Goal: Task Accomplishment & Management: Complete application form

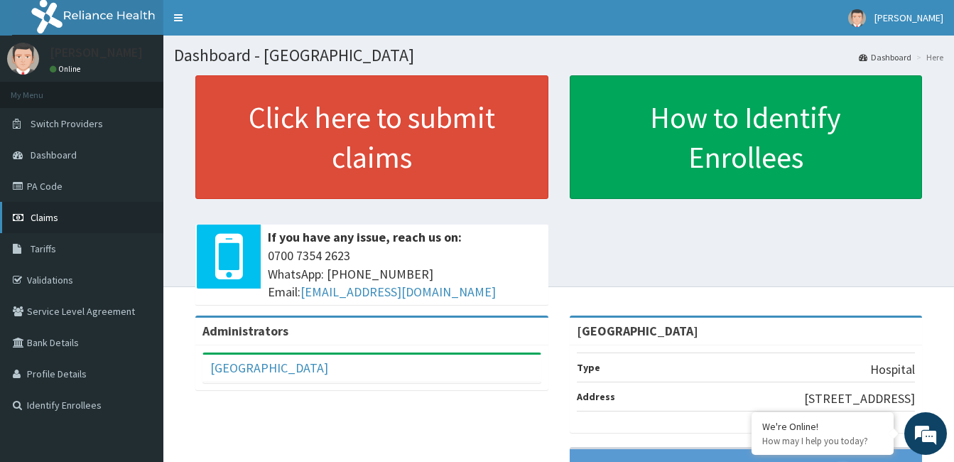
click at [43, 211] on span "Claims" at bounding box center [45, 217] width 28 height 13
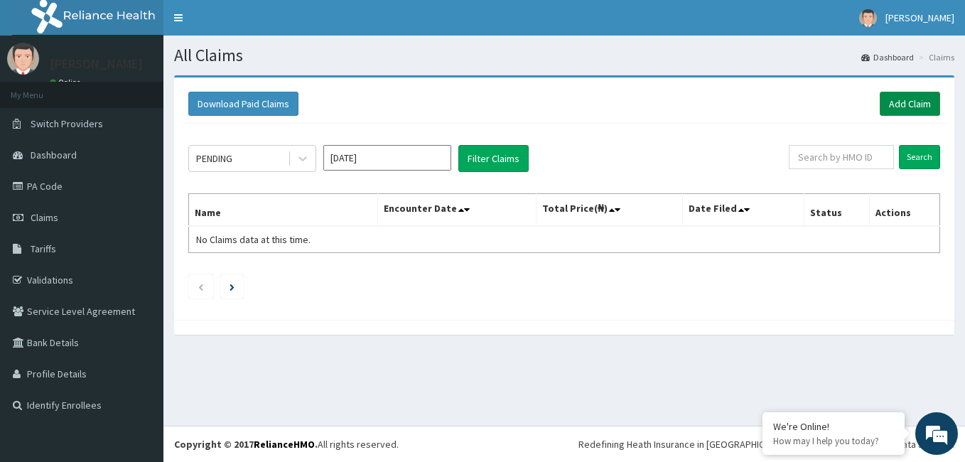
click at [912, 105] on link "Add Claim" at bounding box center [910, 104] width 60 height 24
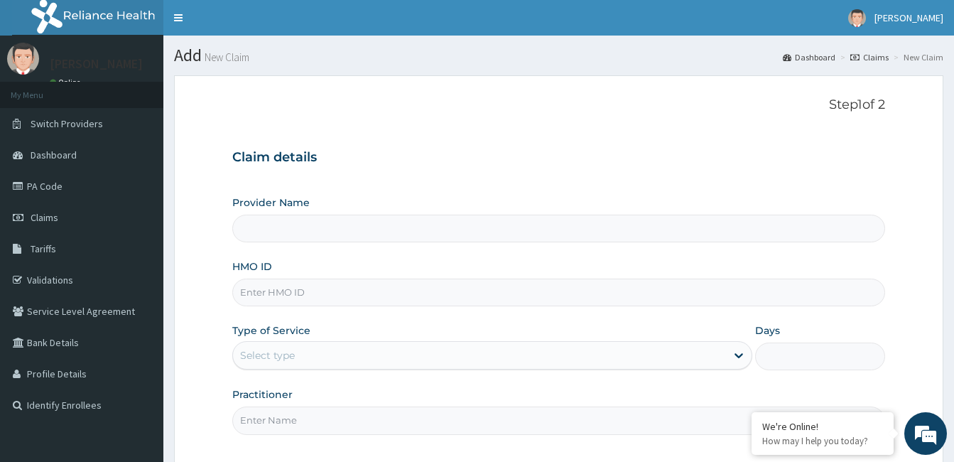
type input "[GEOGRAPHIC_DATA]"
click at [439, 291] on input "HMO ID" at bounding box center [558, 293] width 653 height 28
type input "gsv/13102/a"
click at [399, 355] on div "Select type" at bounding box center [479, 355] width 493 height 23
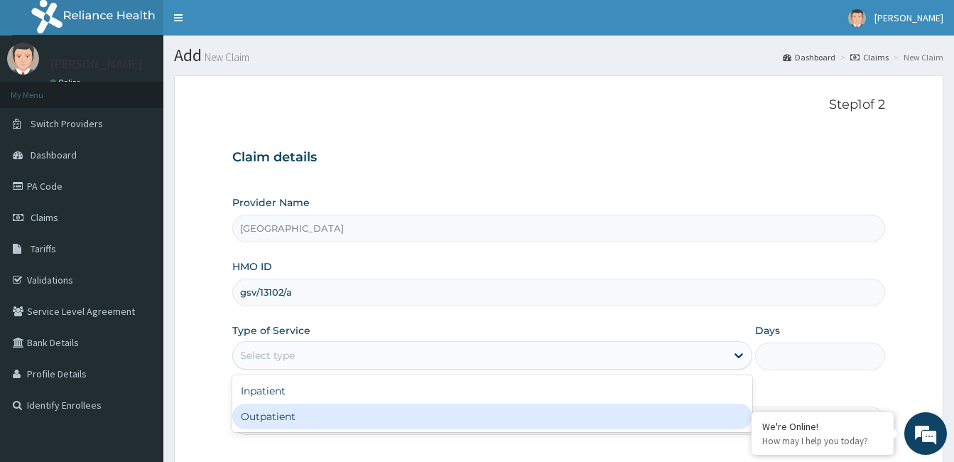
click at [394, 406] on div "Outpatient" at bounding box center [492, 417] width 520 height 26
type input "1"
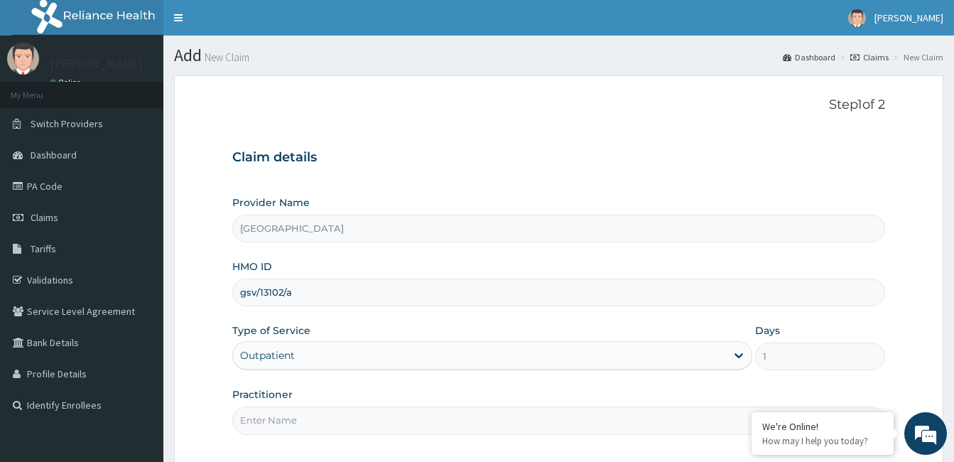
click at [407, 412] on input "Practitioner" at bounding box center [558, 420] width 653 height 28
type input "dr bamidele oluyole"
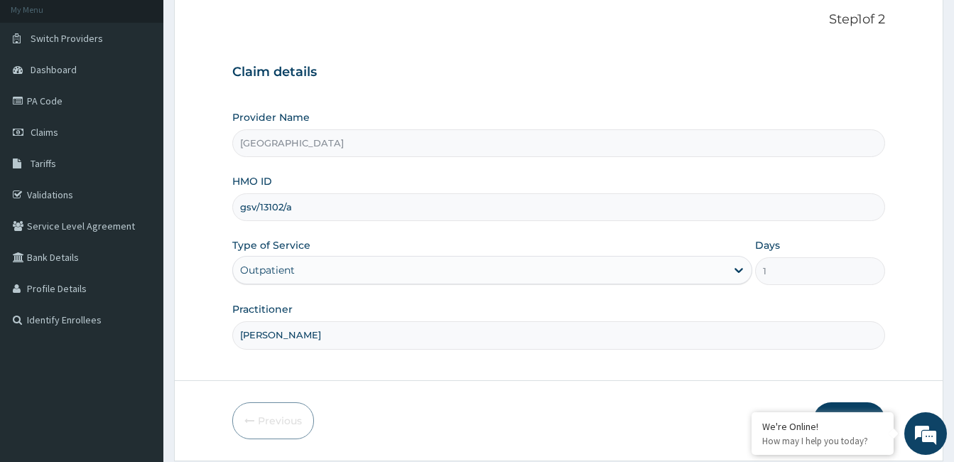
scroll to position [131, 0]
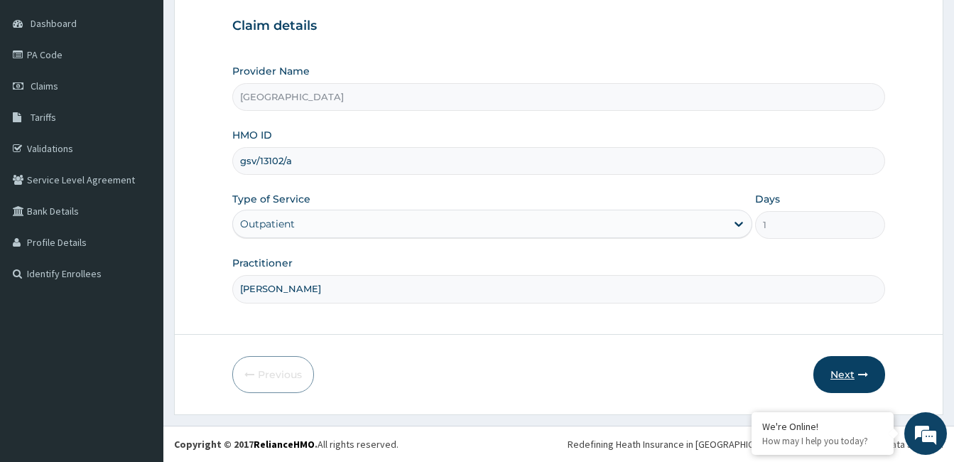
click at [858, 360] on button "Next" at bounding box center [850, 374] width 72 height 37
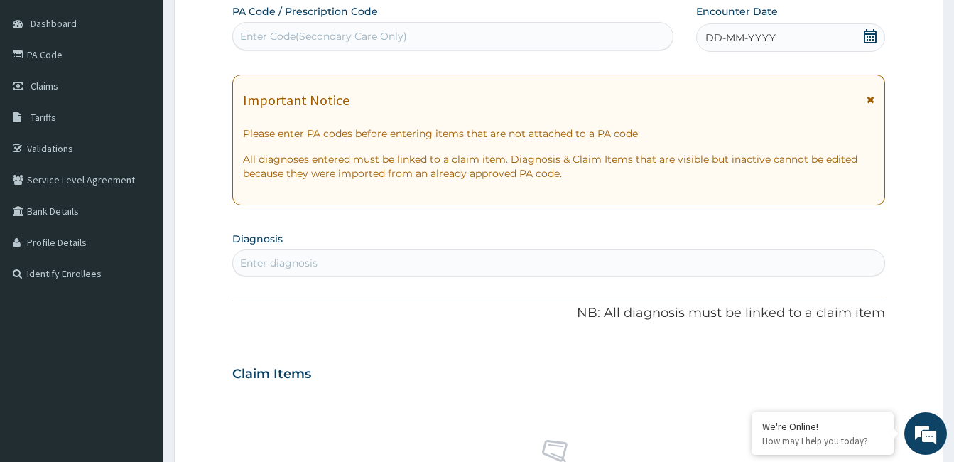
click at [874, 38] on icon at bounding box center [870, 36] width 14 height 14
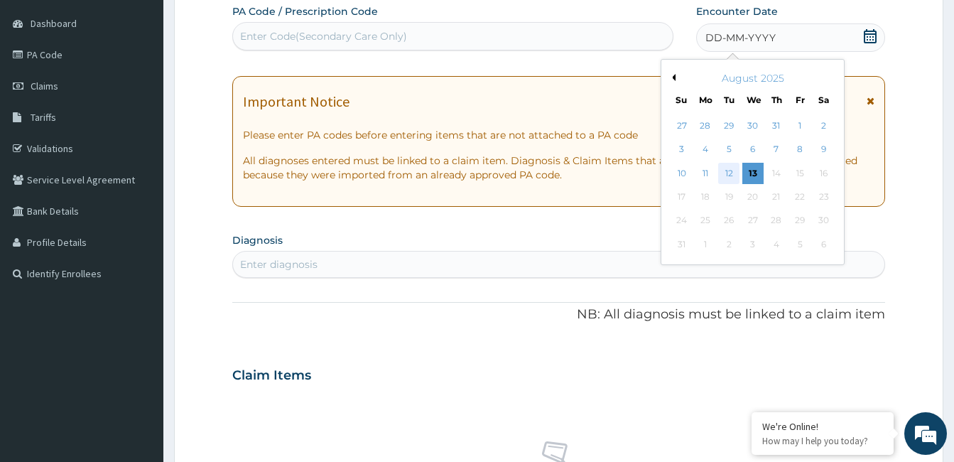
click at [730, 172] on div "12" at bounding box center [728, 173] width 21 height 21
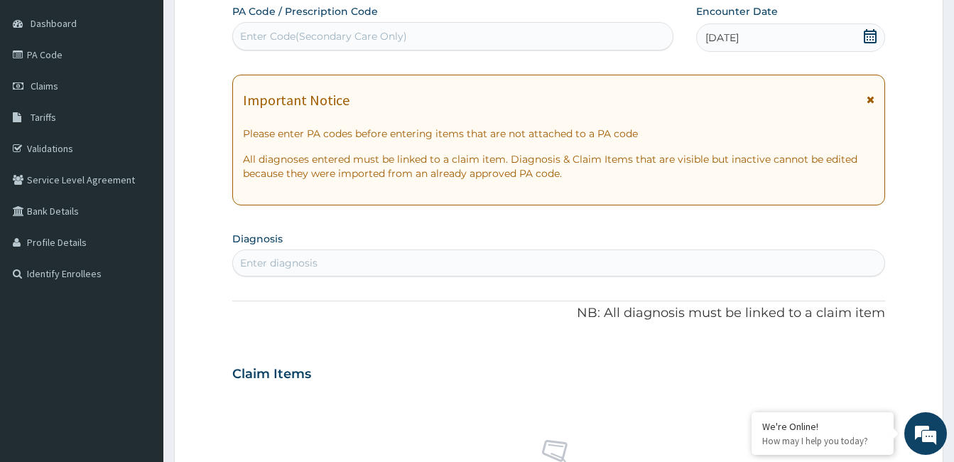
click at [313, 263] on div "Enter diagnosis" at bounding box center [278, 263] width 77 height 14
type input "malaria"
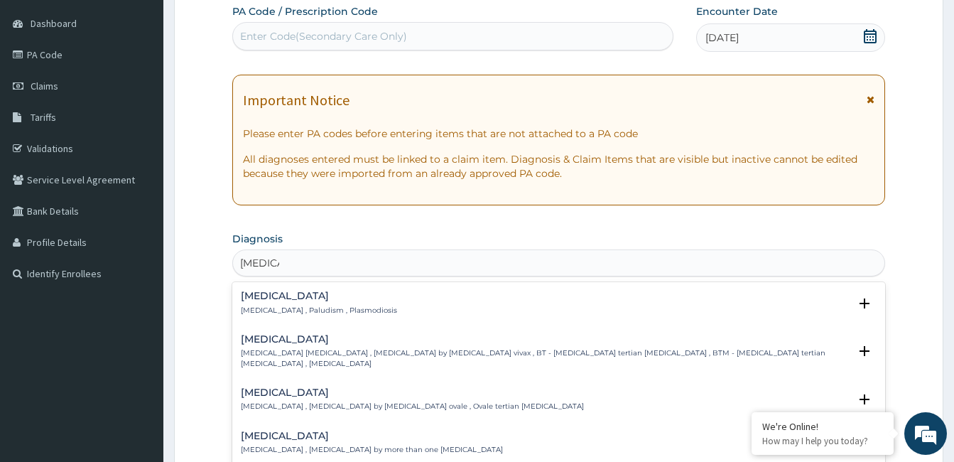
click at [284, 304] on div "Malaria Malaria , Paludism , Plasmodiosis" at bounding box center [319, 303] width 156 height 25
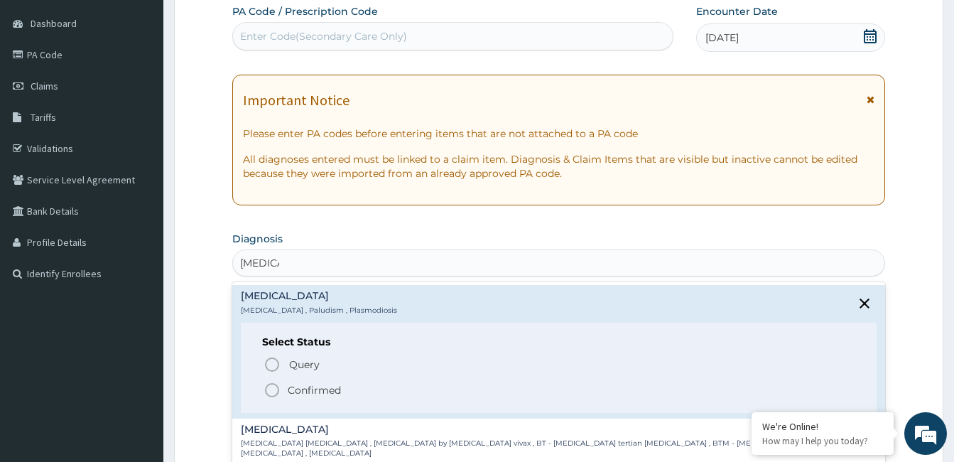
click at [271, 387] on icon "status option filled" at bounding box center [272, 390] width 17 height 17
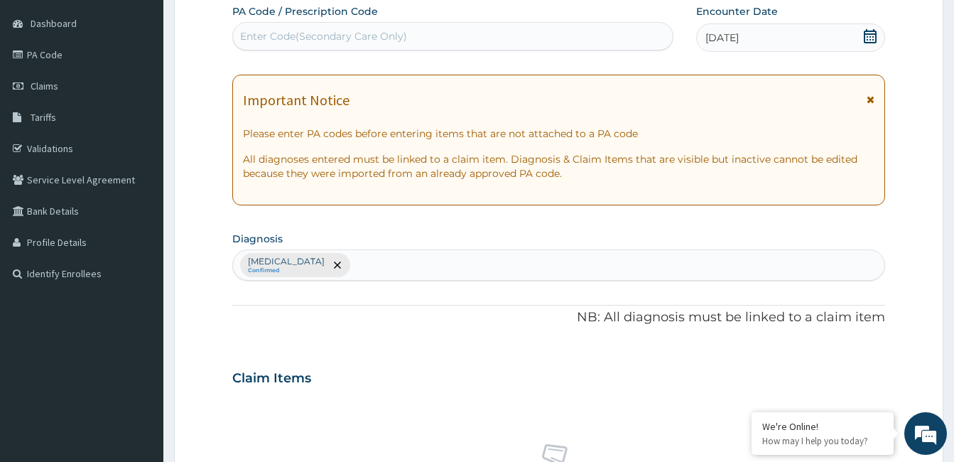
scroll to position [535, 0]
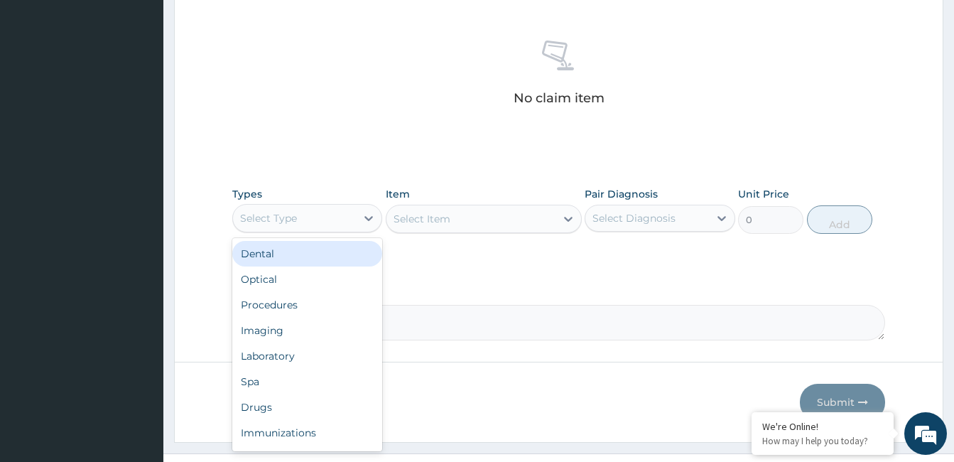
click at [286, 215] on div "Select Type" at bounding box center [268, 218] width 57 height 14
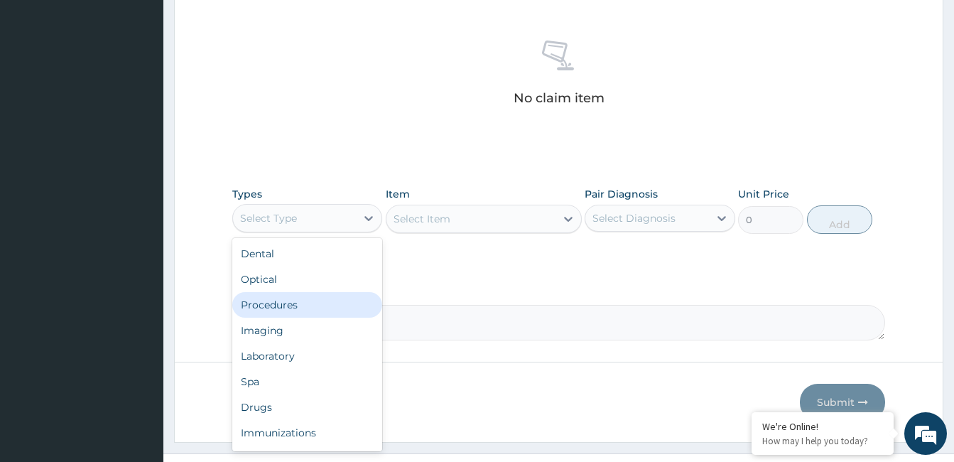
click at [289, 298] on div "Procedures" at bounding box center [307, 305] width 150 height 26
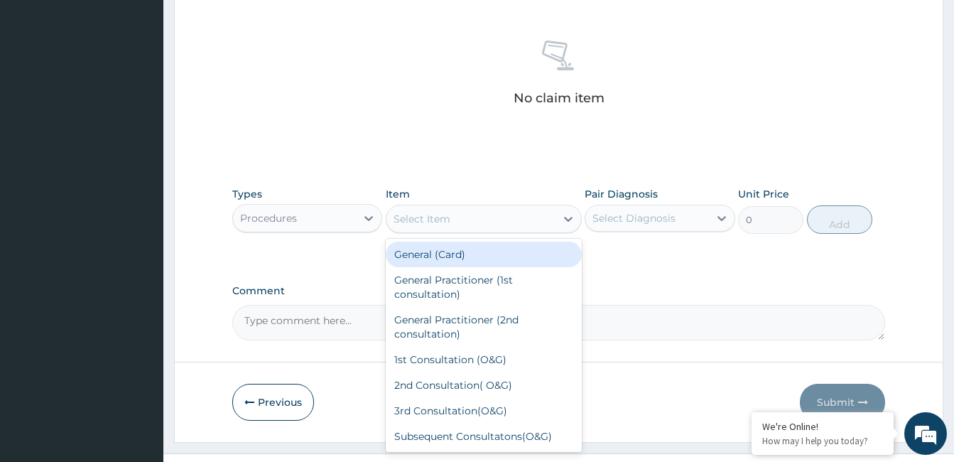
click at [473, 215] on div "Select Item" at bounding box center [471, 218] width 169 height 23
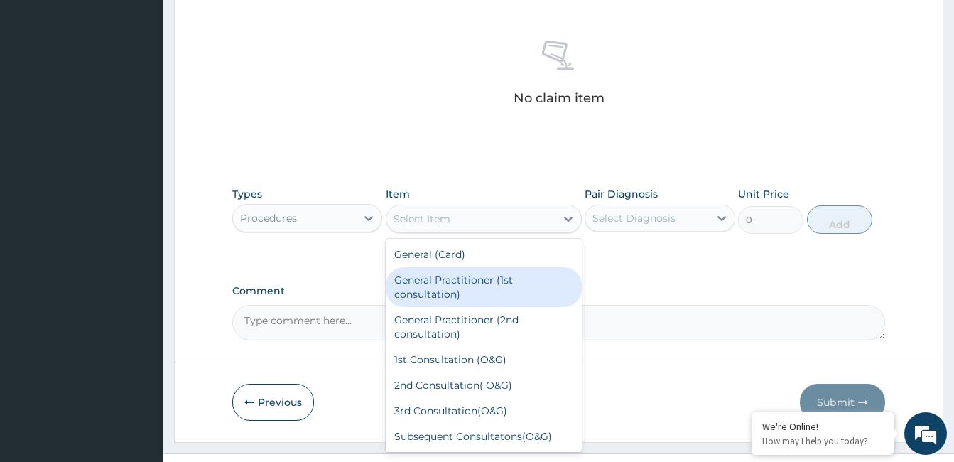
click at [465, 279] on div "General Practitioner (1st consultation)" at bounding box center [484, 287] width 196 height 40
type input "1500"
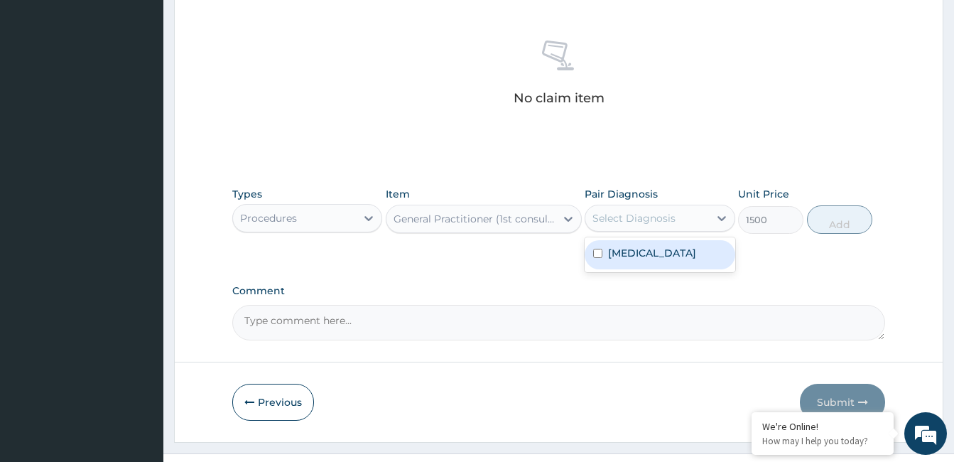
click at [669, 214] on div "Select Diagnosis" at bounding box center [634, 218] width 83 height 14
click at [671, 249] on div "Malaria" at bounding box center [660, 254] width 150 height 29
checkbox input "true"
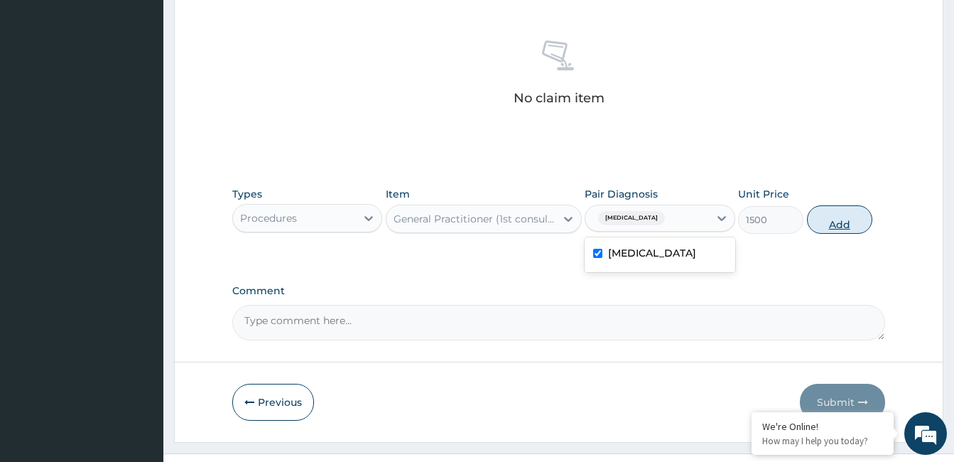
click at [836, 226] on button "Add" at bounding box center [839, 219] width 65 height 28
type input "0"
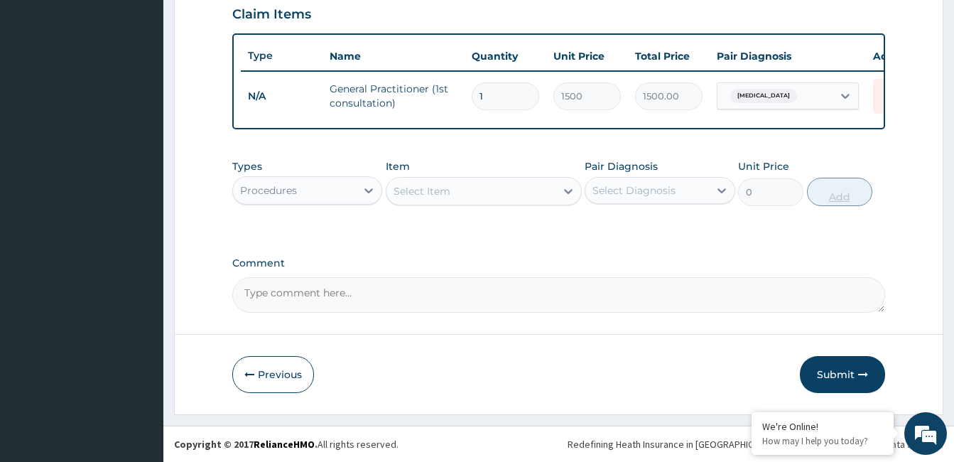
scroll to position [506, 0]
click at [296, 188] on div "Procedures" at bounding box center [268, 190] width 57 height 14
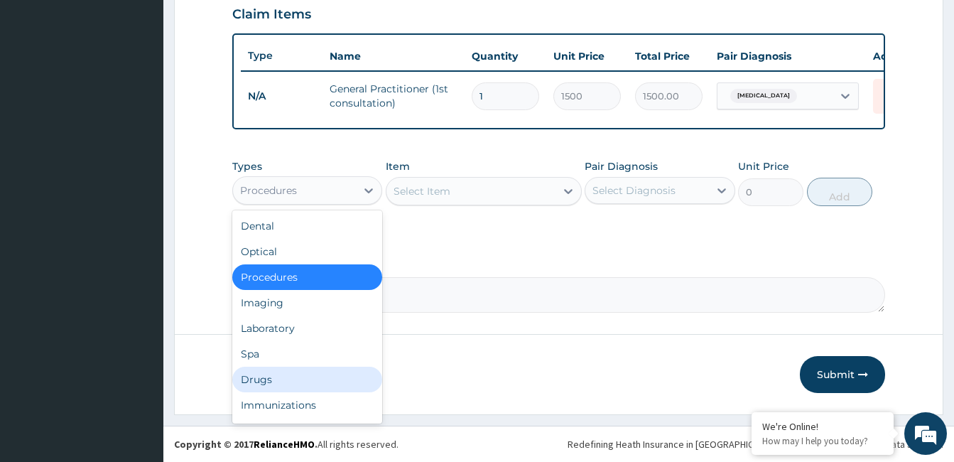
click at [284, 388] on div "Drugs" at bounding box center [307, 380] width 150 height 26
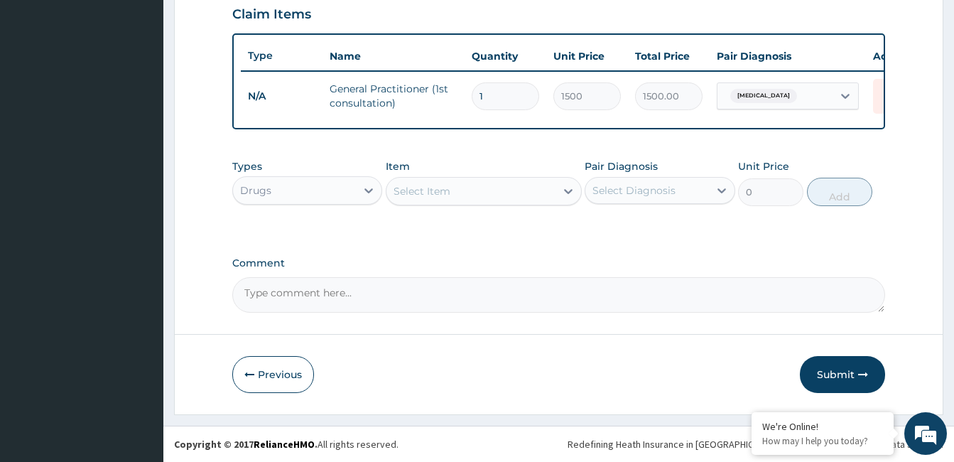
click at [517, 189] on div "Select Item" at bounding box center [471, 191] width 169 height 23
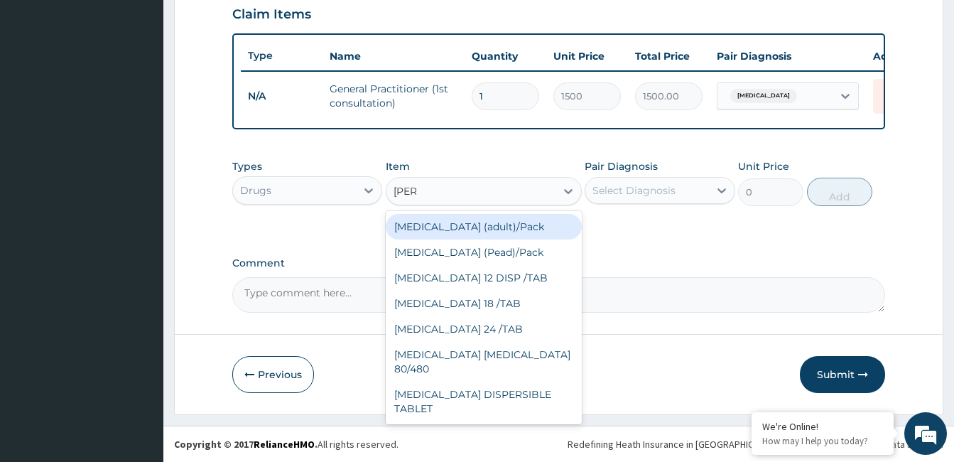
type input "coart"
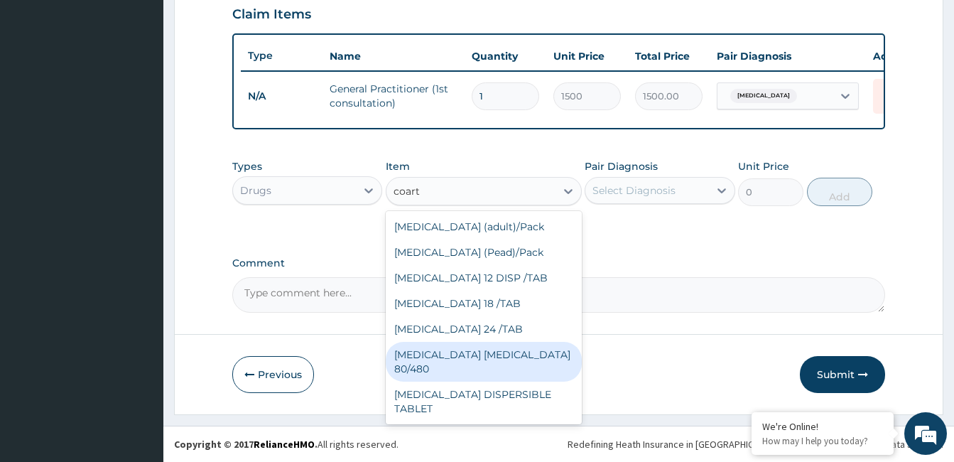
click at [501, 355] on div "COARTEM D TAB 80/480" at bounding box center [484, 362] width 196 height 40
type input "866.25"
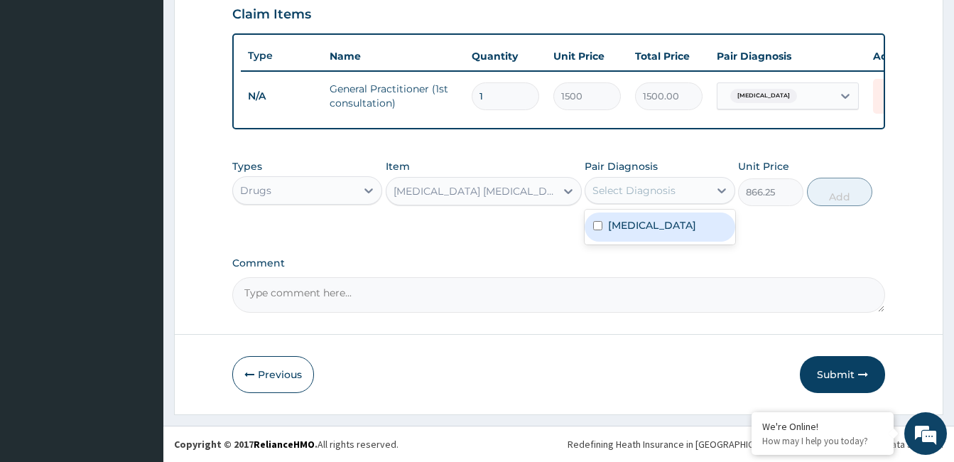
click at [680, 188] on div "Select Diagnosis" at bounding box center [646, 190] width 123 height 23
click at [679, 225] on div "Malaria" at bounding box center [660, 226] width 150 height 29
checkbox input "true"
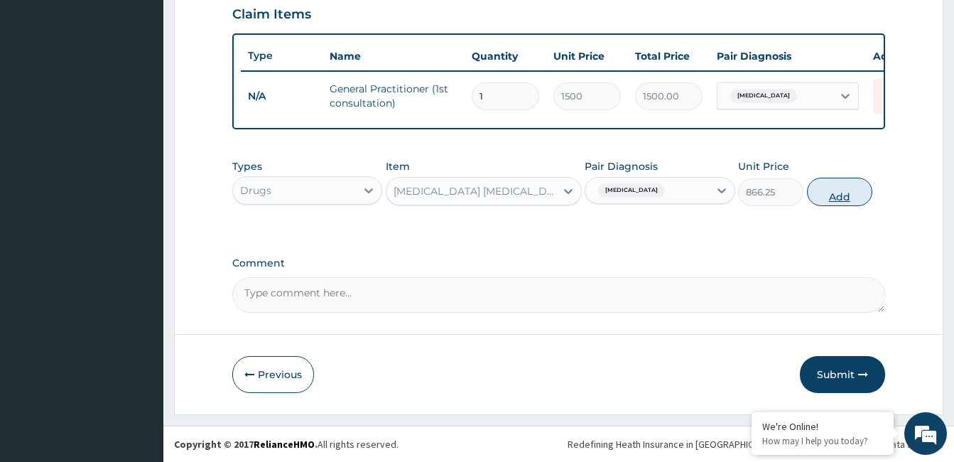
click at [854, 190] on button "Add" at bounding box center [839, 192] width 65 height 28
type input "0"
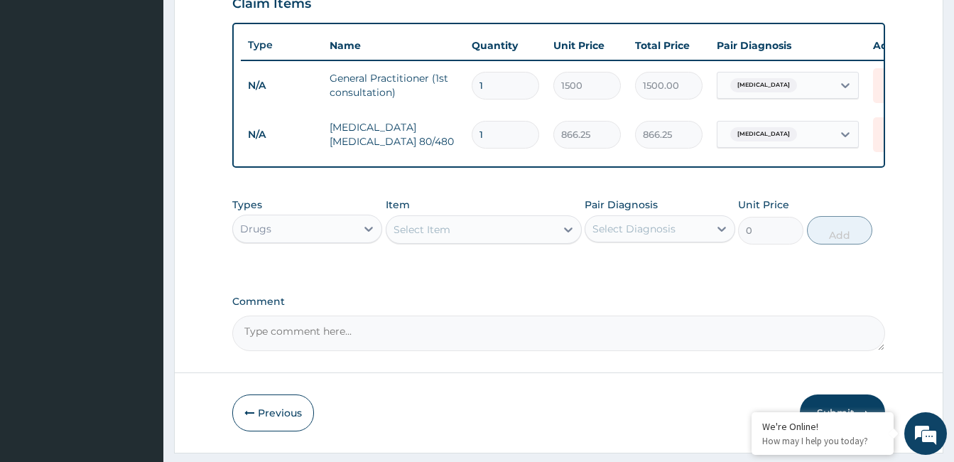
click at [445, 237] on div "Select Item" at bounding box center [422, 229] width 57 height 14
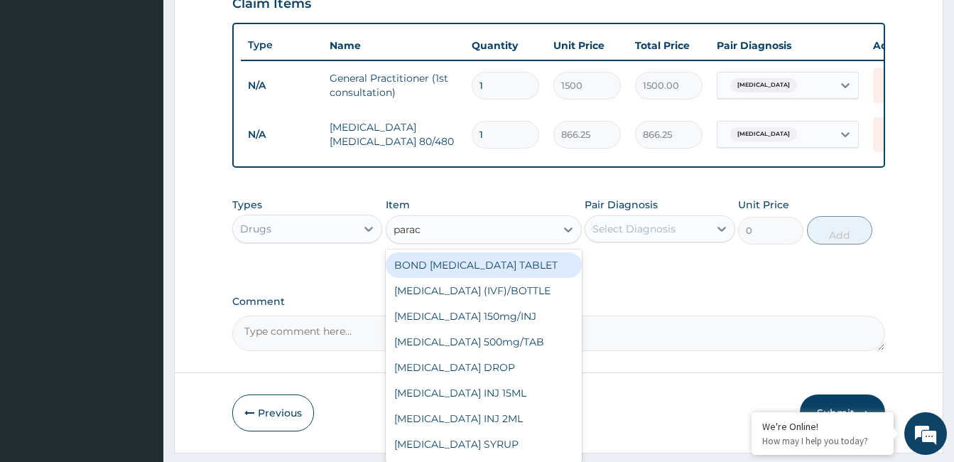
type input "parace"
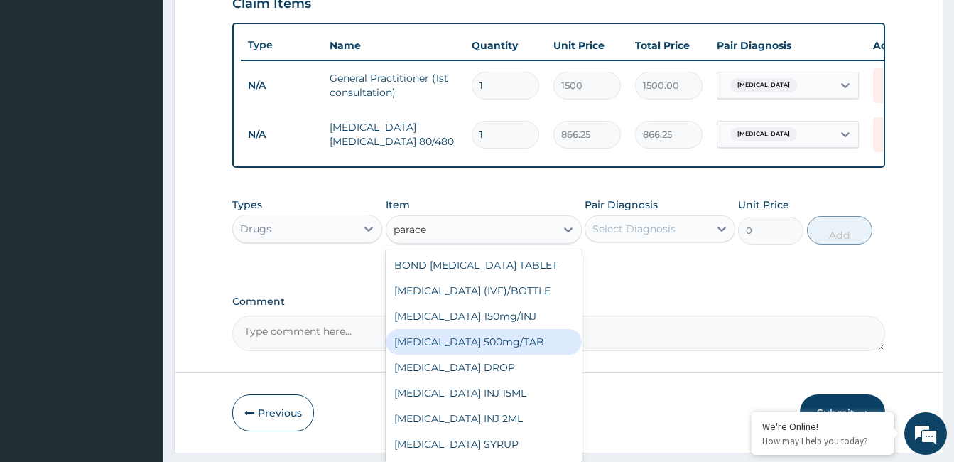
click at [470, 348] on div "PARACETAMOL 500mg/TAB" at bounding box center [484, 342] width 196 height 26
type input "5.25"
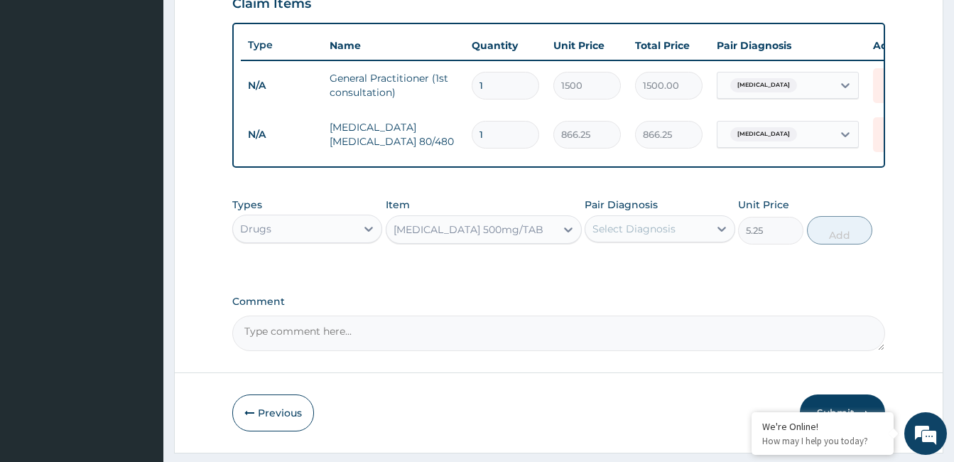
click at [681, 240] on div "Select Diagnosis" at bounding box center [646, 228] width 123 height 23
click at [690, 266] on div "Malaria" at bounding box center [660, 265] width 150 height 29
checkbox input "true"
click at [851, 234] on button "Add" at bounding box center [839, 230] width 65 height 28
type input "0"
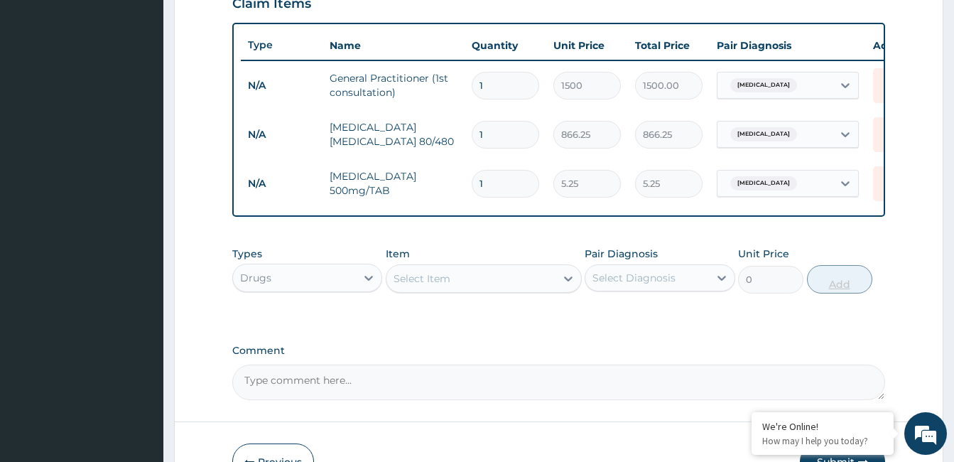
type input "18"
type input "94.50"
type input "18"
click at [441, 286] on div "Select Item" at bounding box center [422, 278] width 57 height 14
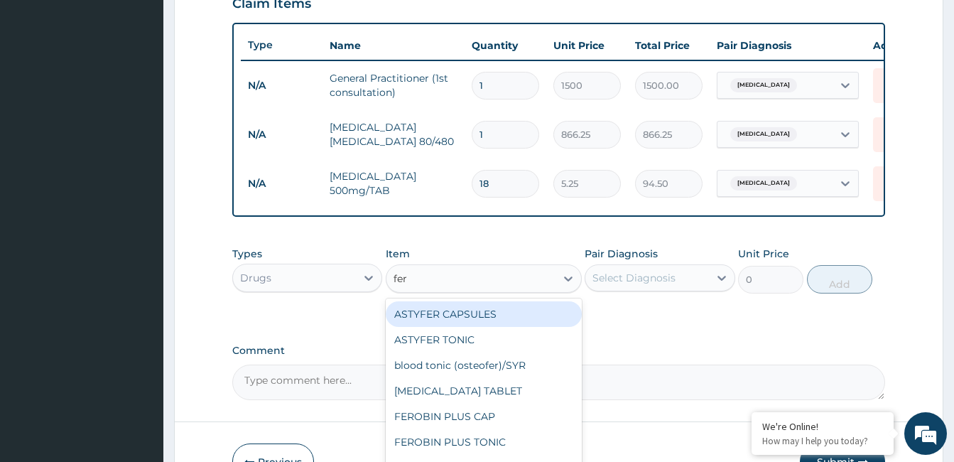
type input "ferr"
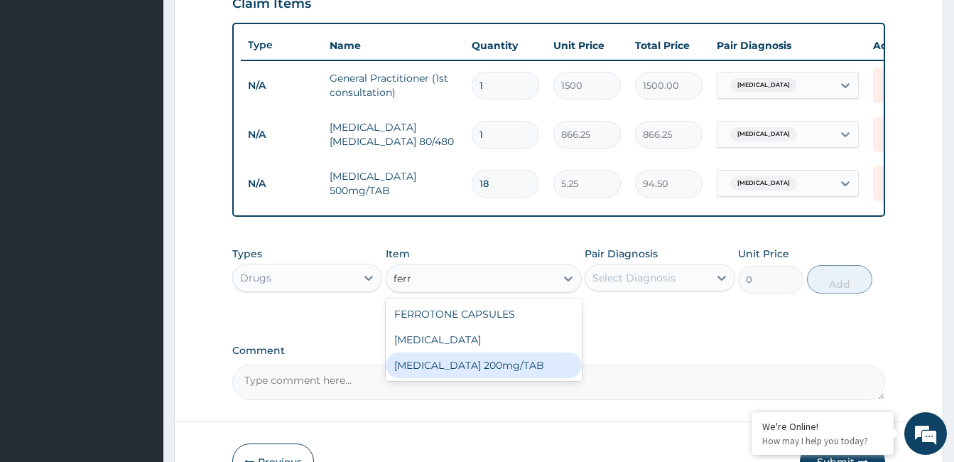
click at [458, 378] on div "FERROUS SULPHATE 200mg/TAB" at bounding box center [484, 365] width 196 height 26
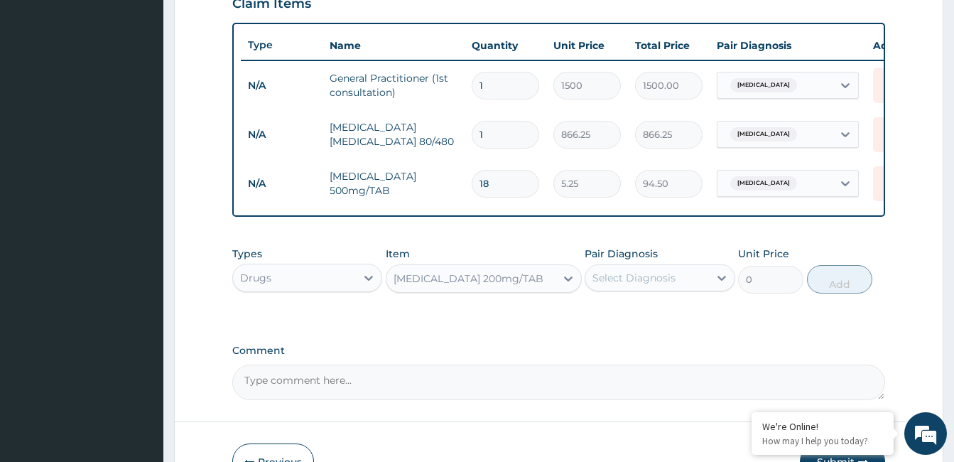
type input "3.15"
click at [688, 282] on div "Select Diagnosis" at bounding box center [646, 277] width 123 height 23
click at [691, 321] on div "Malaria" at bounding box center [660, 314] width 150 height 29
checkbox input "true"
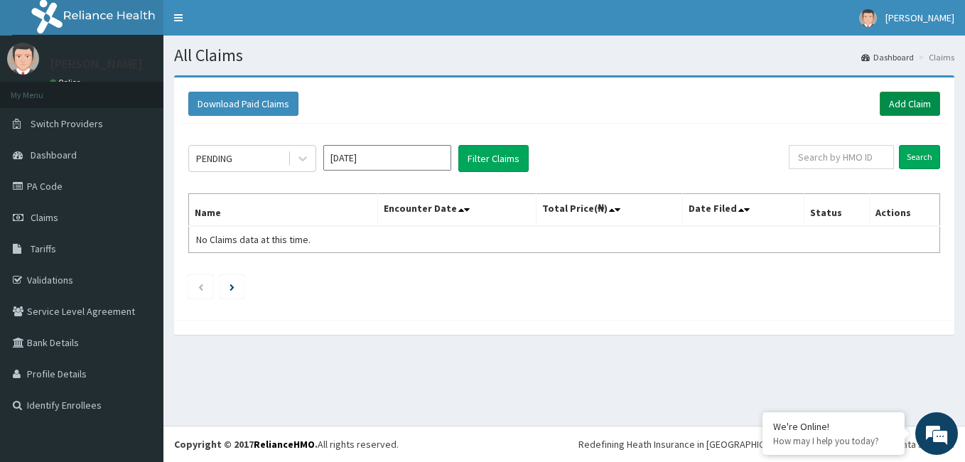
click at [916, 99] on link "Add Claim" at bounding box center [910, 104] width 60 height 24
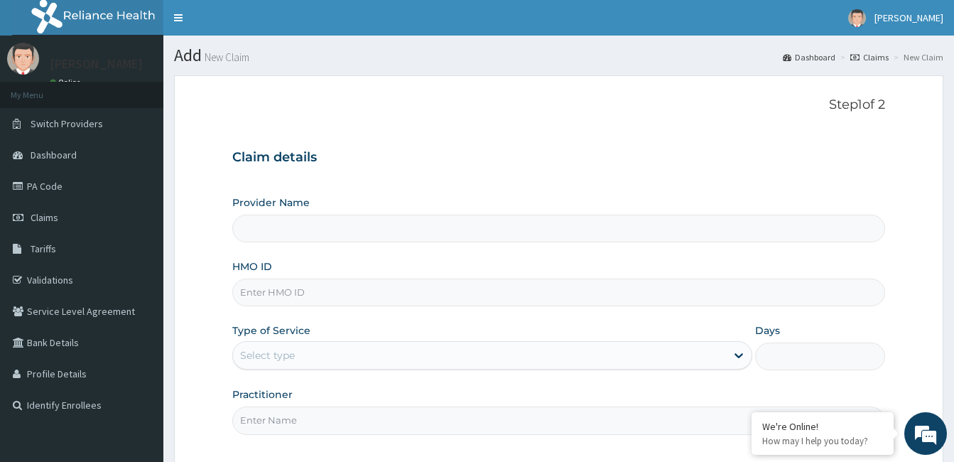
type input "Unity Medical Centre"
click at [301, 299] on input "HMO ID" at bounding box center [558, 293] width 653 height 28
click at [725, 135] on div "Step 1 of 2 Claim details Provider Name Unity Medical Centre HMO ID Type of Ser…" at bounding box center [558, 270] width 653 height 347
click at [325, 302] on input "HMO ID" at bounding box center [558, 293] width 653 height 28
type input "fmp/10325/e"
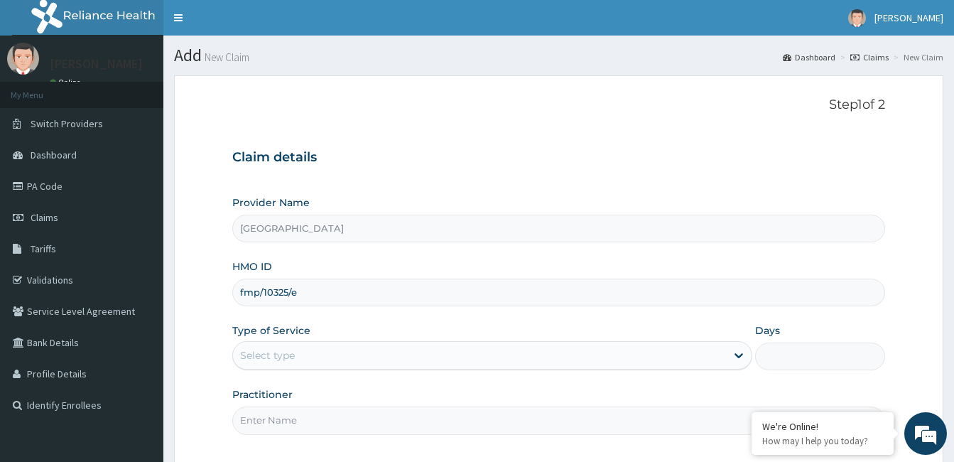
click at [320, 360] on div "Select type" at bounding box center [479, 355] width 493 height 23
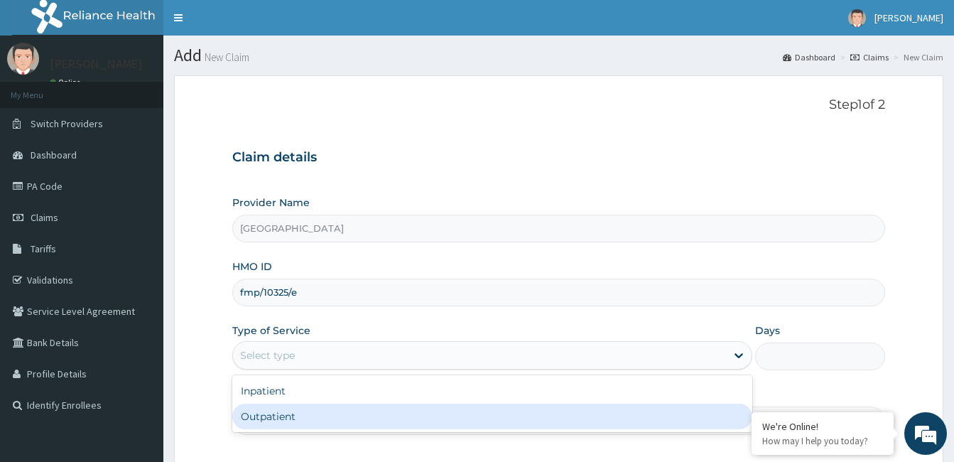
click at [323, 416] on div "Outpatient" at bounding box center [492, 417] width 520 height 26
type input "1"
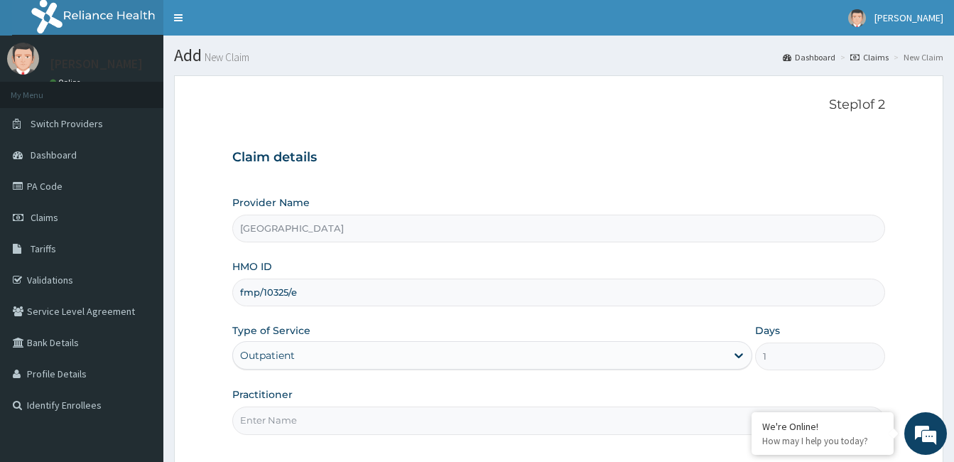
click at [327, 423] on input "Practitioner" at bounding box center [558, 420] width 653 height 28
type input "dr bamidele oluyole"
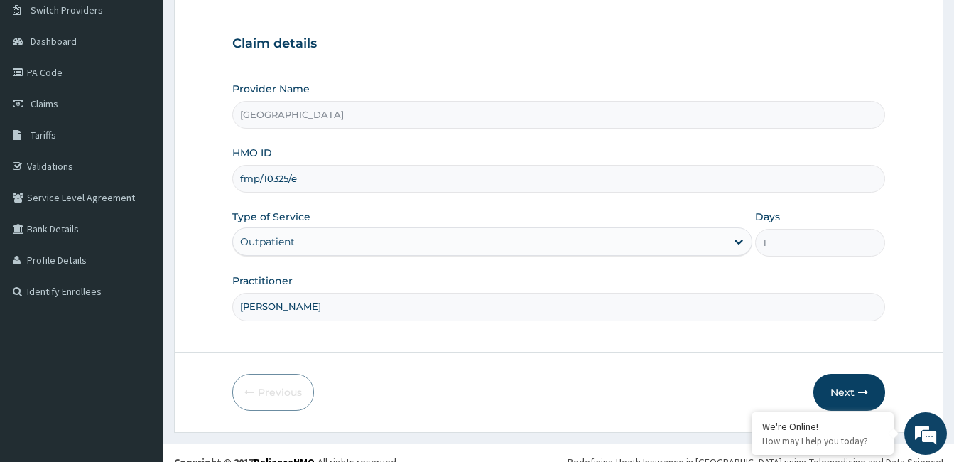
scroll to position [131, 0]
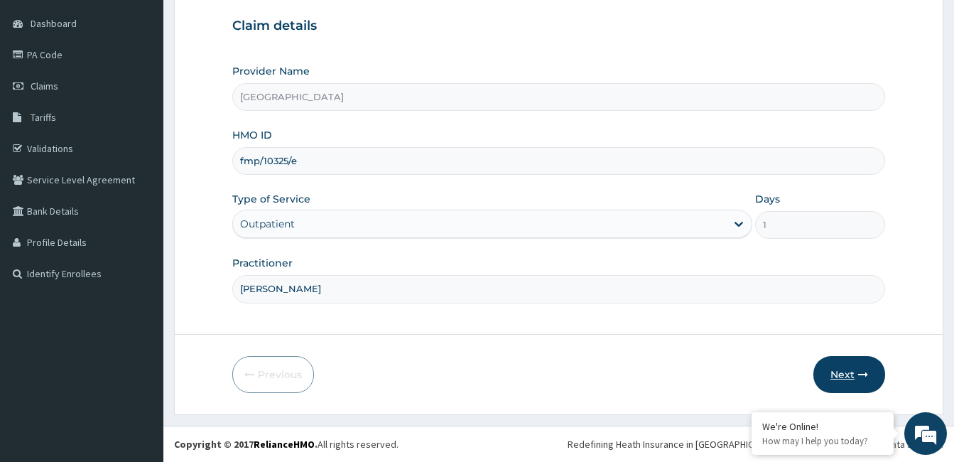
click at [845, 375] on button "Next" at bounding box center [850, 374] width 72 height 37
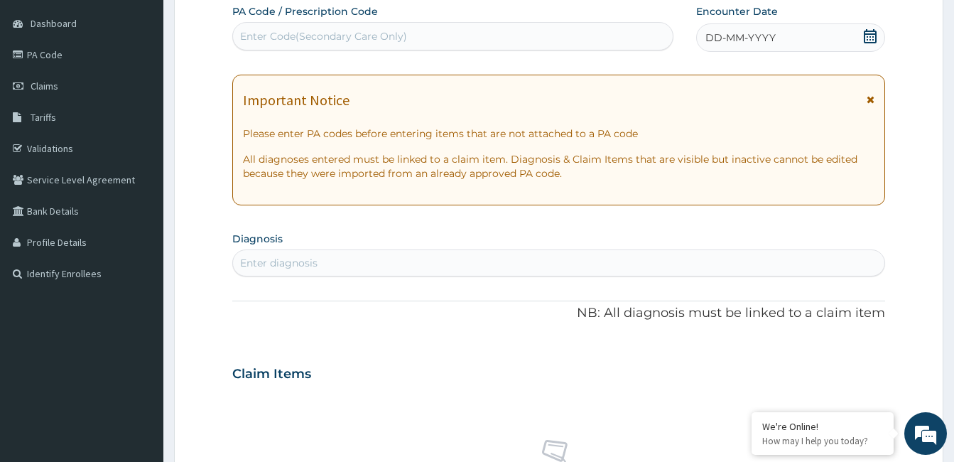
click at [869, 38] on icon at bounding box center [870, 36] width 14 height 14
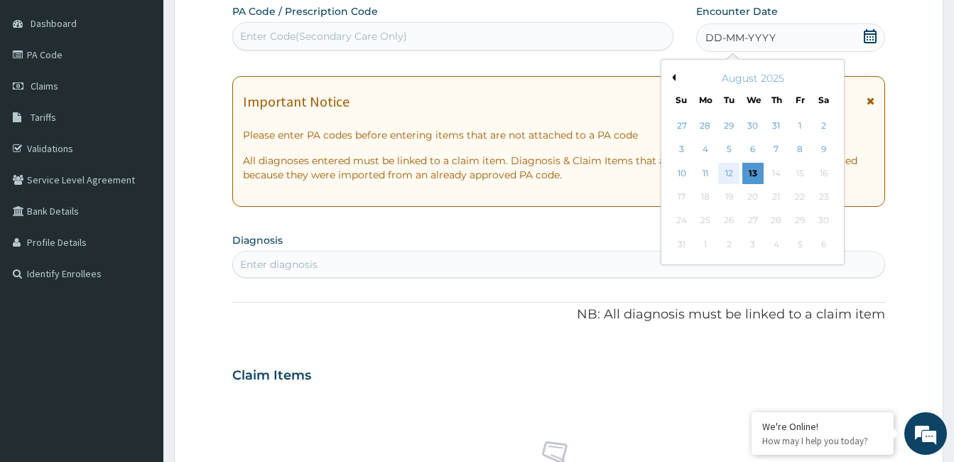
click at [729, 168] on div "12" at bounding box center [728, 173] width 21 height 21
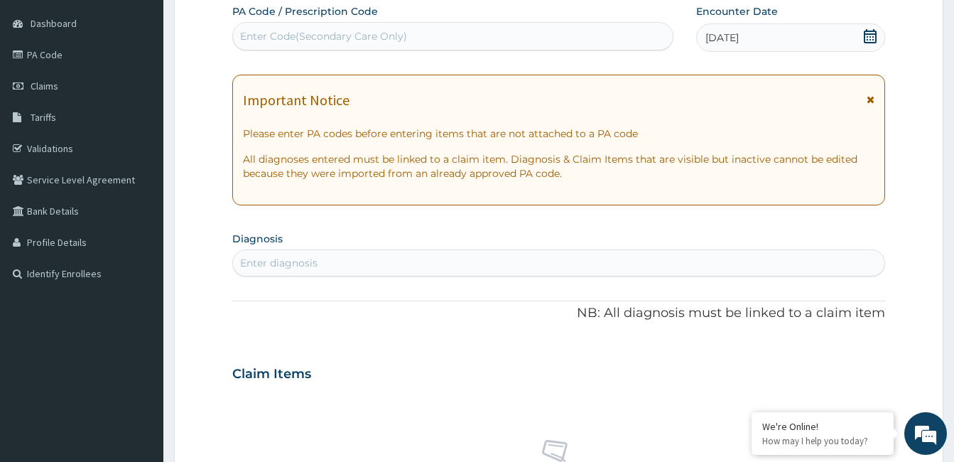
click at [394, 270] on div "Enter diagnosis" at bounding box center [559, 263] width 652 height 23
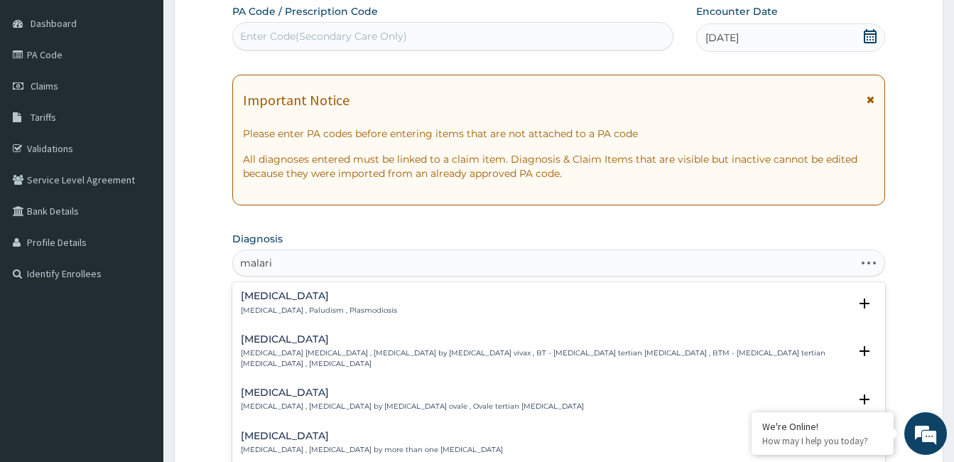
type input "malaria"
click at [258, 304] on div "Malaria Malaria , Paludism , Plasmodiosis" at bounding box center [319, 303] width 156 height 25
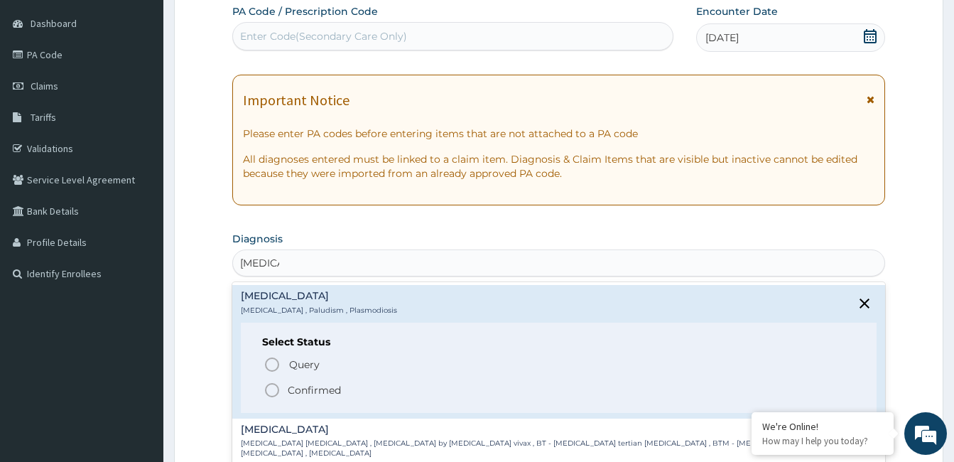
click at [272, 388] on icon "status option filled" at bounding box center [272, 390] width 17 height 17
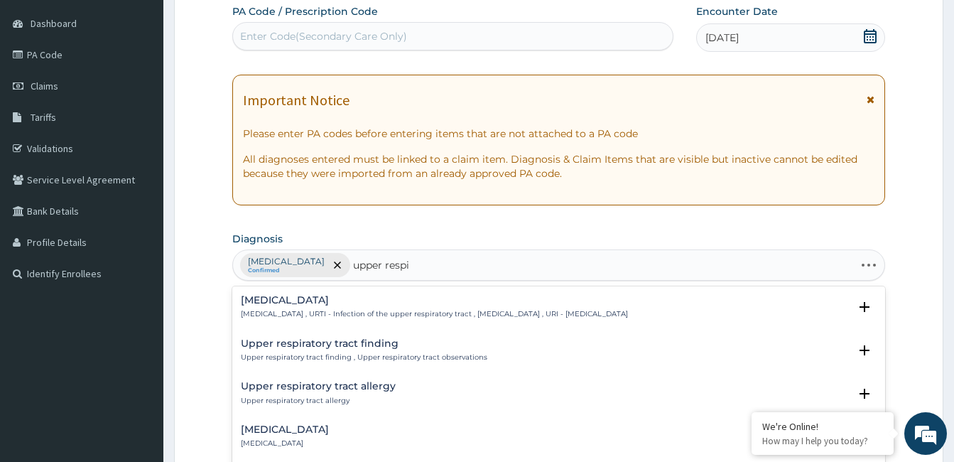
type input "upper respir"
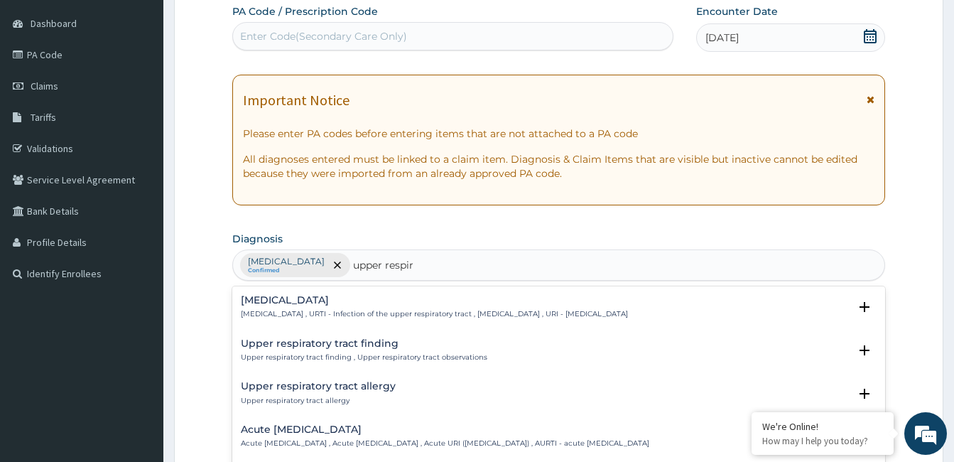
click at [293, 303] on h4 "Upper respiratory infection" at bounding box center [434, 300] width 387 height 11
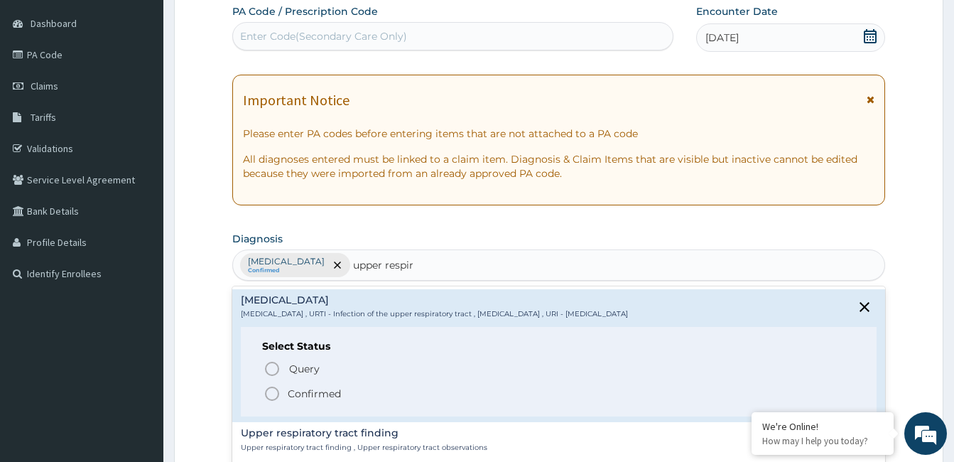
click at [271, 394] on icon "status option filled" at bounding box center [272, 393] width 17 height 17
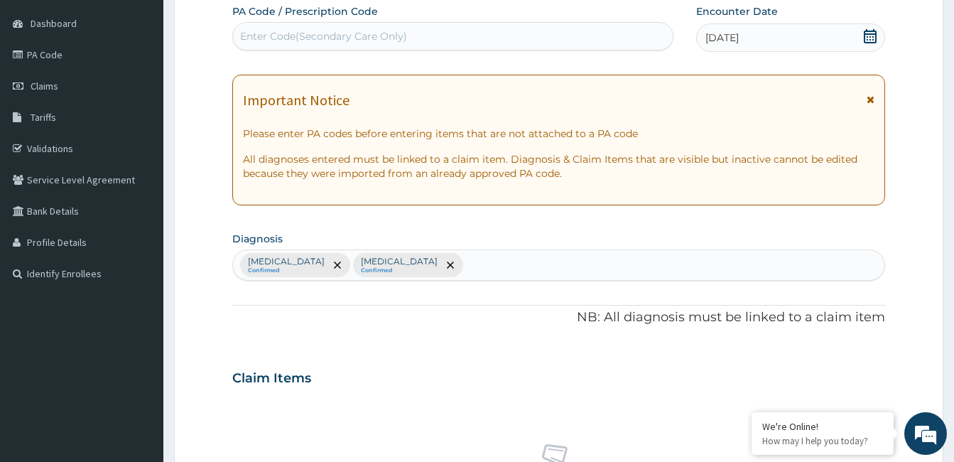
scroll to position [535, 0]
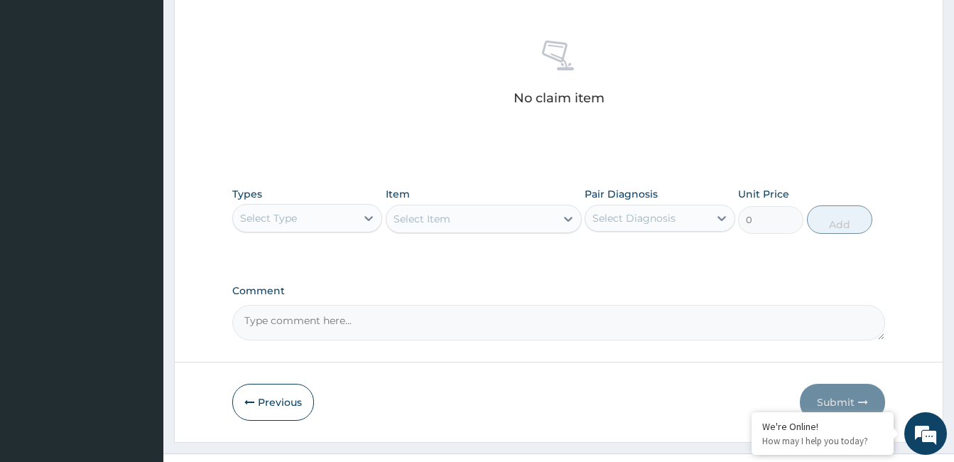
click at [317, 217] on div "Select Type" at bounding box center [294, 218] width 123 height 23
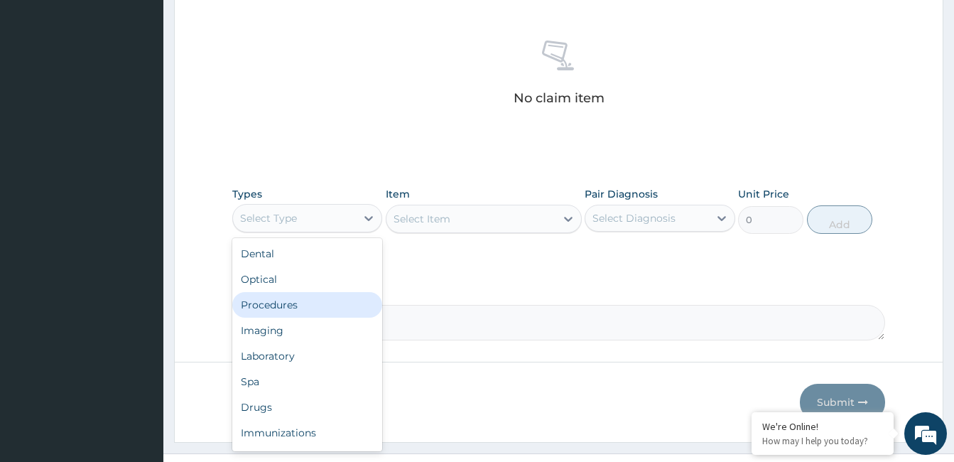
click at [320, 305] on div "Procedures" at bounding box center [307, 305] width 150 height 26
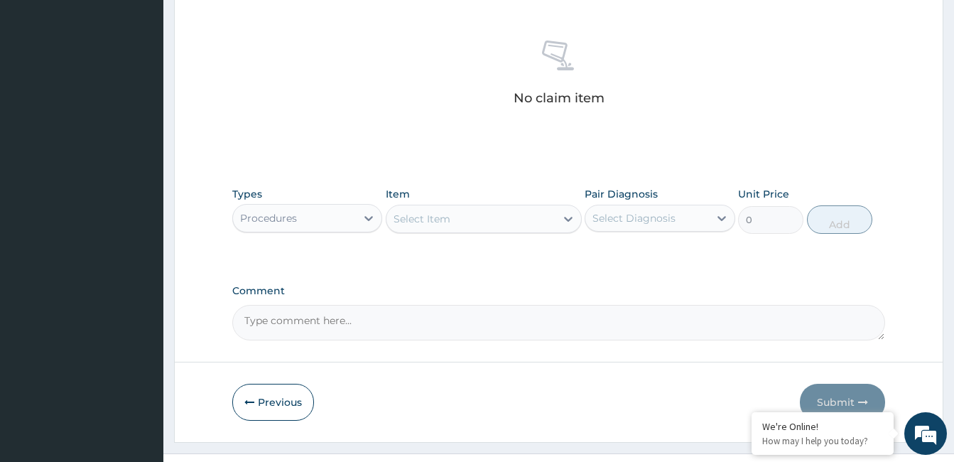
click at [540, 217] on div "Select Item" at bounding box center [471, 218] width 169 height 23
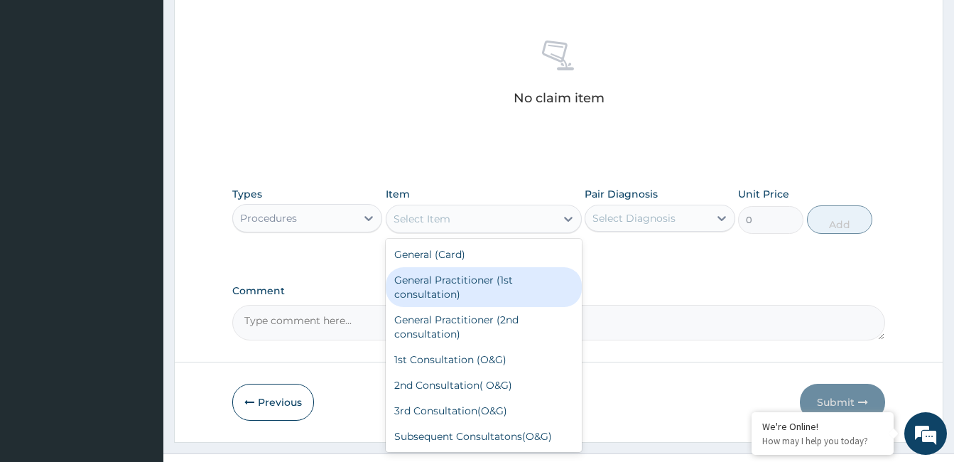
click at [540, 283] on div "General Practitioner (1st consultation)" at bounding box center [484, 287] width 196 height 40
type input "1500"
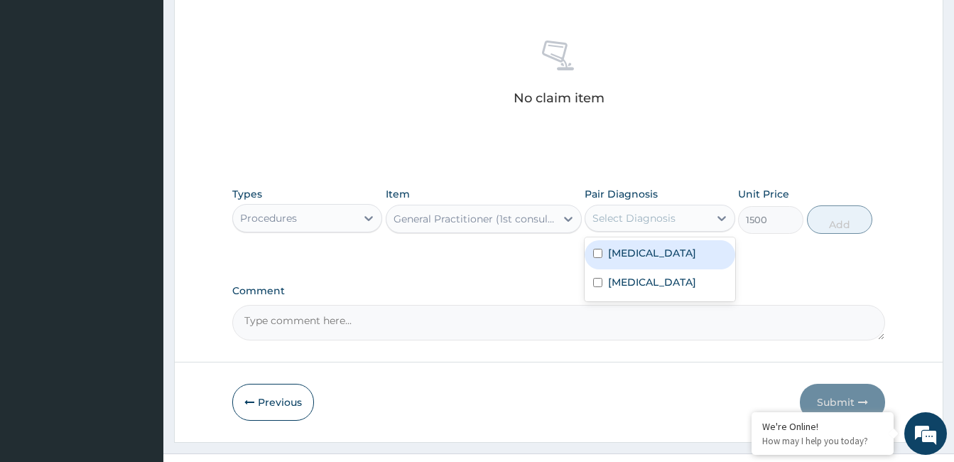
click at [682, 217] on div "Select Diagnosis" at bounding box center [646, 218] width 123 height 23
click at [684, 259] on div "[MEDICAL_DATA]" at bounding box center [660, 254] width 150 height 29
checkbox input "true"
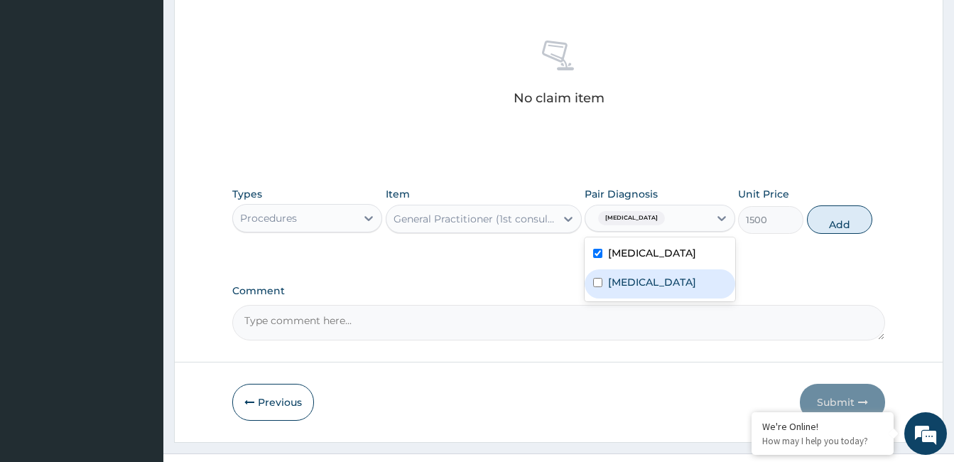
click at [684, 289] on label "Upper respiratory infection" at bounding box center [652, 282] width 88 height 14
checkbox input "true"
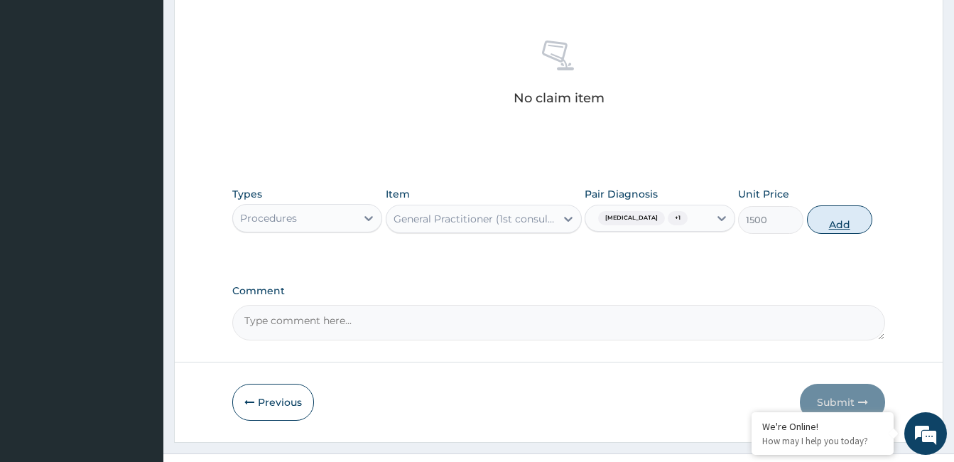
click at [840, 213] on button "Add" at bounding box center [839, 219] width 65 height 28
type input "0"
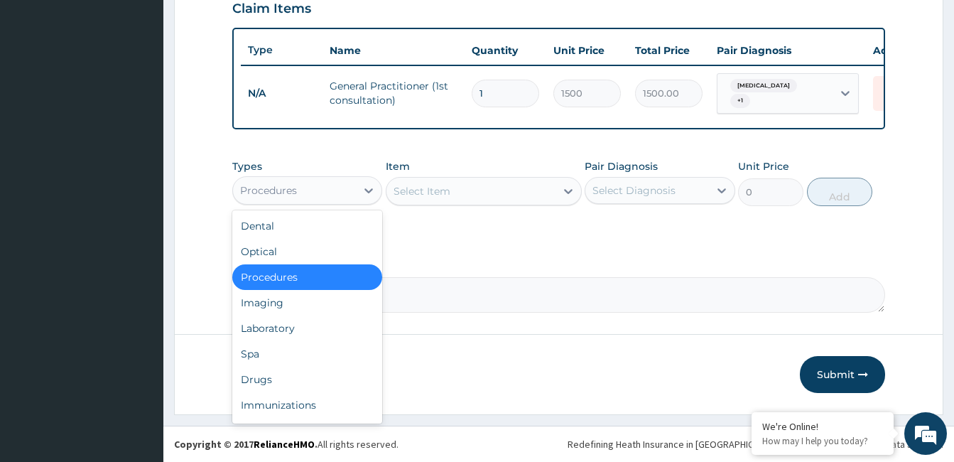
click at [334, 195] on div "Procedures" at bounding box center [294, 190] width 123 height 23
click at [330, 377] on div "Drugs" at bounding box center [307, 380] width 150 height 26
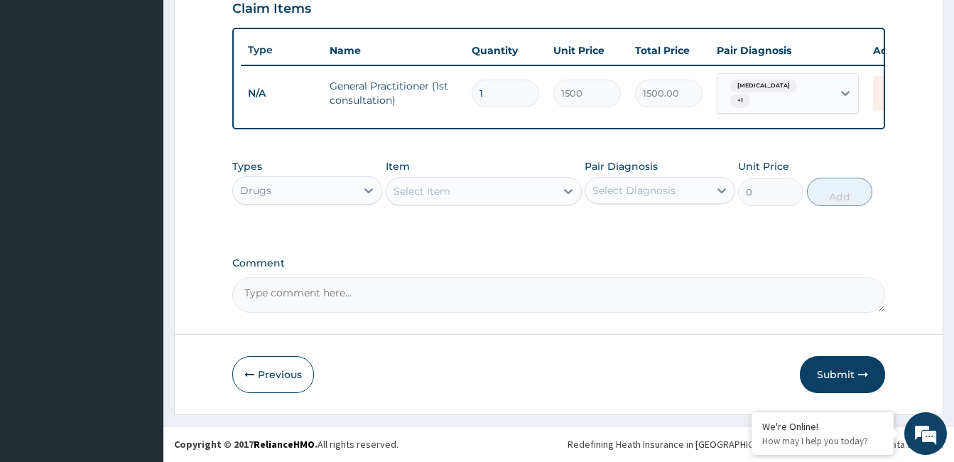
click at [539, 190] on div "Select Item" at bounding box center [471, 191] width 169 height 23
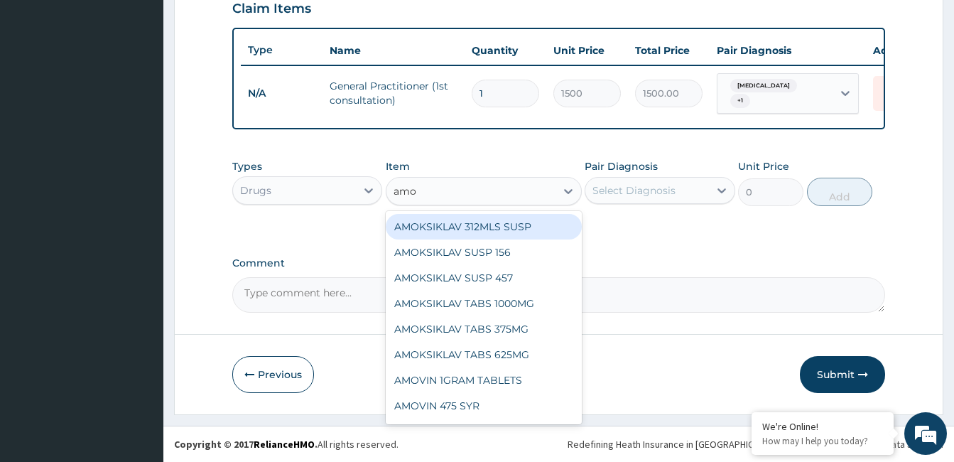
type input "amox"
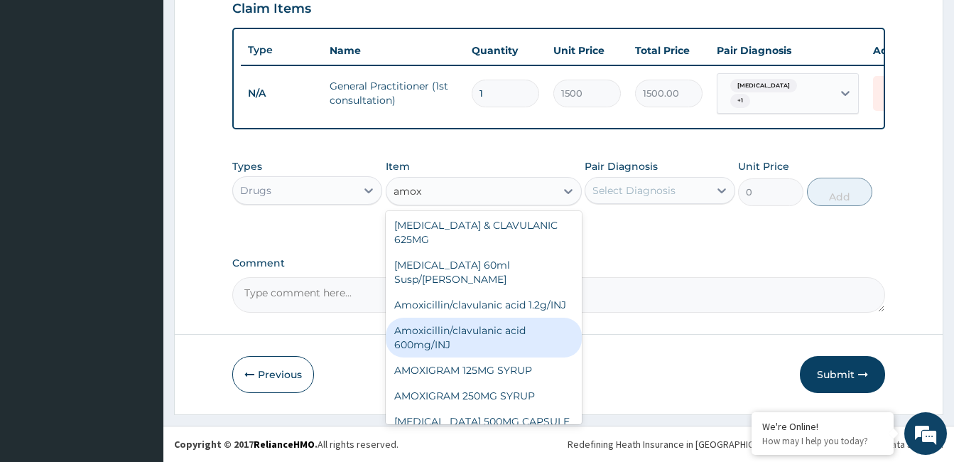
scroll to position [0, 0]
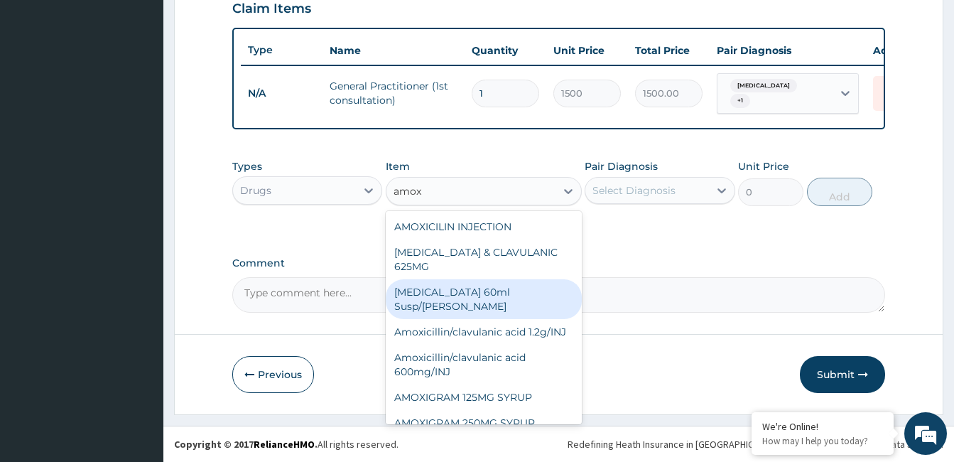
click at [517, 283] on div "[MEDICAL_DATA] 60ml Susp/[PERSON_NAME]" at bounding box center [484, 299] width 196 height 40
type input "183.75"
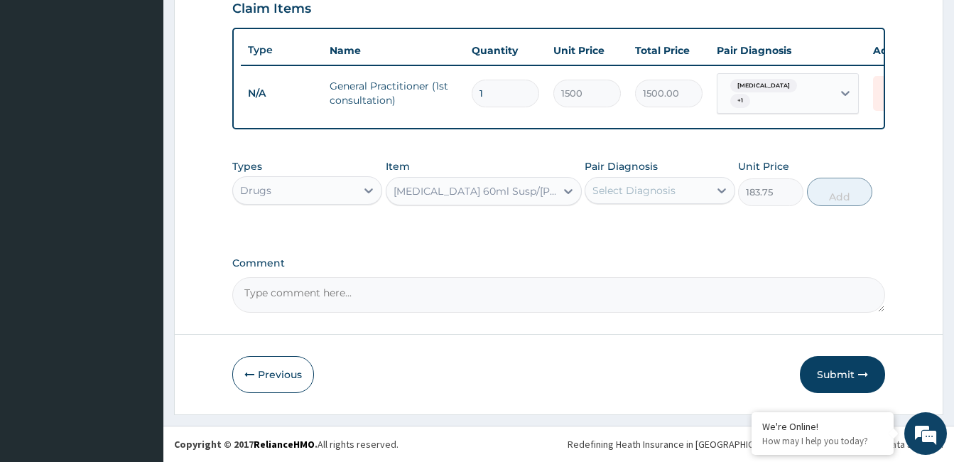
click at [664, 183] on div "Select Diagnosis" at bounding box center [634, 190] width 83 height 14
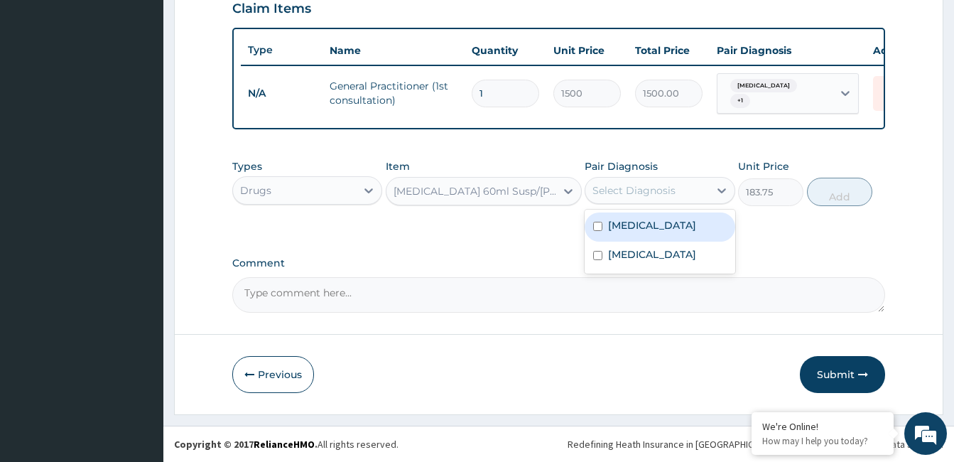
click at [674, 232] on div "Malaria" at bounding box center [660, 226] width 150 height 29
checkbox input "true"
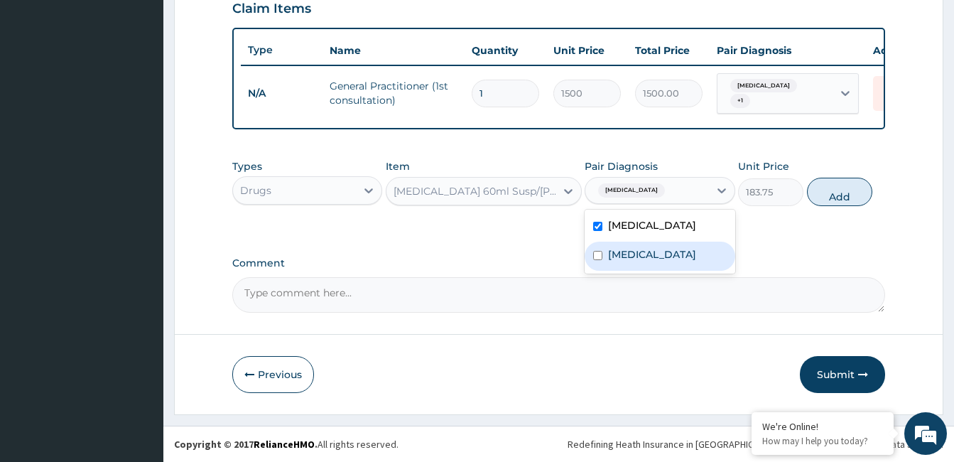
click at [675, 258] on label "Upper respiratory infection" at bounding box center [652, 254] width 88 height 14
checkbox input "true"
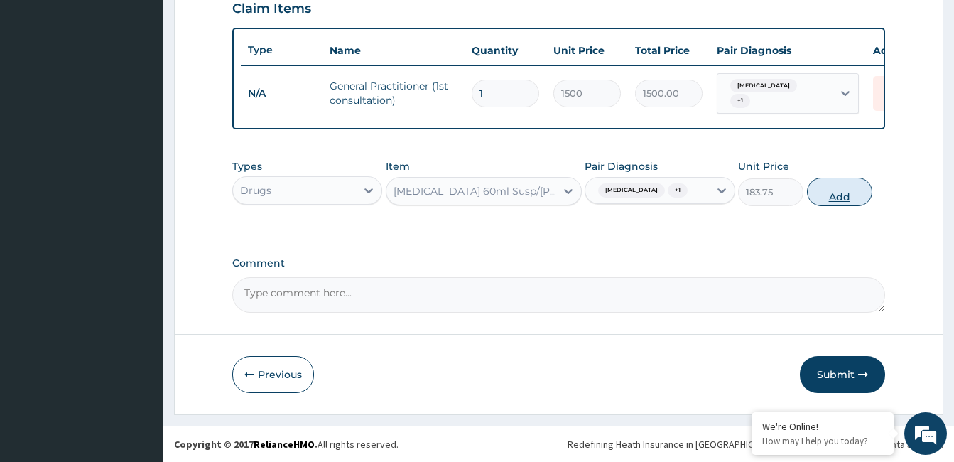
click at [848, 188] on button "Add" at bounding box center [839, 192] width 65 height 28
type input "0"
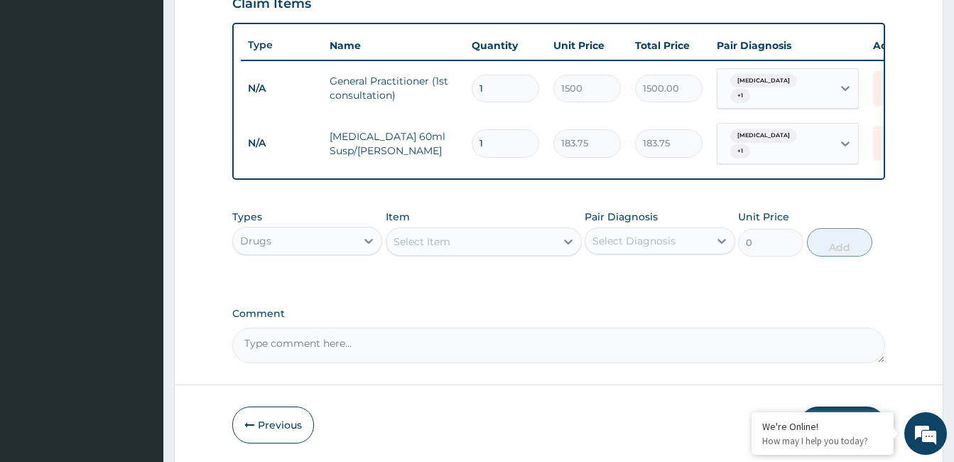
click at [446, 242] on div "Select Item" at bounding box center [422, 241] width 57 height 14
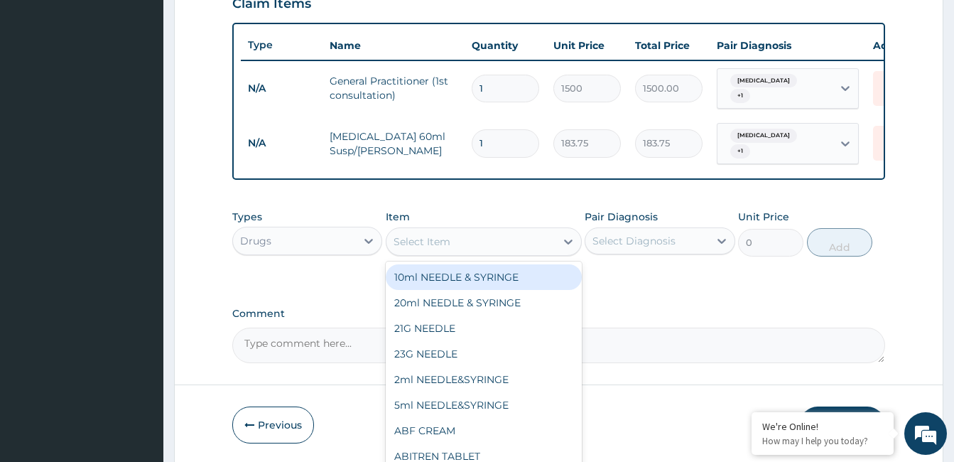
click at [446, 242] on div "Select Item" at bounding box center [422, 241] width 57 height 14
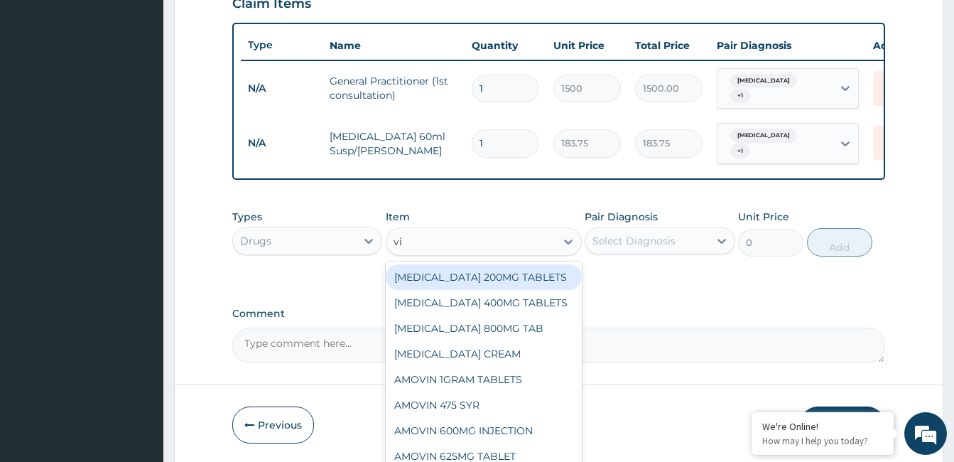
type input "v"
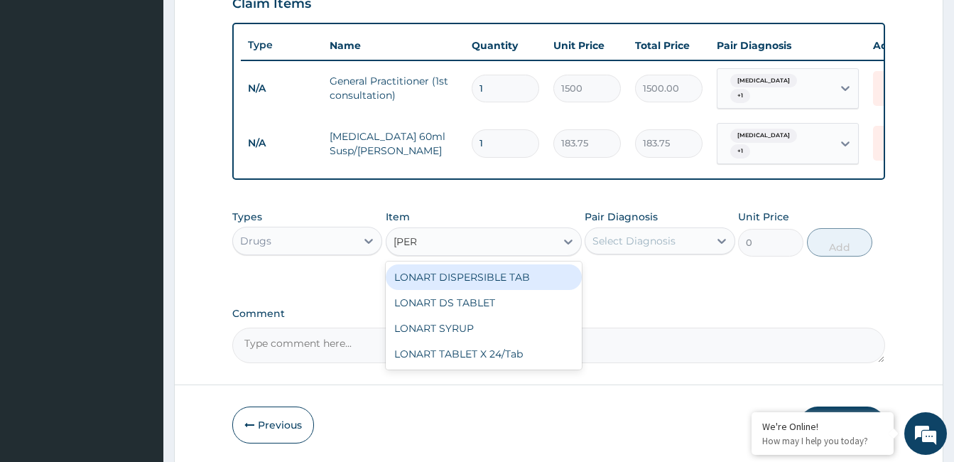
type input "lonar"
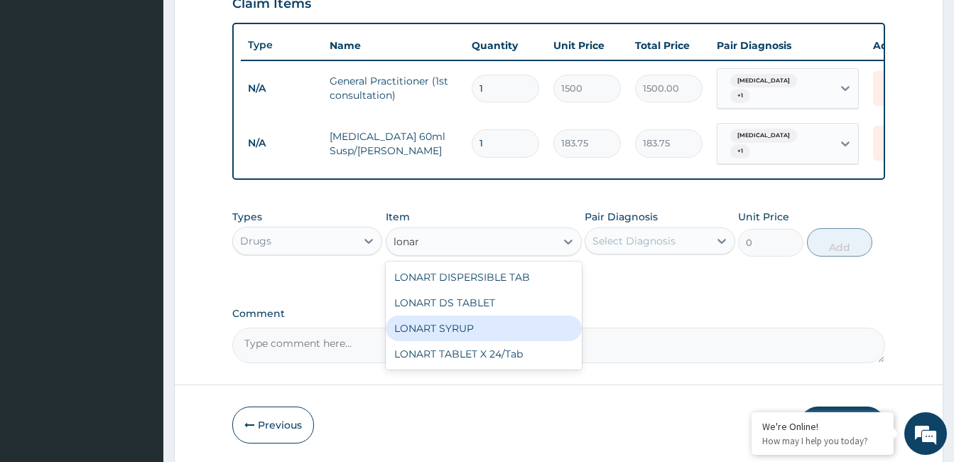
click at [465, 325] on div "LONART SYRUP" at bounding box center [484, 328] width 196 height 26
type input "525"
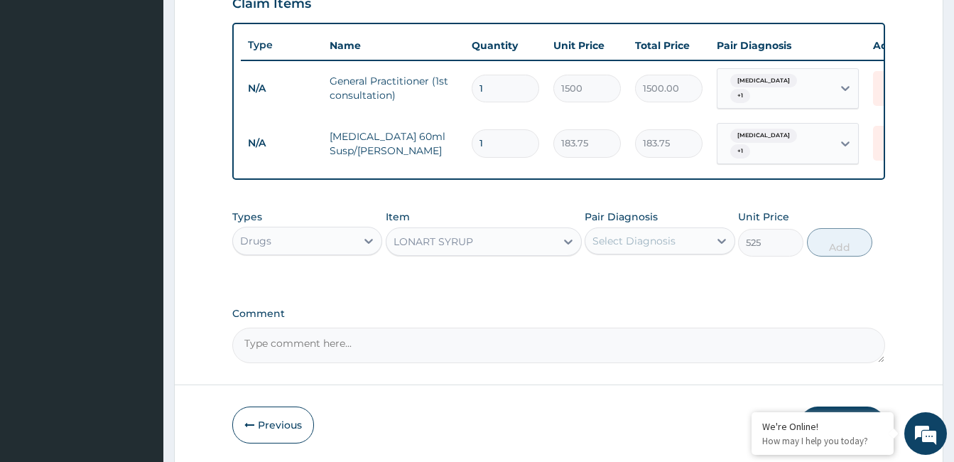
click at [670, 239] on div "Select Diagnosis" at bounding box center [634, 241] width 83 height 14
click at [674, 274] on div "Malaria" at bounding box center [660, 277] width 150 height 29
checkbox input "true"
click at [846, 232] on button "Add" at bounding box center [839, 242] width 65 height 28
type input "0"
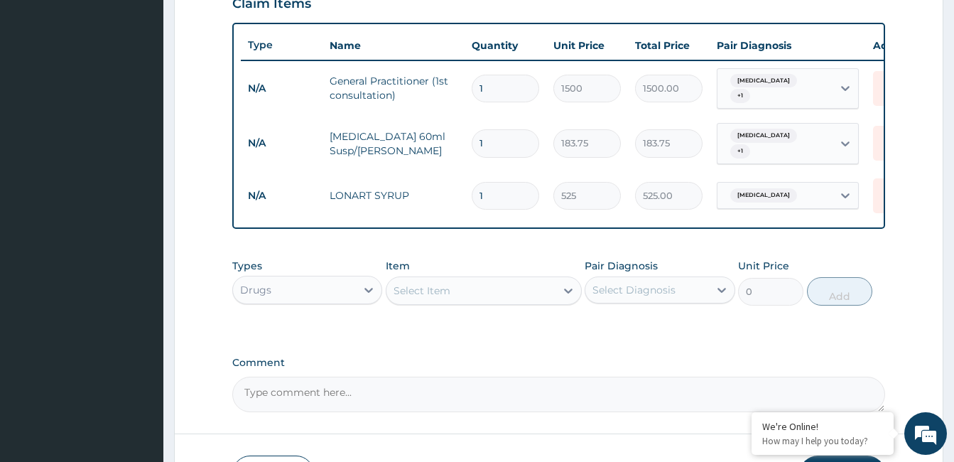
click at [495, 296] on div "Select Item" at bounding box center [471, 290] width 169 height 23
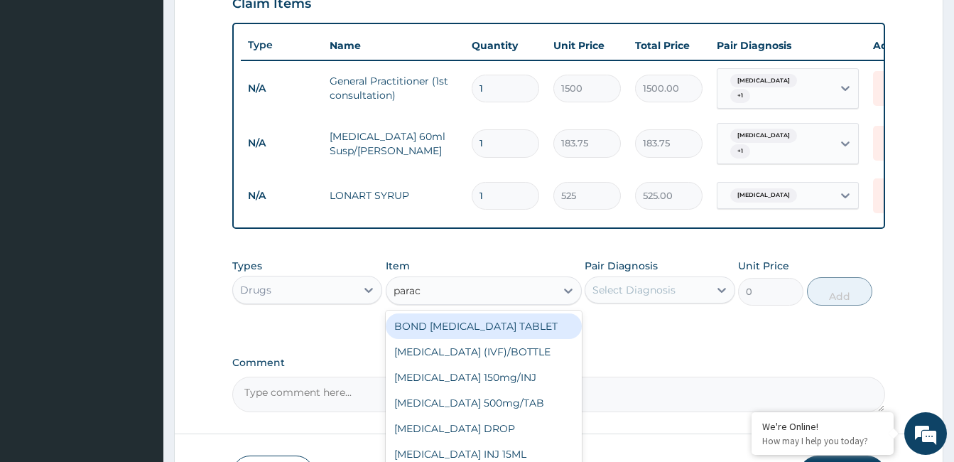
type input "parace"
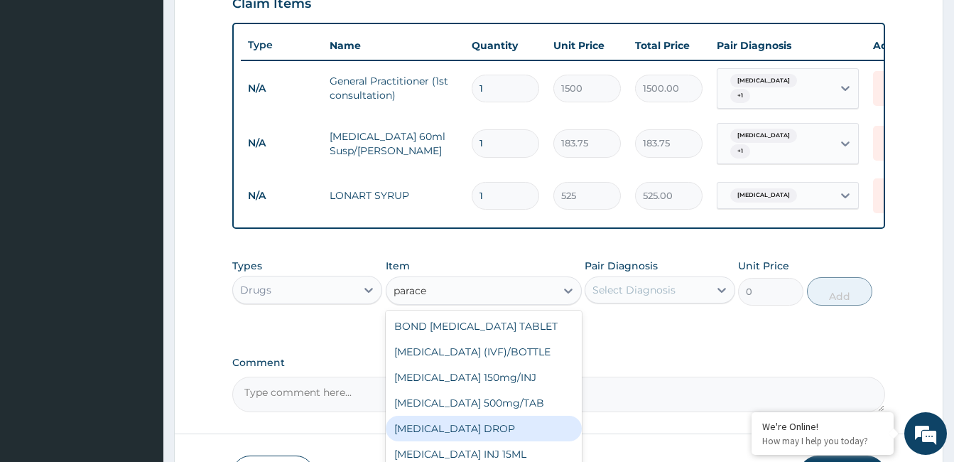
scroll to position [604, 0]
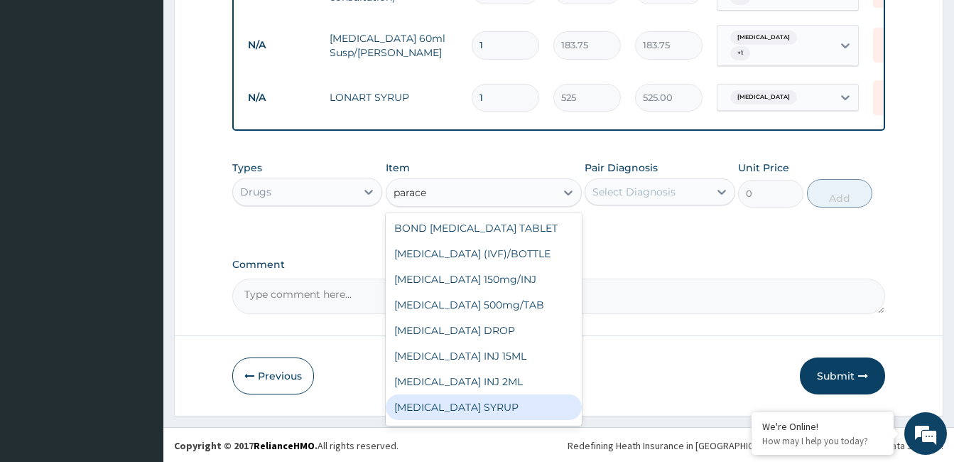
click at [531, 399] on div "[MEDICAL_DATA] SYRUP" at bounding box center [484, 407] width 196 height 26
type input "131.25"
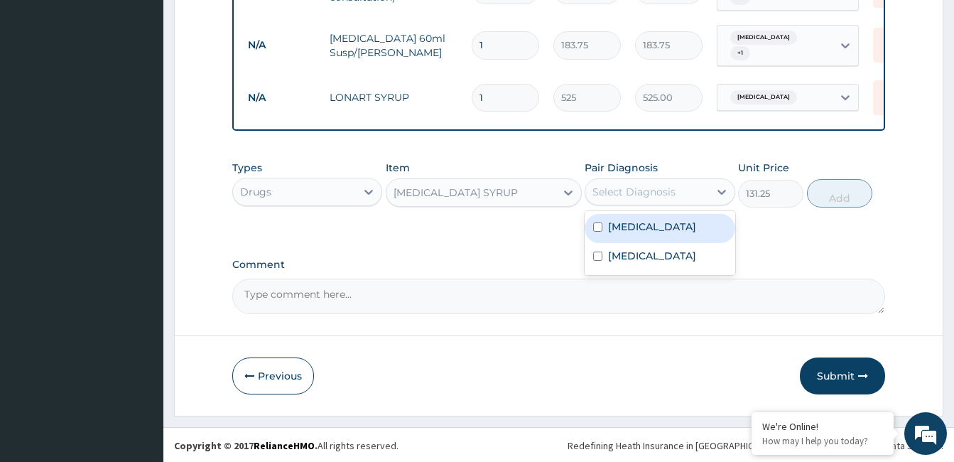
click at [686, 195] on div "Select Diagnosis" at bounding box center [646, 191] width 123 height 23
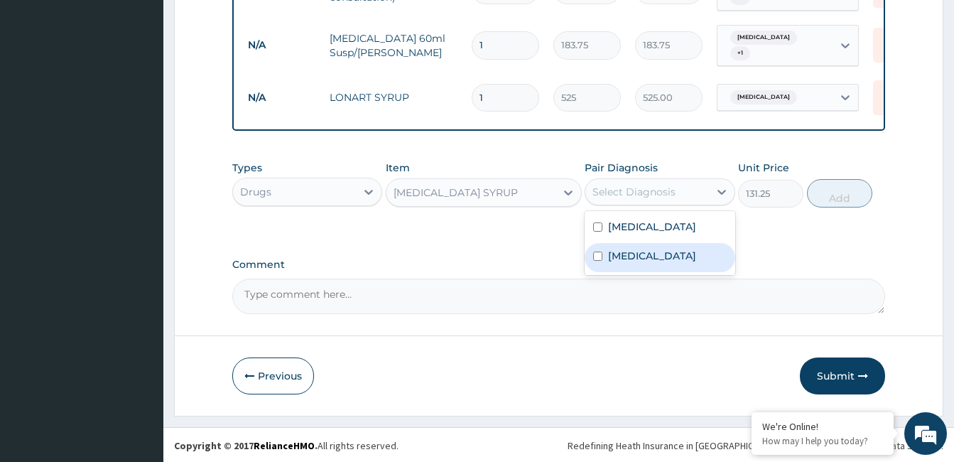
click at [683, 249] on label "Upper respiratory infection" at bounding box center [652, 256] width 88 height 14
checkbox input "true"
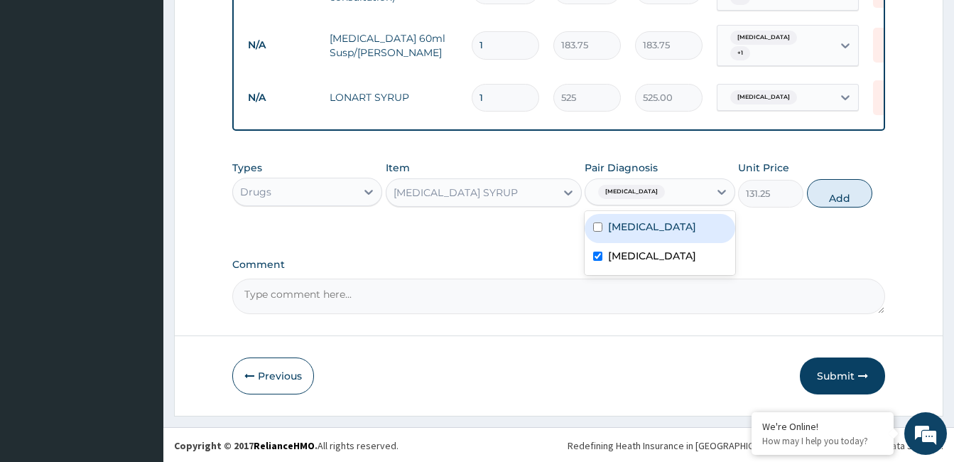
click at [681, 231] on div "Malaria" at bounding box center [660, 228] width 150 height 29
checkbox input "true"
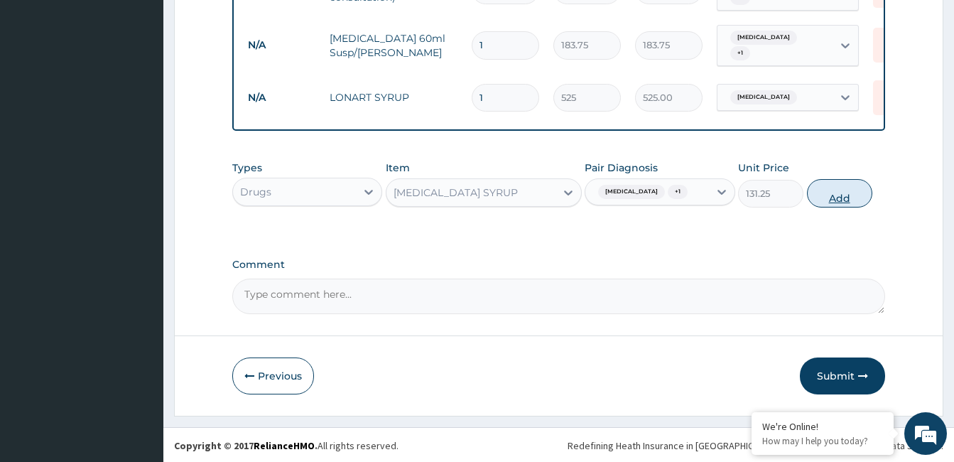
click at [840, 206] on button "Add" at bounding box center [839, 193] width 65 height 28
type input "0"
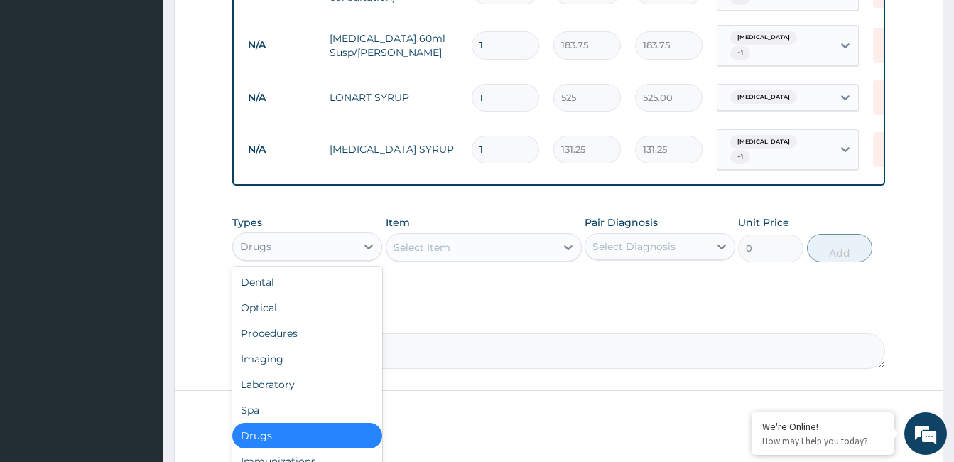
click at [315, 244] on div "Drugs" at bounding box center [294, 246] width 123 height 23
click at [332, 390] on div "Laboratory" at bounding box center [307, 385] width 150 height 26
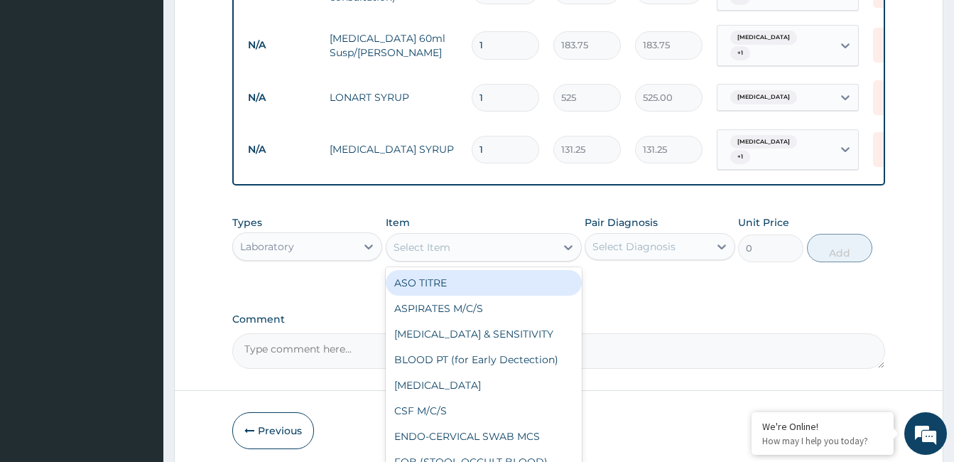
click at [472, 242] on div "Select Item" at bounding box center [471, 247] width 169 height 23
type input "mp"
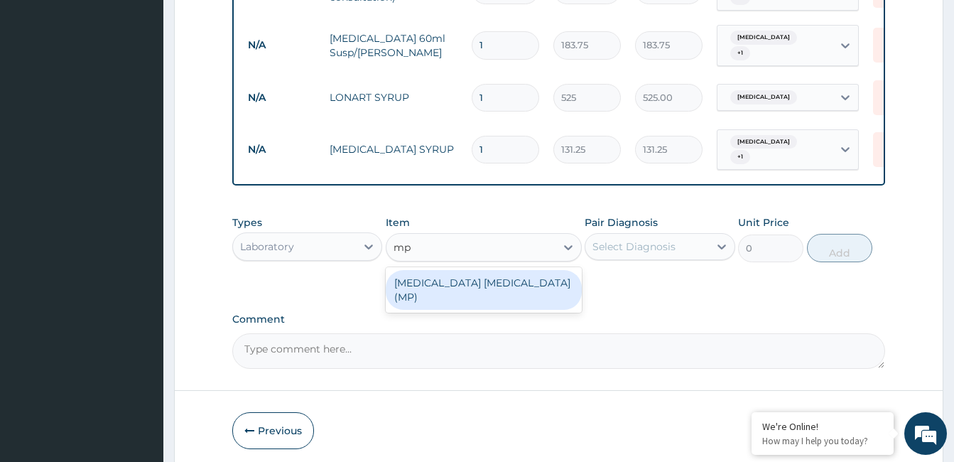
click at [485, 273] on div "MALARIA PARASITE (MP)" at bounding box center [484, 290] width 196 height 40
type input "560"
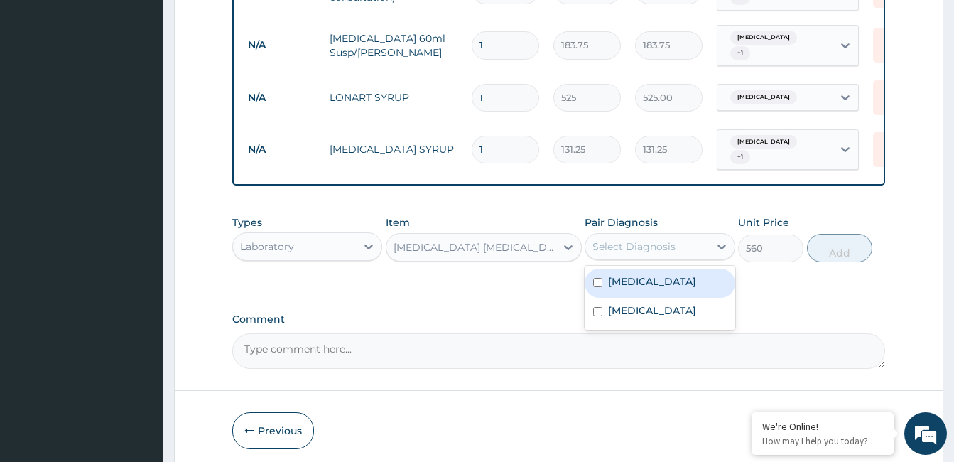
click at [637, 239] on div "Select Diagnosis" at bounding box center [634, 246] width 83 height 14
click at [659, 279] on div "[MEDICAL_DATA]" at bounding box center [660, 283] width 150 height 29
checkbox input "true"
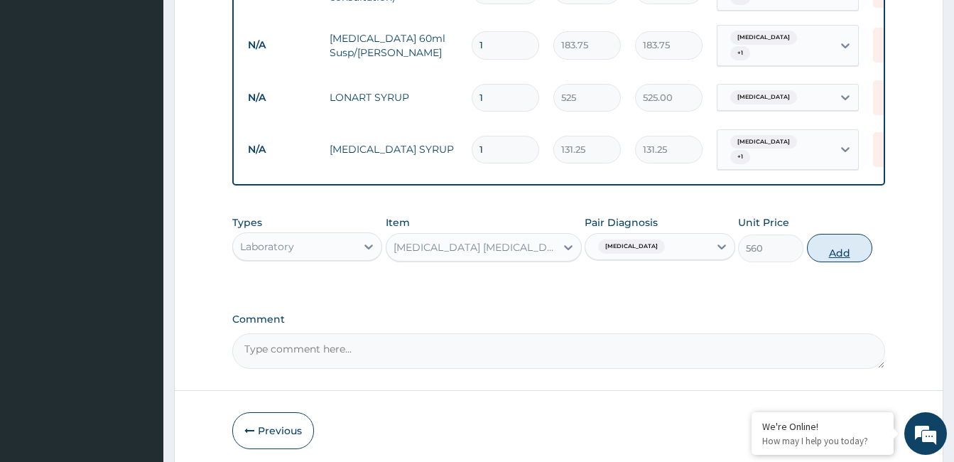
click at [826, 242] on button "Add" at bounding box center [839, 248] width 65 height 28
type input "0"
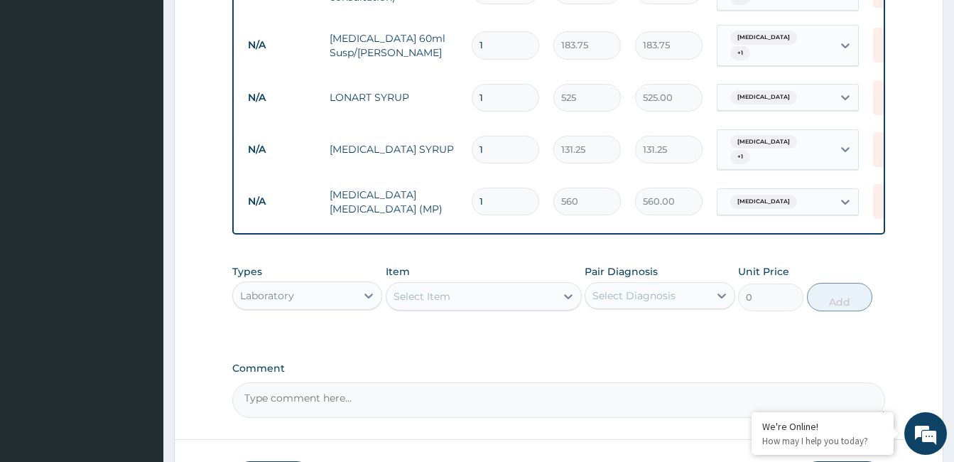
click at [450, 295] on div "Select Item" at bounding box center [471, 296] width 169 height 23
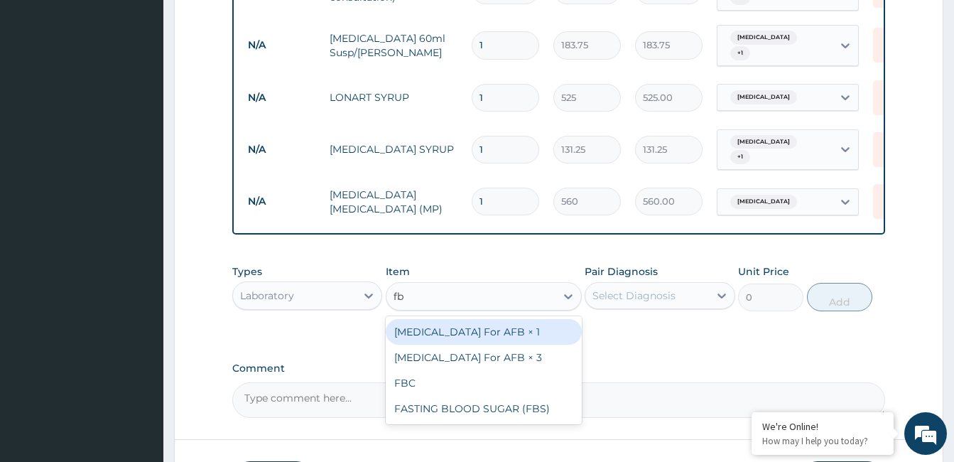
type input "fbc"
click at [470, 339] on div "FBC" at bounding box center [484, 332] width 196 height 26
type input "1600"
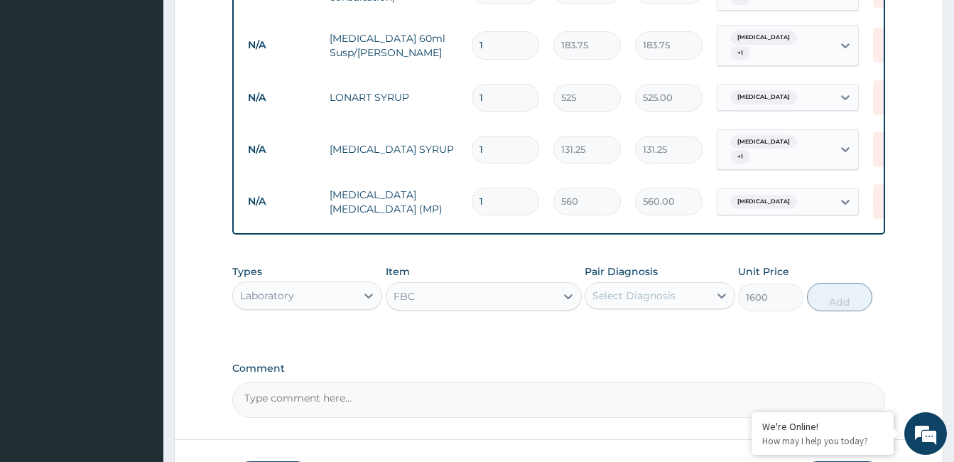
click at [651, 290] on div "Select Diagnosis" at bounding box center [634, 295] width 83 height 14
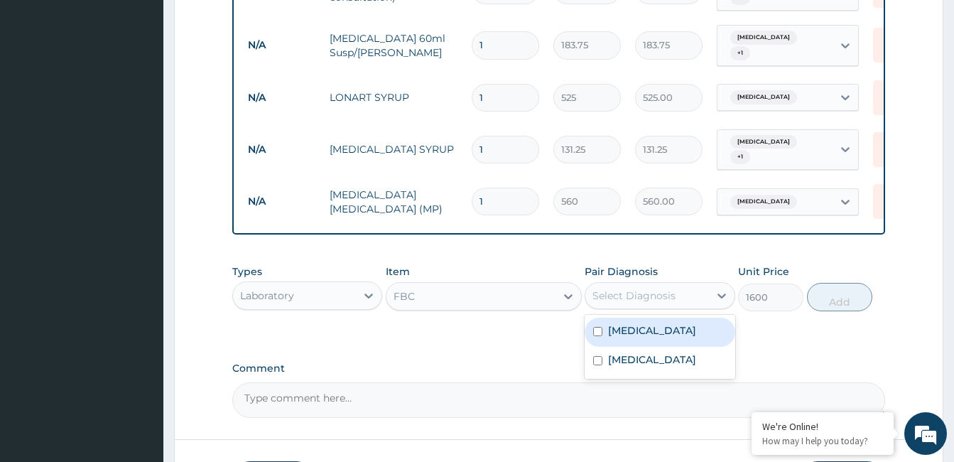
click at [683, 332] on div "[MEDICAL_DATA]" at bounding box center [660, 332] width 150 height 29
checkbox input "true"
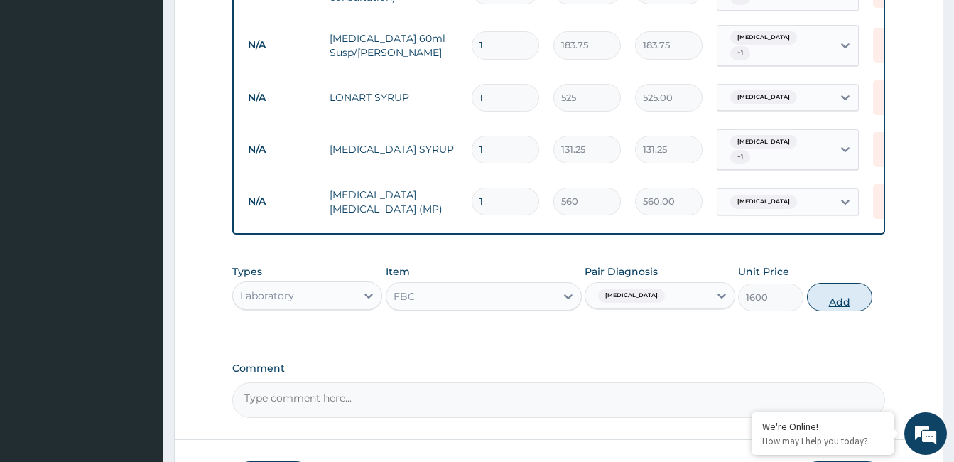
click at [836, 296] on button "Add" at bounding box center [839, 297] width 65 height 28
type input "0"
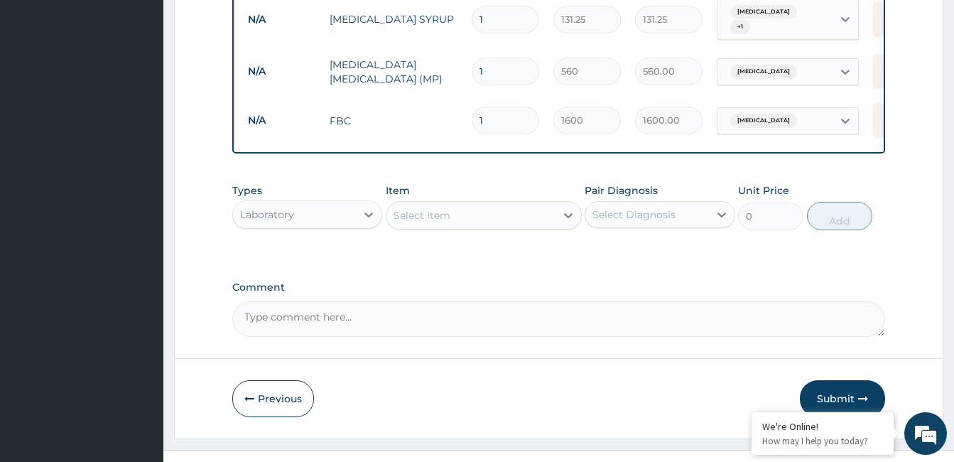
scroll to position [757, 0]
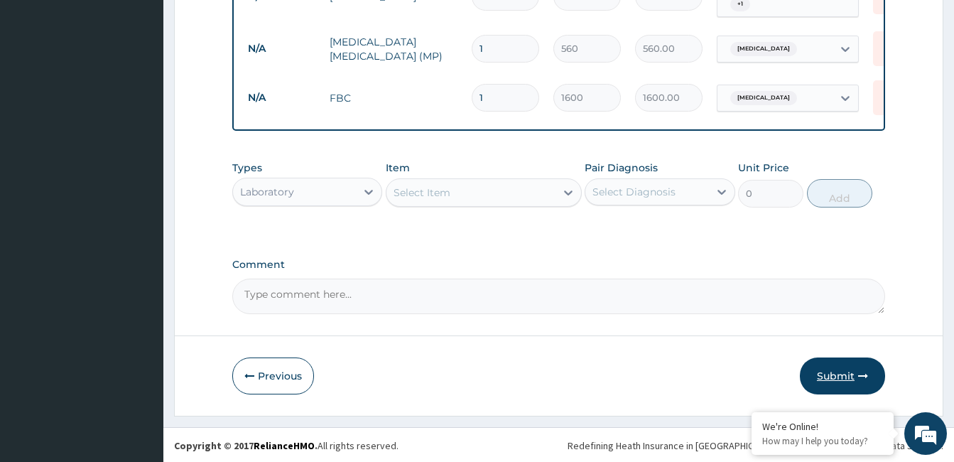
click at [849, 371] on button "Submit" at bounding box center [842, 375] width 85 height 37
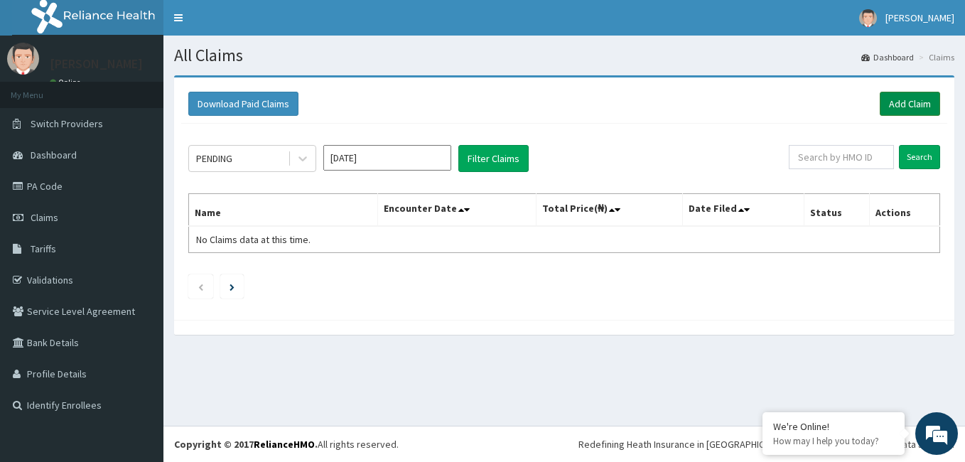
click at [908, 100] on link "Add Claim" at bounding box center [910, 104] width 60 height 24
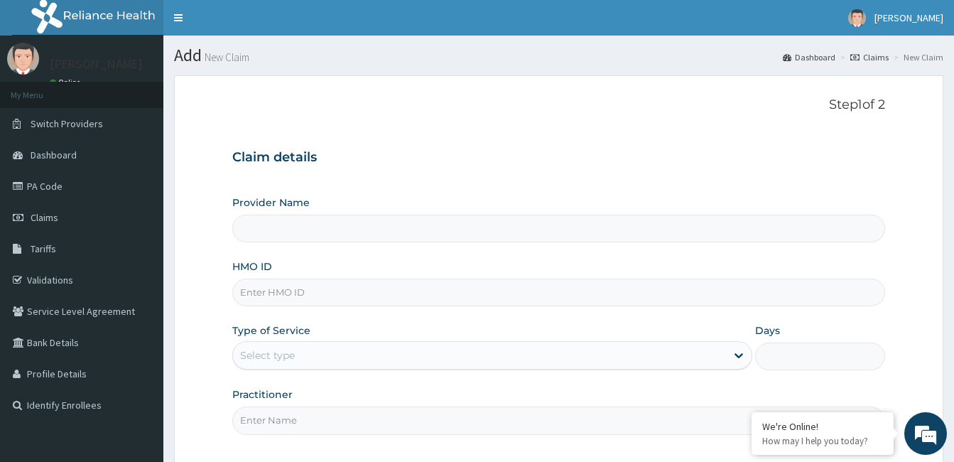
type input "[GEOGRAPHIC_DATA]"
click at [416, 295] on input "HMO ID" at bounding box center [558, 293] width 653 height 28
type input "fmp/10217/c"
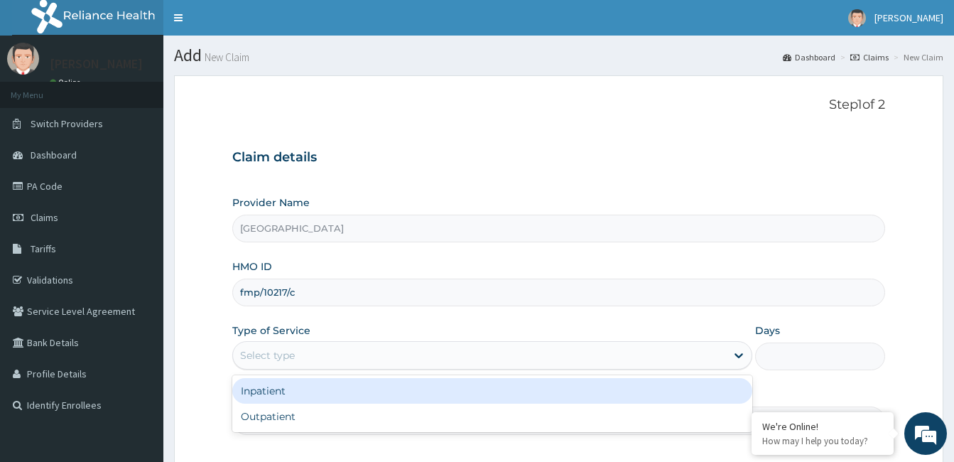
click at [407, 354] on div "Select type" at bounding box center [479, 355] width 493 height 23
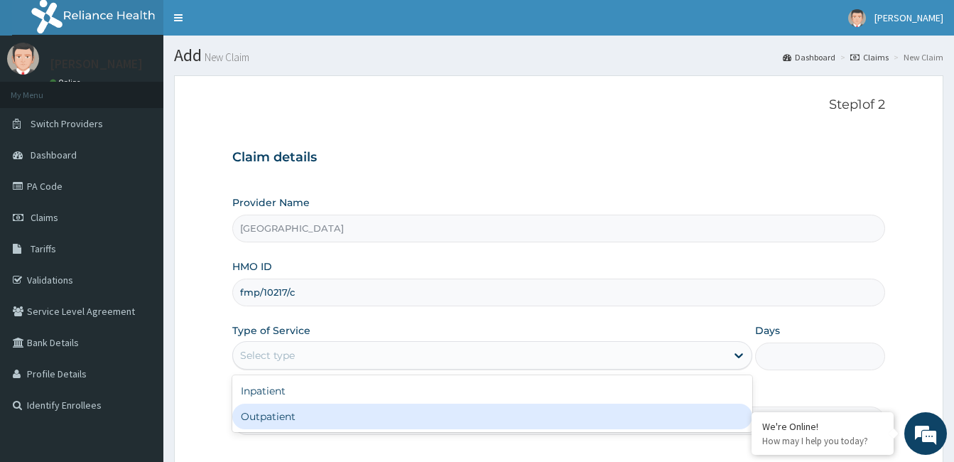
click at [381, 424] on div "Outpatient" at bounding box center [492, 417] width 520 height 26
type input "1"
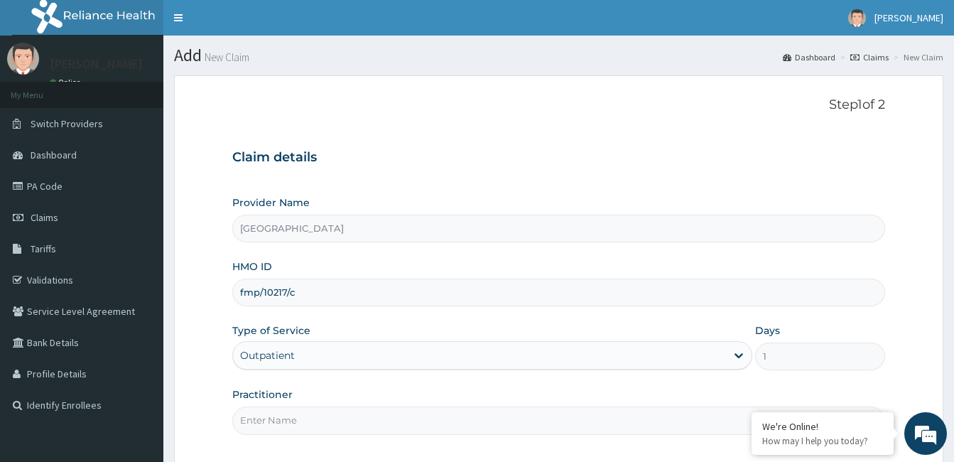
click at [408, 414] on input "Practitioner" at bounding box center [558, 420] width 653 height 28
type input "dr bamidele oluyole"
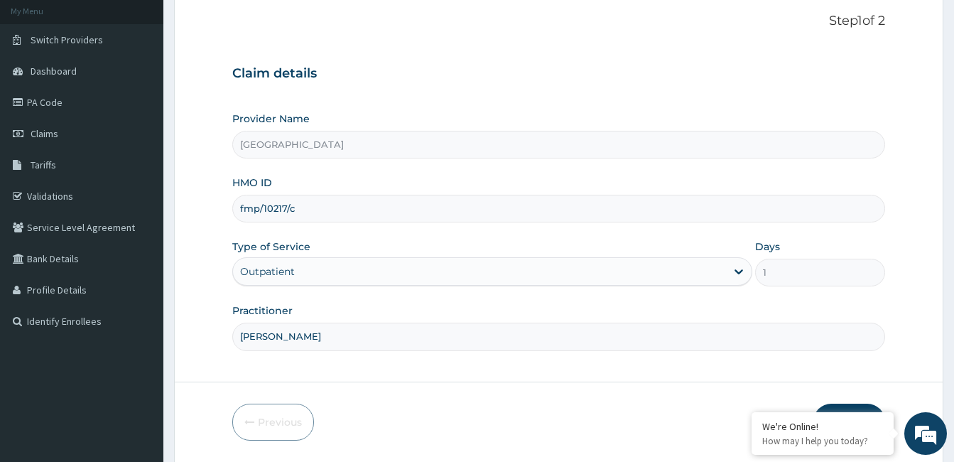
scroll to position [131, 0]
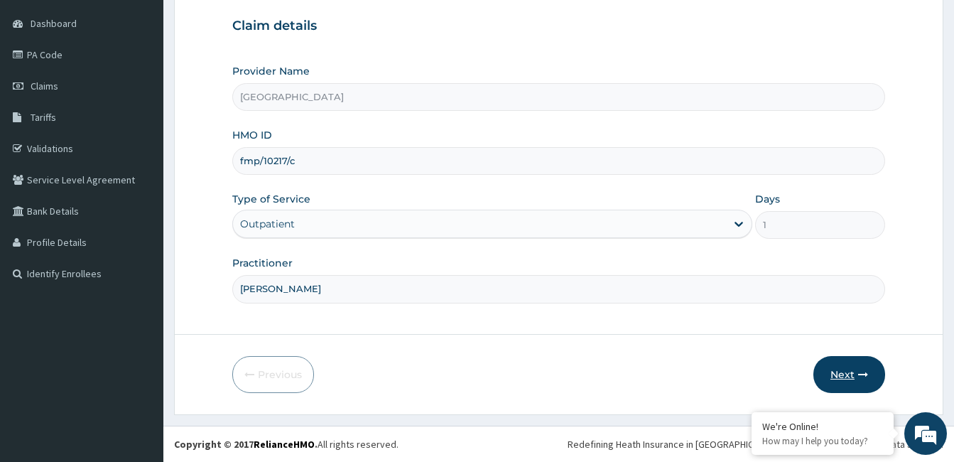
click at [858, 369] on icon "button" at bounding box center [863, 374] width 10 height 10
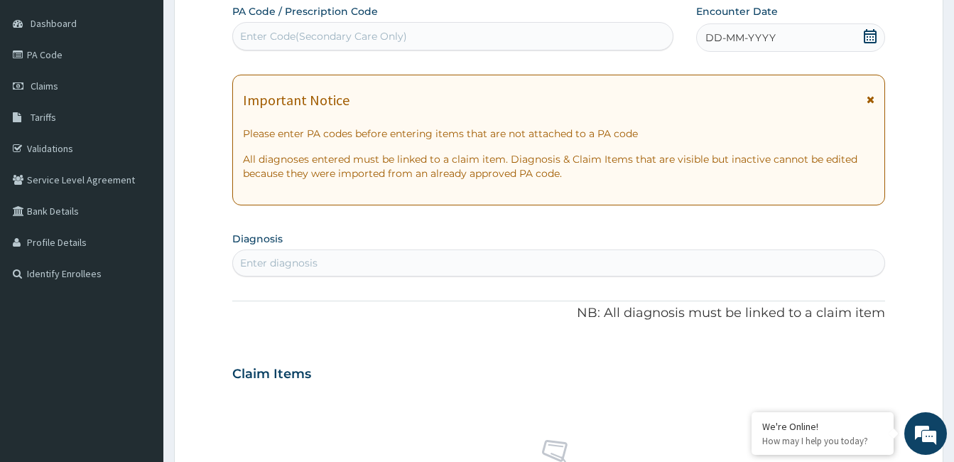
click at [872, 31] on icon at bounding box center [870, 36] width 13 height 14
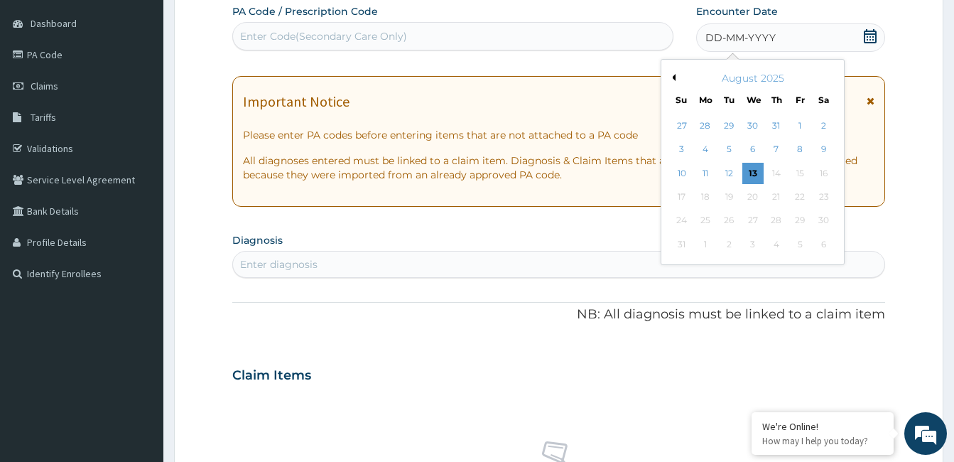
click at [673, 75] on button "Previous Month" at bounding box center [672, 77] width 7 height 7
click at [749, 197] on div "23" at bounding box center [752, 196] width 21 height 21
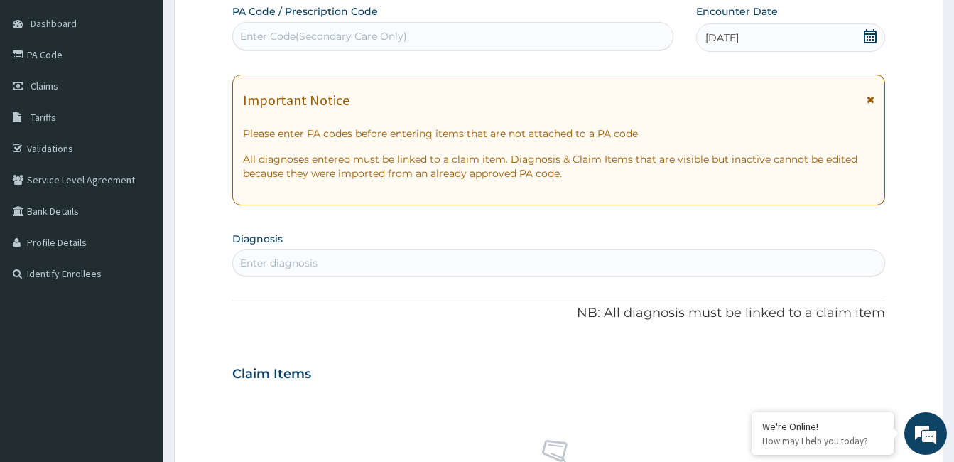
click at [293, 259] on div "Enter diagnosis" at bounding box center [278, 263] width 77 height 14
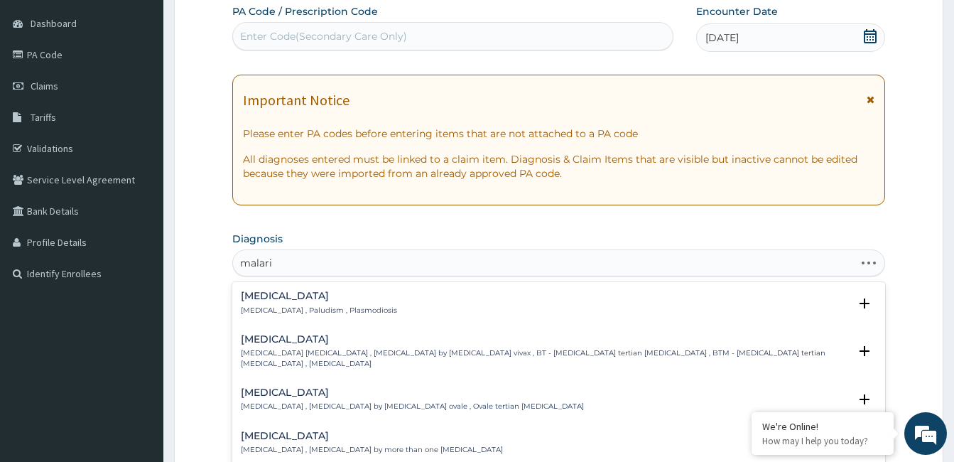
type input "malaria"
click at [281, 302] on div "Malaria Malaria , Paludism , Plasmodiosis" at bounding box center [319, 303] width 156 height 25
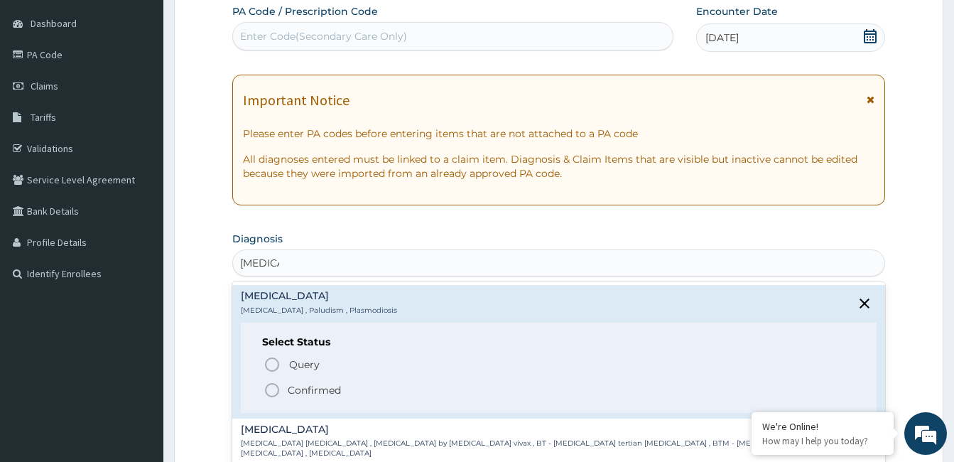
click at [271, 389] on icon "status option filled" at bounding box center [272, 390] width 17 height 17
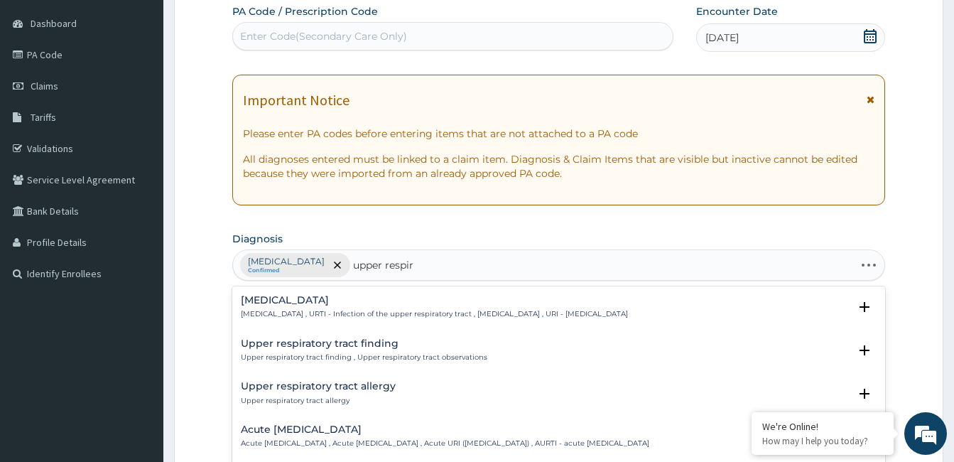
type input "upper respira"
click at [313, 299] on h4 "Upper respiratory infection" at bounding box center [434, 300] width 387 height 11
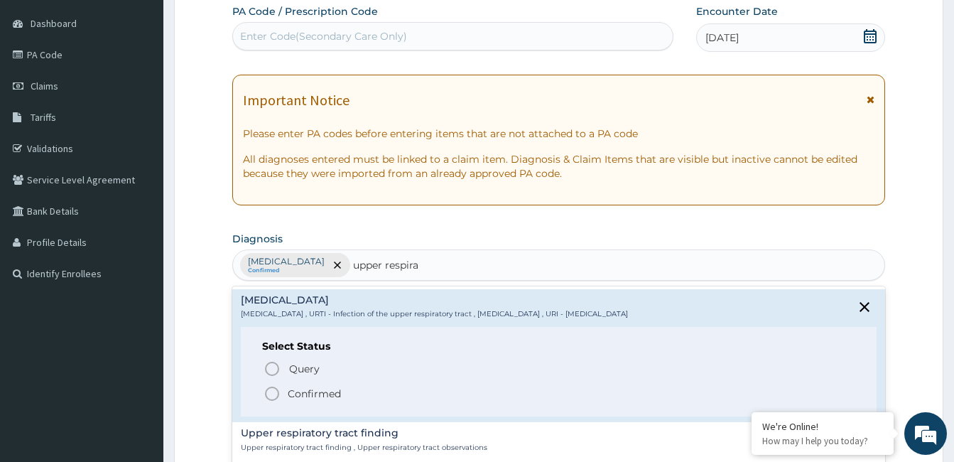
click at [271, 392] on icon "status option filled" at bounding box center [272, 393] width 17 height 17
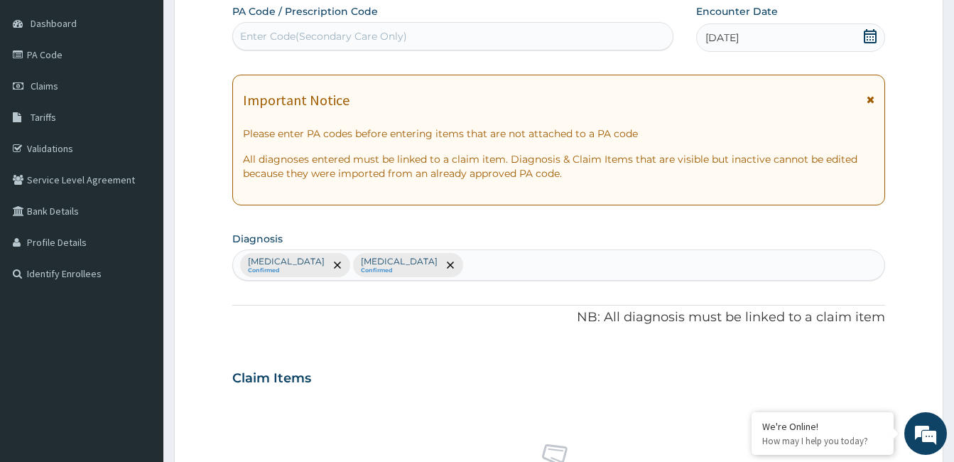
scroll to position [535, 0]
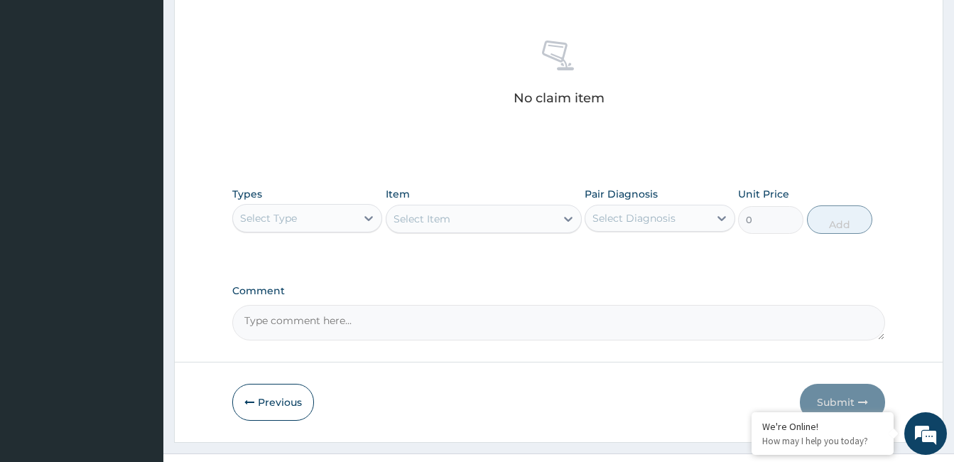
click at [308, 217] on div "Select Type" at bounding box center [294, 218] width 123 height 23
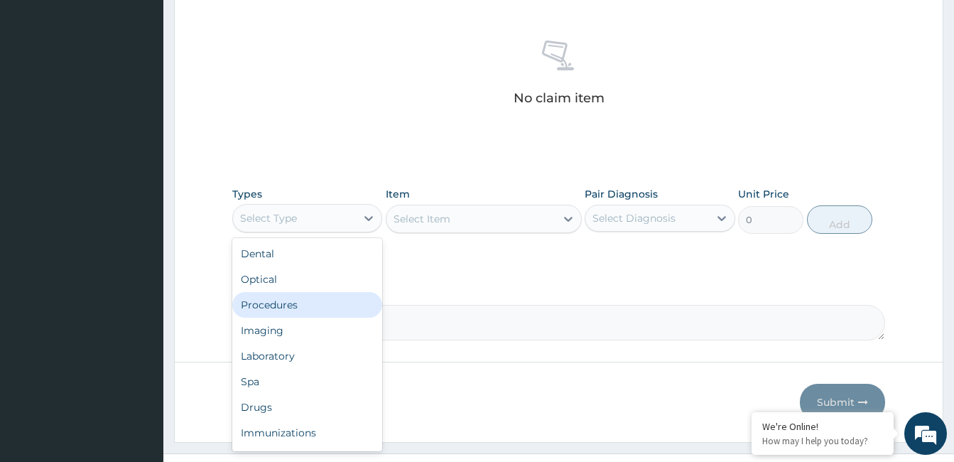
click at [322, 302] on div "Procedures" at bounding box center [307, 305] width 150 height 26
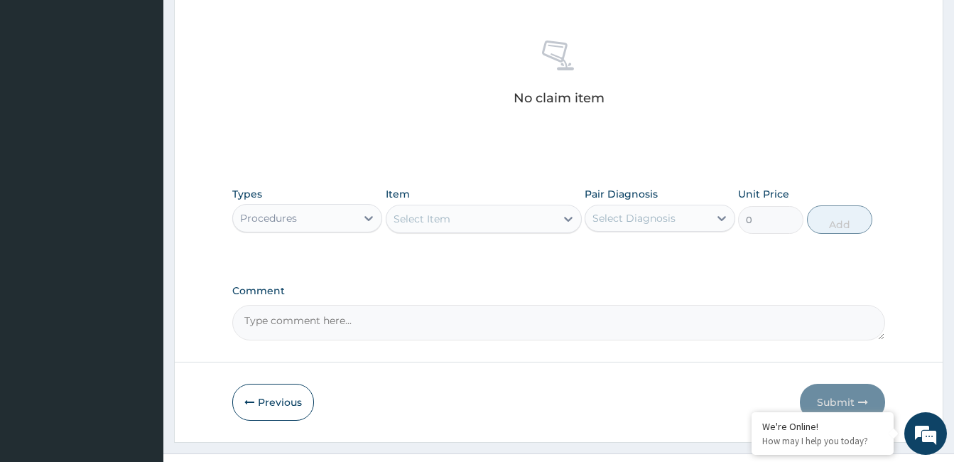
click at [526, 217] on div "Select Item" at bounding box center [471, 218] width 169 height 23
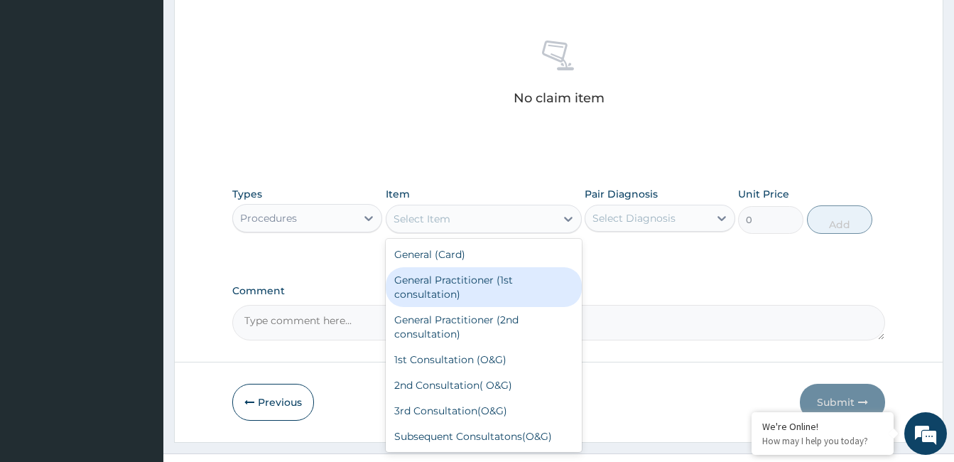
click at [517, 293] on div "General Practitioner (1st consultation)" at bounding box center [484, 287] width 196 height 40
type input "1500"
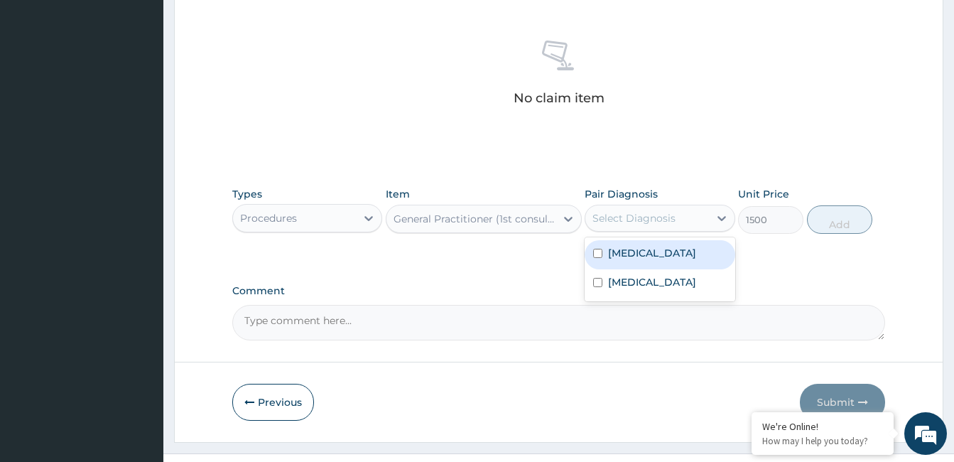
click at [671, 220] on div "Select Diagnosis" at bounding box center [634, 218] width 83 height 14
click at [672, 254] on div "Malaria" at bounding box center [660, 254] width 150 height 29
checkbox input "true"
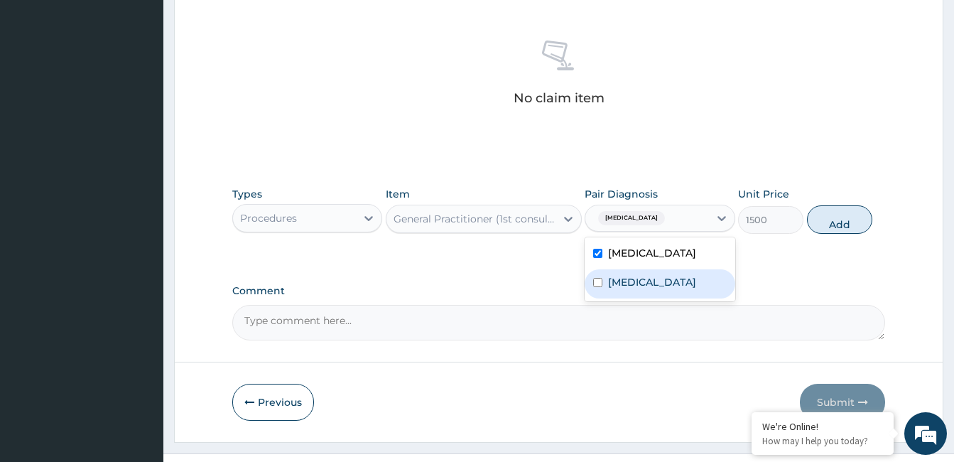
click at [674, 280] on label "Upper respiratory infection" at bounding box center [652, 282] width 88 height 14
checkbox input "true"
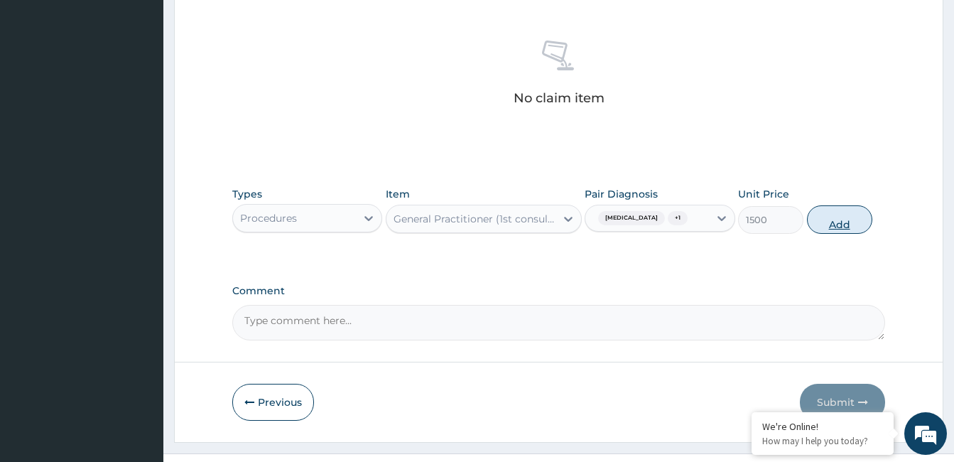
click at [843, 214] on button "Add" at bounding box center [839, 219] width 65 height 28
type input "0"
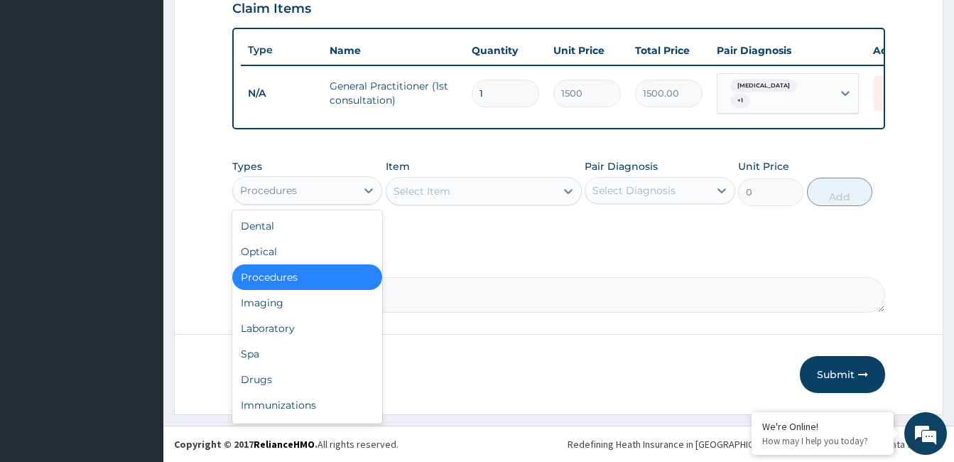
click at [335, 183] on div "Procedures" at bounding box center [294, 190] width 123 height 23
click at [330, 320] on div "Laboratory" at bounding box center [307, 328] width 150 height 26
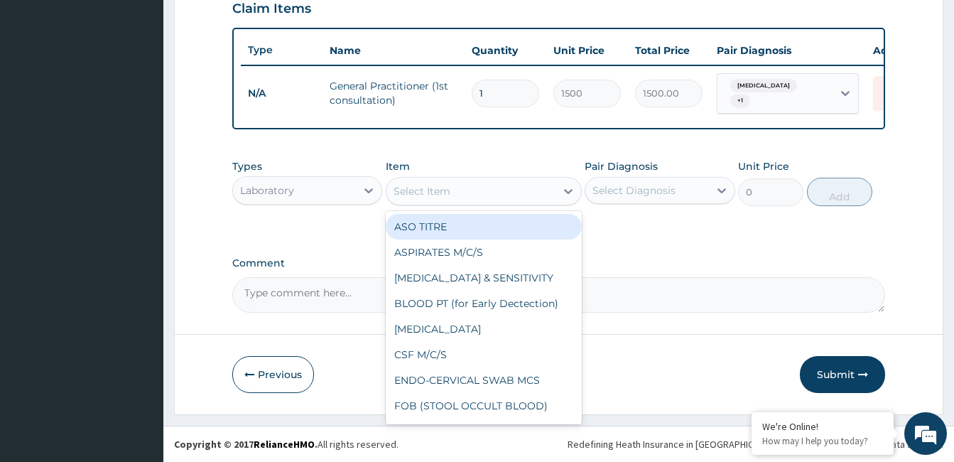
click at [500, 190] on div "Select Item" at bounding box center [471, 191] width 169 height 23
type input "mp"
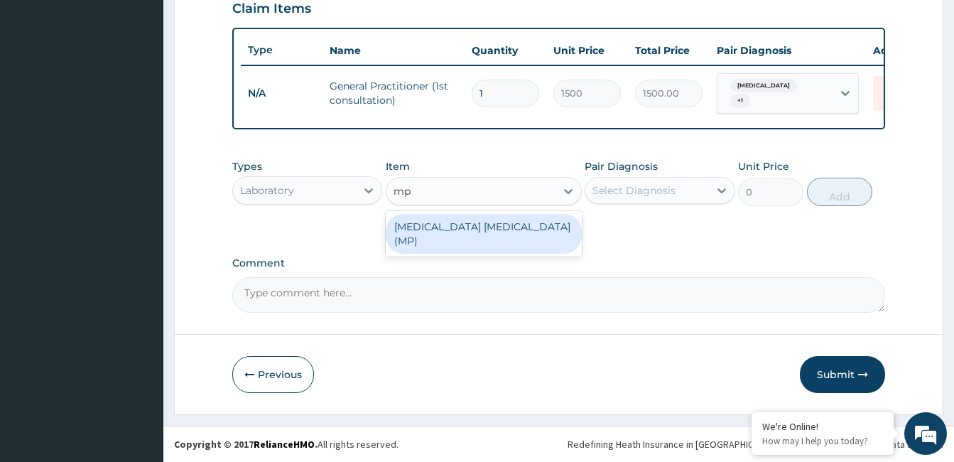
click at [515, 228] on div "MALARIA PARASITE (MP)" at bounding box center [484, 234] width 196 height 40
type input "560"
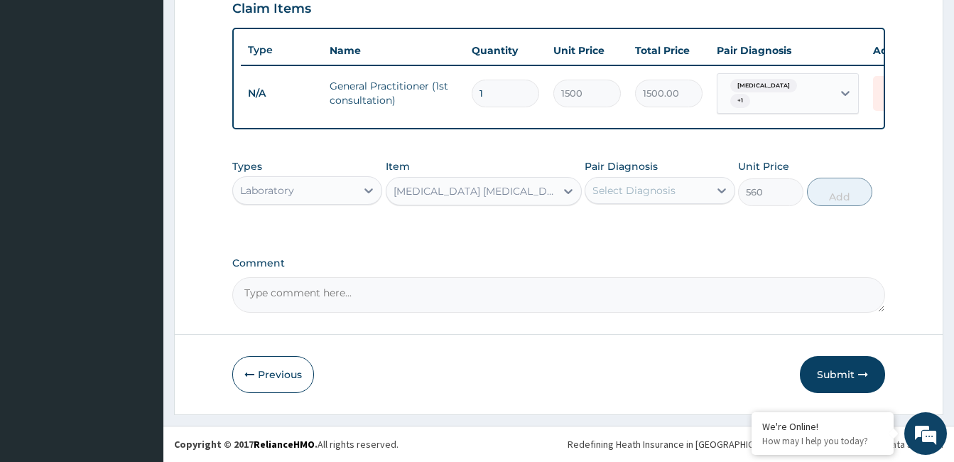
click at [691, 180] on div "Select Diagnosis" at bounding box center [646, 190] width 123 height 23
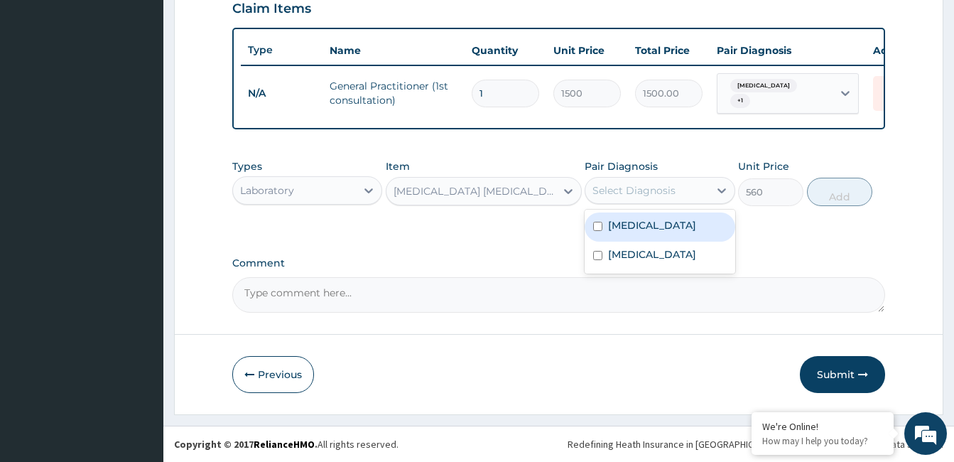
click at [686, 226] on div "Malaria" at bounding box center [660, 226] width 150 height 29
checkbox input "true"
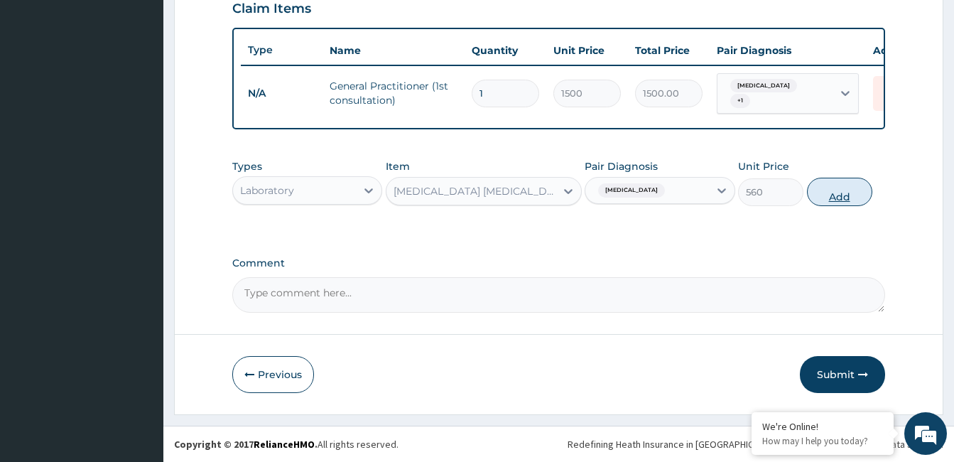
click at [843, 188] on button "Add" at bounding box center [839, 192] width 65 height 28
type input "0"
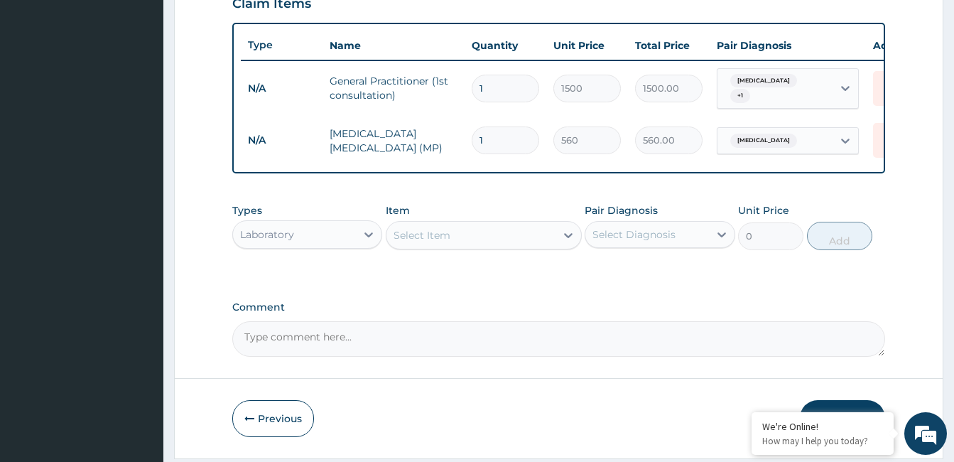
click at [325, 238] on div "Laboratory" at bounding box center [294, 234] width 123 height 23
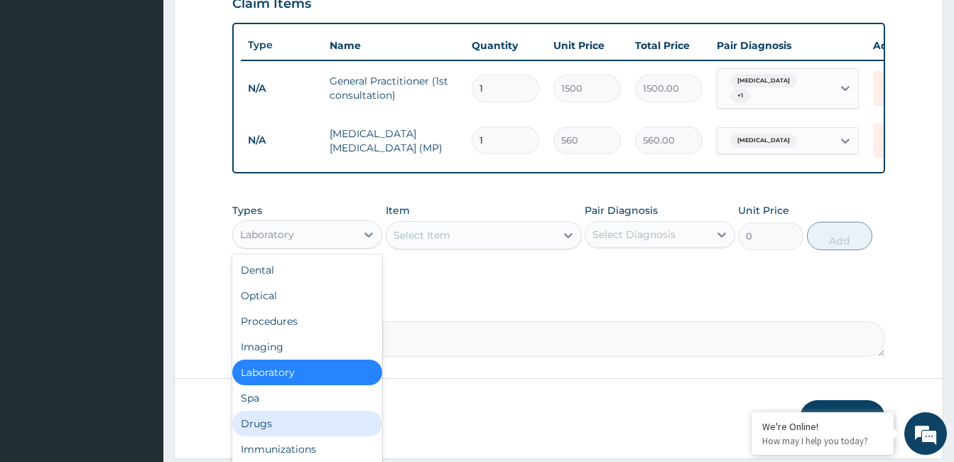
click at [310, 435] on div "Drugs" at bounding box center [307, 424] width 150 height 26
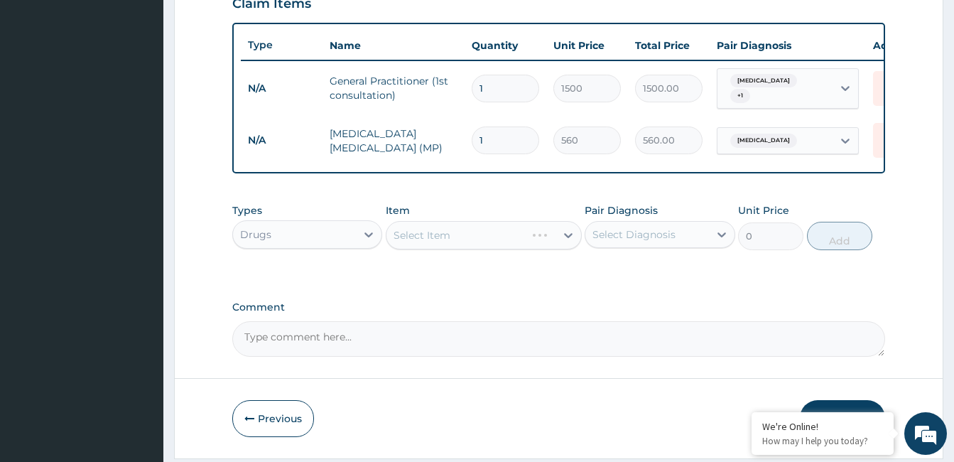
click at [508, 238] on div "Select Item" at bounding box center [484, 235] width 196 height 28
click at [508, 238] on div "Select Item" at bounding box center [471, 235] width 169 height 23
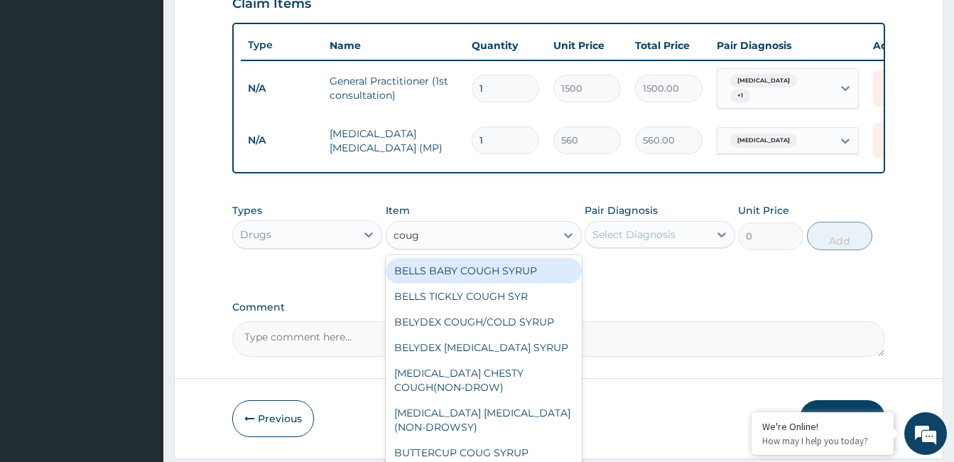
type input "cough"
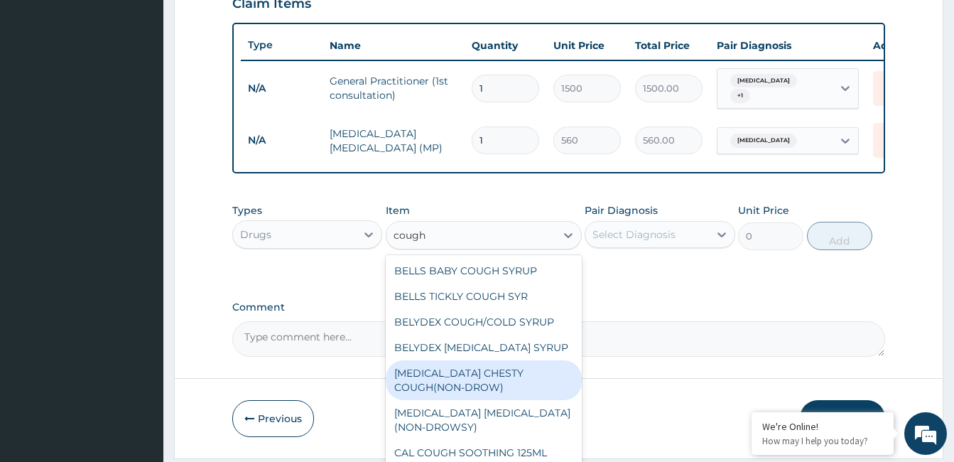
scroll to position [77, 0]
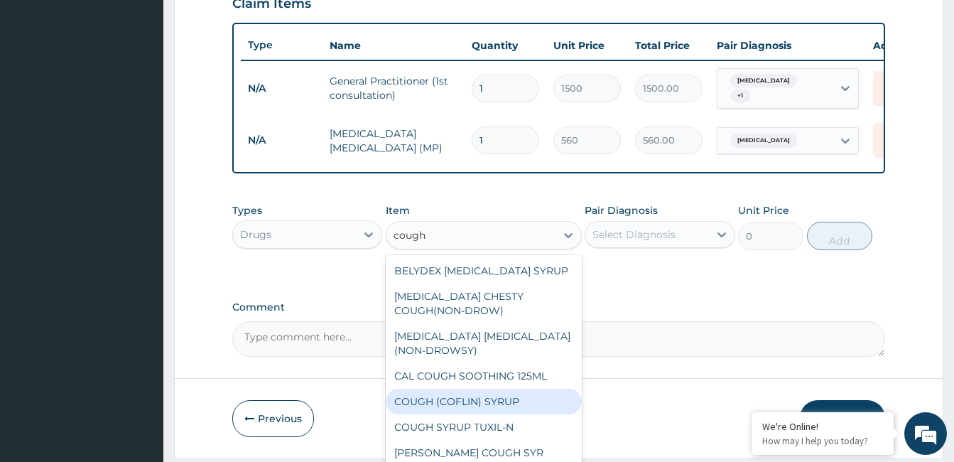
click at [533, 410] on div "COUGH (COFLIN) SYRUP" at bounding box center [484, 402] width 196 height 26
type input "157.5"
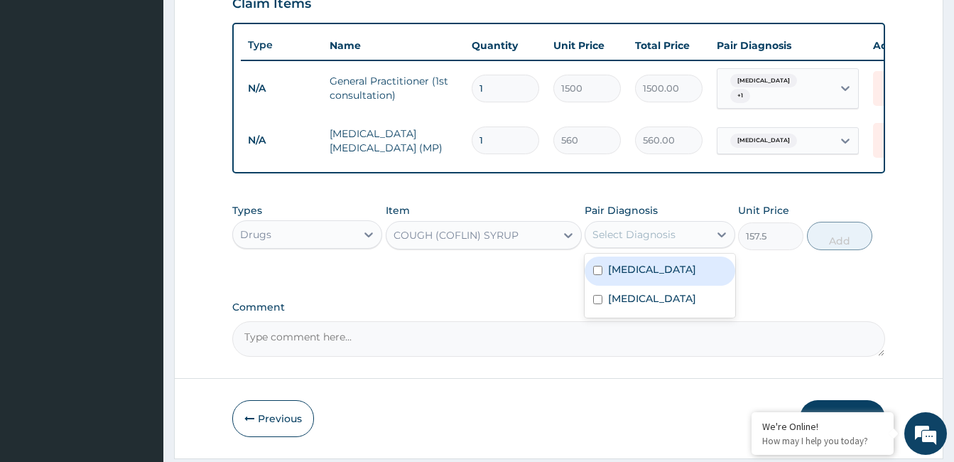
click at [677, 248] on div "Select Diagnosis" at bounding box center [660, 234] width 150 height 27
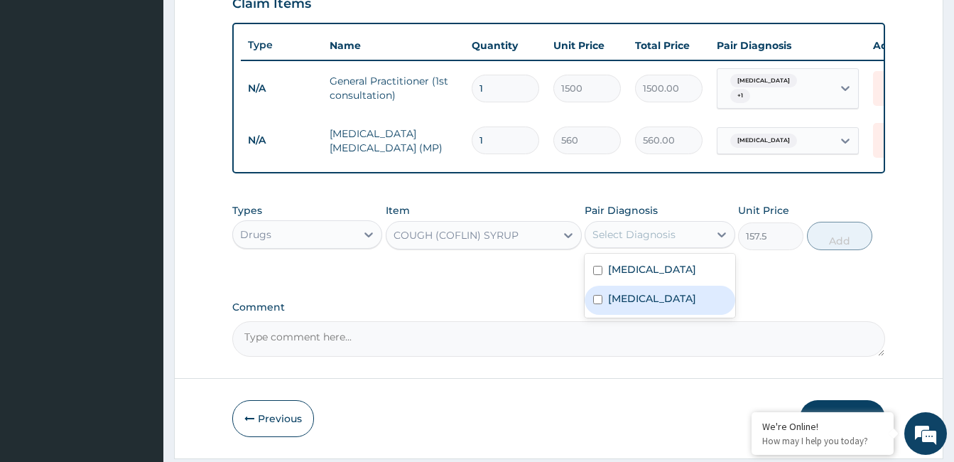
click at [691, 306] on label "Upper respiratory infection" at bounding box center [652, 298] width 88 height 14
checkbox input "true"
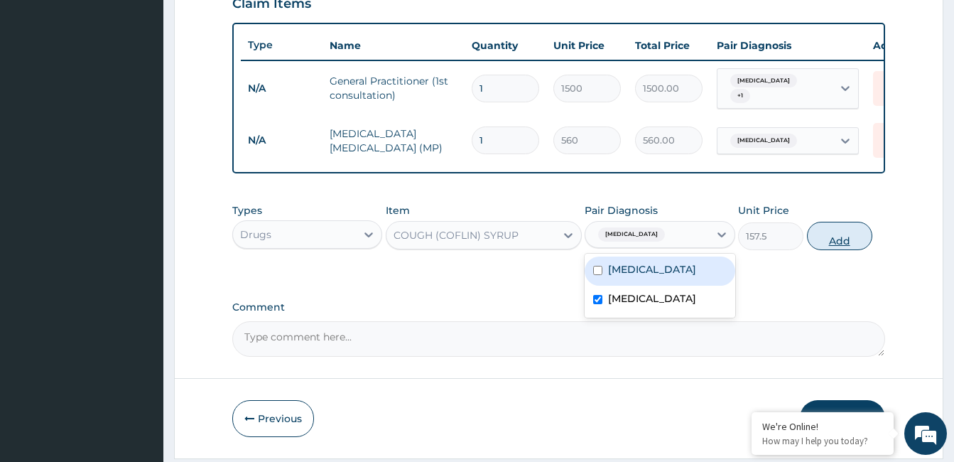
click at [850, 235] on button "Add" at bounding box center [839, 236] width 65 height 28
type input "0"
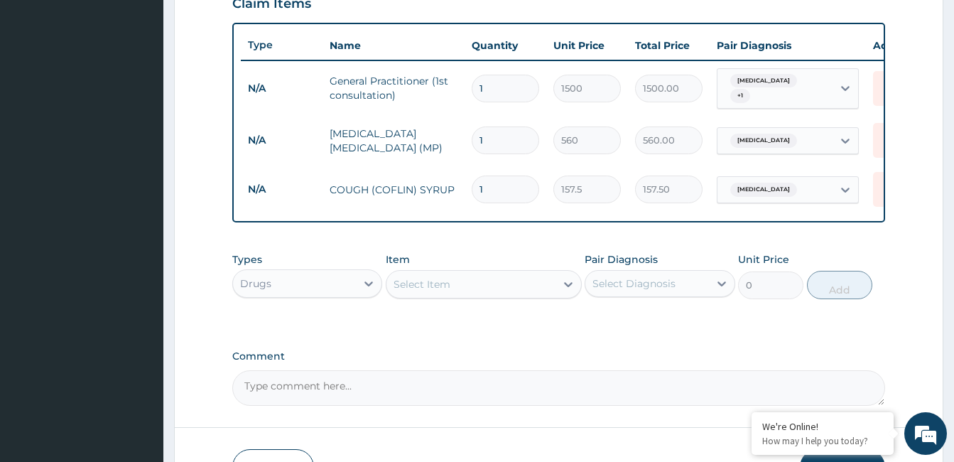
click at [467, 285] on div "Select Item" at bounding box center [471, 284] width 169 height 23
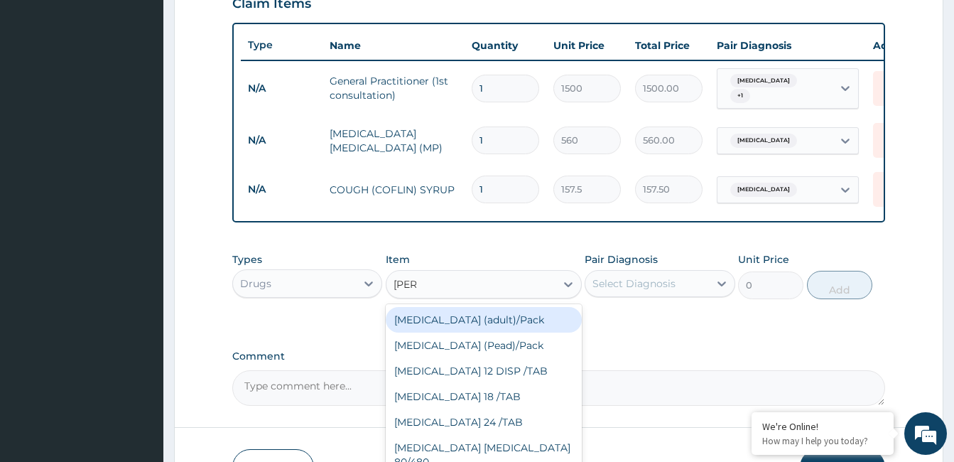
type input "coart"
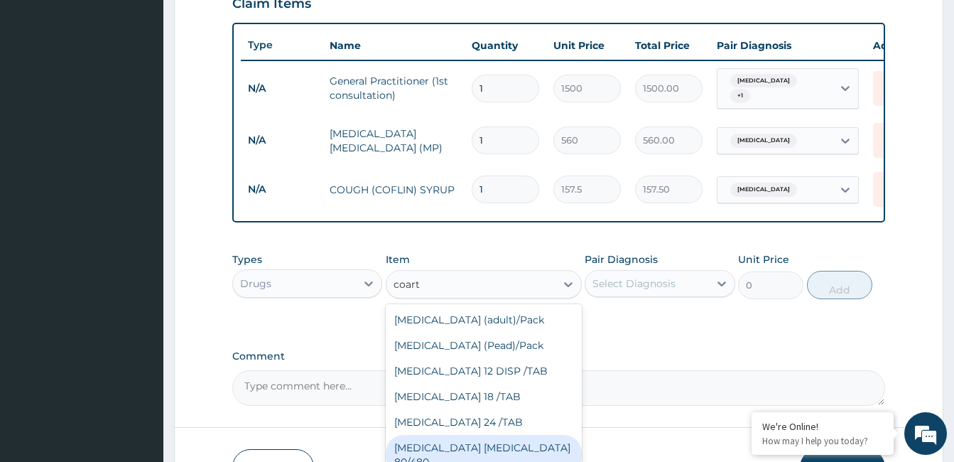
click at [519, 453] on div "COARTEM D TAB 80/480" at bounding box center [484, 455] width 196 height 40
type input "866.25"
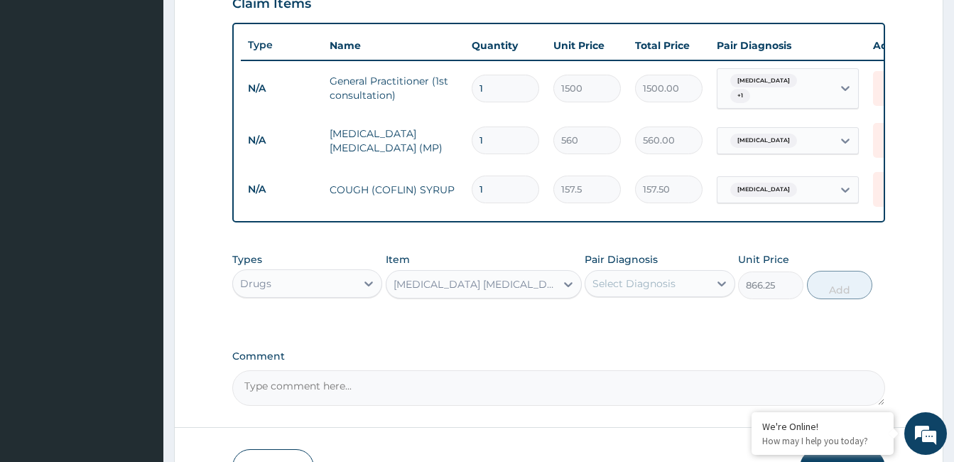
click at [670, 281] on div "Select Diagnosis" at bounding box center [634, 283] width 83 height 14
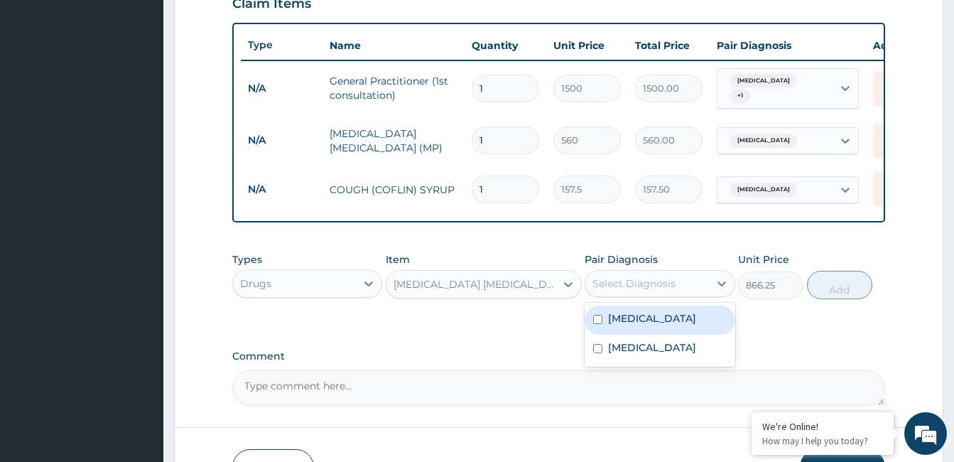
click at [676, 323] on div "Malaria" at bounding box center [660, 320] width 150 height 29
checkbox input "true"
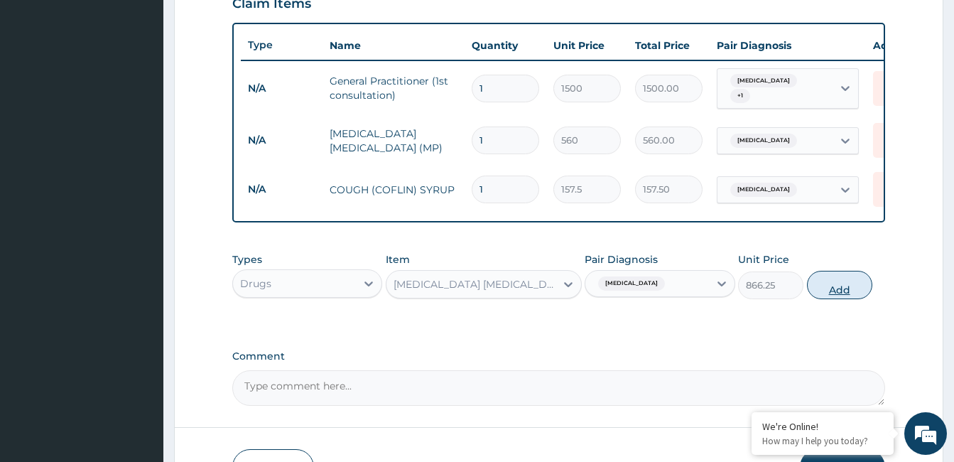
click at [859, 285] on button "Add" at bounding box center [839, 285] width 65 height 28
type input "0"
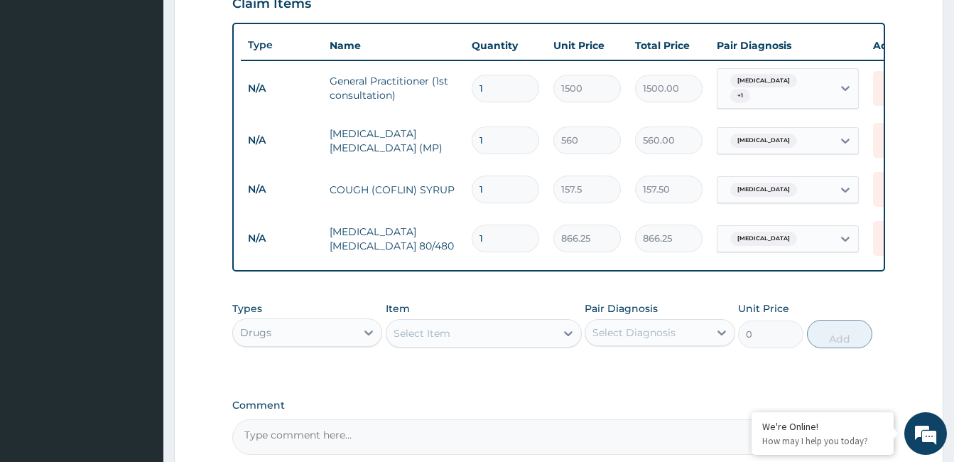
click at [445, 335] on div "Select Item" at bounding box center [422, 333] width 57 height 14
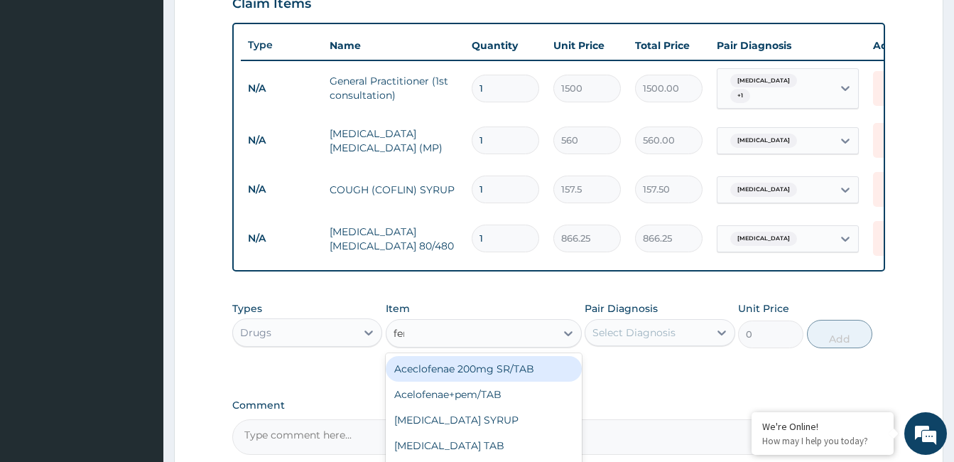
type input "ferr"
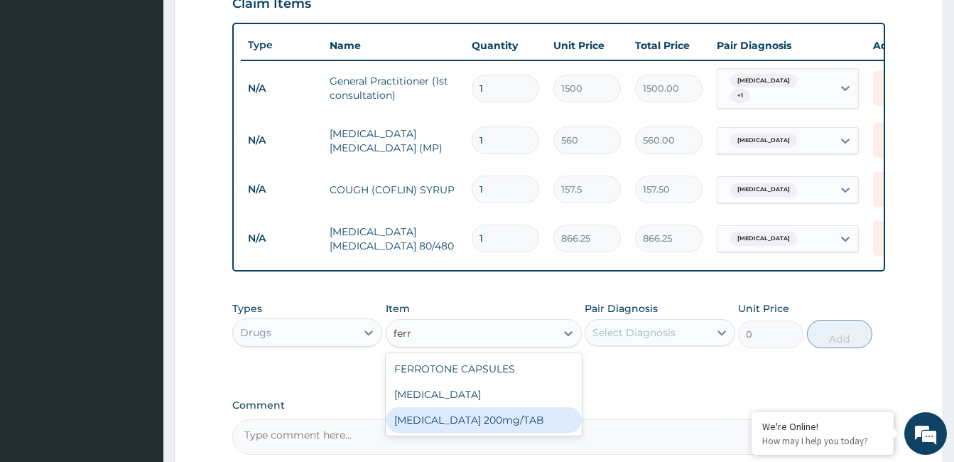
click at [463, 425] on div "FERROUS SULPHATE 200mg/TAB" at bounding box center [484, 420] width 196 height 26
type input "3.15"
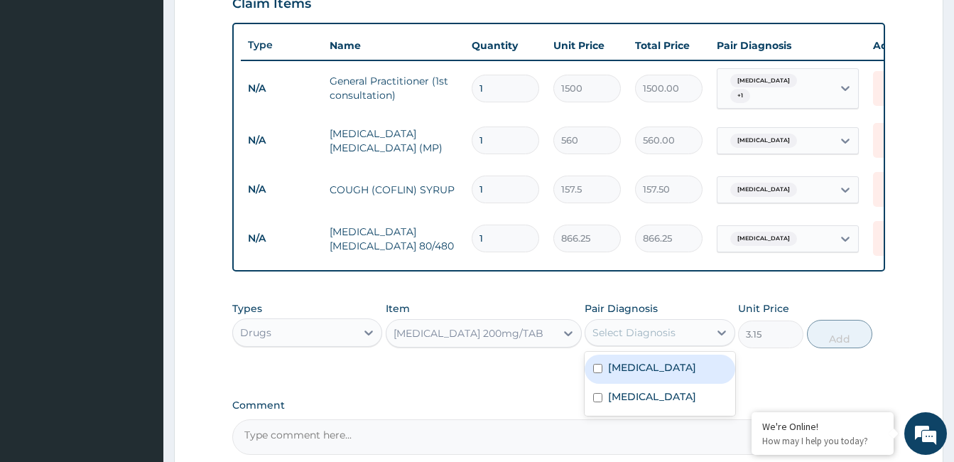
click at [660, 327] on div "Select Diagnosis" at bounding box center [646, 332] width 123 height 23
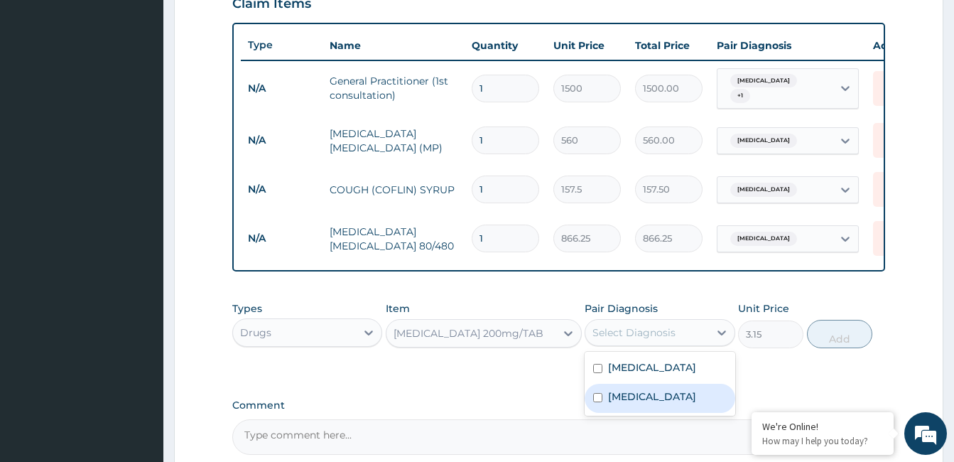
click at [668, 404] on label "Upper respiratory infection" at bounding box center [652, 396] width 88 height 14
checkbox input "true"
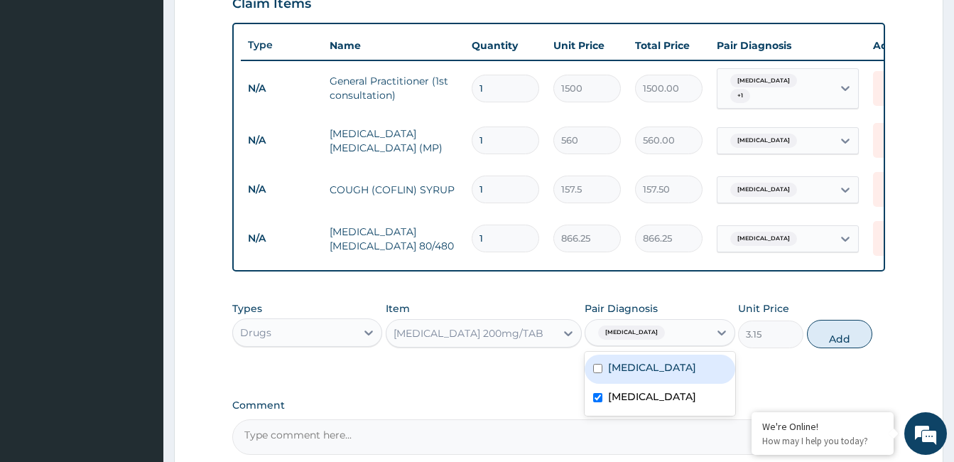
click at [674, 370] on div "Malaria" at bounding box center [660, 369] width 150 height 29
checkbox input "true"
click at [831, 347] on button "Add" at bounding box center [839, 334] width 65 height 28
type input "0"
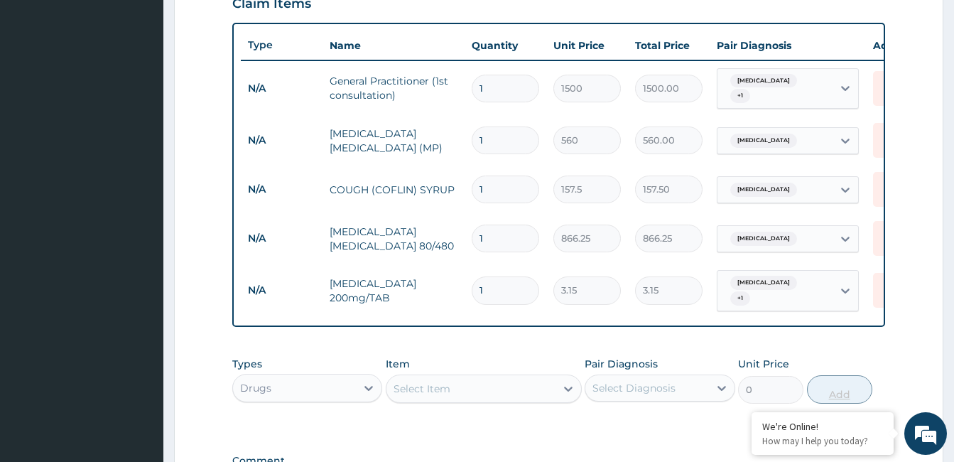
type input "15"
type input "47.25"
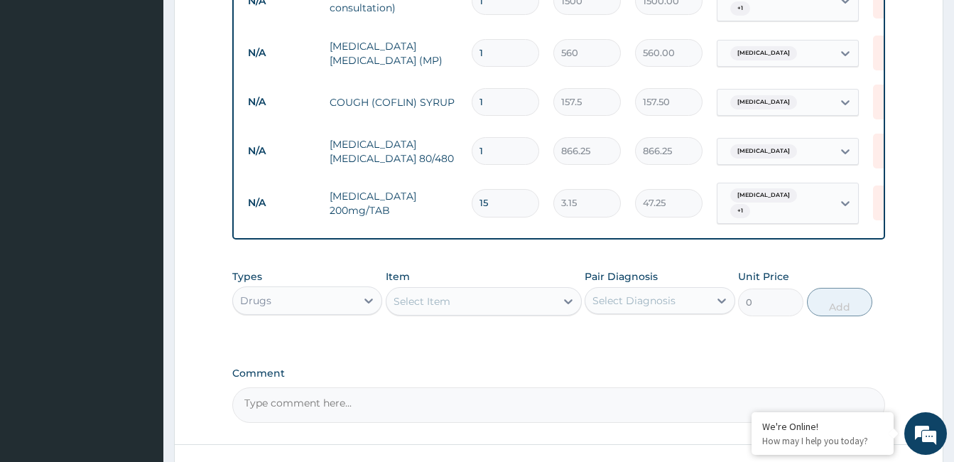
scroll to position [620, 0]
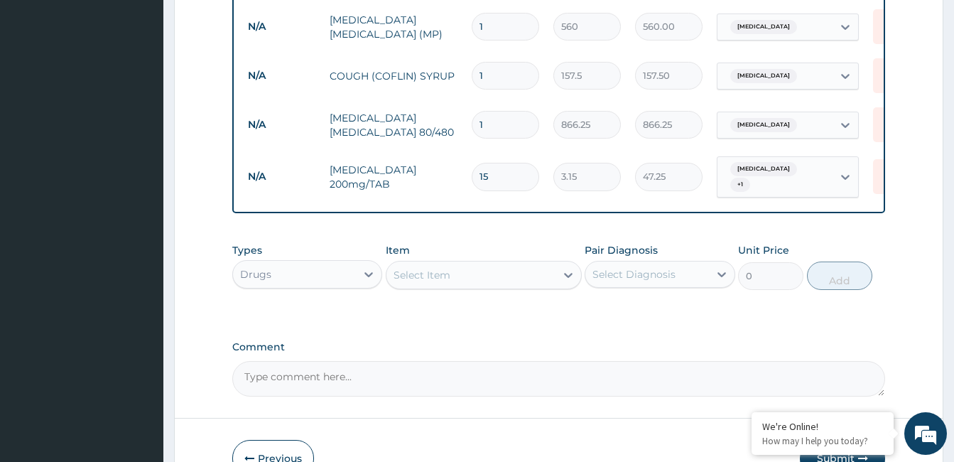
type input "15"
click at [450, 278] on div "Select Item" at bounding box center [422, 275] width 57 height 14
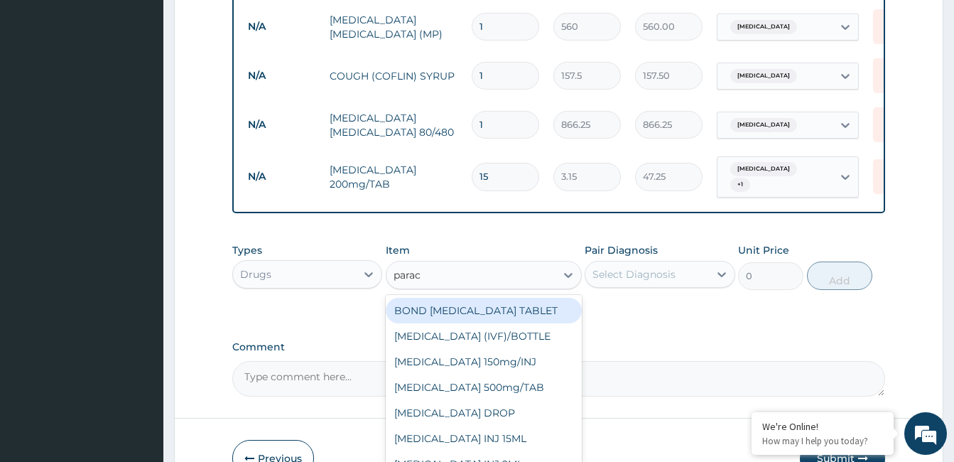
type input "parace"
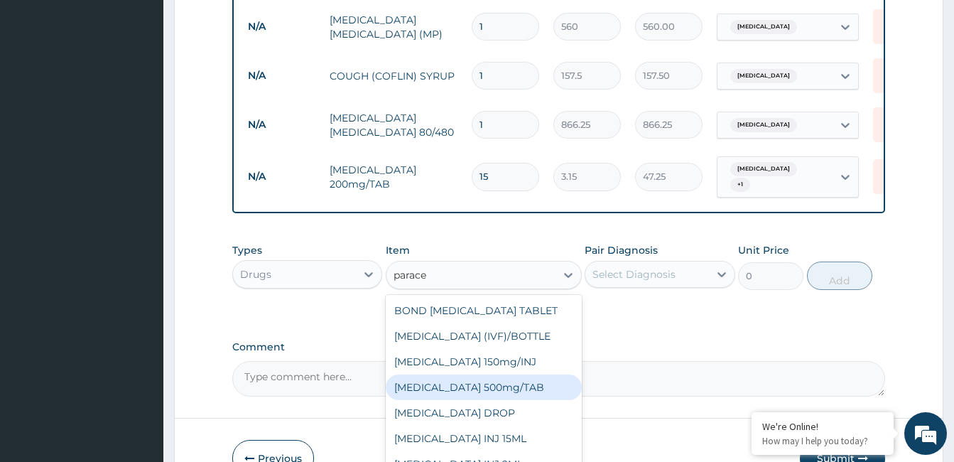
click at [517, 393] on div "PARACETAMOL 500mg/TAB" at bounding box center [484, 387] width 196 height 26
type input "5.25"
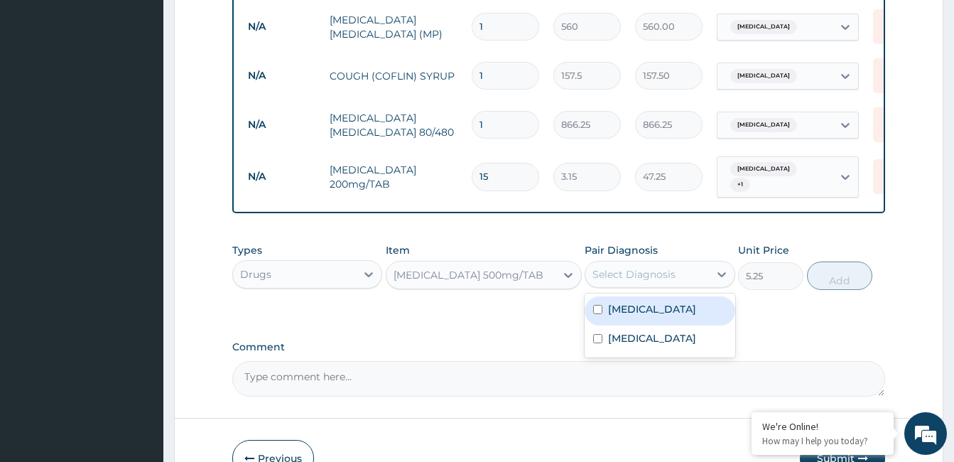
click at [673, 280] on div "Select Diagnosis" at bounding box center [634, 274] width 83 height 14
click at [674, 318] on div "Malaria" at bounding box center [660, 310] width 150 height 29
checkbox input "true"
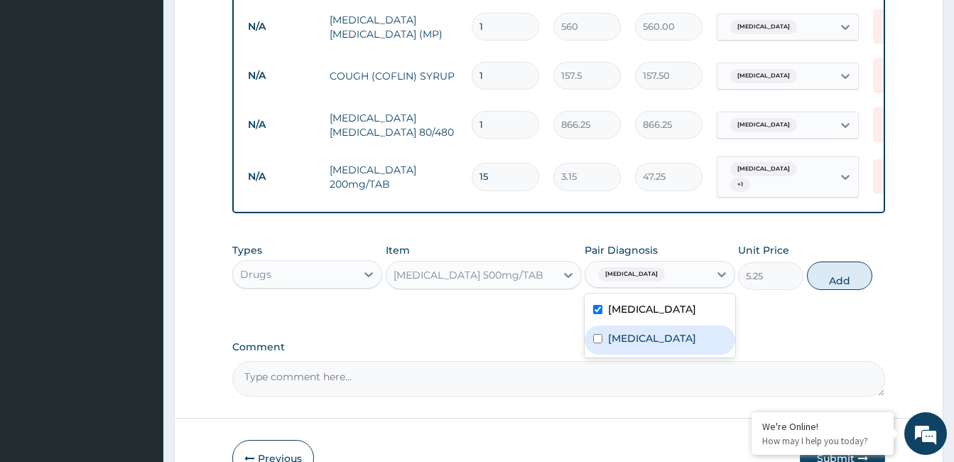
click at [675, 345] on label "Upper respiratory infection" at bounding box center [652, 338] width 88 height 14
checkbox input "true"
click at [825, 275] on button "Add" at bounding box center [839, 275] width 65 height 28
type input "0"
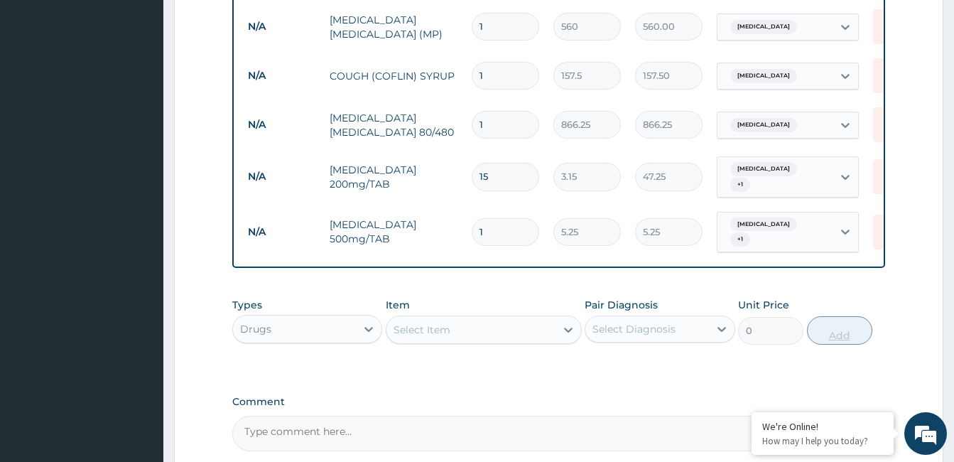
type input "18"
type input "94.50"
type input "18"
click at [433, 325] on div "Select Item" at bounding box center [422, 330] width 57 height 14
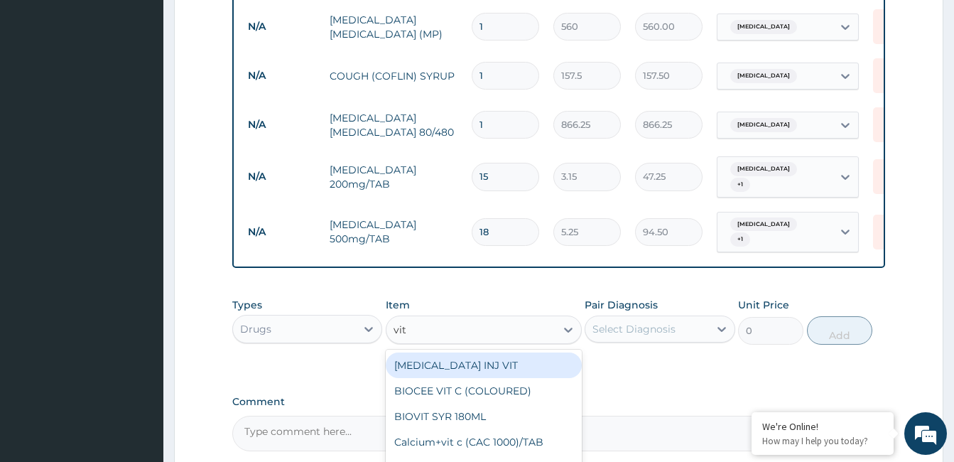
type input "vit b"
click at [455, 364] on div "VIT B.co/TAB" at bounding box center [484, 365] width 196 height 26
type input "13.12"
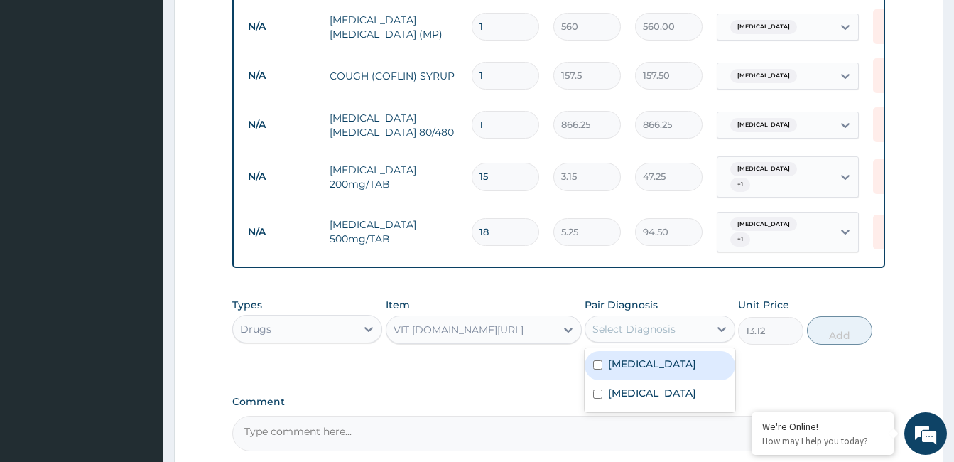
click at [681, 328] on div "Select Diagnosis" at bounding box center [646, 329] width 123 height 23
click at [685, 357] on div "Malaria" at bounding box center [660, 365] width 150 height 29
checkbox input "true"
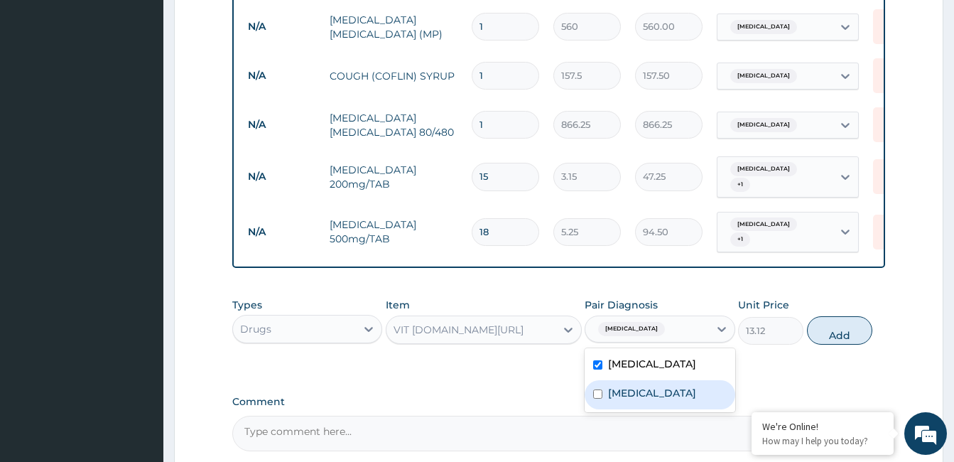
click at [691, 389] on label "Upper respiratory infection" at bounding box center [652, 393] width 88 height 14
checkbox input "true"
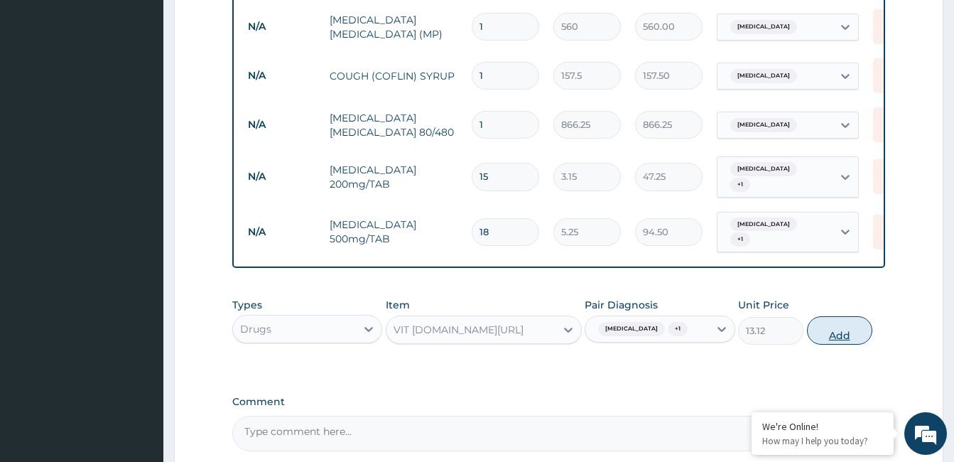
click at [839, 328] on button "Add" at bounding box center [839, 330] width 65 height 28
type input "0"
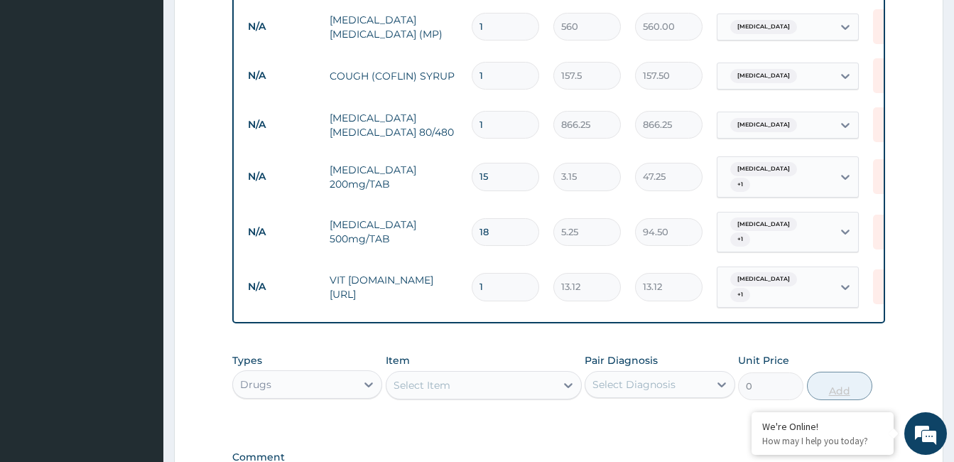
type input "15"
type input "196.80"
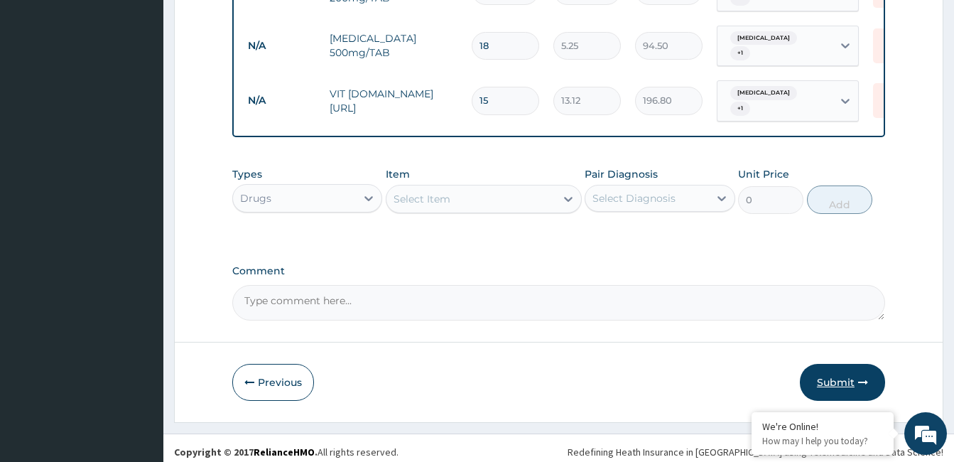
type input "15"
click at [841, 364] on button "Submit" at bounding box center [842, 382] width 85 height 37
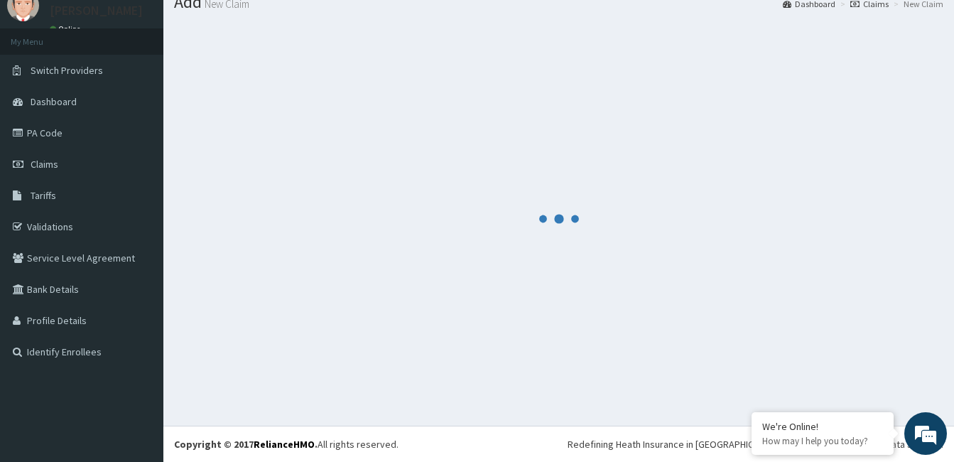
scroll to position [53, 0]
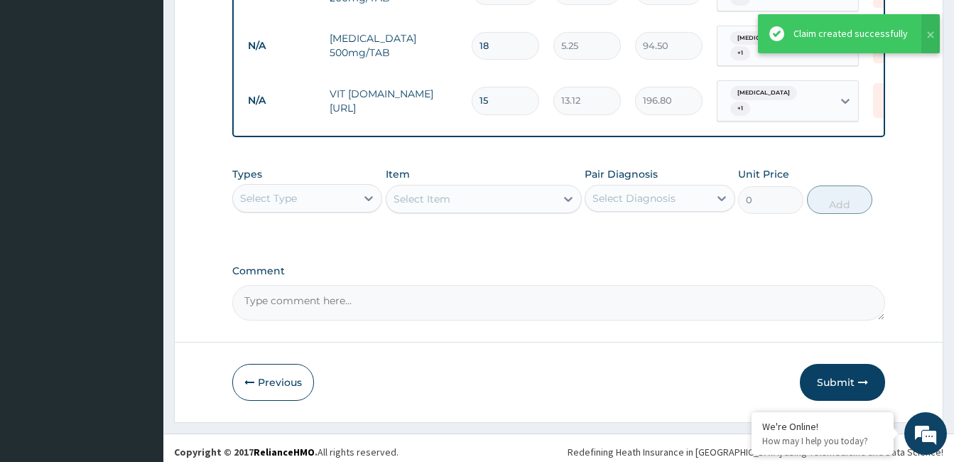
click at [841, 364] on button "Submit" at bounding box center [842, 382] width 85 height 37
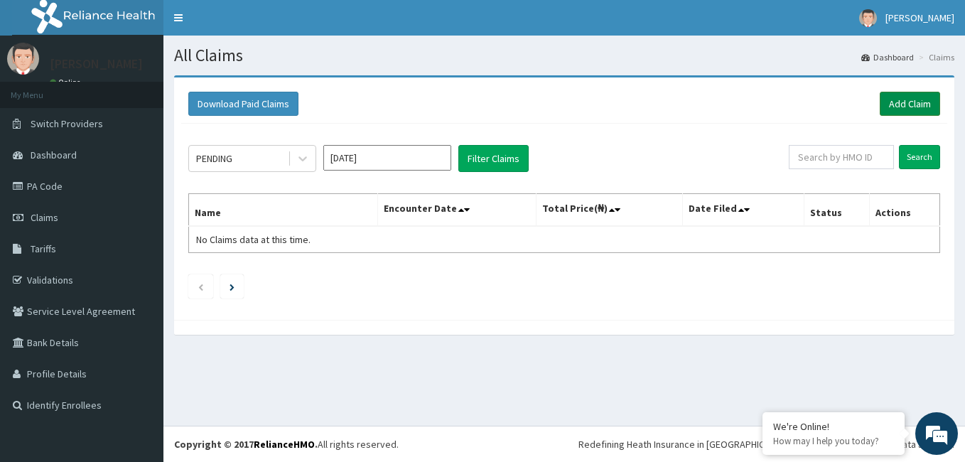
click at [890, 101] on link "Add Claim" at bounding box center [910, 104] width 60 height 24
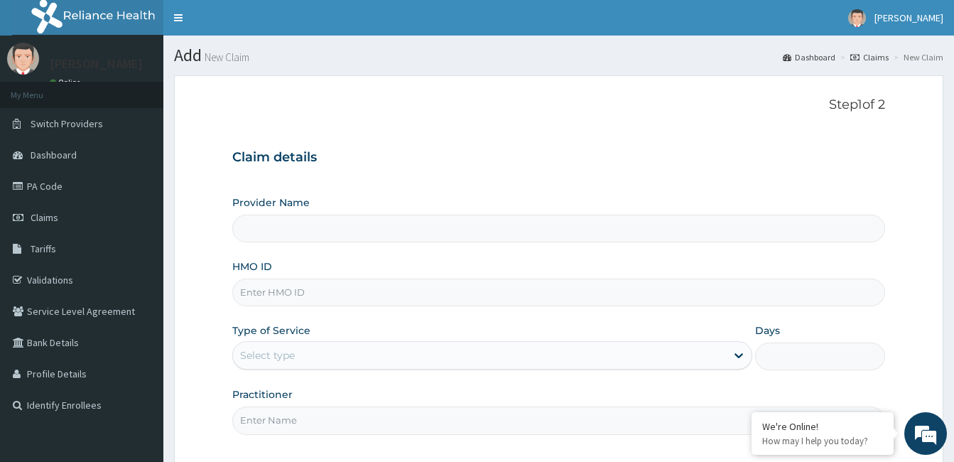
click at [326, 290] on input "HMO ID" at bounding box center [558, 293] width 653 height 28
type input "Unity Medical Centre"
type input "sbg/10297/a"
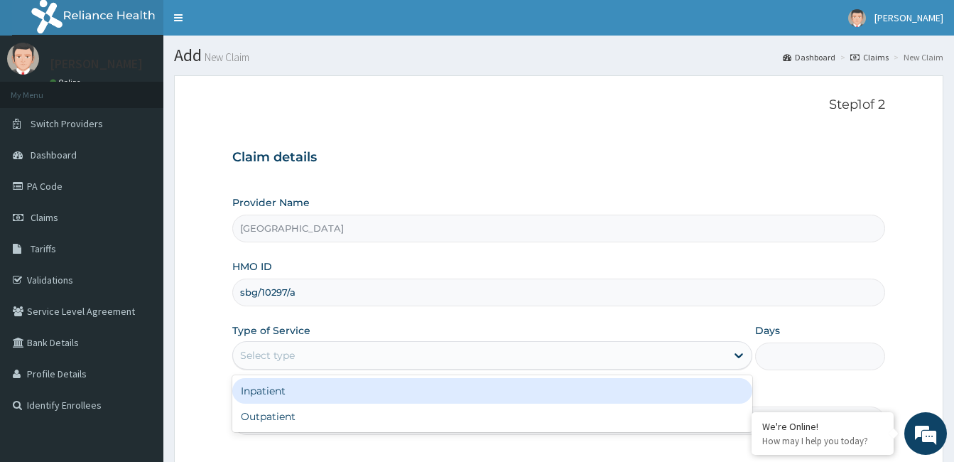
click at [337, 354] on div "Select type" at bounding box center [479, 355] width 493 height 23
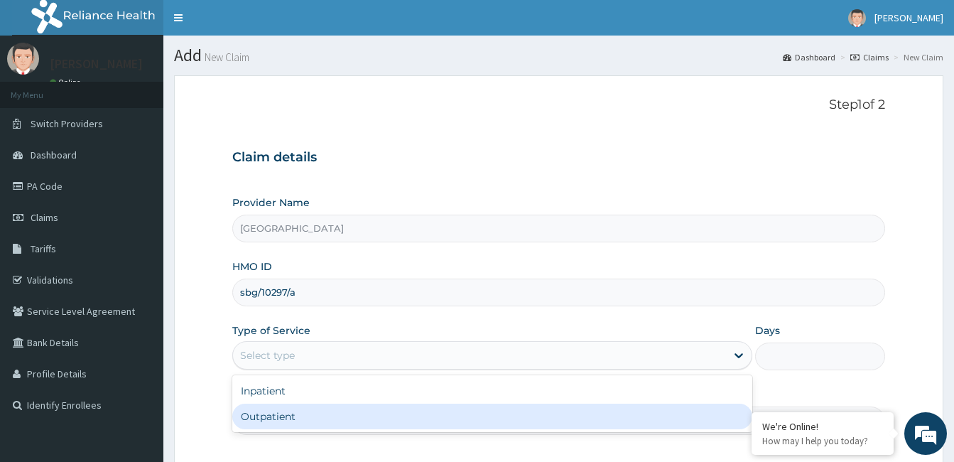
click at [357, 421] on div "Outpatient" at bounding box center [492, 417] width 520 height 26
type input "1"
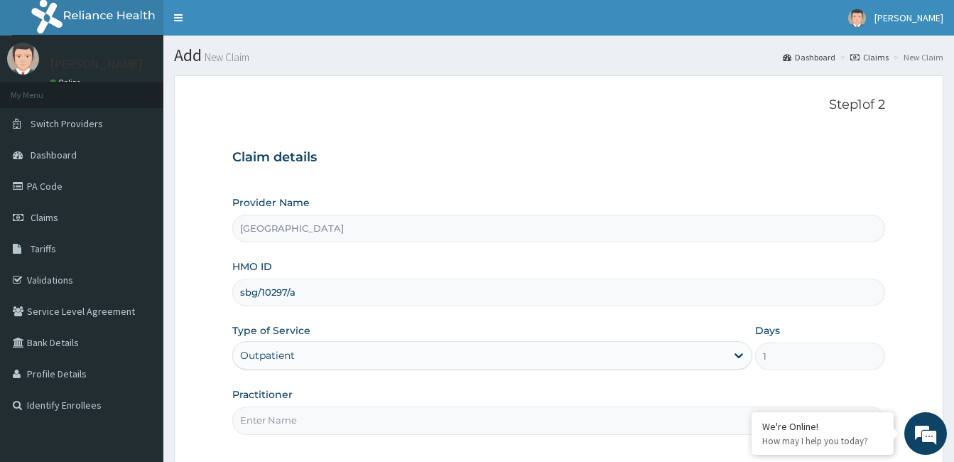
click at [376, 417] on input "Practitioner" at bounding box center [558, 420] width 653 height 28
type input "dr bamidele oluyole"
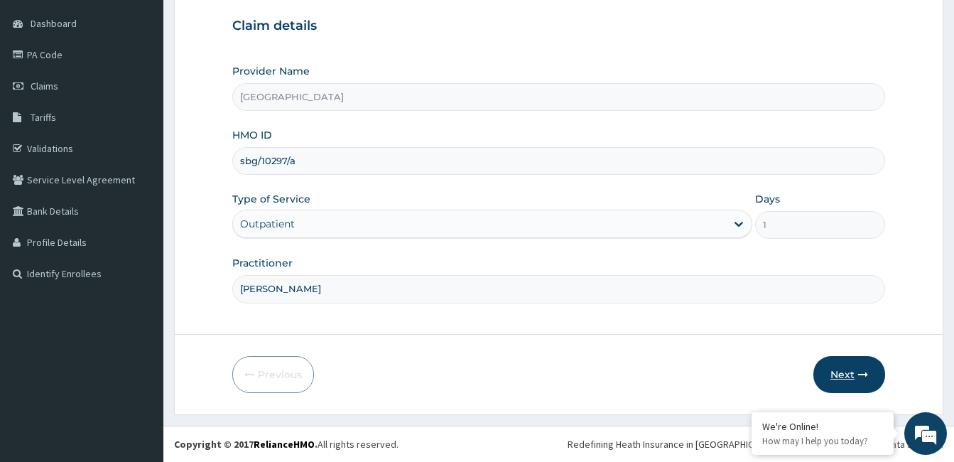
click at [836, 368] on button "Next" at bounding box center [850, 374] width 72 height 37
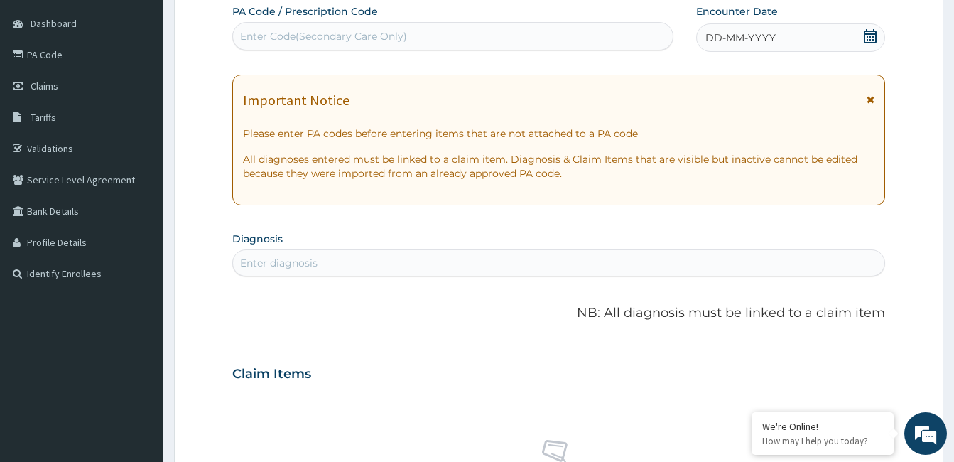
click at [868, 34] on icon at bounding box center [870, 36] width 13 height 14
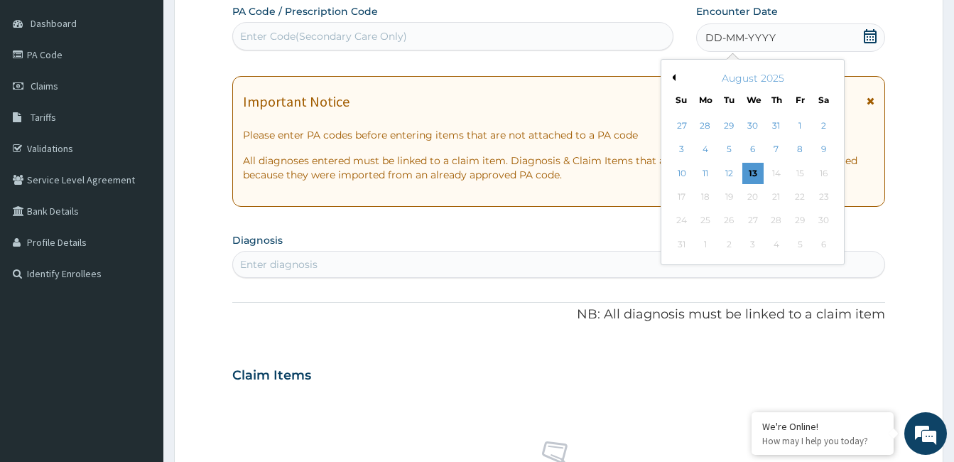
click at [674, 79] on button "Previous Month" at bounding box center [672, 77] width 7 height 7
click at [753, 193] on div "23" at bounding box center [752, 196] width 21 height 21
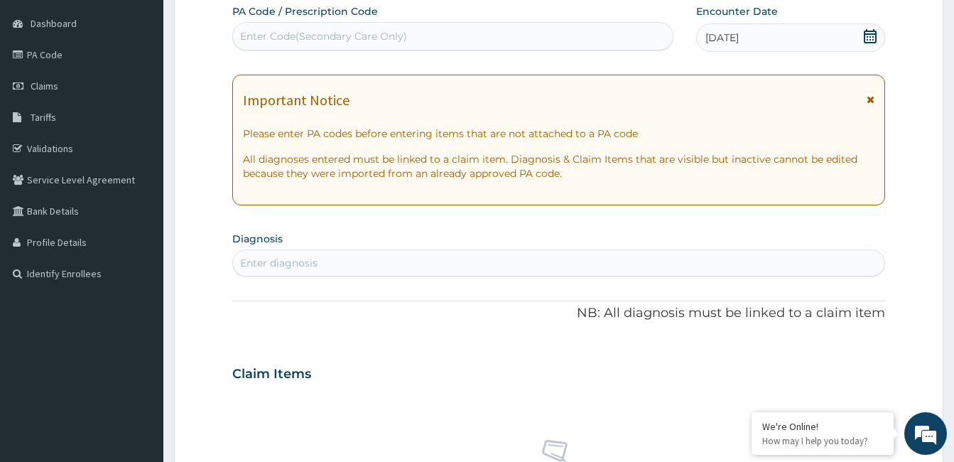
click at [345, 261] on div "Enter diagnosis" at bounding box center [559, 263] width 652 height 23
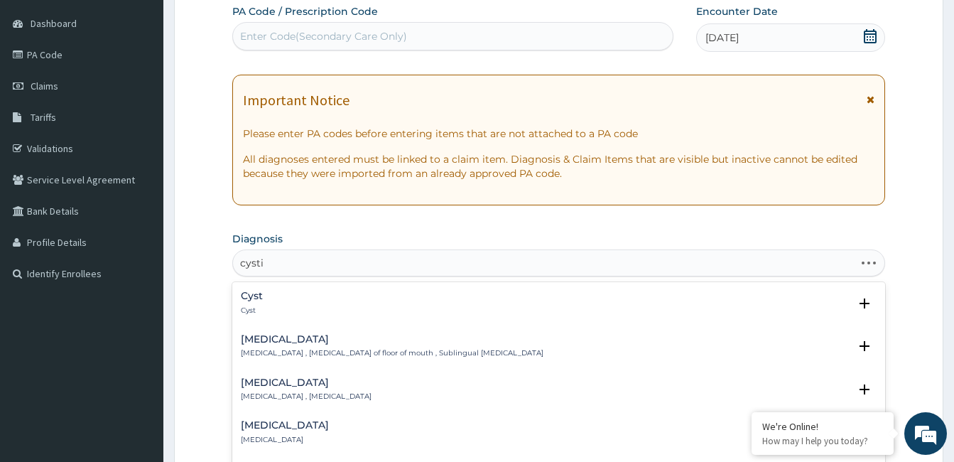
type input "cystit"
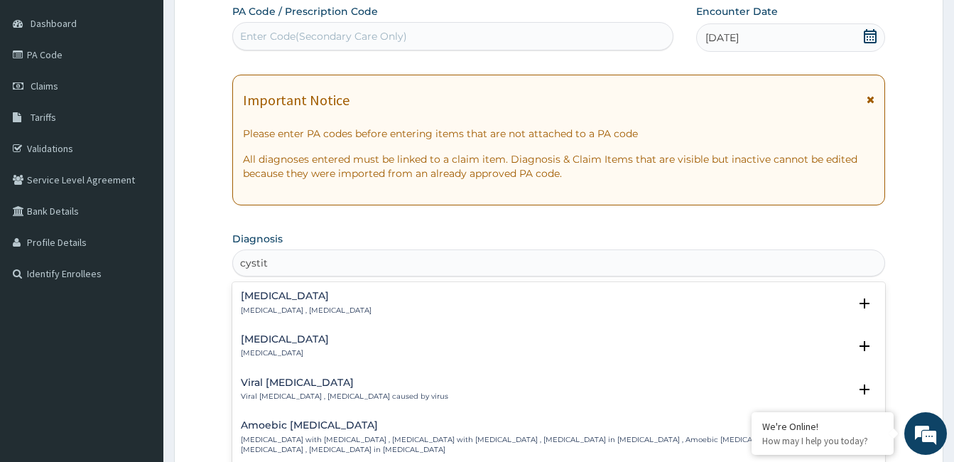
click at [256, 303] on div "Cystitis Cystitis , Bladder infection" at bounding box center [306, 303] width 131 height 25
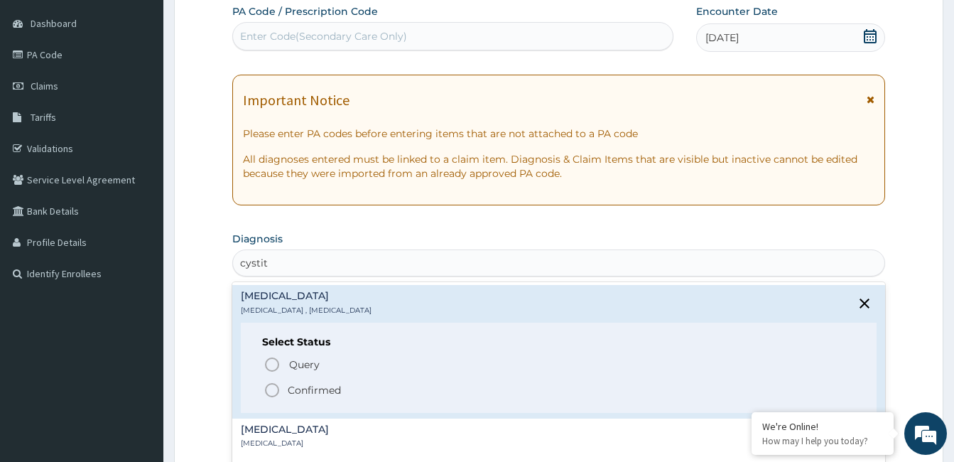
click at [274, 385] on icon "status option filled" at bounding box center [272, 390] width 17 height 17
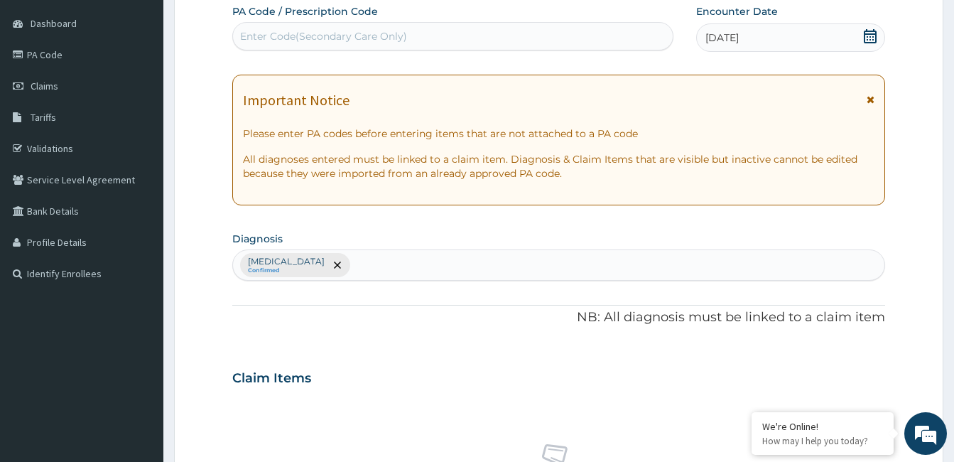
scroll to position [535, 0]
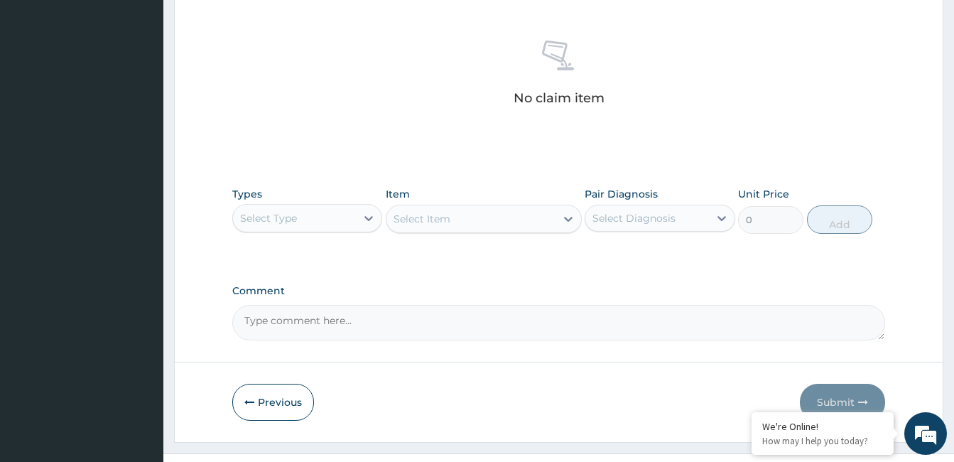
click at [324, 217] on div "Select Type" at bounding box center [294, 218] width 123 height 23
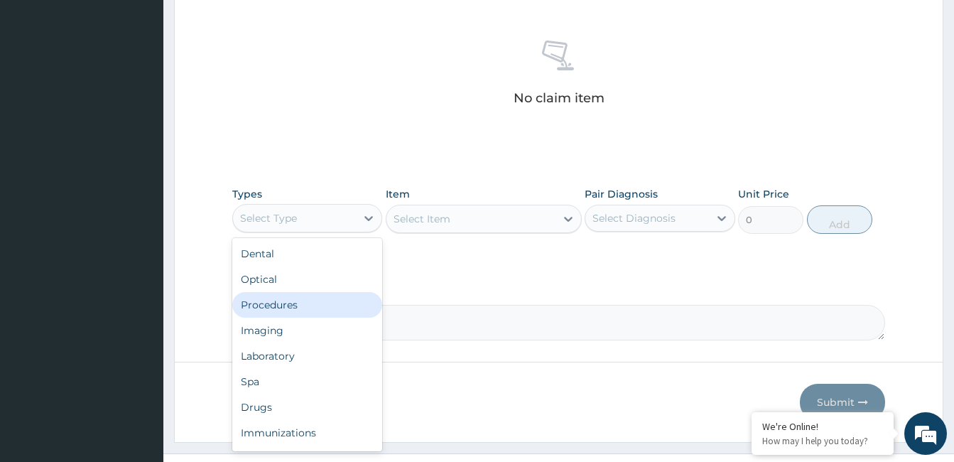
click at [329, 303] on div "Procedures" at bounding box center [307, 305] width 150 height 26
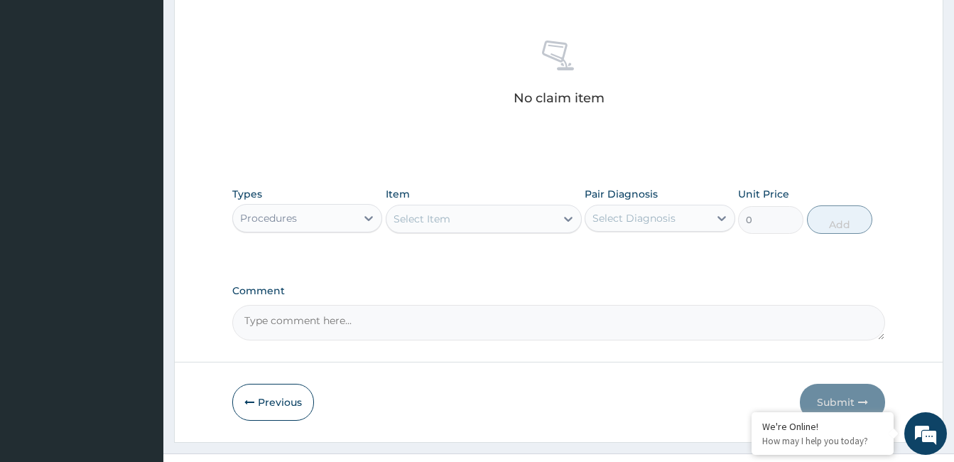
click at [544, 218] on div "Select Item" at bounding box center [471, 218] width 169 height 23
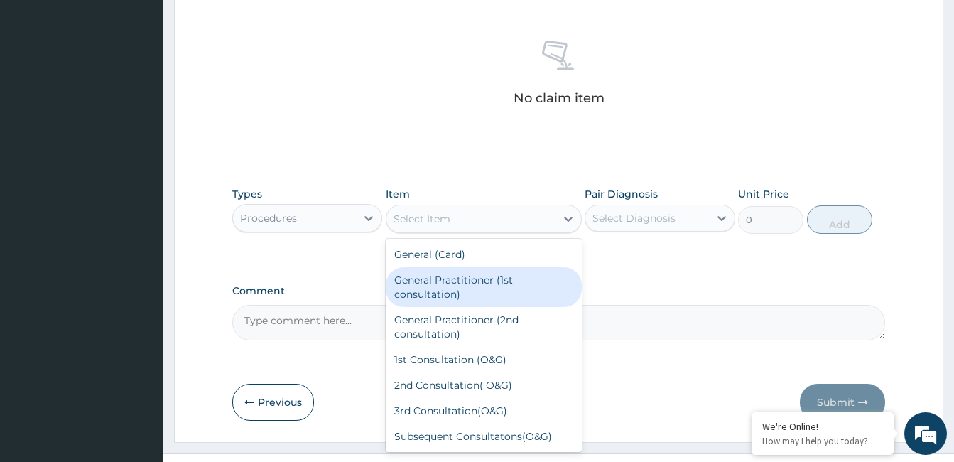
click at [522, 292] on div "General Practitioner (1st consultation)" at bounding box center [484, 287] width 196 height 40
type input "1500"
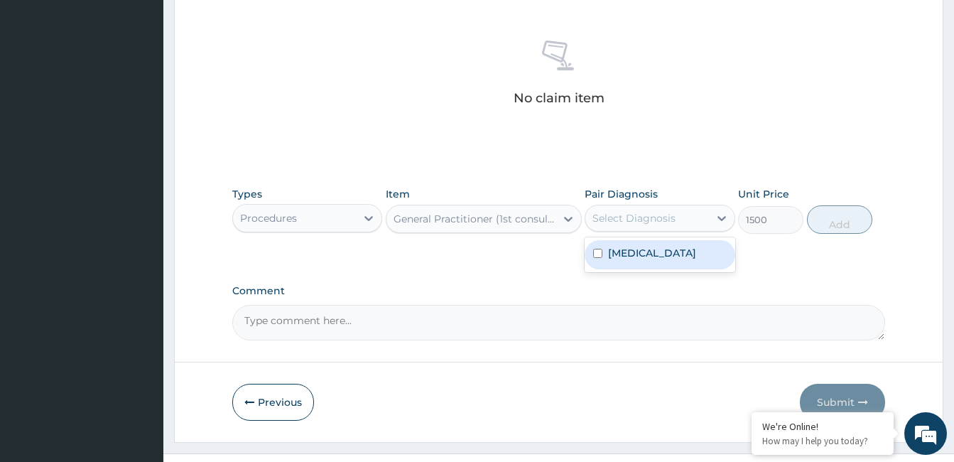
click at [691, 222] on div "Select Diagnosis" at bounding box center [646, 218] width 123 height 23
click at [691, 266] on div "Cystitis" at bounding box center [660, 254] width 150 height 29
checkbox input "true"
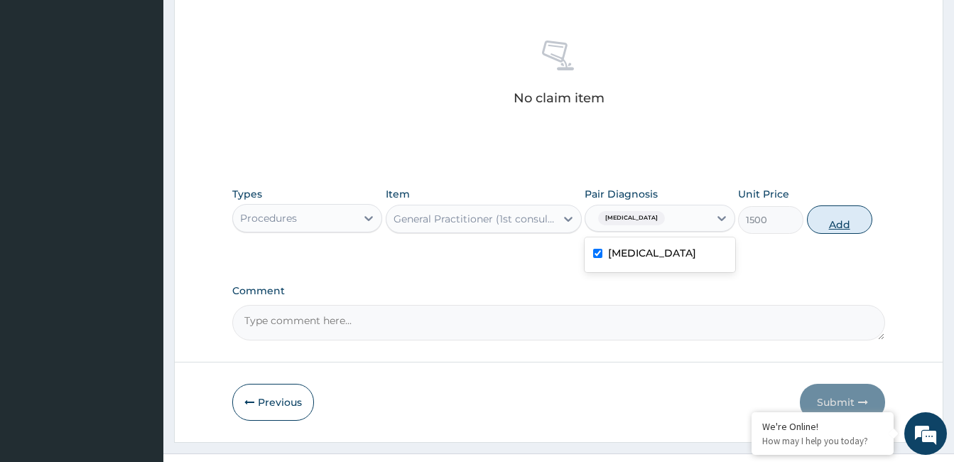
click at [831, 219] on button "Add" at bounding box center [839, 219] width 65 height 28
type input "0"
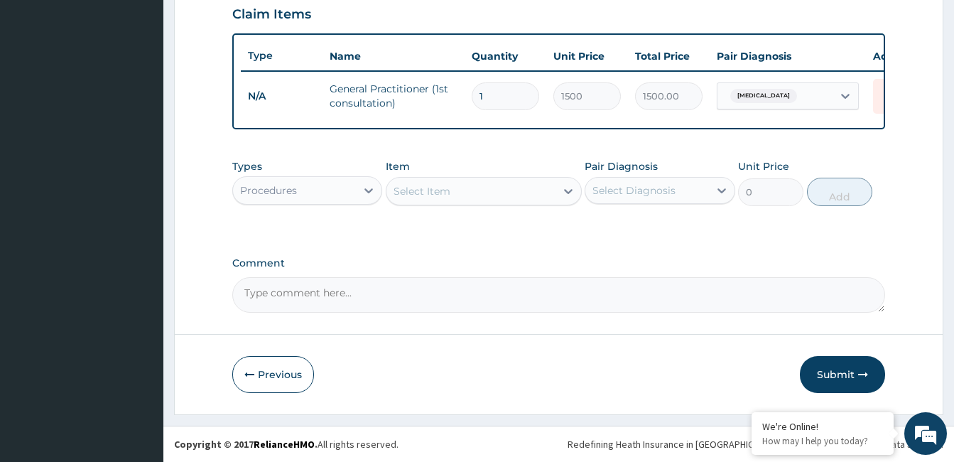
scroll to position [506, 0]
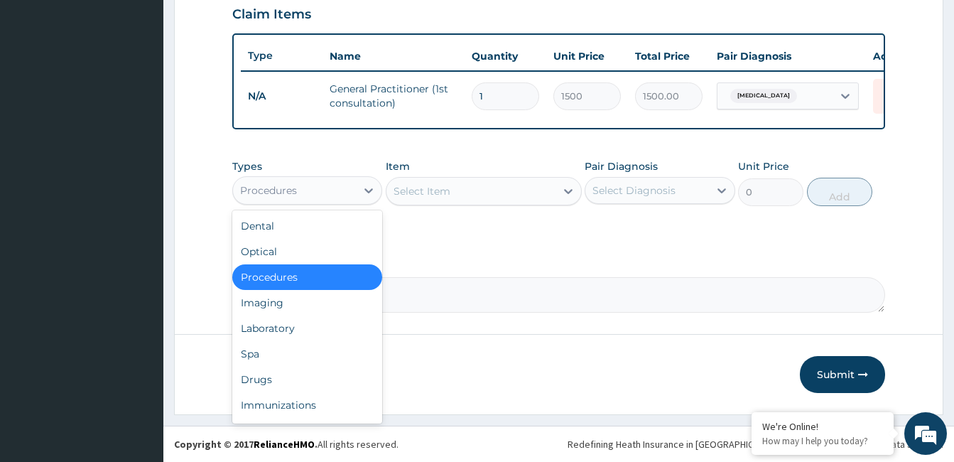
click at [288, 185] on div "Procedures" at bounding box center [268, 190] width 57 height 14
click at [296, 382] on div "Drugs" at bounding box center [307, 380] width 150 height 26
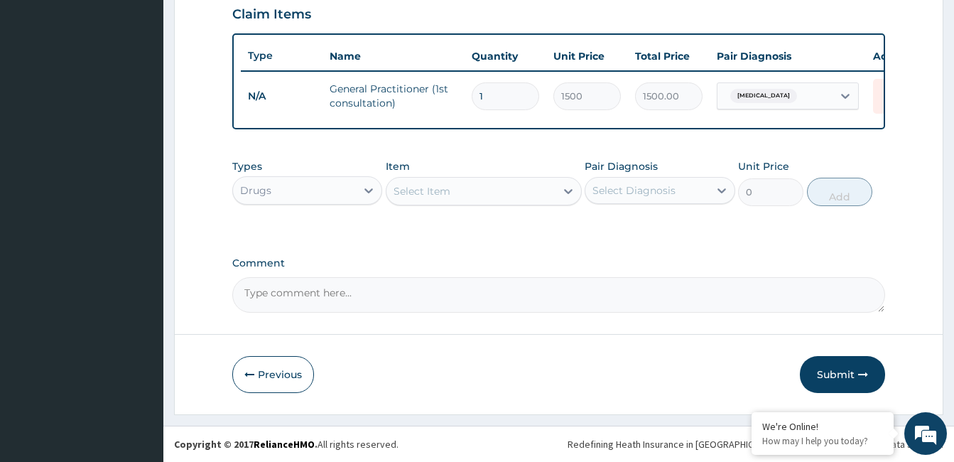
click at [529, 190] on div "Select Item" at bounding box center [471, 191] width 169 height 23
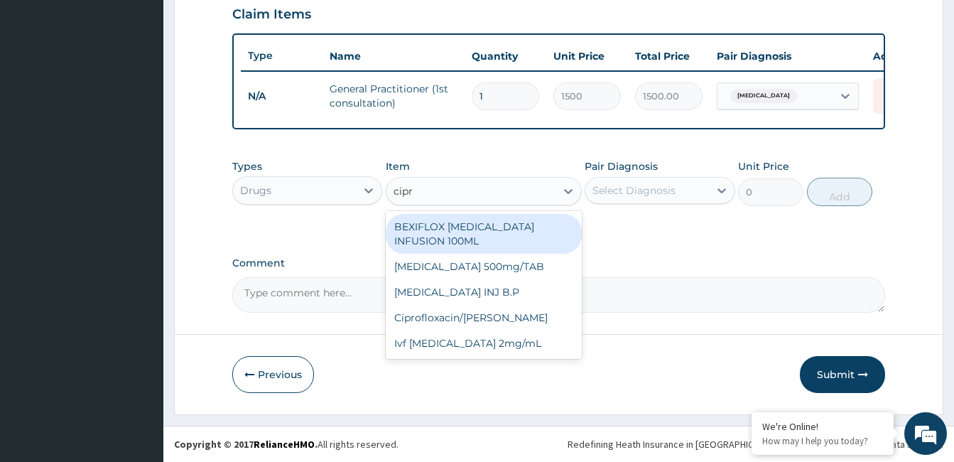
type input "cipro"
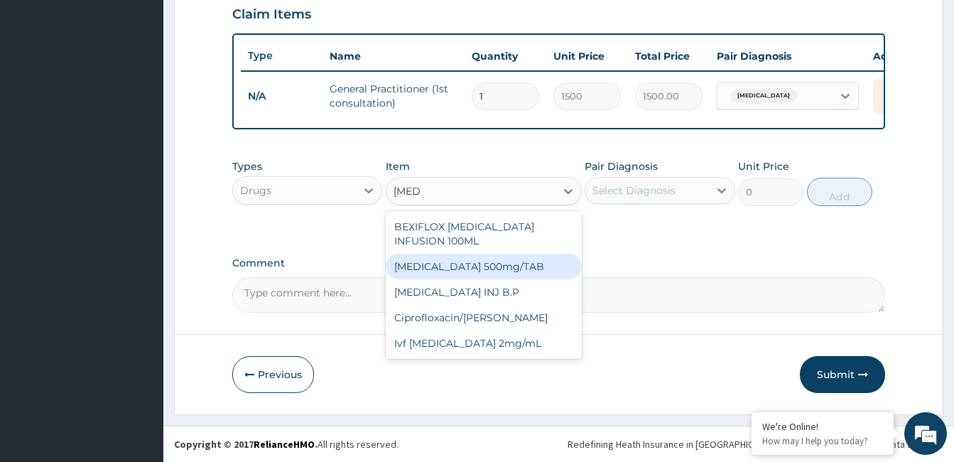
click at [539, 254] on div "Ciprofloxacin 500mg/TAB" at bounding box center [484, 267] width 196 height 26
type input "26.77"
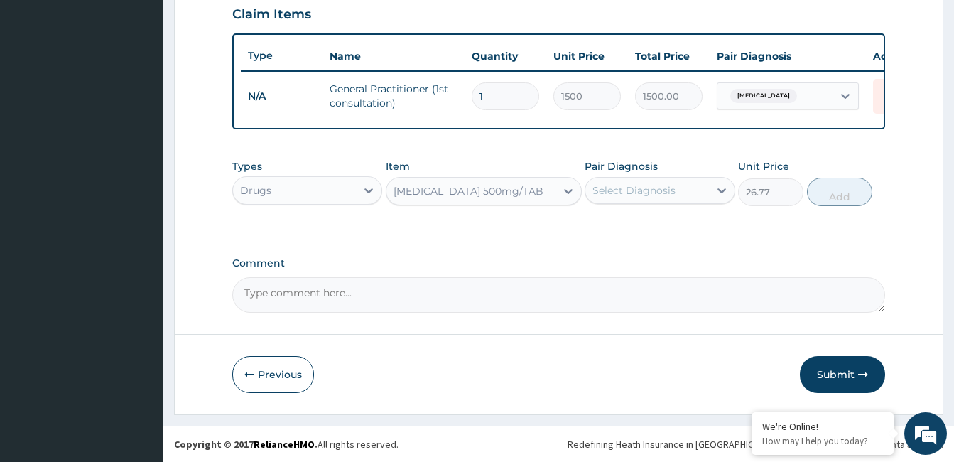
click at [683, 193] on div "Select Diagnosis" at bounding box center [646, 190] width 123 height 23
click at [687, 231] on div "Cystitis" at bounding box center [660, 226] width 150 height 29
checkbox input "true"
click at [845, 186] on button "Add" at bounding box center [839, 192] width 65 height 28
type input "0"
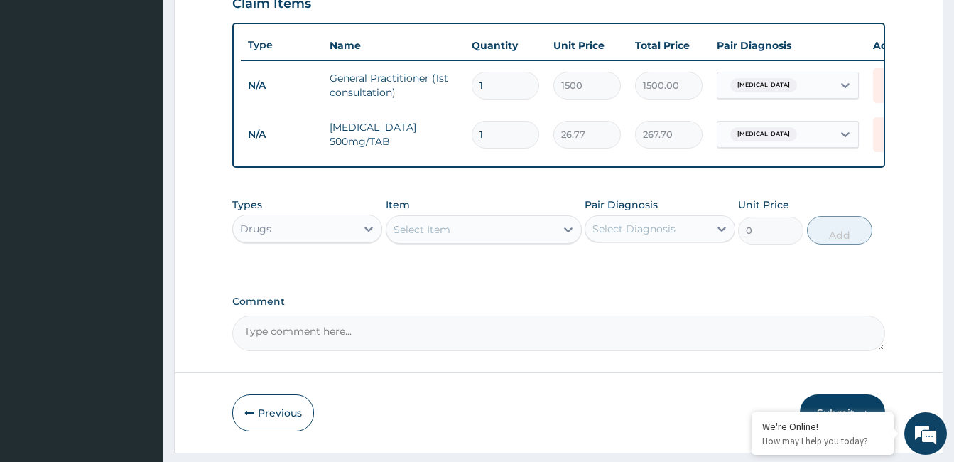
type input "10"
type input "267.70"
type input "10"
click at [457, 241] on div "Select Item" at bounding box center [471, 229] width 169 height 23
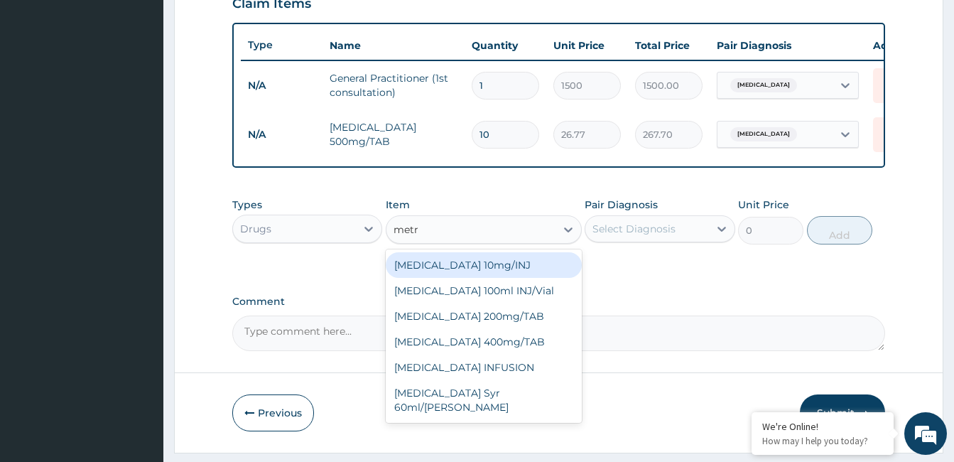
type input "metro"
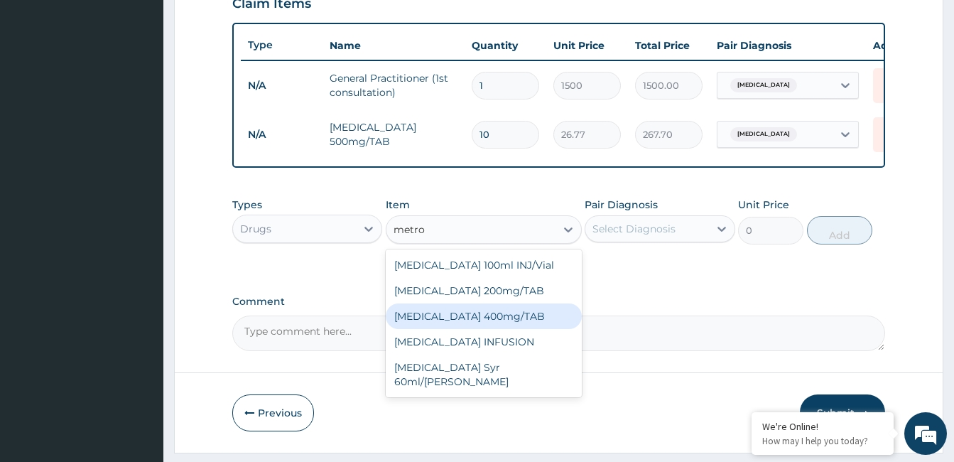
click at [459, 322] on div "METRONIDAZOLE 400mg/TAB" at bounding box center [484, 316] width 196 height 26
type input "10.5"
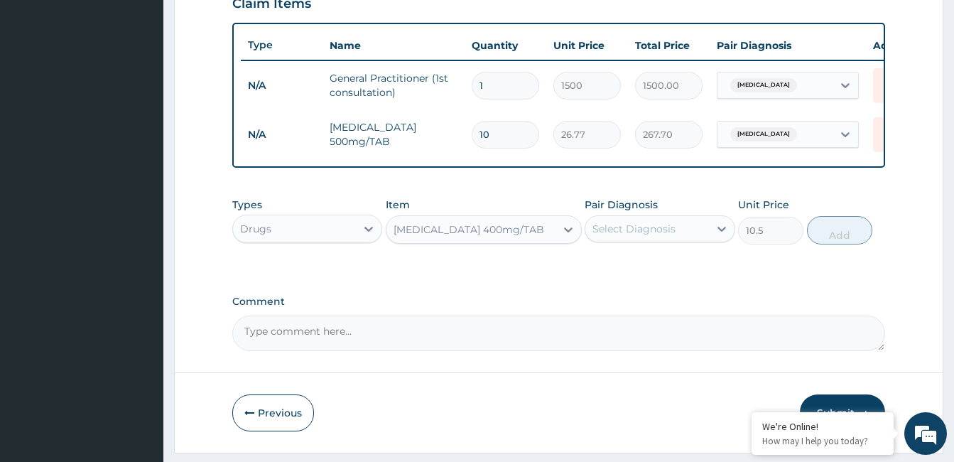
click at [652, 236] on div "Select Diagnosis" at bounding box center [634, 229] width 83 height 14
click at [671, 271] on div "Cystitis" at bounding box center [660, 265] width 150 height 29
checkbox input "true"
click at [842, 238] on button "Add" at bounding box center [839, 230] width 65 height 28
type input "0"
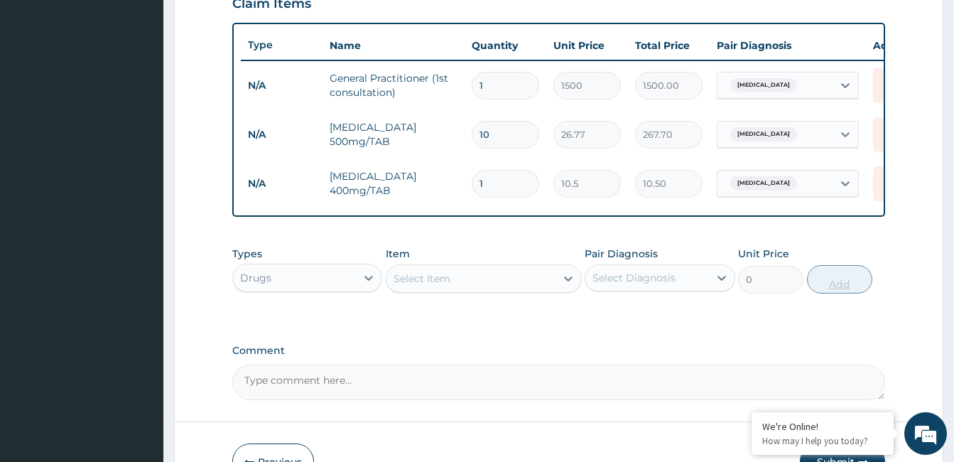
type input "15"
type input "157.50"
type input "15"
click at [443, 286] on div "Select Item" at bounding box center [422, 278] width 57 height 14
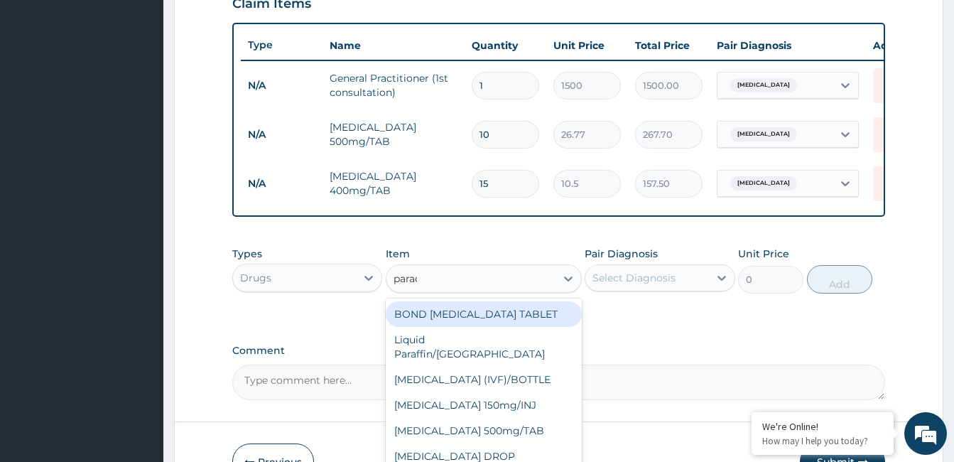
type input "parace"
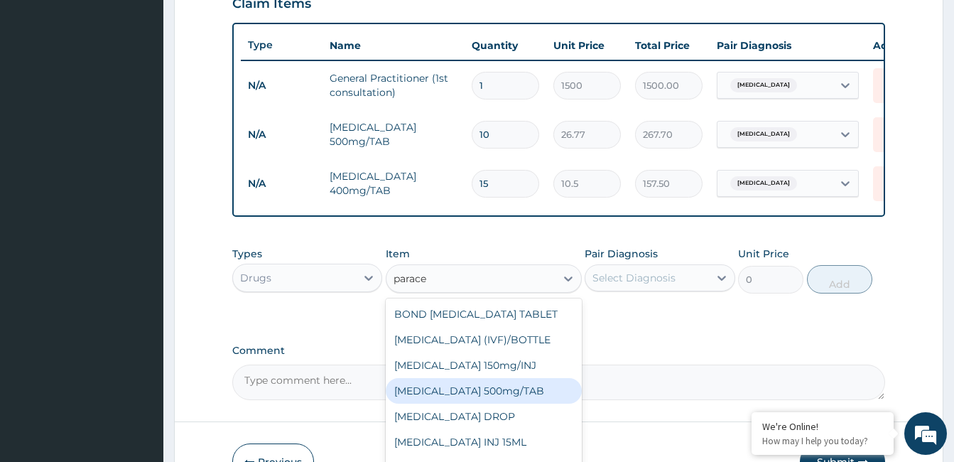
click at [488, 404] on div "PARACETAMOL 500mg/TAB" at bounding box center [484, 391] width 196 height 26
type input "5.25"
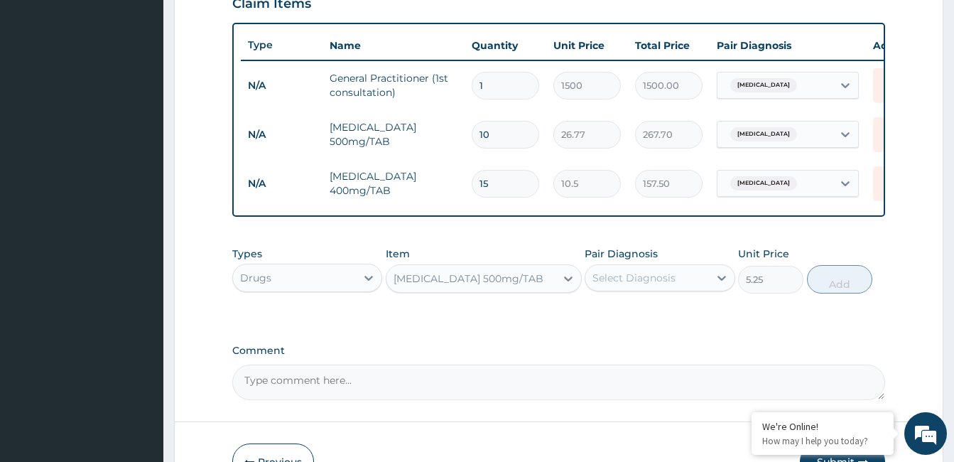
click at [688, 283] on div "Select Diagnosis" at bounding box center [646, 277] width 123 height 23
click at [691, 317] on div "Cystitis" at bounding box center [660, 314] width 150 height 29
checkbox input "true"
click at [858, 285] on button "Add" at bounding box center [839, 279] width 65 height 28
type input "0"
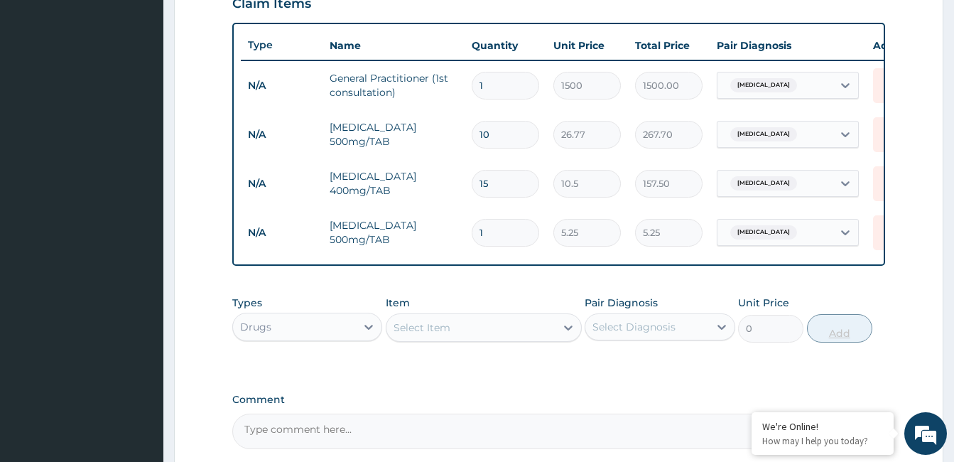
type input "18"
type input "94.50"
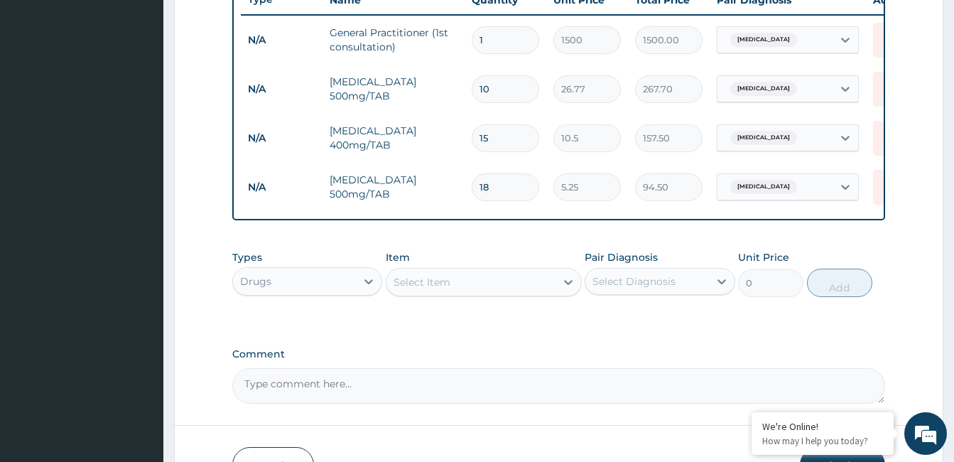
scroll to position [653, 0]
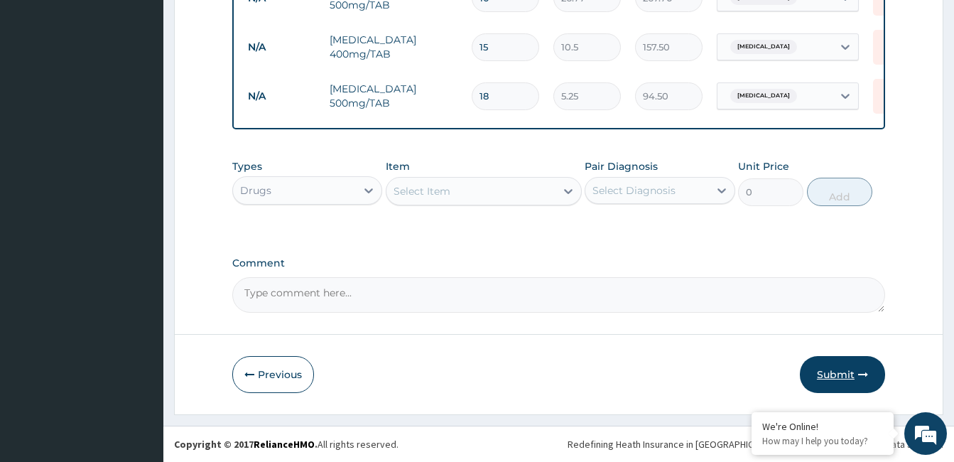
type input "18"
click at [848, 369] on button "Submit" at bounding box center [842, 374] width 85 height 37
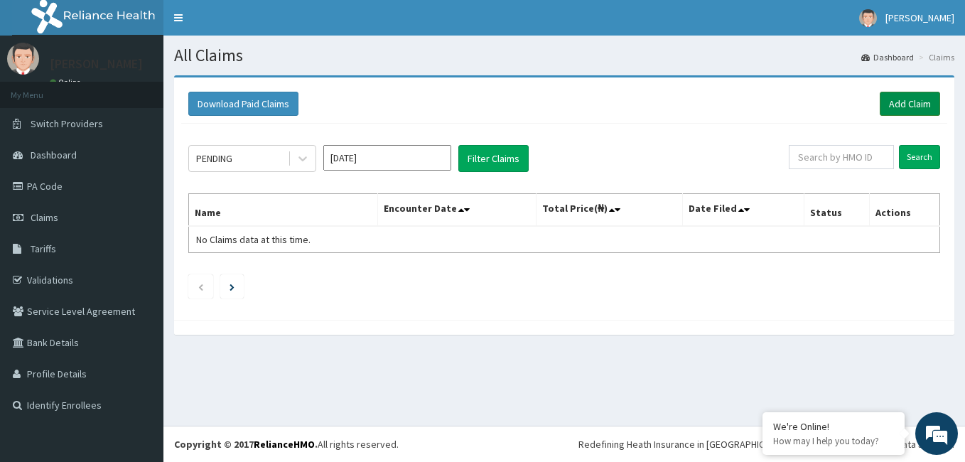
click at [906, 102] on link "Add Claim" at bounding box center [910, 104] width 60 height 24
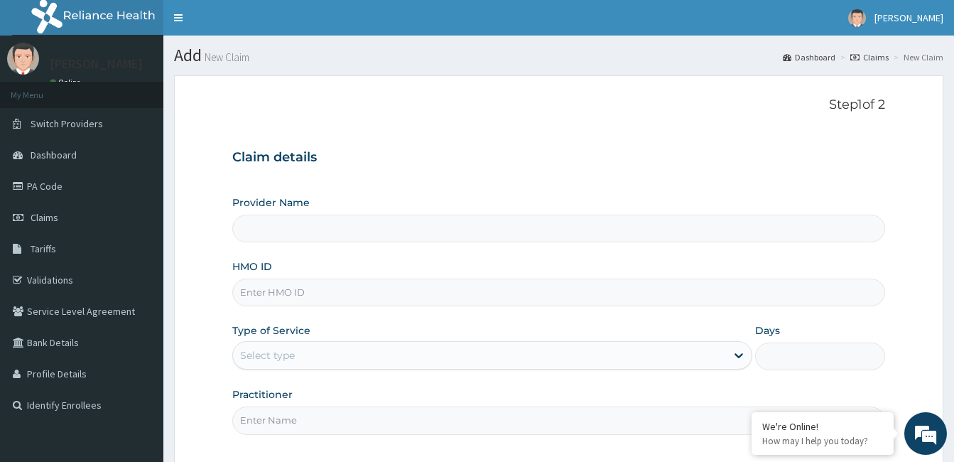
type input "[GEOGRAPHIC_DATA]"
click at [357, 293] on input "HMO ID" at bounding box center [558, 293] width 653 height 28
type input "fmp/10278/b"
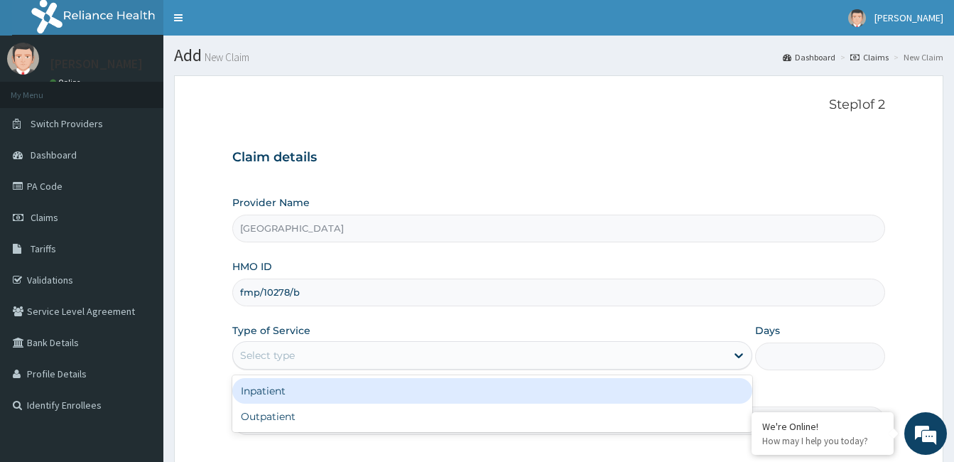
click at [387, 369] on div "Select type" at bounding box center [492, 355] width 520 height 28
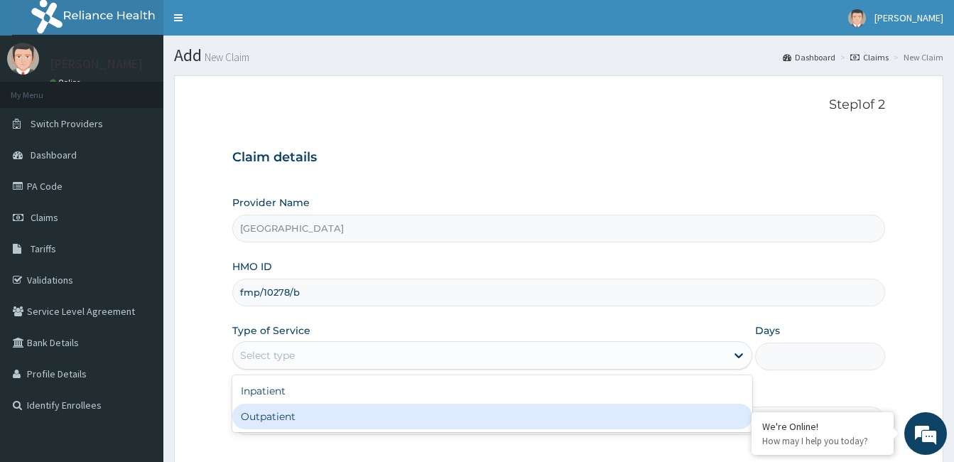
click at [393, 405] on div "Outpatient" at bounding box center [492, 417] width 520 height 26
type input "1"
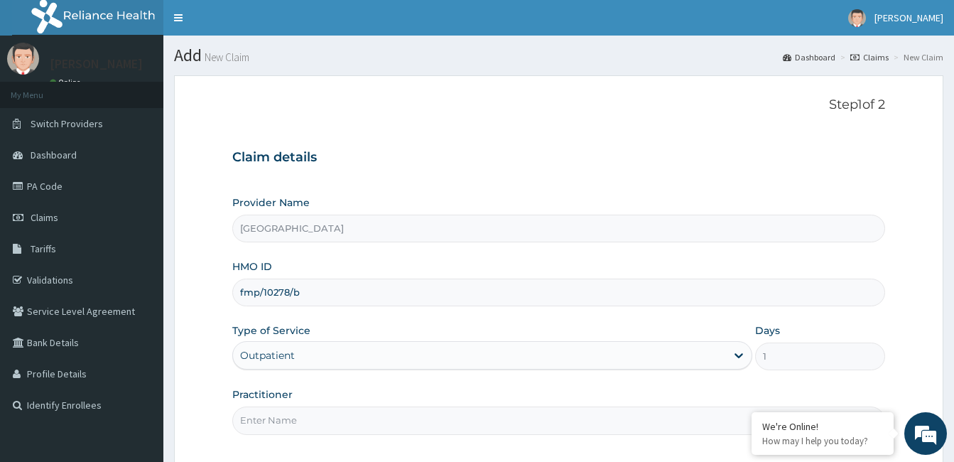
click at [436, 421] on input "Practitioner" at bounding box center [558, 420] width 653 height 28
type input "[PERSON_NAME]"
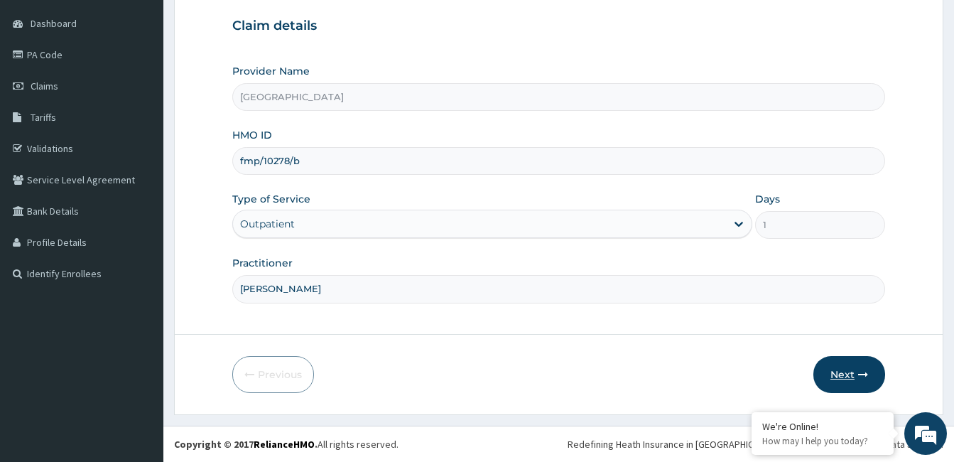
click at [831, 372] on button "Next" at bounding box center [850, 374] width 72 height 37
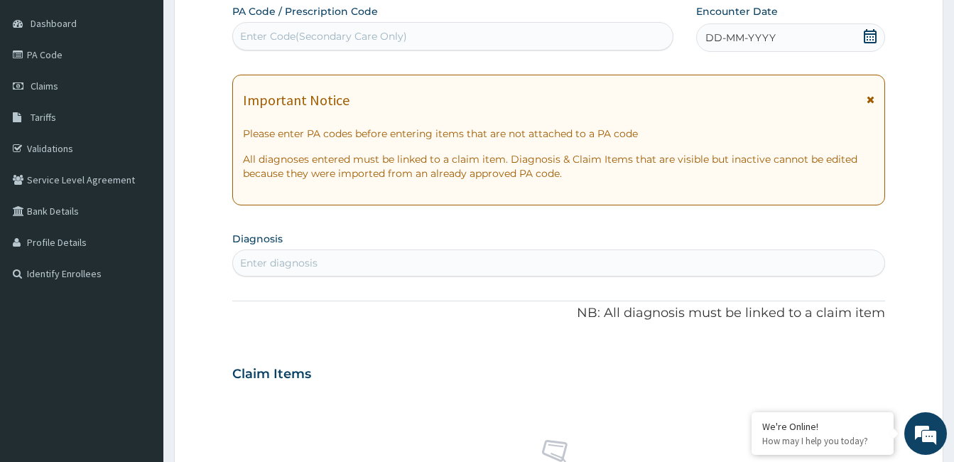
click at [868, 34] on icon at bounding box center [870, 36] width 13 height 14
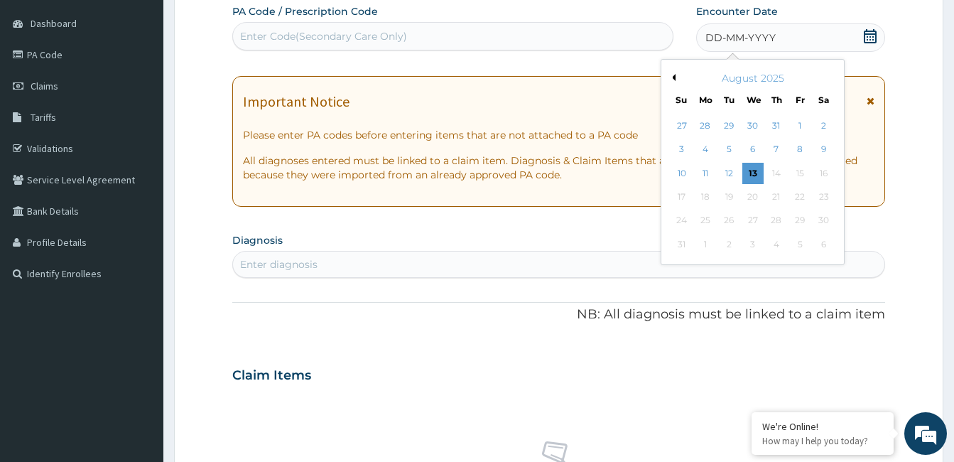
click at [672, 77] on button "Previous Month" at bounding box center [672, 77] width 7 height 7
click at [751, 199] on div "23" at bounding box center [752, 196] width 21 height 21
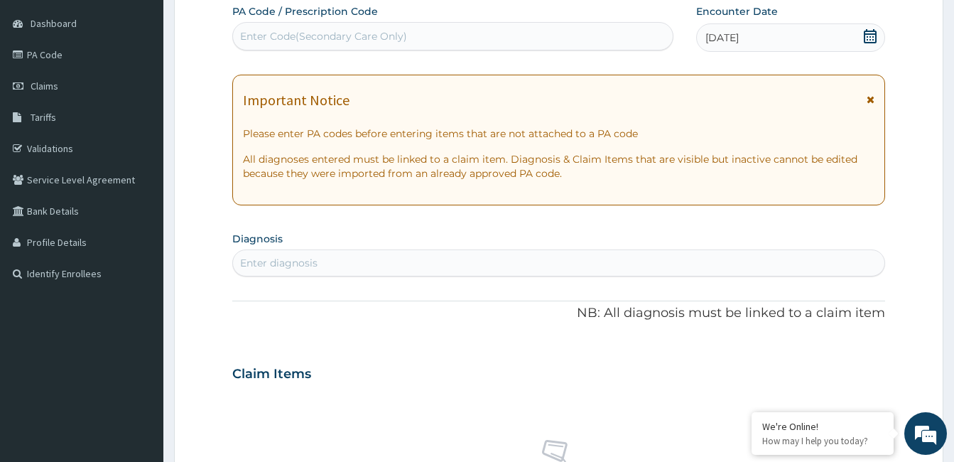
click at [324, 256] on div "Enter diagnosis" at bounding box center [559, 263] width 652 height 23
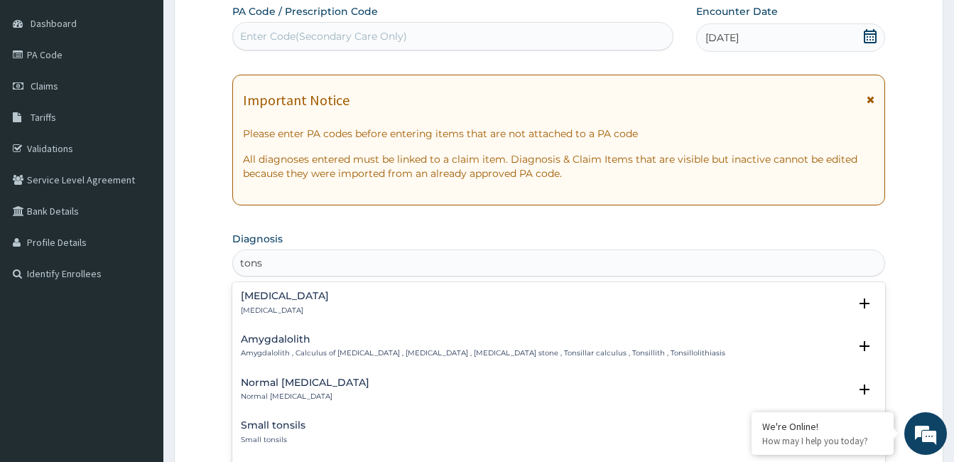
type input "tonsi"
click at [266, 296] on h4 "Tonsillitis" at bounding box center [285, 296] width 88 height 11
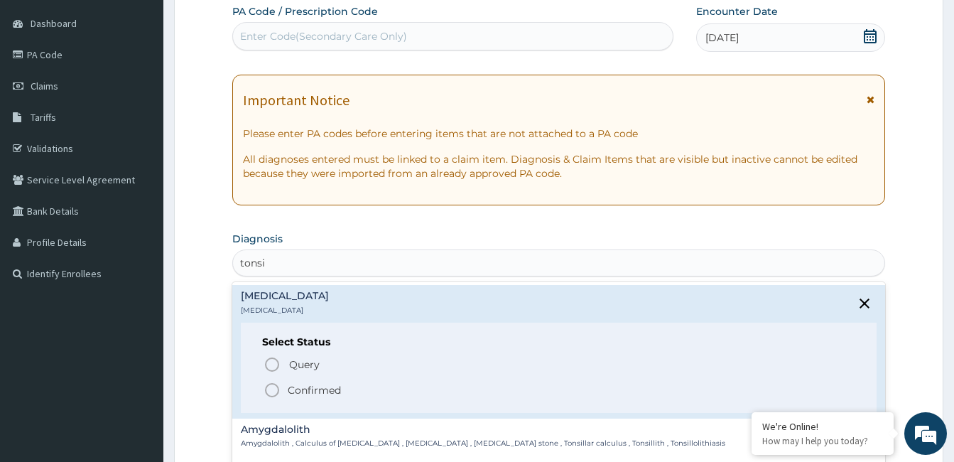
click at [276, 389] on icon "status option filled" at bounding box center [272, 390] width 17 height 17
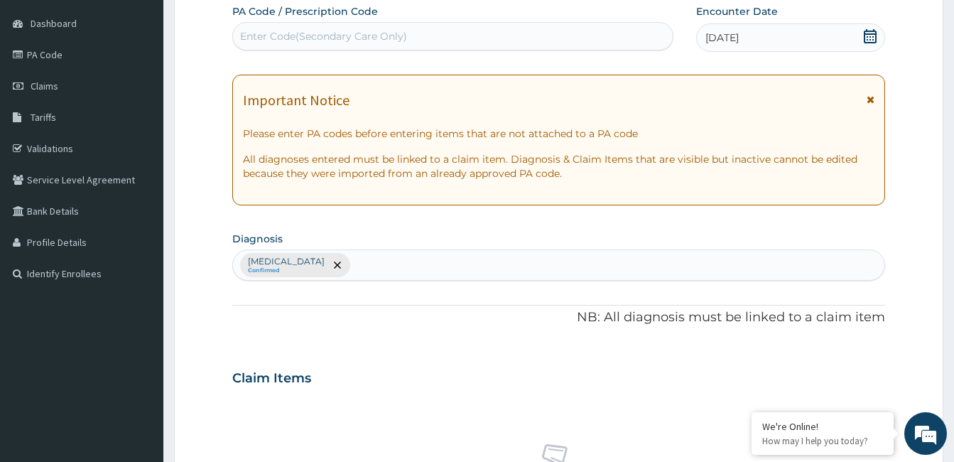
scroll to position [535, 0]
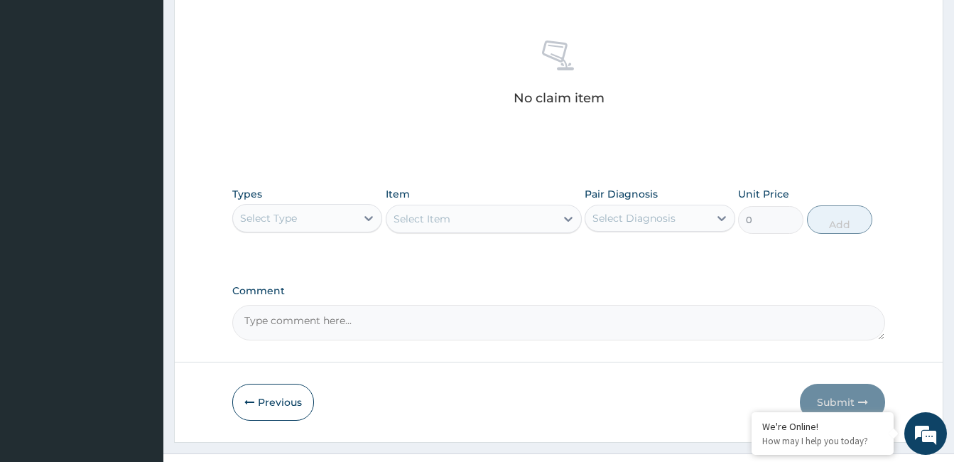
click at [291, 216] on div "Select Type" at bounding box center [268, 218] width 57 height 14
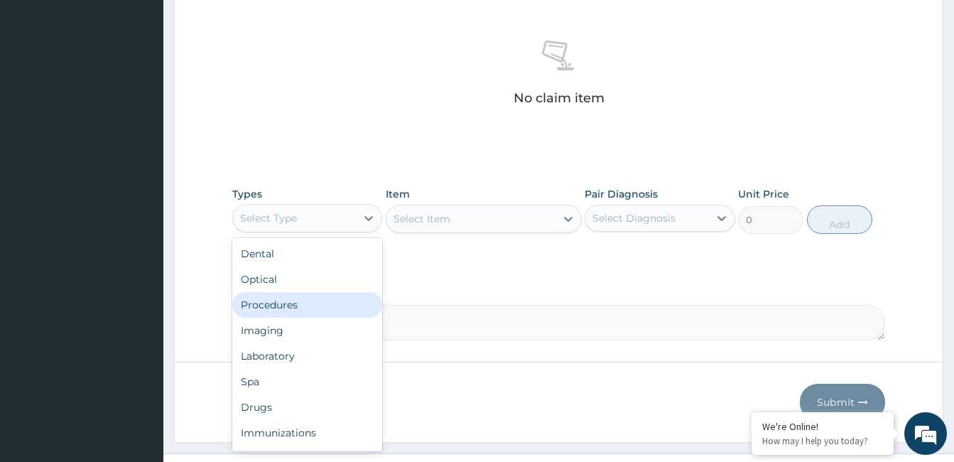
click at [317, 301] on div "Procedures" at bounding box center [307, 305] width 150 height 26
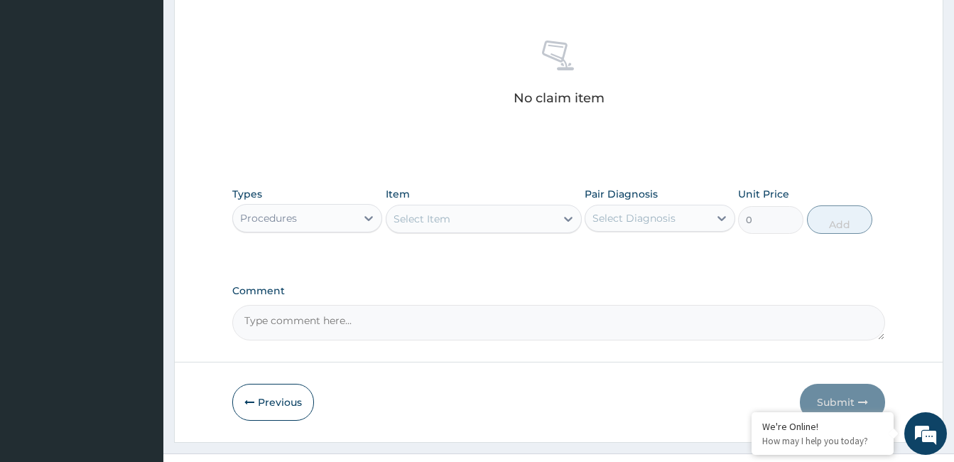
click at [526, 222] on div "Select Item" at bounding box center [471, 218] width 169 height 23
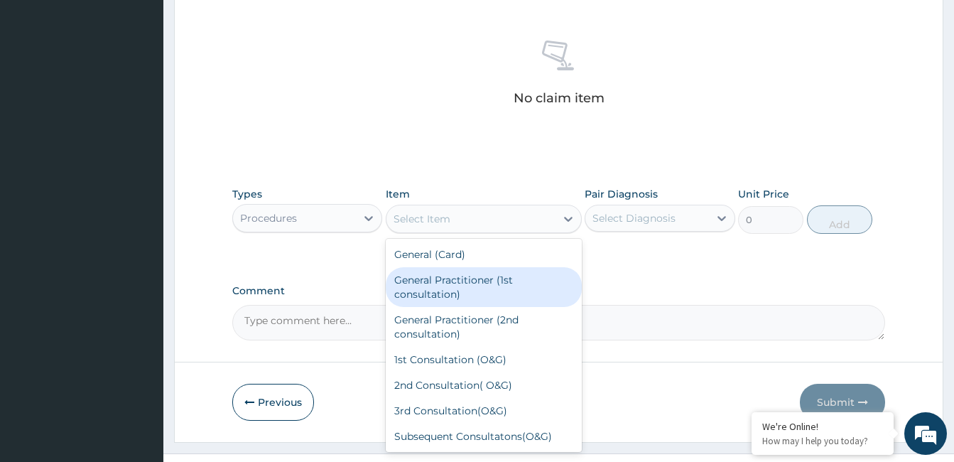
click at [527, 287] on div "General Practitioner (1st consultation)" at bounding box center [484, 287] width 196 height 40
type input "1500"
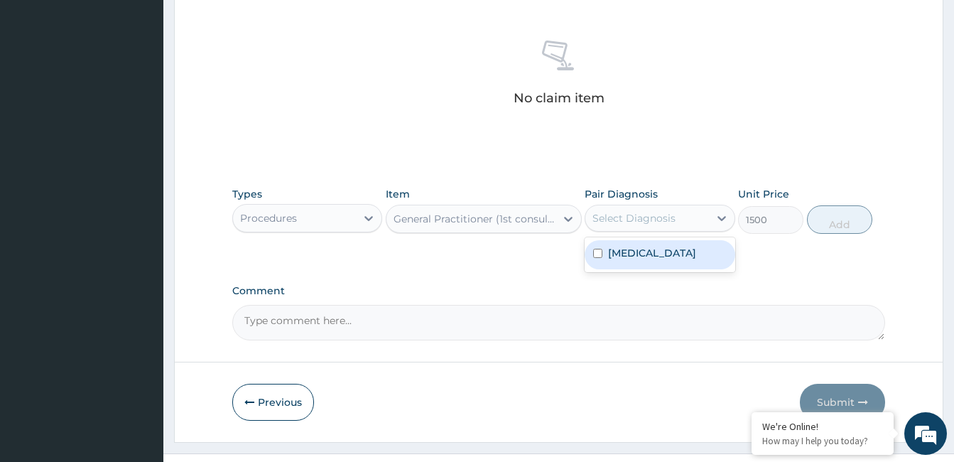
click at [670, 219] on div "Select Diagnosis" at bounding box center [634, 218] width 83 height 14
click at [681, 251] on div "Tonsillitis" at bounding box center [660, 254] width 150 height 29
checkbox input "true"
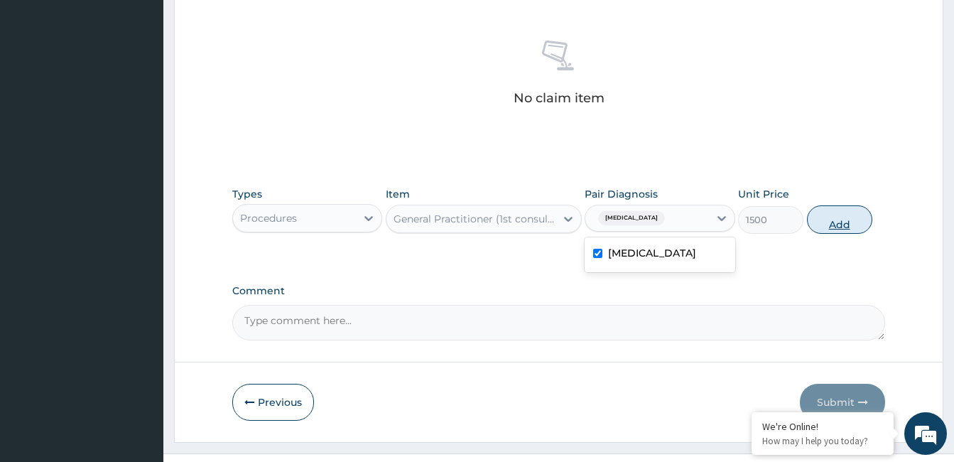
click at [852, 222] on button "Add" at bounding box center [839, 219] width 65 height 28
type input "0"
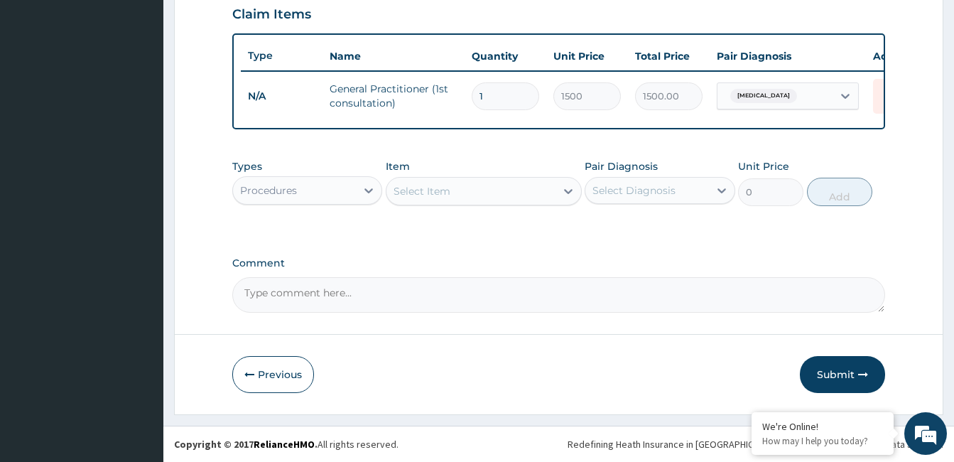
scroll to position [506, 0]
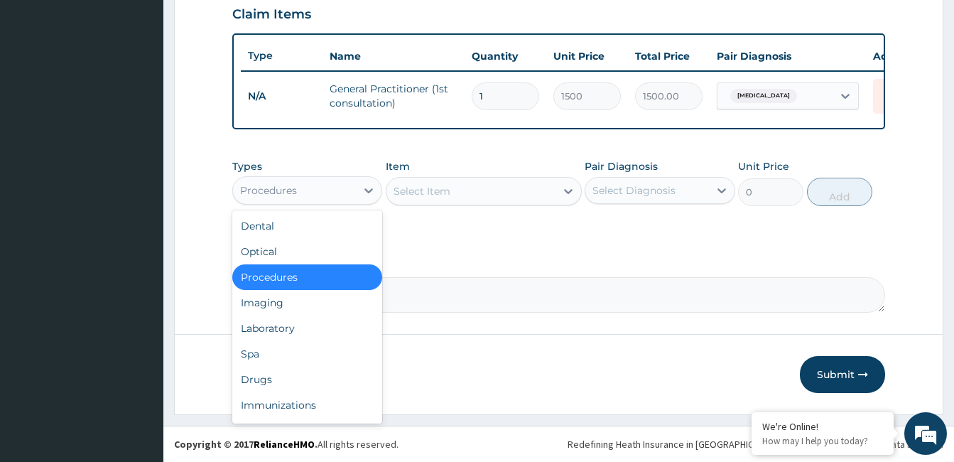
click at [329, 190] on div "Procedures" at bounding box center [294, 190] width 123 height 23
click at [315, 372] on div "Drugs" at bounding box center [307, 380] width 150 height 26
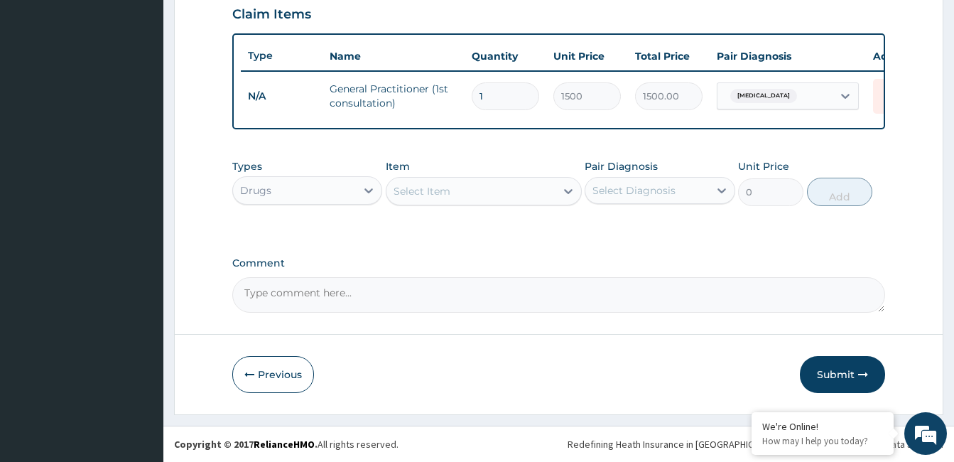
click at [491, 184] on div "Select Item" at bounding box center [471, 191] width 169 height 23
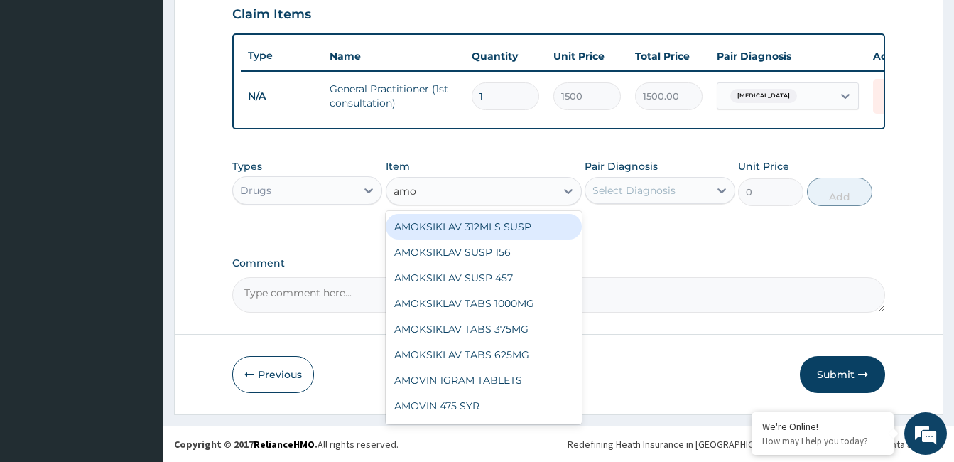
type input "amox"
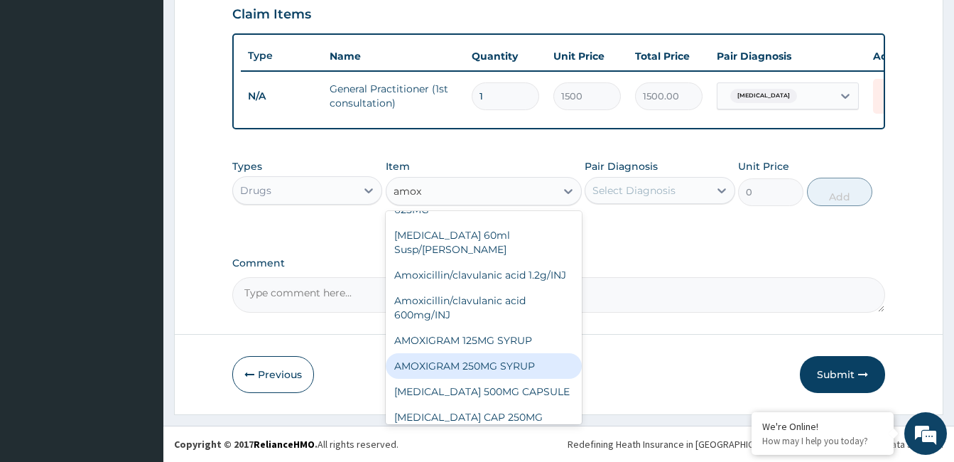
scroll to position [85, 0]
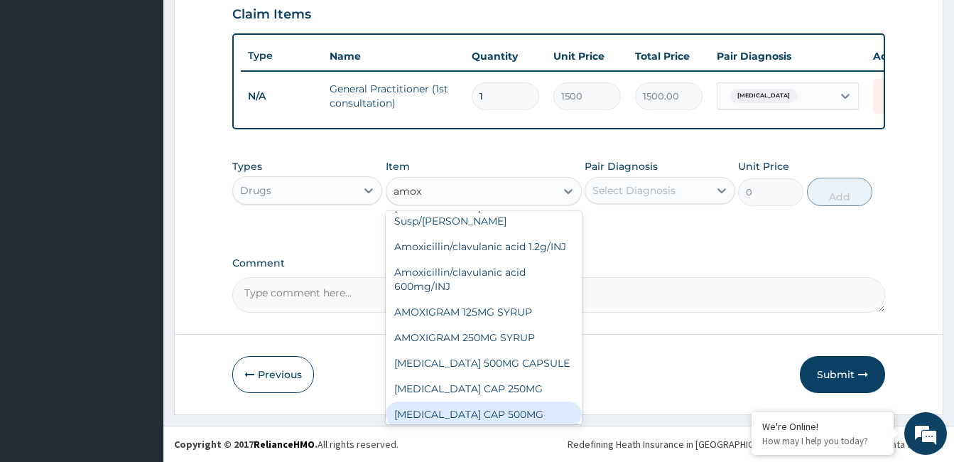
click at [559, 409] on div "[MEDICAL_DATA] CAP 500MG" at bounding box center [484, 414] width 196 height 26
type input "63"
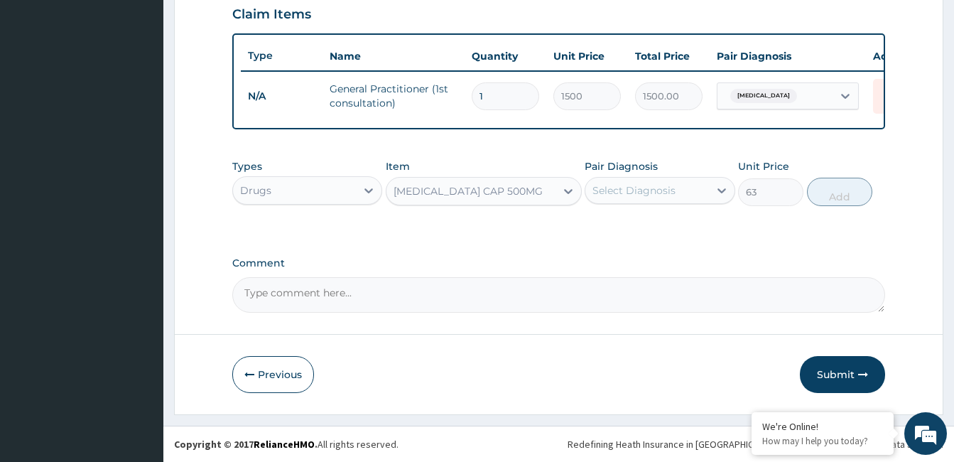
click at [681, 186] on div "Select Diagnosis" at bounding box center [646, 190] width 123 height 23
click at [683, 230] on div "Tonsillitis" at bounding box center [660, 226] width 150 height 29
checkbox input "true"
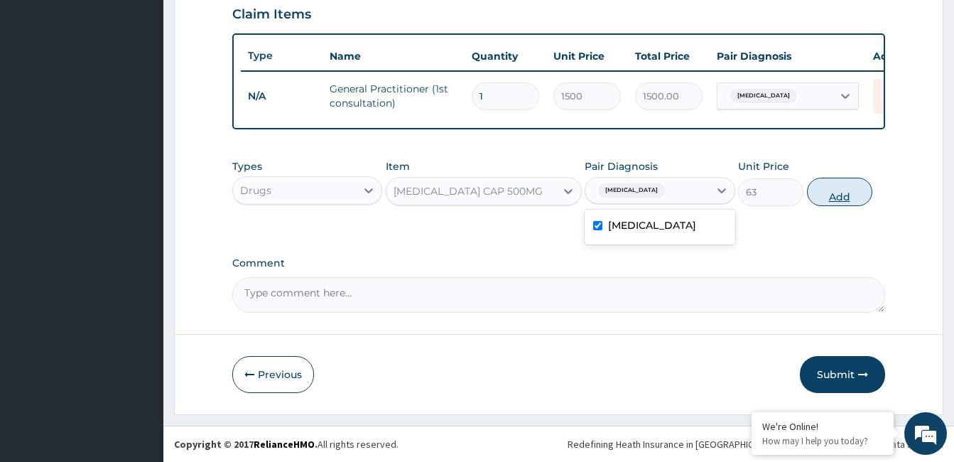
click at [849, 188] on button "Add" at bounding box center [839, 192] width 65 height 28
type input "0"
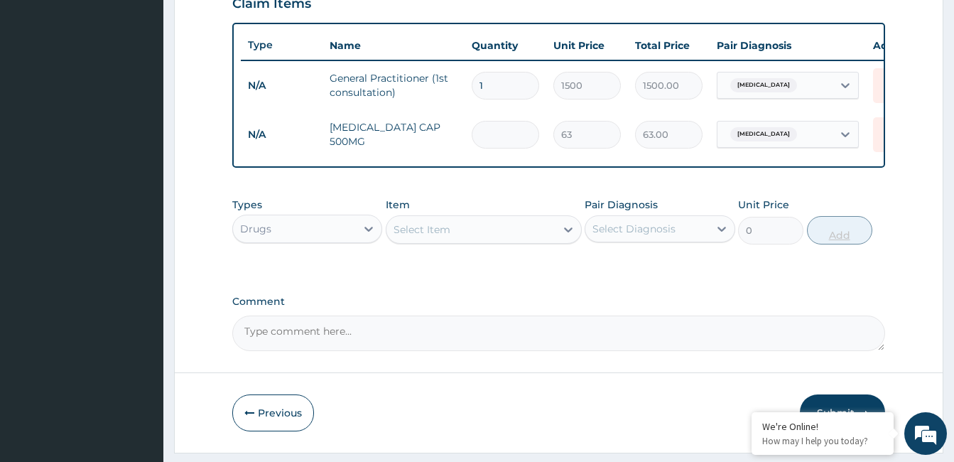
type input "0.00"
type input "2"
type input "126.00"
type input "20"
type input "1260.00"
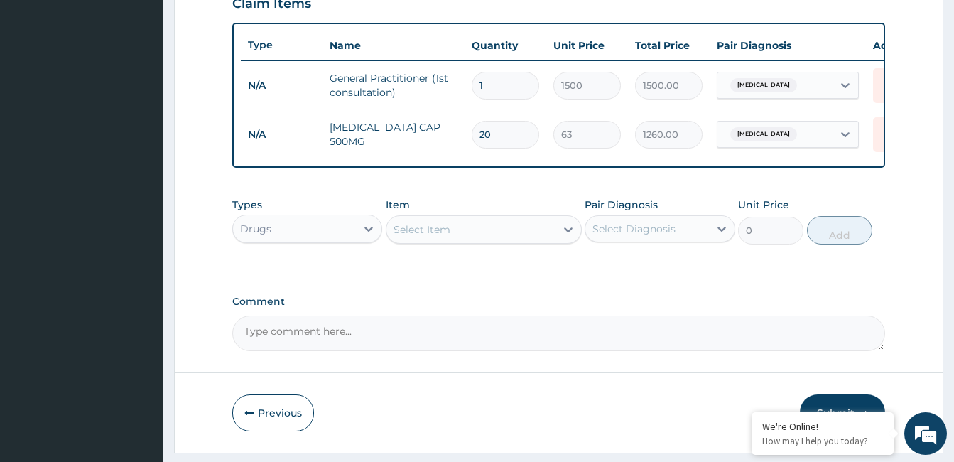
type input "20"
click at [458, 241] on div "Select Item" at bounding box center [471, 229] width 169 height 23
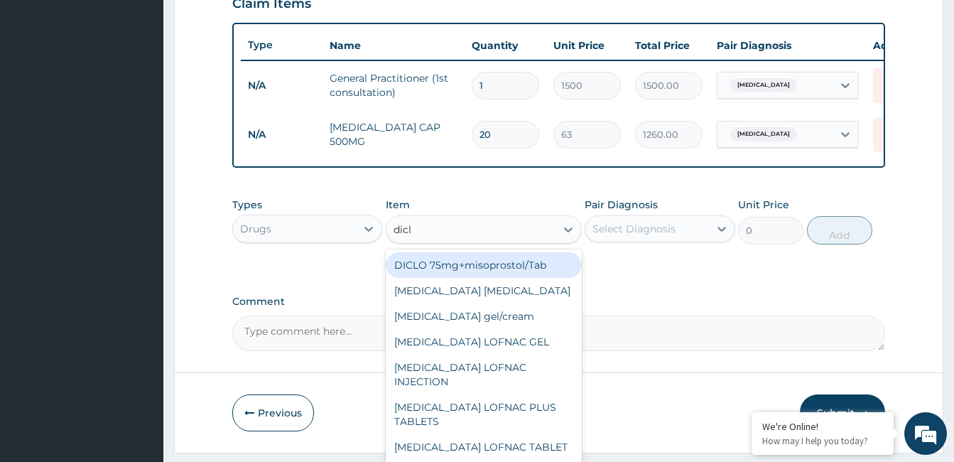
type input "diclo"
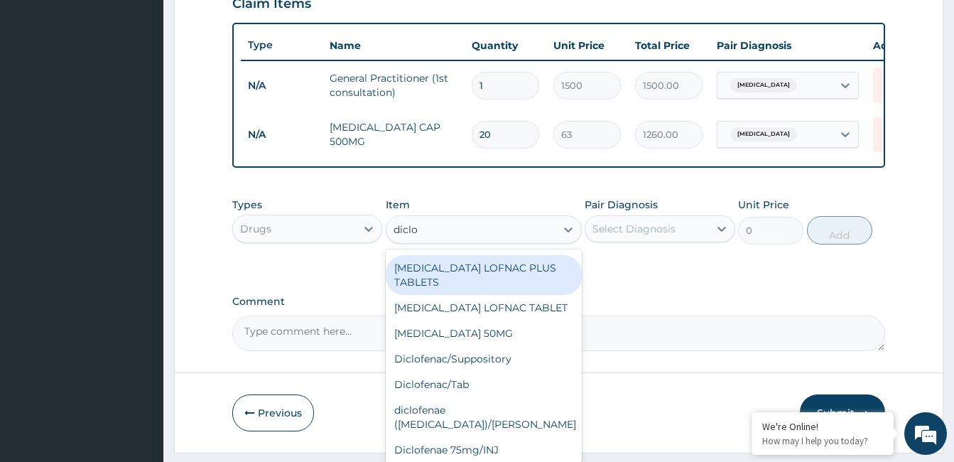
scroll to position [179, 0]
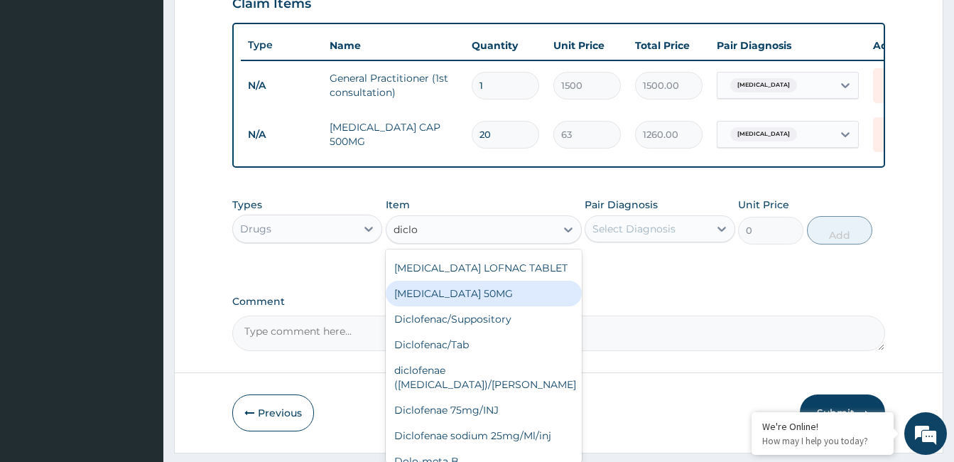
click at [558, 285] on div "[MEDICAL_DATA] 50MG" at bounding box center [484, 294] width 196 height 26
type input "8.92"
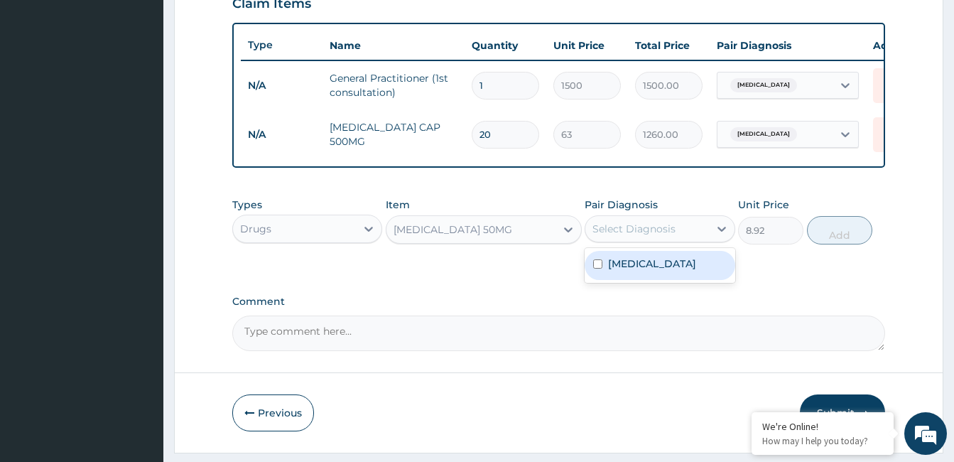
click at [654, 236] on div "Select Diagnosis" at bounding box center [634, 229] width 83 height 14
click at [671, 276] on div "Tonsillitis" at bounding box center [660, 265] width 150 height 29
checkbox input "true"
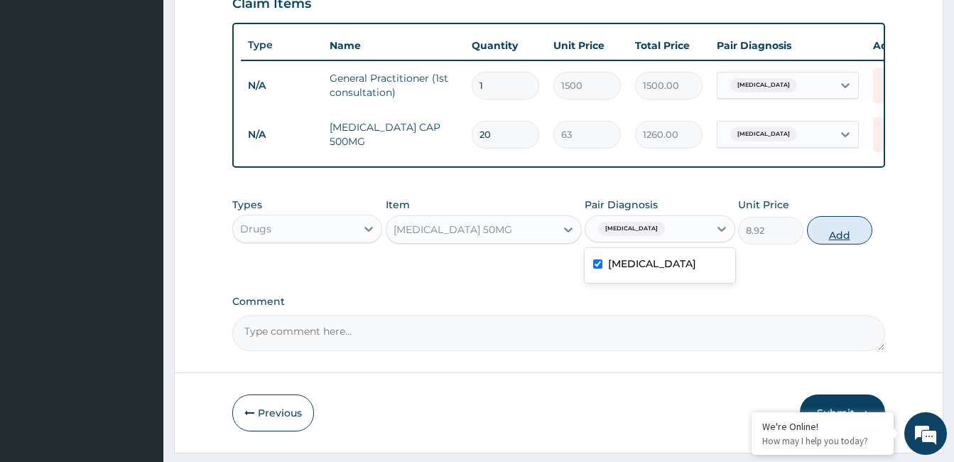
click at [853, 235] on button "Add" at bounding box center [839, 230] width 65 height 28
type input "0"
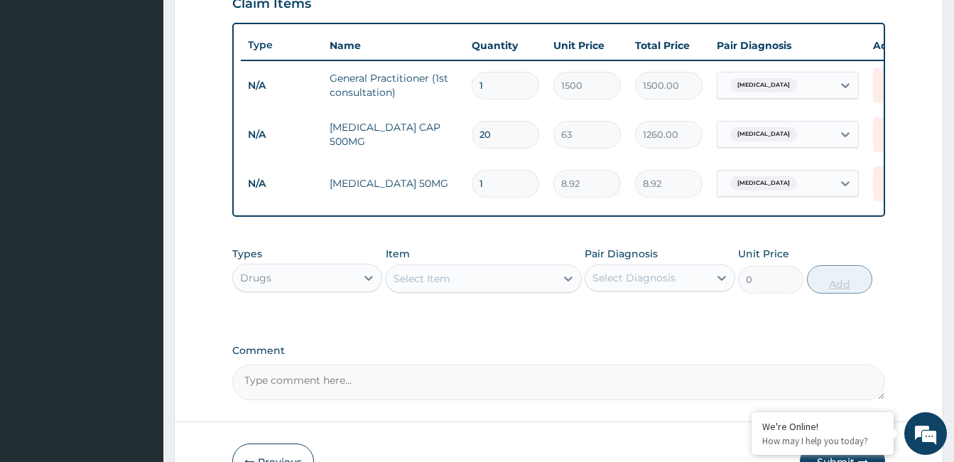
type input "10"
type input "89.20"
type input "10"
click at [440, 286] on div "Select Item" at bounding box center [422, 278] width 57 height 14
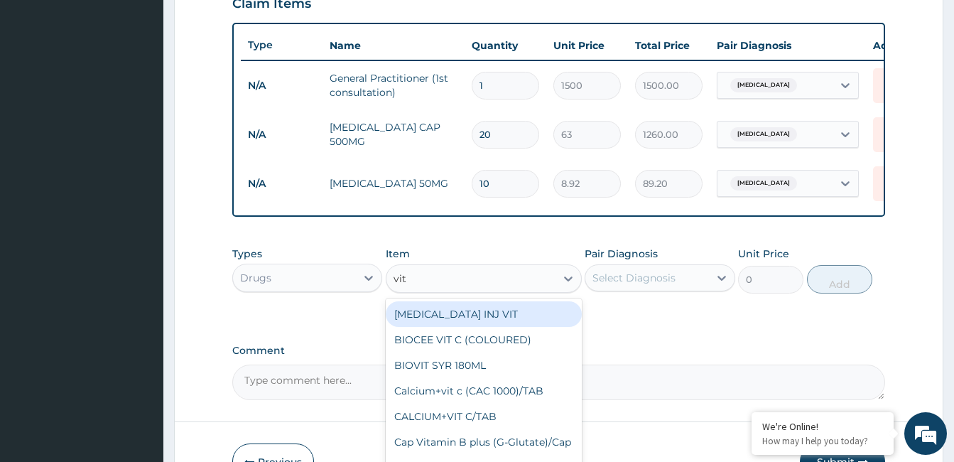
type input "vit c"
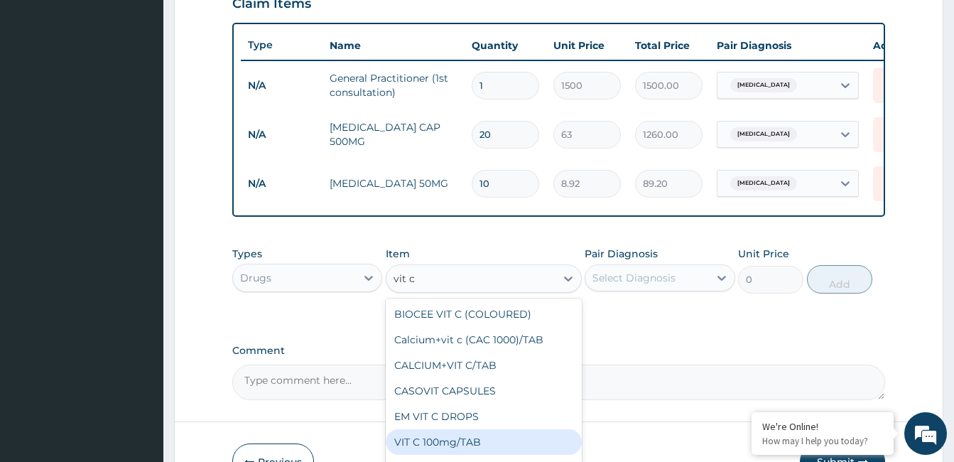
click at [556, 449] on div "VIT C 100mg/TAB" at bounding box center [484, 442] width 196 height 26
type input "4.2"
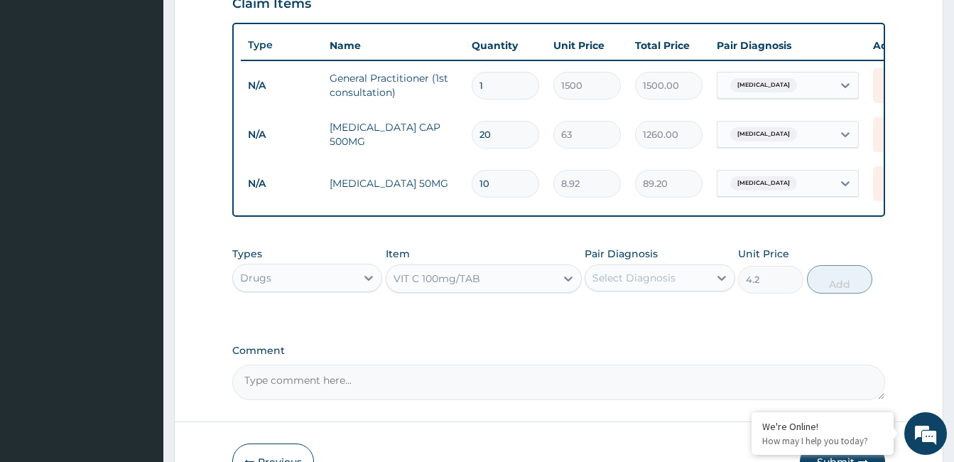
click at [696, 288] on div "Select Diagnosis" at bounding box center [646, 277] width 123 height 23
click at [703, 320] on div "Tonsillitis" at bounding box center [660, 314] width 150 height 29
checkbox input "true"
click at [844, 286] on button "Add" at bounding box center [839, 279] width 65 height 28
type input "0"
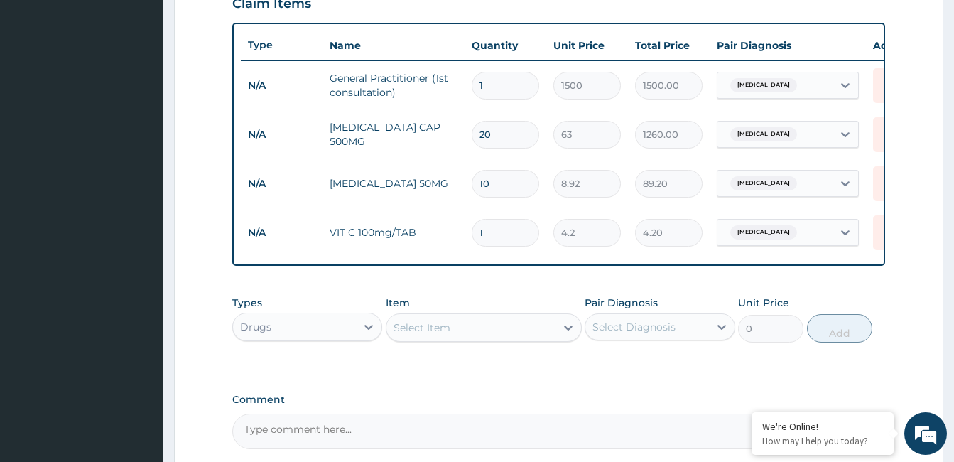
type input "15"
type input "63.00"
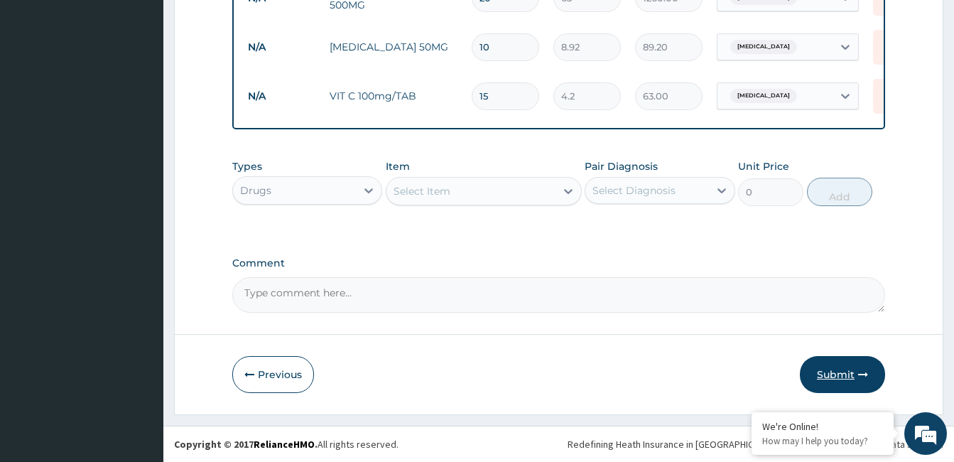
type input "15"
click at [850, 374] on button "Submit" at bounding box center [842, 374] width 85 height 37
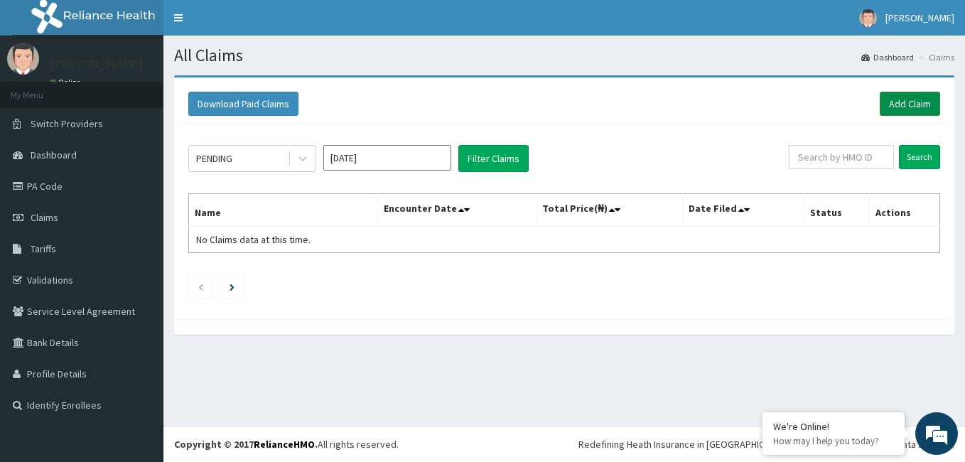
click at [914, 103] on link "Add Claim" at bounding box center [910, 104] width 60 height 24
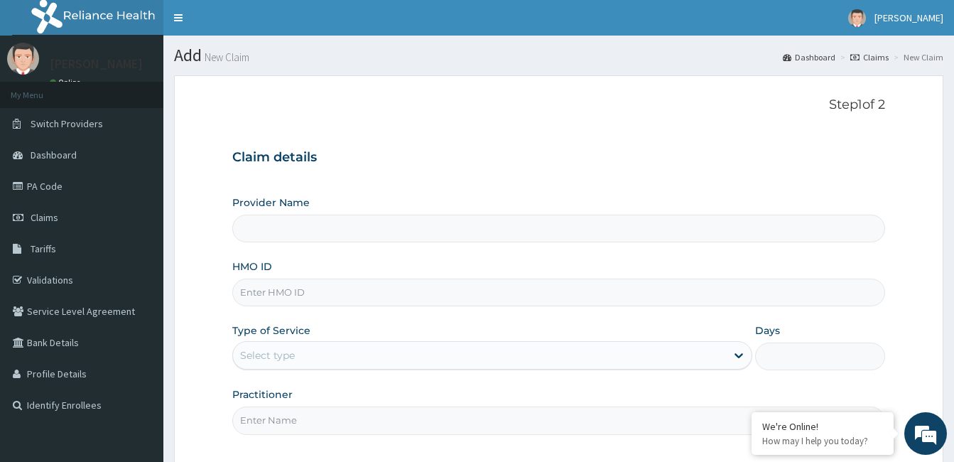
type input "[GEOGRAPHIC_DATA]"
click at [277, 288] on input "HMO ID" at bounding box center [558, 293] width 653 height 28
type input "fmp/10224/a"
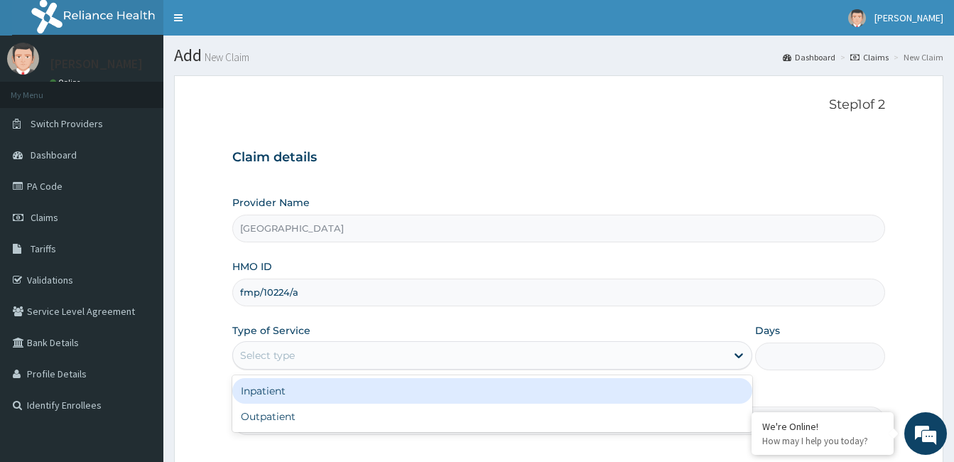
click at [318, 347] on div "Select type" at bounding box center [479, 355] width 493 height 23
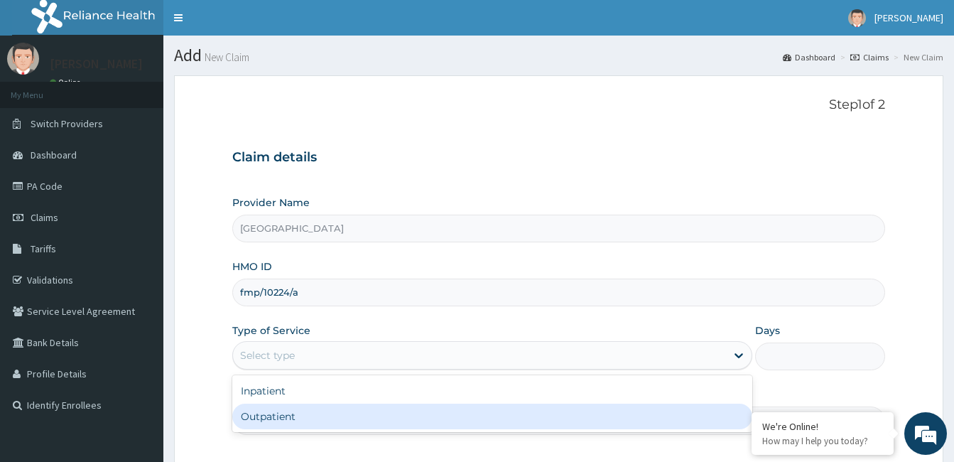
click at [301, 411] on div "Outpatient" at bounding box center [492, 417] width 520 height 26
type input "1"
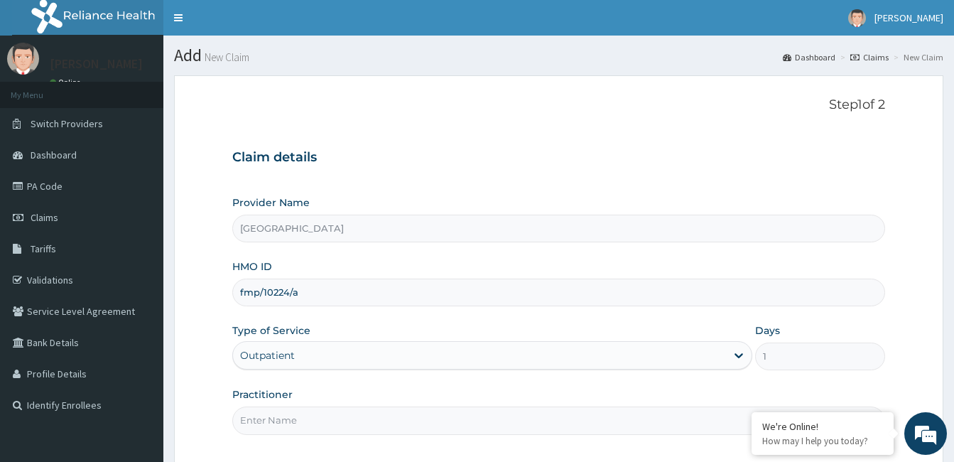
click at [327, 419] on input "Practitioner" at bounding box center [558, 420] width 653 height 28
type input "[PERSON_NAME]"
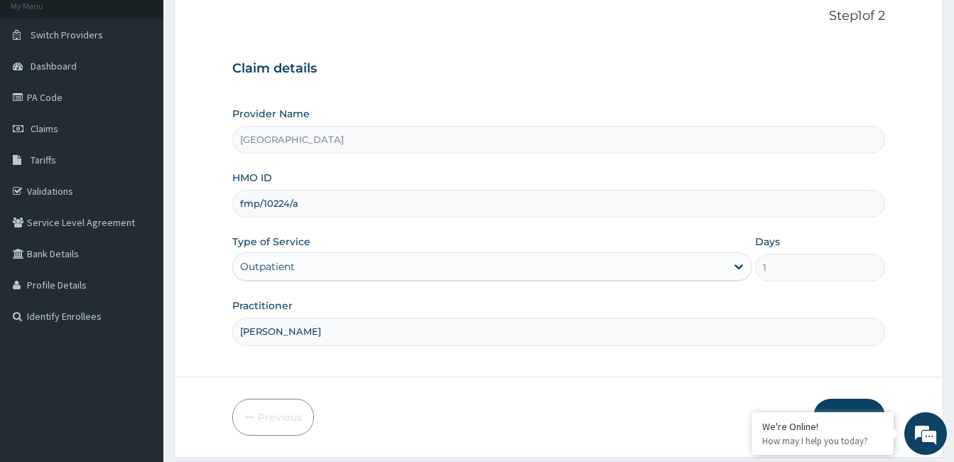
scroll to position [131, 0]
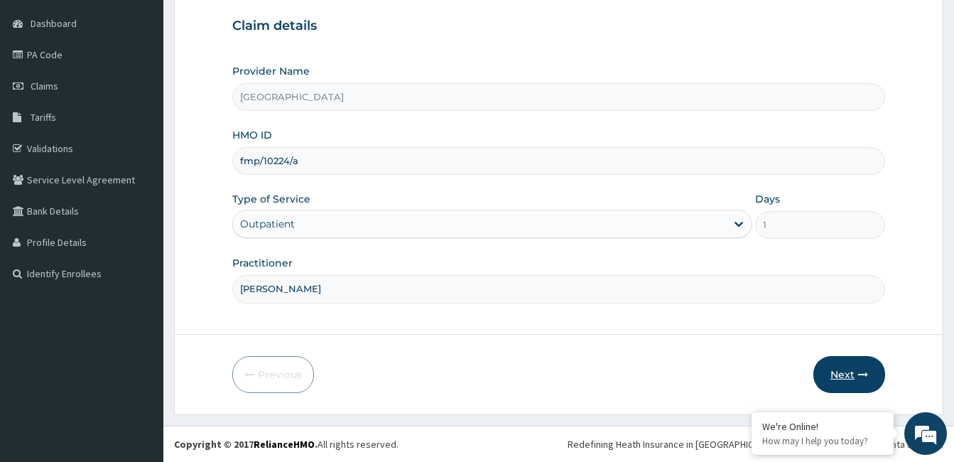
click at [843, 367] on button "Next" at bounding box center [850, 374] width 72 height 37
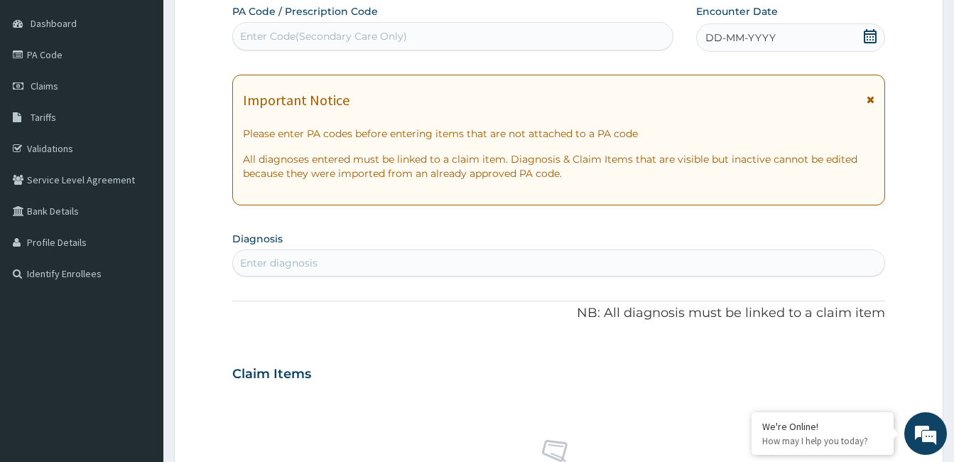
click at [866, 33] on icon at bounding box center [870, 36] width 13 height 14
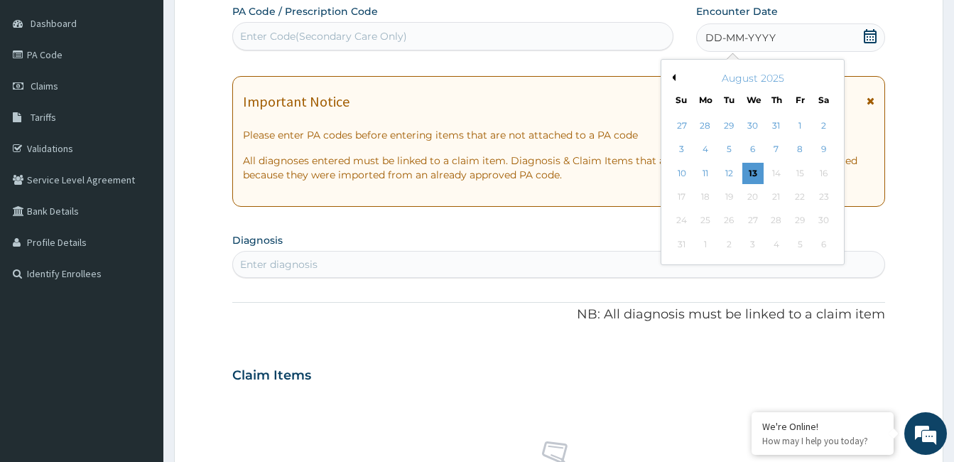
click at [674, 75] on button "Previous Month" at bounding box center [672, 77] width 7 height 7
click at [700, 170] on div "14" at bounding box center [705, 173] width 21 height 21
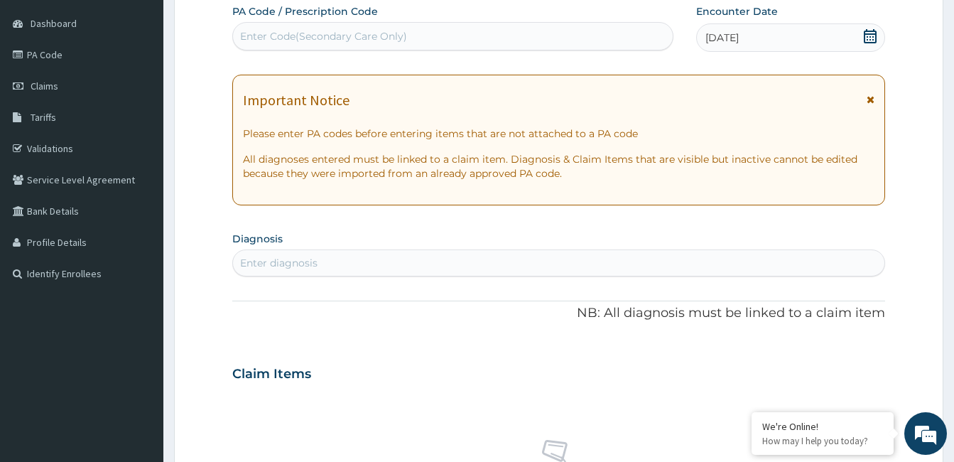
click at [373, 261] on div "Enter diagnosis" at bounding box center [559, 263] width 652 height 23
type input "mala"
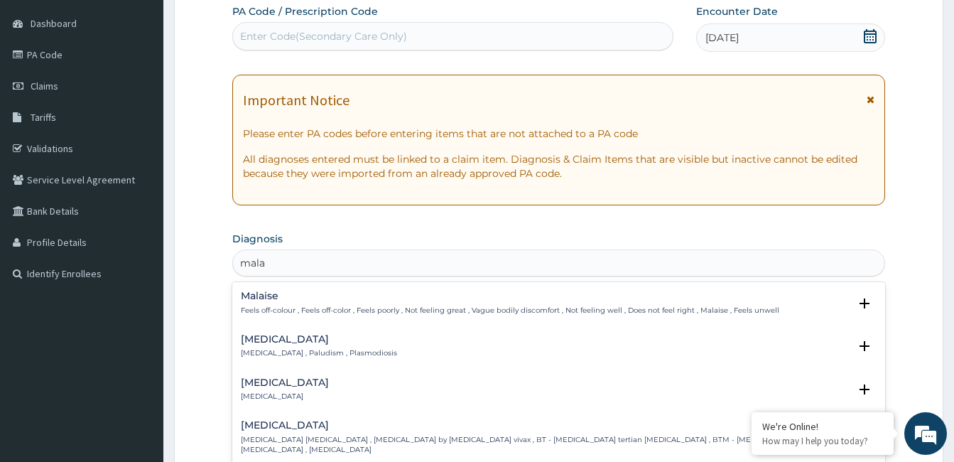
click at [279, 335] on h4 "[MEDICAL_DATA]" at bounding box center [319, 339] width 156 height 11
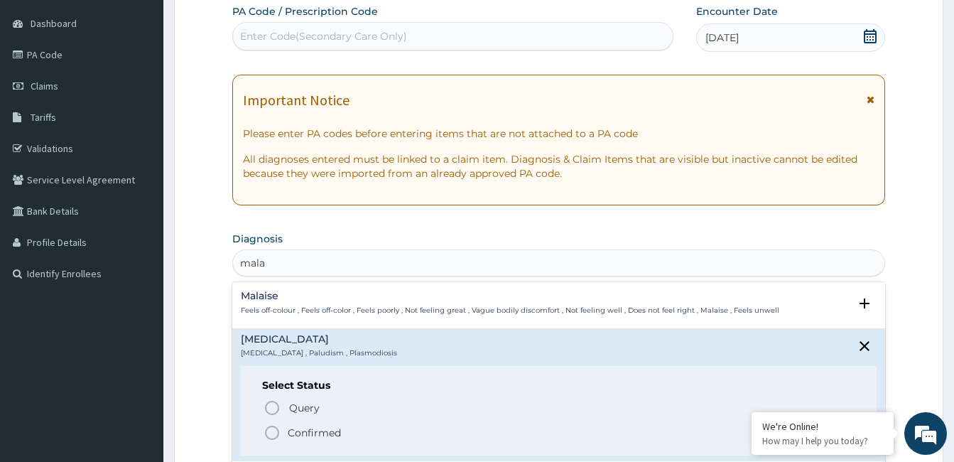
click at [271, 433] on icon "status option filled" at bounding box center [272, 432] width 17 height 17
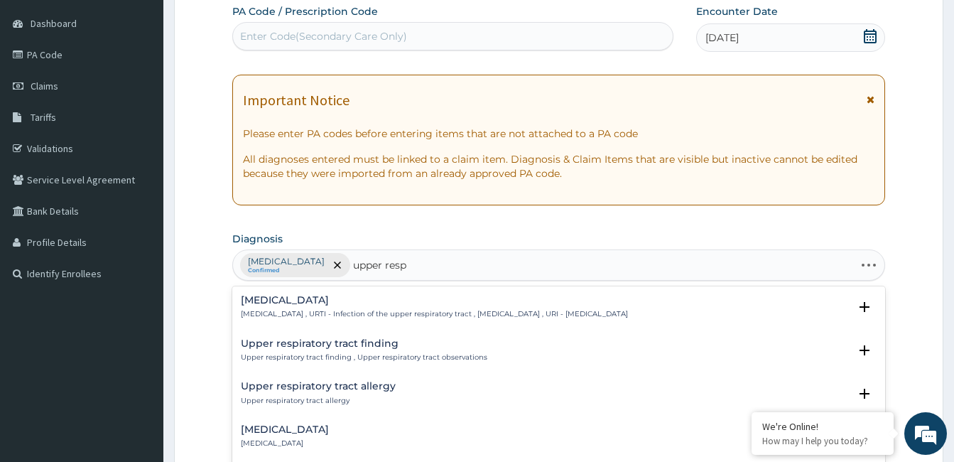
type input "upper respi"
click at [316, 304] on h4 "[MEDICAL_DATA]" at bounding box center [434, 300] width 387 height 11
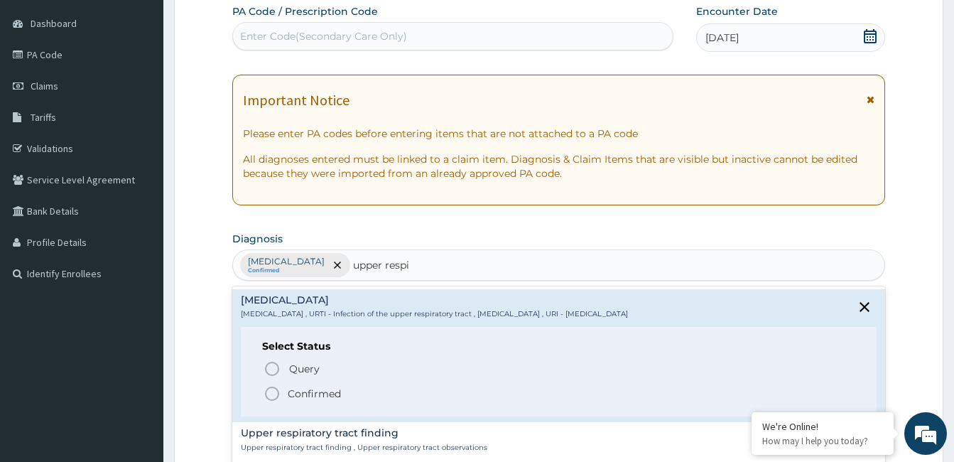
click at [272, 393] on icon "status option filled" at bounding box center [272, 393] width 17 height 17
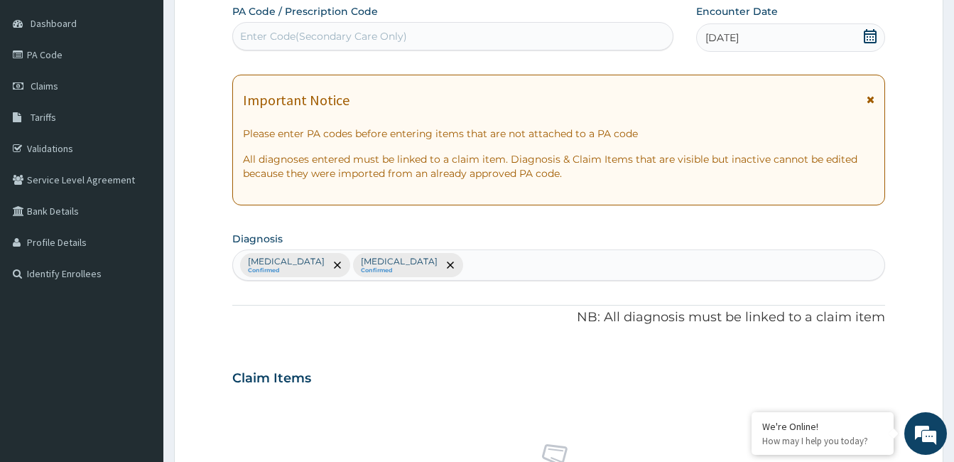
scroll to position [535, 0]
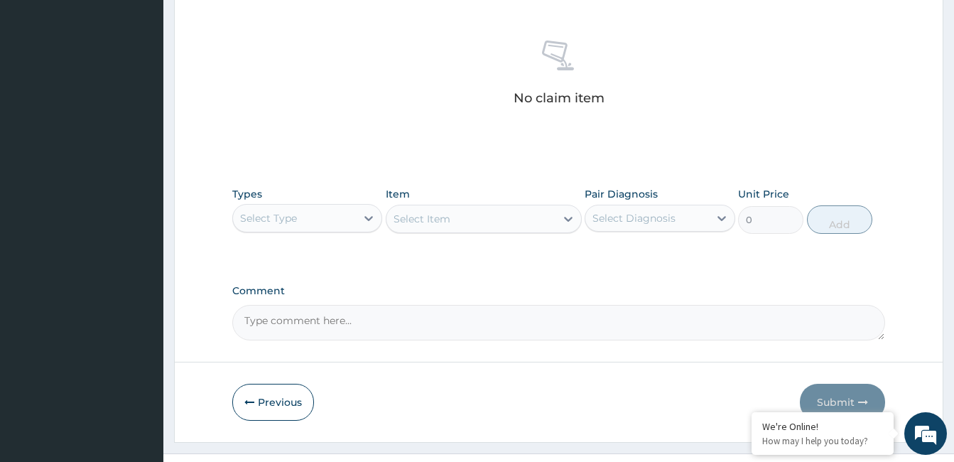
click at [293, 207] on div "Select Type" at bounding box center [294, 218] width 123 height 23
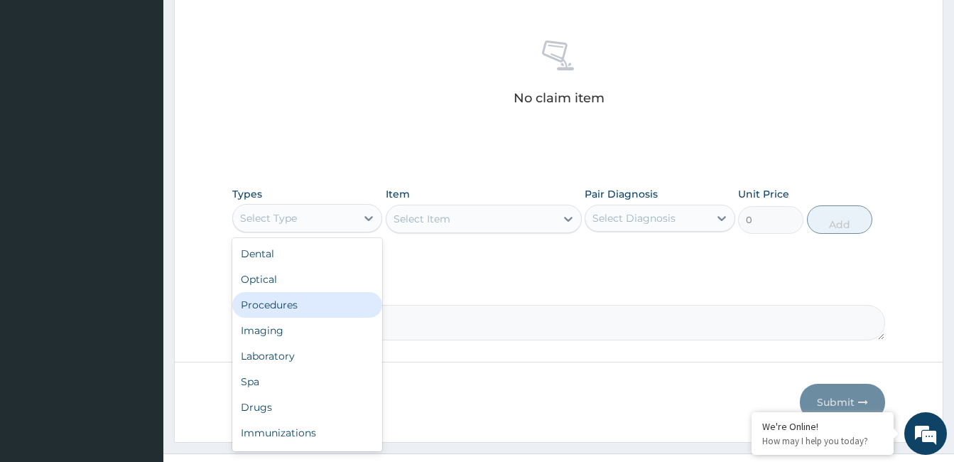
click at [306, 306] on div "Procedures" at bounding box center [307, 305] width 150 height 26
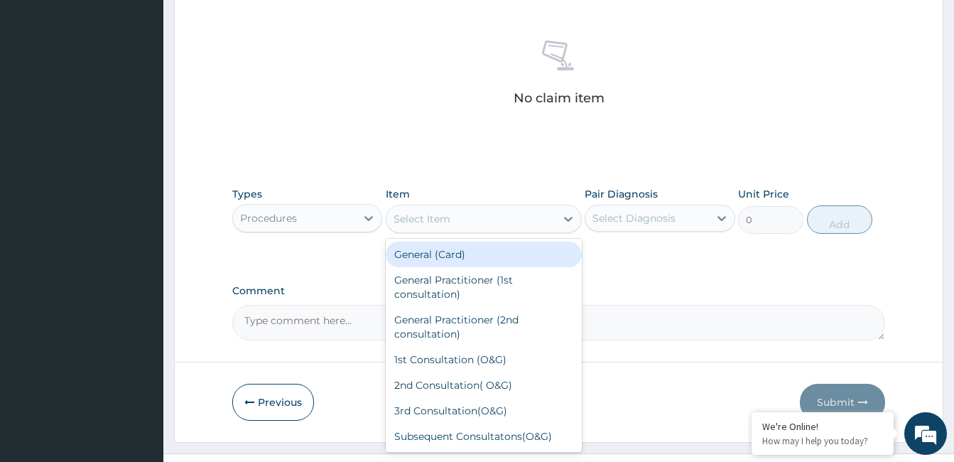
click at [527, 218] on div "Select Item" at bounding box center [471, 218] width 169 height 23
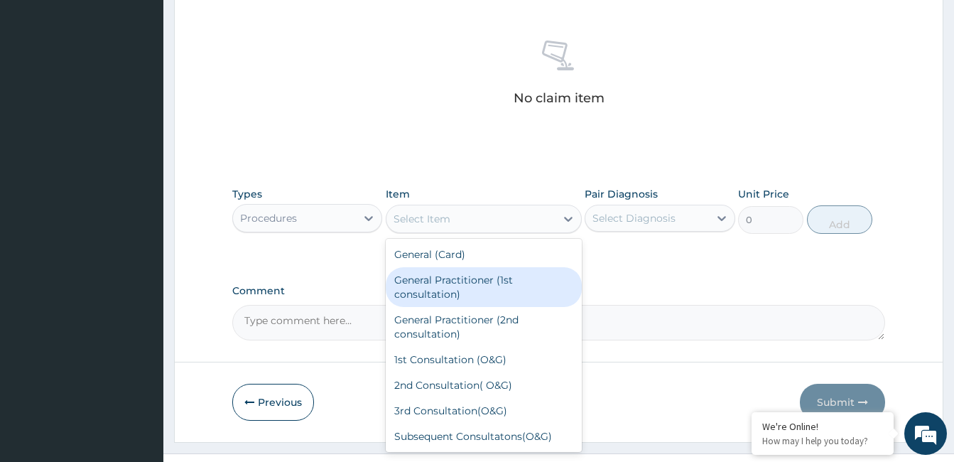
click at [529, 288] on div "General Practitioner (1st consultation)" at bounding box center [484, 287] width 196 height 40
type input "1500"
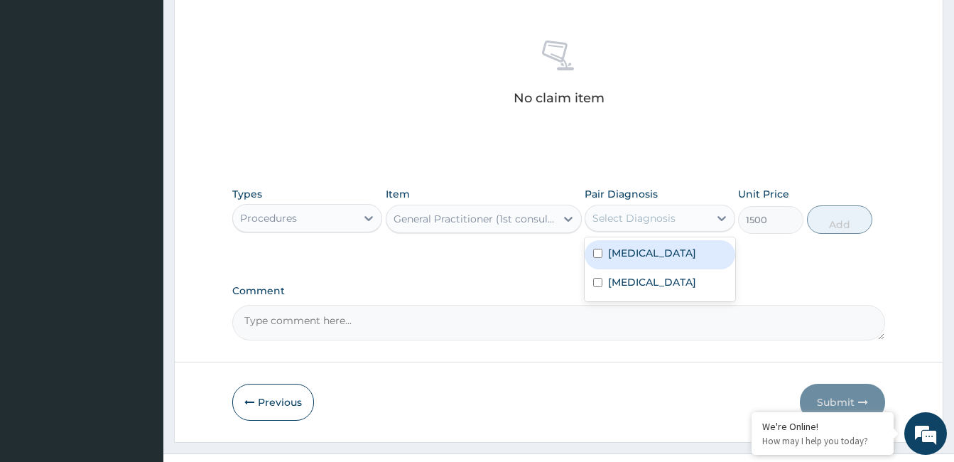
click at [665, 215] on div "Select Diagnosis" at bounding box center [634, 218] width 83 height 14
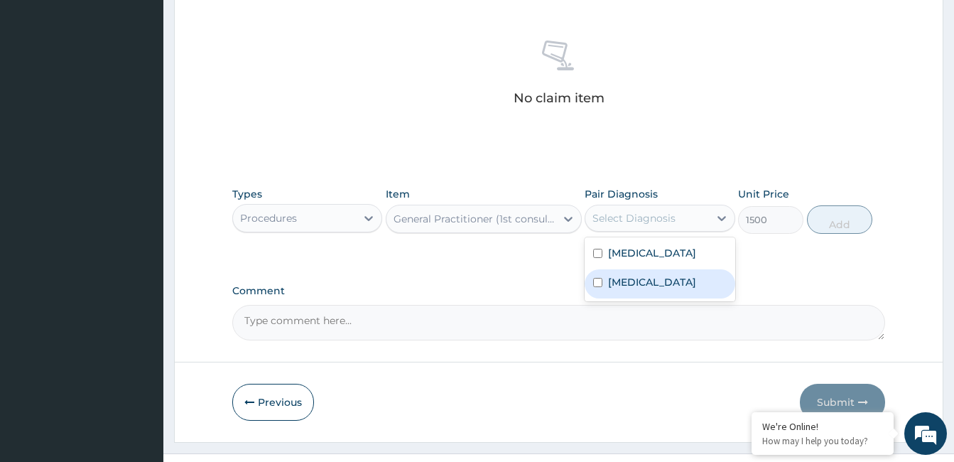
drag, startPoint x: 667, startPoint y: 264, endPoint x: 672, endPoint y: 295, distance: 31.7
click at [672, 295] on div "[MEDICAL_DATA] [MEDICAL_DATA]" at bounding box center [660, 269] width 150 height 64
click at [672, 289] on label "[MEDICAL_DATA]" at bounding box center [652, 282] width 88 height 14
checkbox input "true"
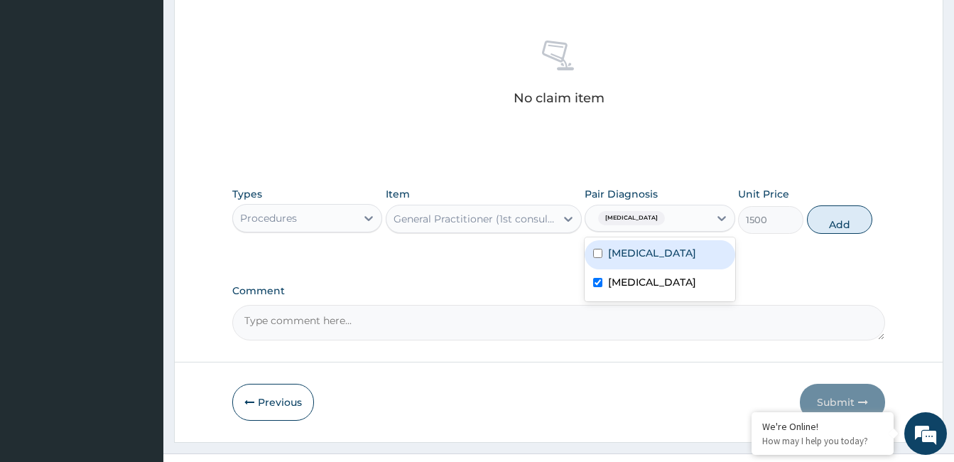
click at [703, 253] on div "[MEDICAL_DATA]" at bounding box center [660, 254] width 150 height 29
checkbox input "true"
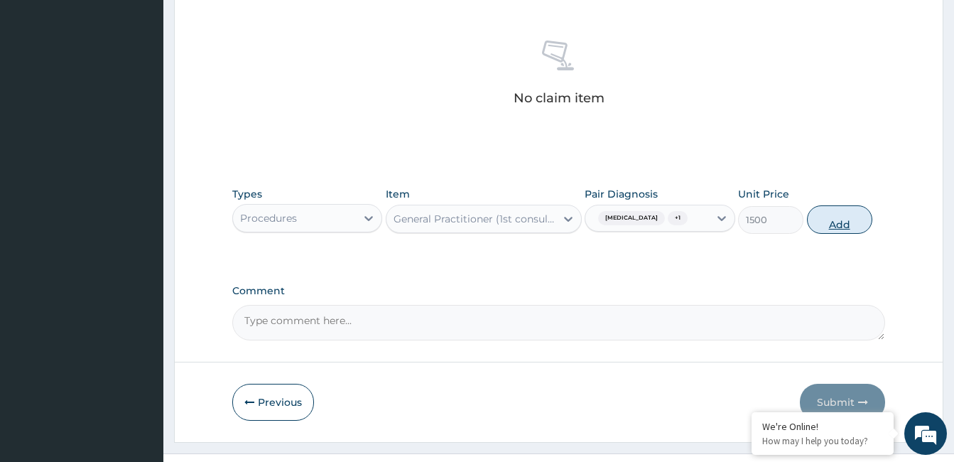
click at [836, 226] on button "Add" at bounding box center [839, 219] width 65 height 28
type input "0"
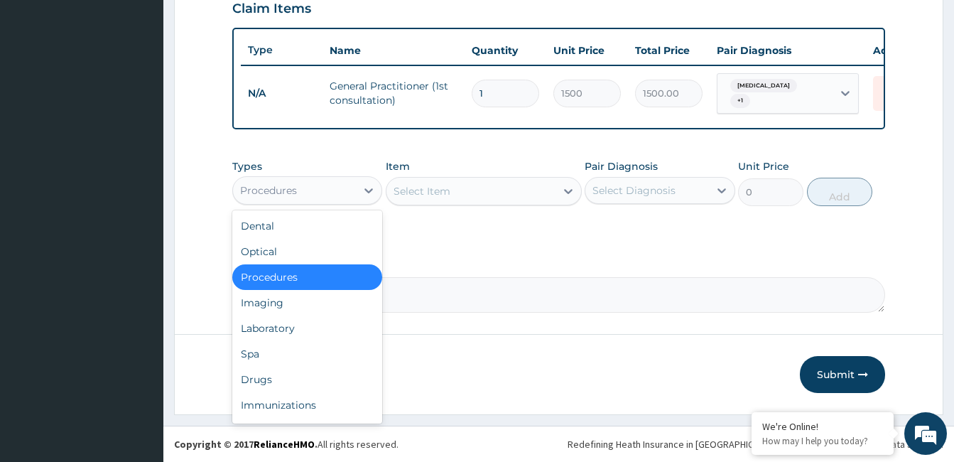
click at [318, 182] on div "Procedures" at bounding box center [294, 190] width 123 height 23
click at [281, 377] on div "Drugs" at bounding box center [307, 380] width 150 height 26
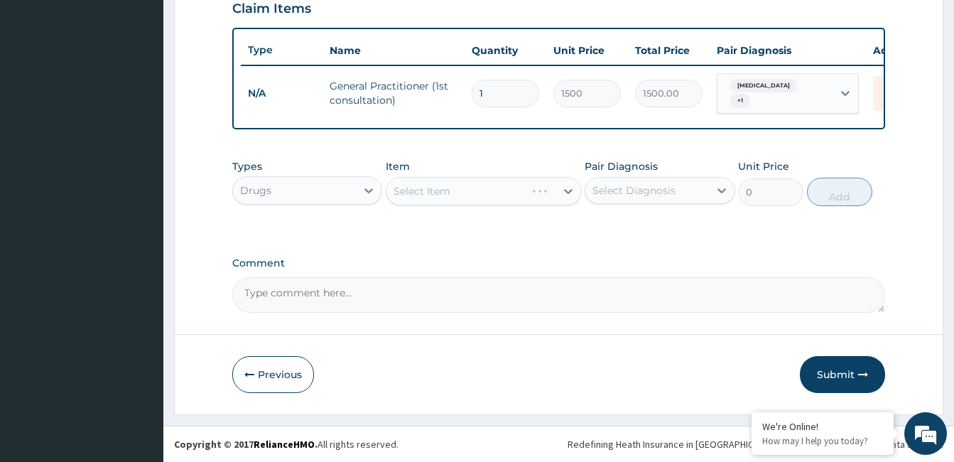
click at [492, 178] on div "Select Item" at bounding box center [484, 191] width 196 height 28
click at [505, 193] on div "Select Item" at bounding box center [471, 191] width 169 height 23
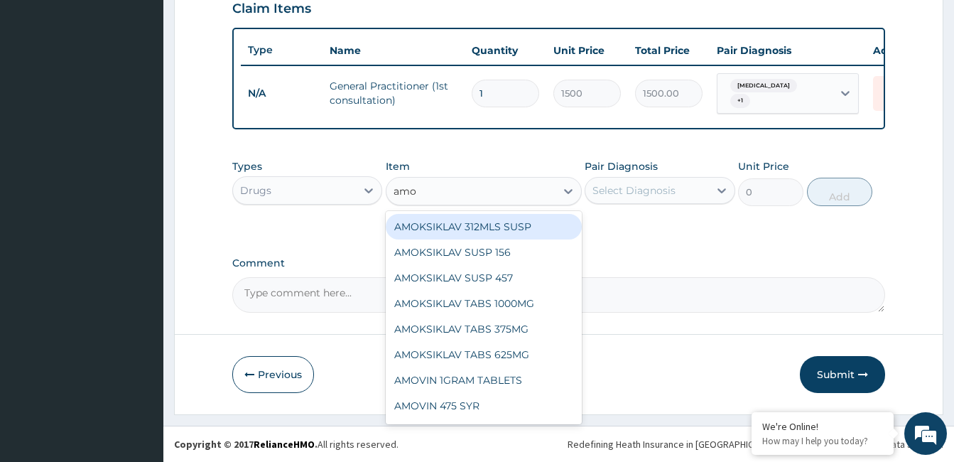
type input "amox"
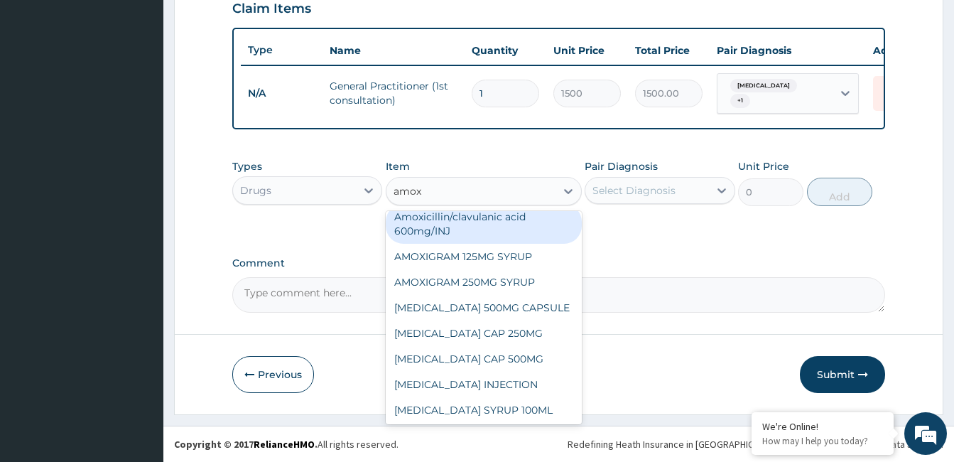
scroll to position [171, 0]
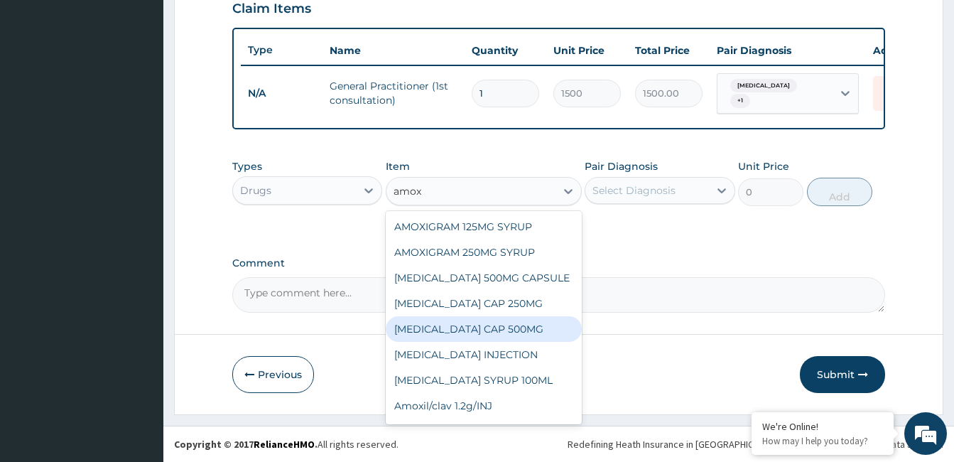
click at [539, 330] on div "AMOXIL CAP 500MG" at bounding box center [484, 329] width 196 height 26
type input "63"
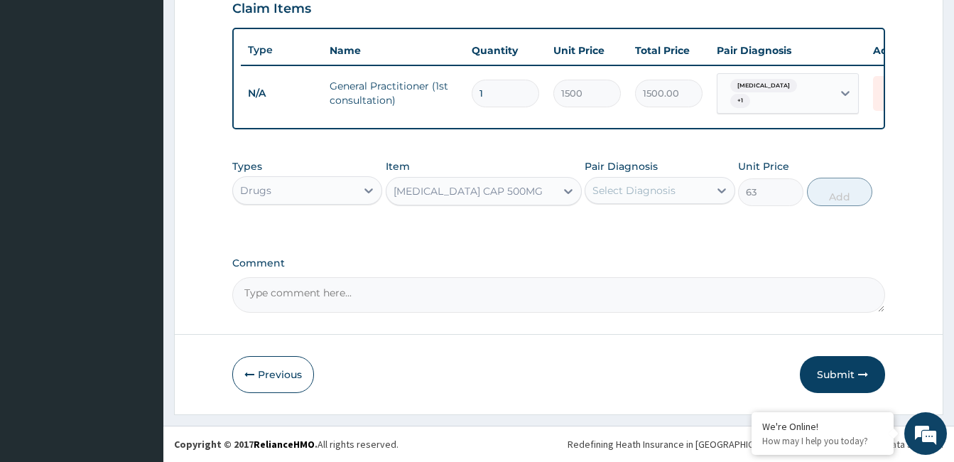
click at [676, 189] on div "Select Diagnosis" at bounding box center [646, 190] width 123 height 23
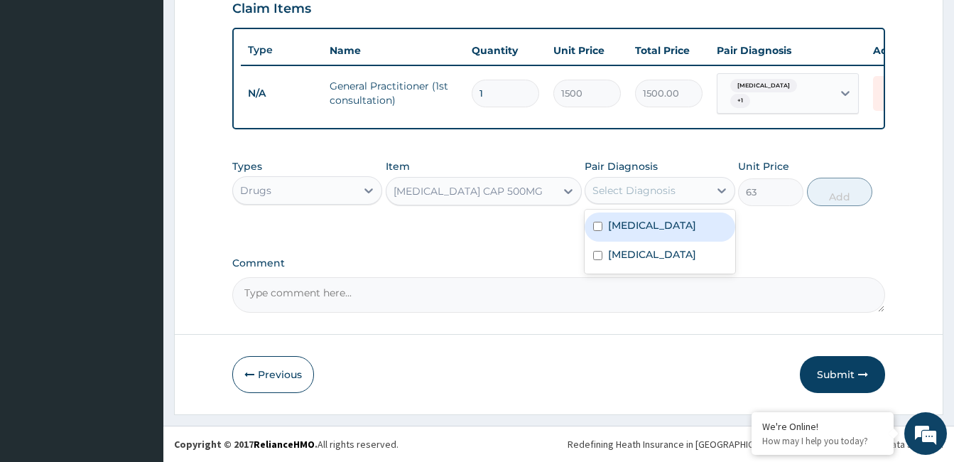
click at [678, 232] on div "Malaria" at bounding box center [660, 226] width 150 height 29
checkbox input "true"
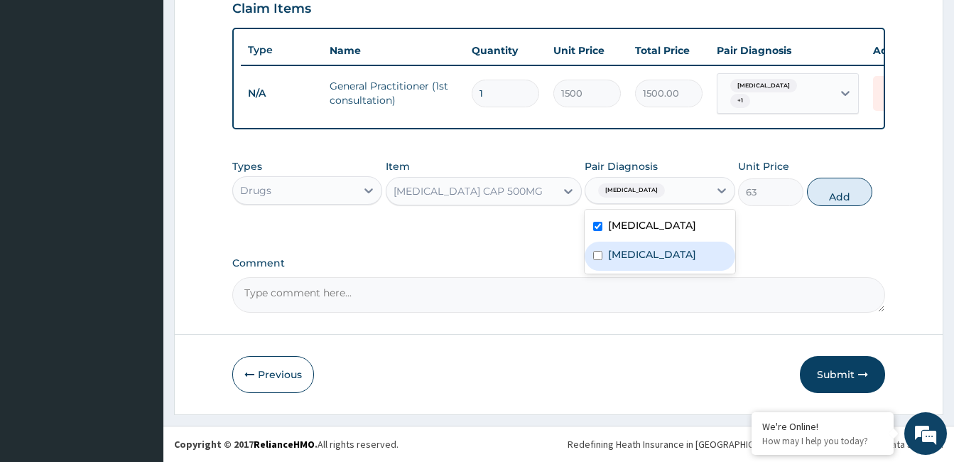
click at [686, 261] on label "Upper respiratory infection" at bounding box center [652, 254] width 88 height 14
checkbox input "true"
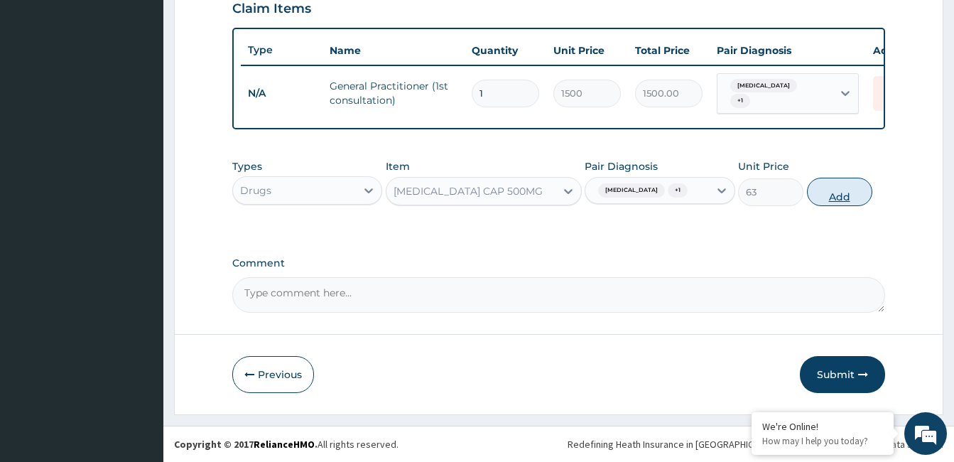
click at [844, 185] on button "Add" at bounding box center [839, 192] width 65 height 28
type input "0"
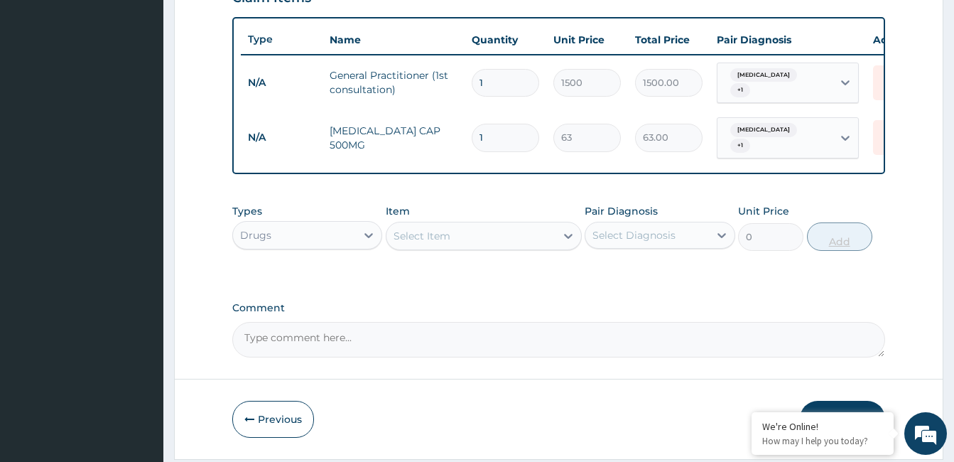
type input "0.00"
type input "2"
type input "126.00"
type input "20"
type input "1260.00"
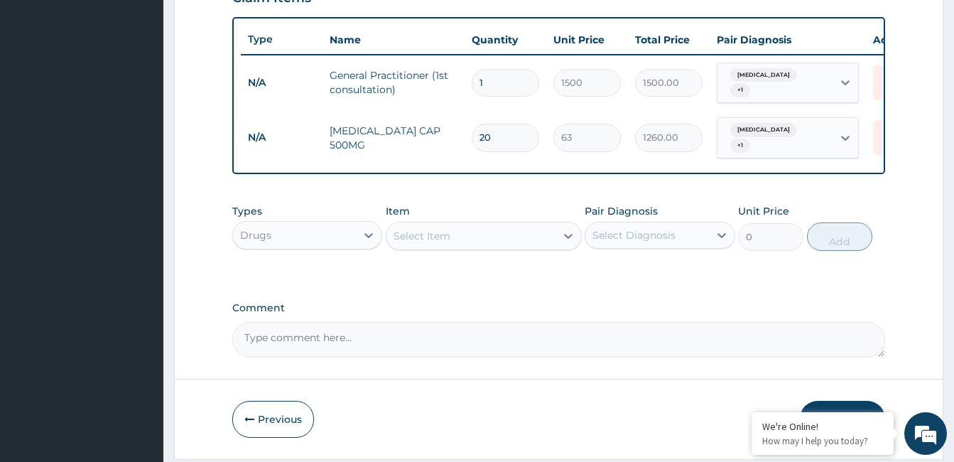
type input "20"
click at [472, 238] on div "Select Item" at bounding box center [471, 236] width 169 height 23
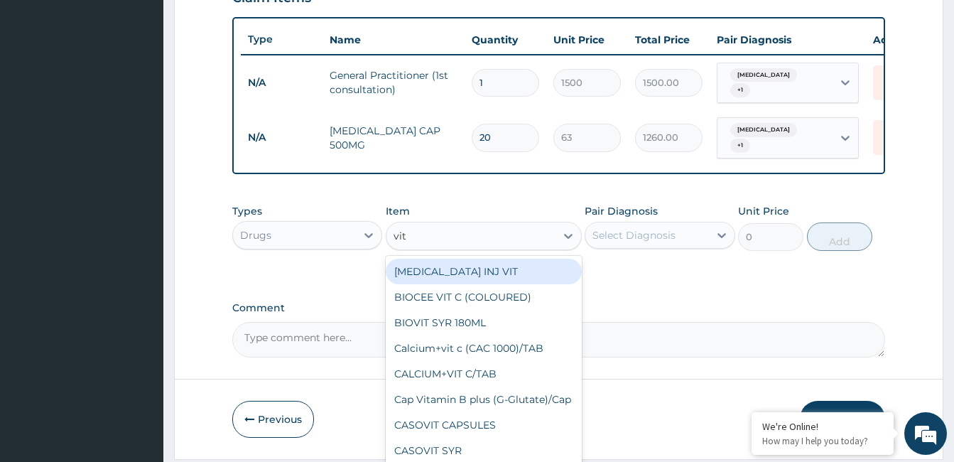
type input "vit b"
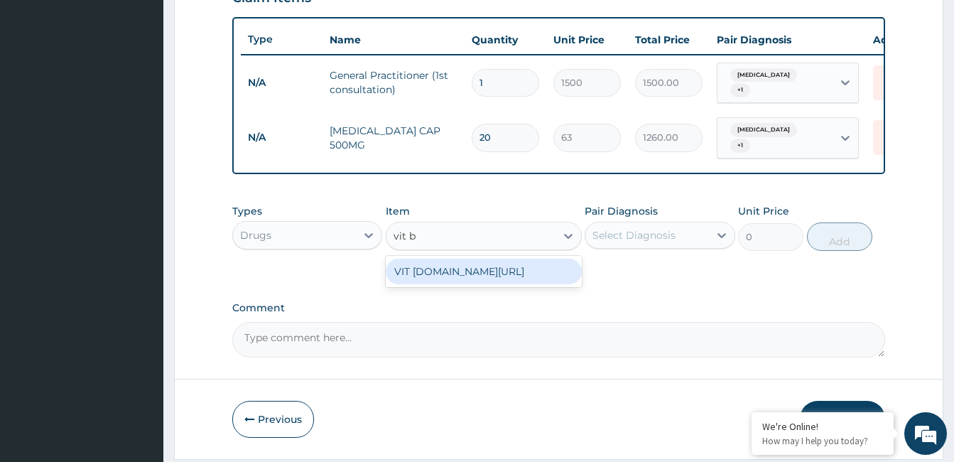
click at [518, 273] on div "VIT B.co/TAB" at bounding box center [484, 272] width 196 height 26
type input "13.12"
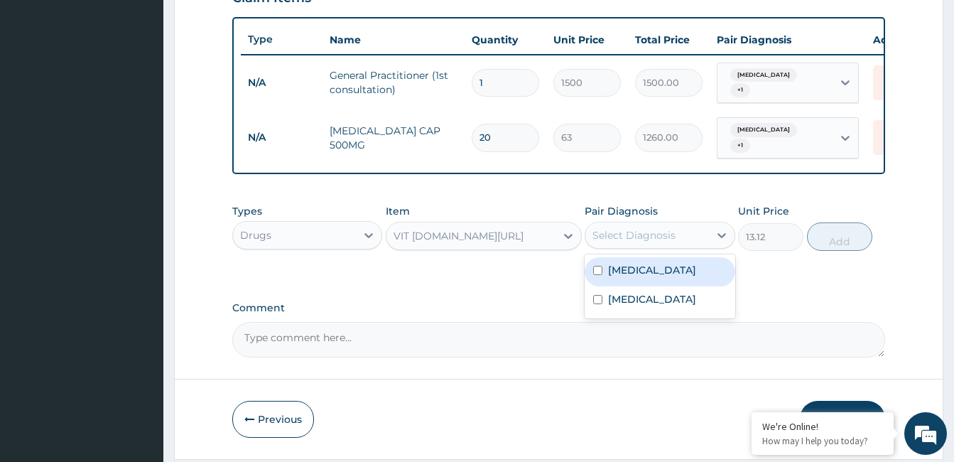
click at [640, 238] on div "Select Diagnosis" at bounding box center [634, 235] width 83 height 14
click at [664, 264] on div "Malaria" at bounding box center [660, 271] width 150 height 29
checkbox input "true"
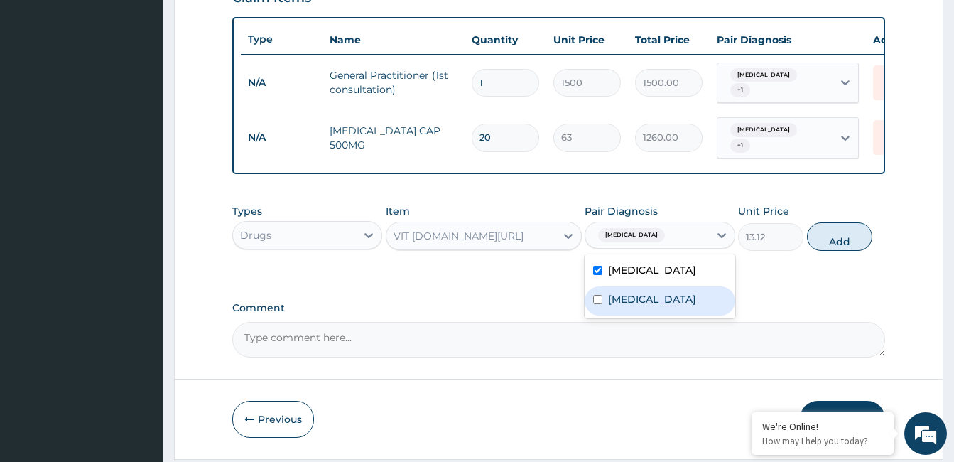
click at [675, 298] on label "Upper respiratory infection" at bounding box center [652, 299] width 88 height 14
checkbox input "true"
click at [831, 243] on button "Add" at bounding box center [839, 236] width 65 height 28
type input "0"
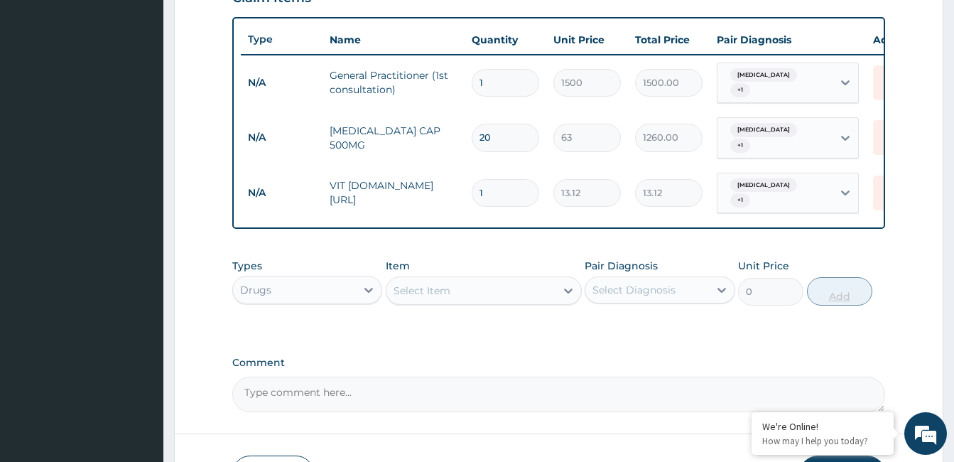
type input "15"
type input "196.80"
type input "15"
click at [436, 289] on div "Select Item" at bounding box center [422, 290] width 57 height 14
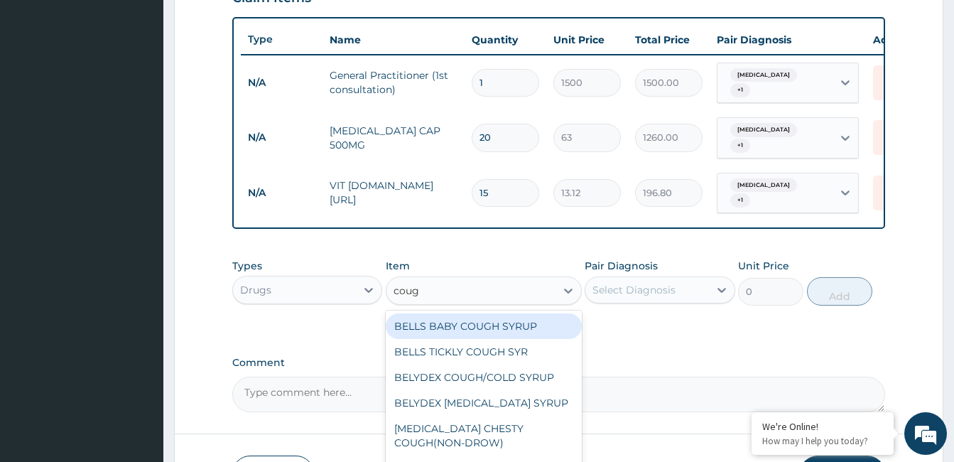
type input "cough"
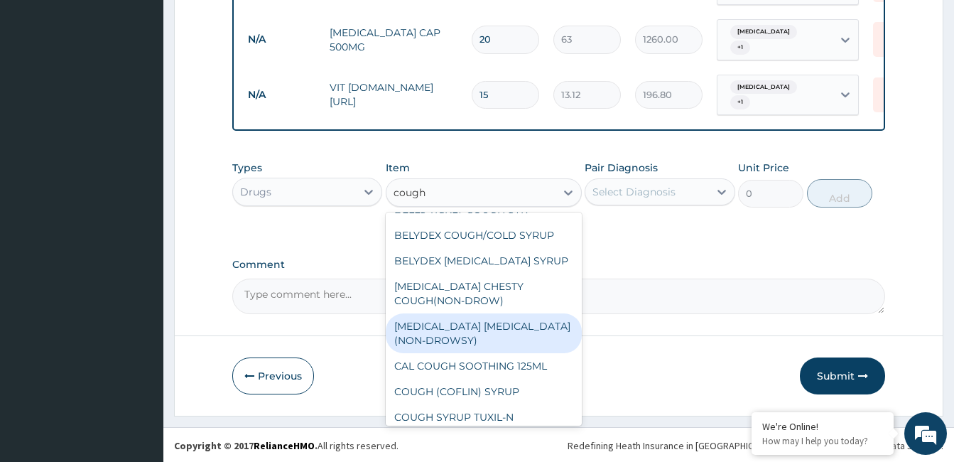
scroll to position [77, 0]
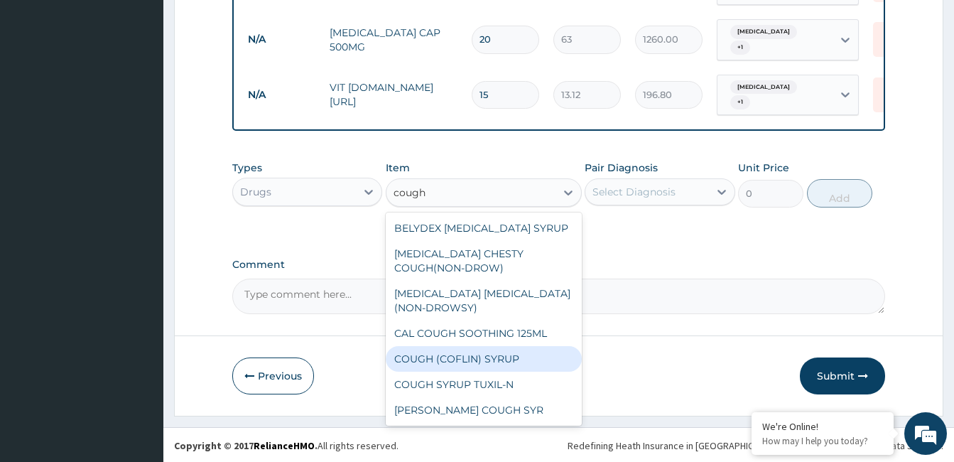
click at [536, 357] on div "COUGH (COFLIN) SYRUP" at bounding box center [484, 359] width 196 height 26
type input "157.5"
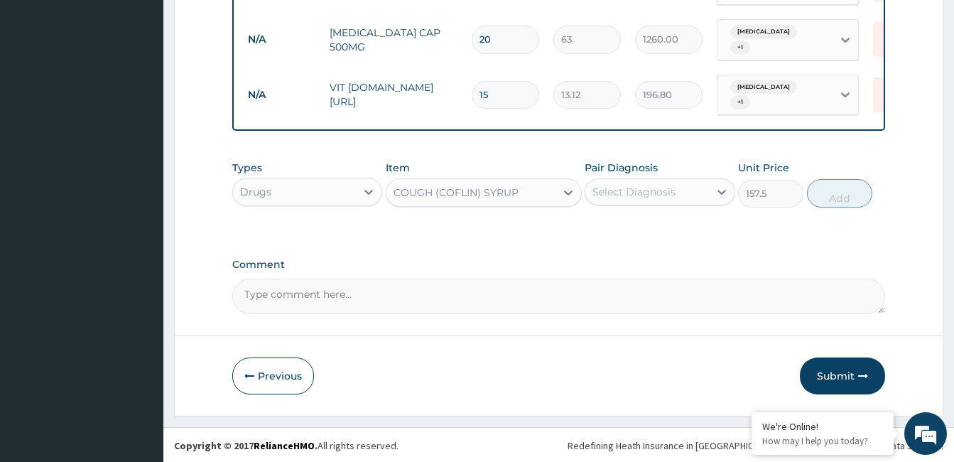
click at [679, 197] on div "Select Diagnosis" at bounding box center [646, 191] width 123 height 23
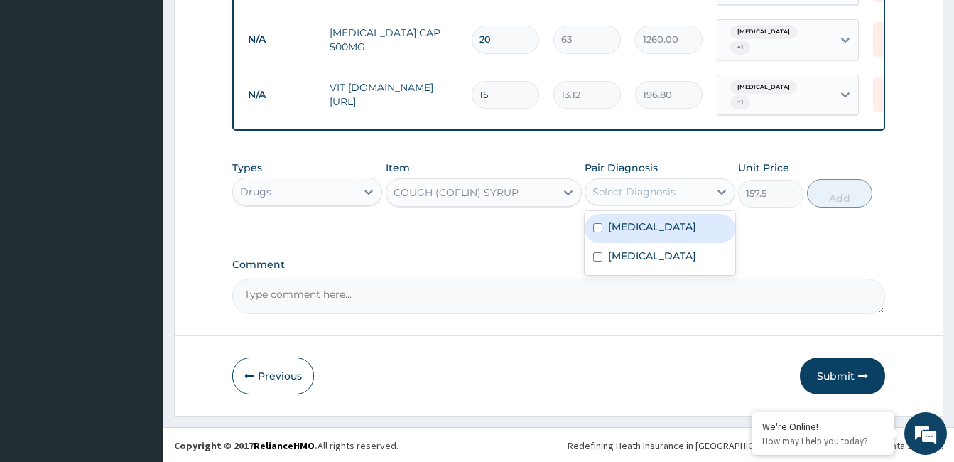
click at [688, 234] on div "Malaria" at bounding box center [660, 228] width 150 height 29
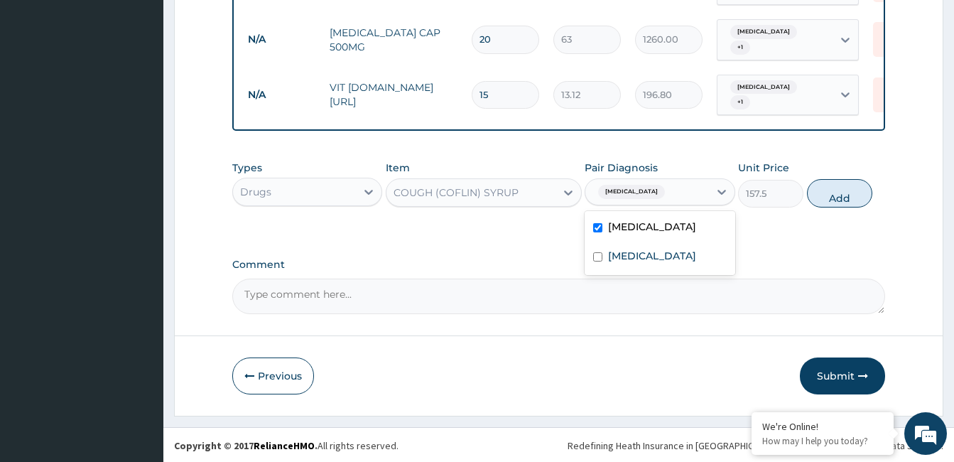
click at [686, 233] on div "Malaria" at bounding box center [660, 228] width 150 height 29
checkbox input "false"
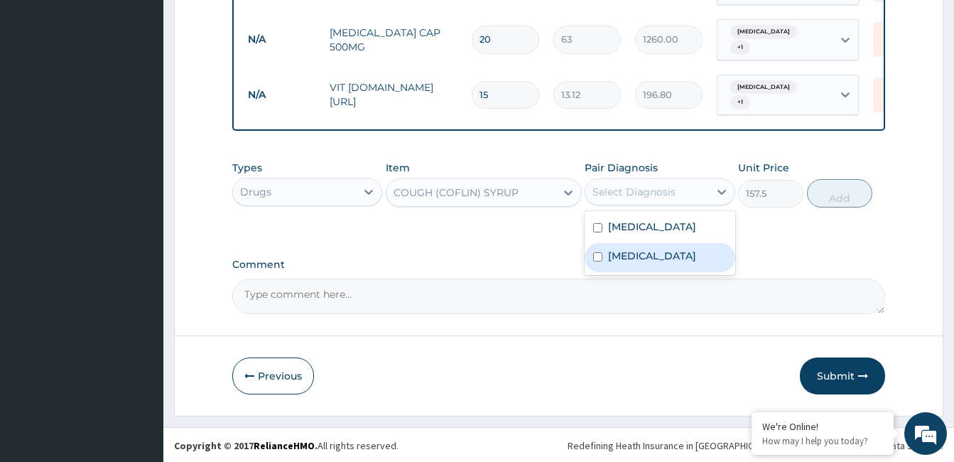
click at [687, 257] on label "Upper respiratory infection" at bounding box center [652, 256] width 88 height 14
checkbox input "true"
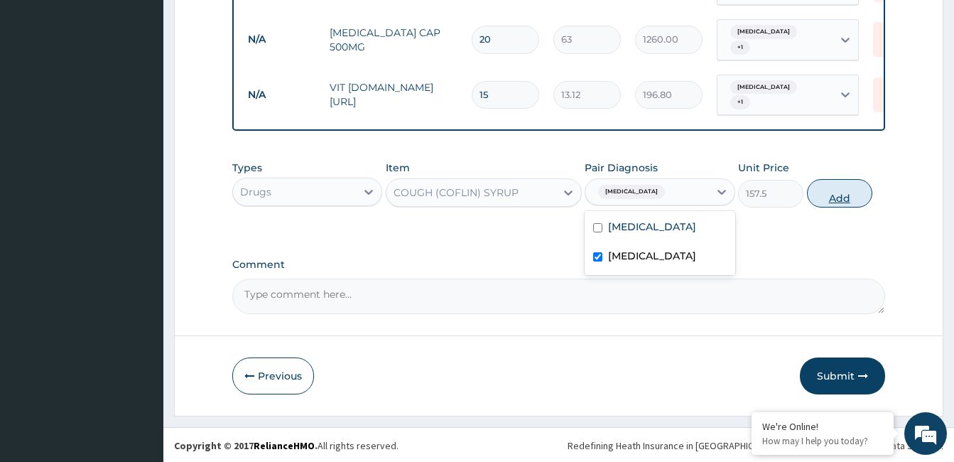
click at [833, 182] on button "Add" at bounding box center [839, 193] width 65 height 28
type input "0"
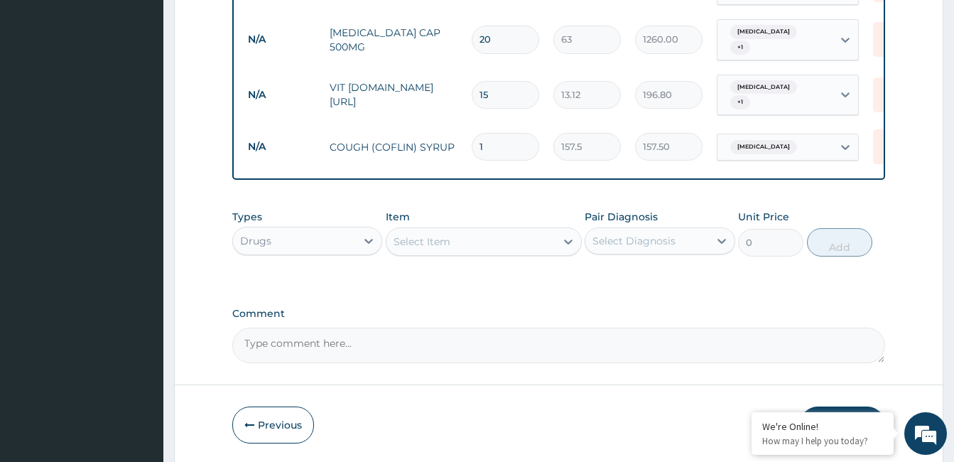
click at [473, 233] on div "Select Item" at bounding box center [471, 241] width 169 height 23
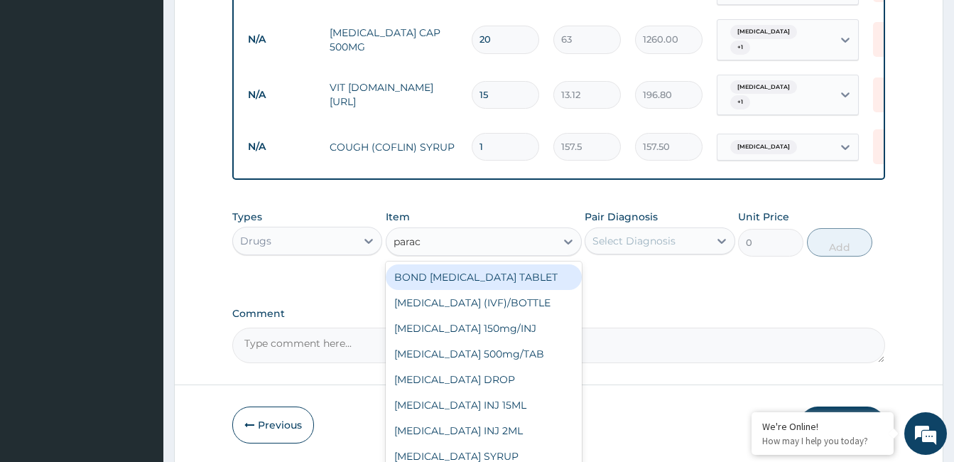
type input "parace"
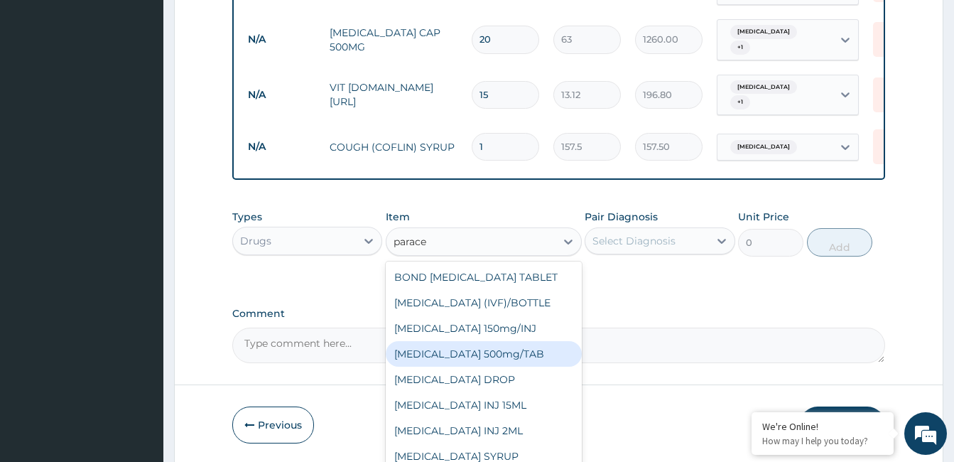
click at [518, 345] on div "PARACETAMOL 500mg/TAB" at bounding box center [484, 354] width 196 height 26
type input "5.25"
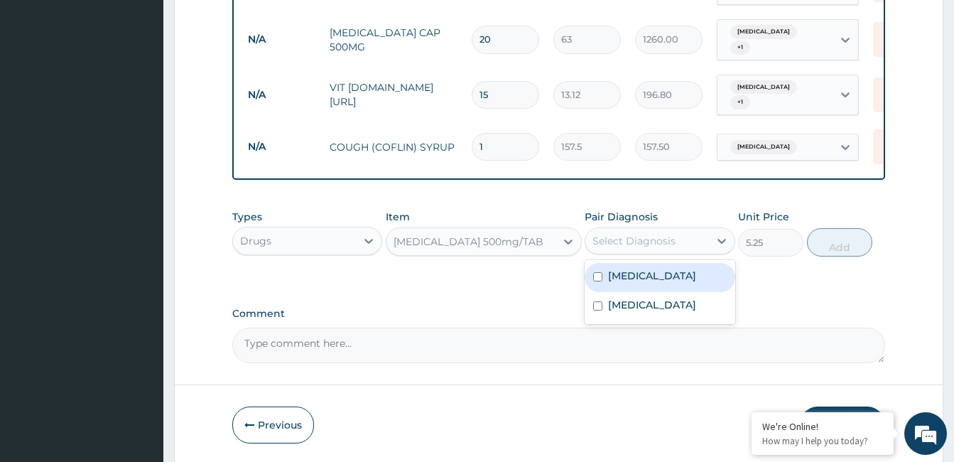
click at [678, 234] on div "Select Diagnosis" at bounding box center [646, 240] width 123 height 23
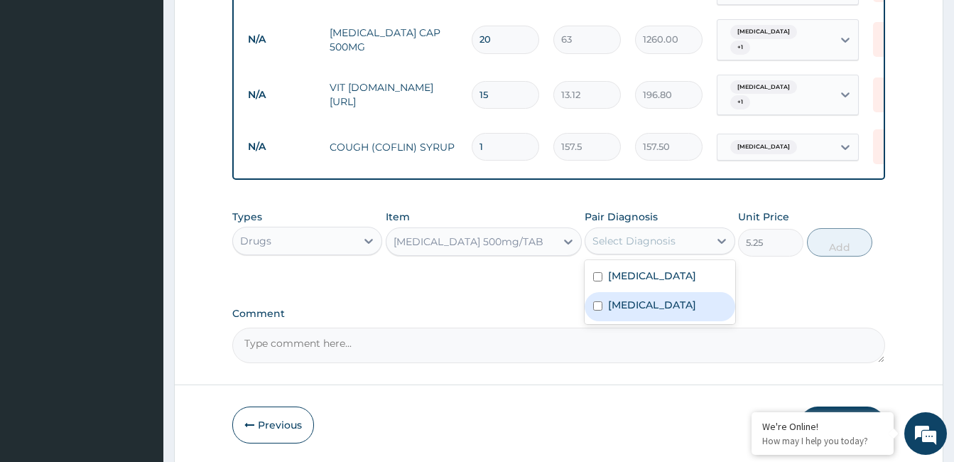
drag, startPoint x: 684, startPoint y: 269, endPoint x: 697, endPoint y: 307, distance: 40.4
click at [697, 307] on div "Malaria Upper respiratory infection" at bounding box center [660, 292] width 150 height 64
click at [696, 307] on label "Upper respiratory infection" at bounding box center [652, 305] width 88 height 14
checkbox input "true"
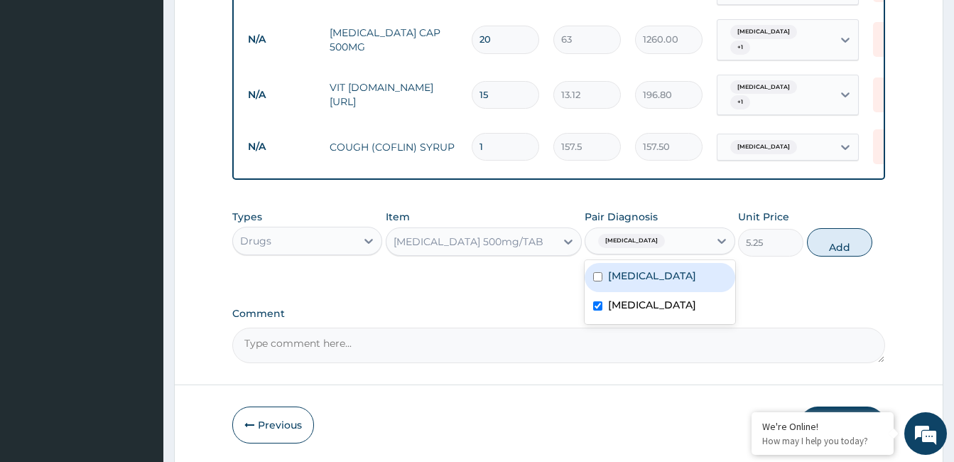
click at [704, 278] on div "Malaria" at bounding box center [660, 277] width 150 height 29
checkbox input "true"
click at [852, 249] on button "Add" at bounding box center [839, 242] width 65 height 28
type input "0"
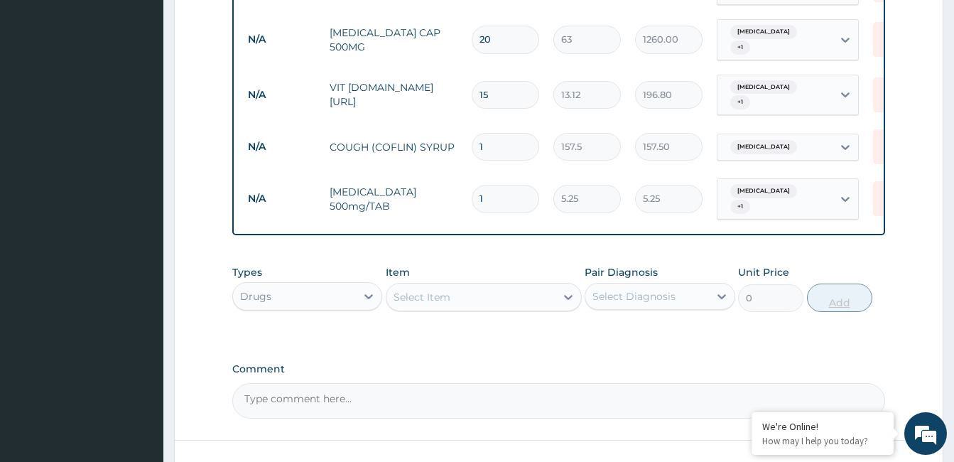
type input "18"
type input "94.50"
type input "18"
click at [433, 290] on div "Select Item" at bounding box center [422, 297] width 57 height 14
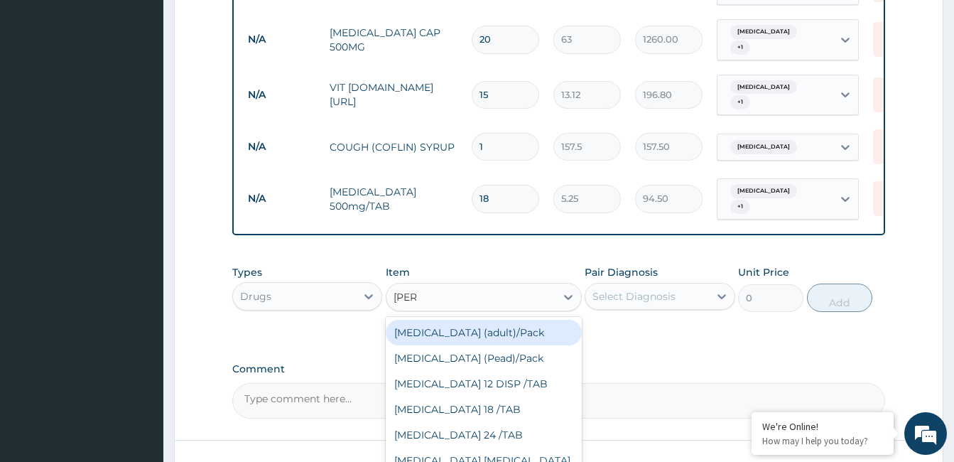
type input "coart"
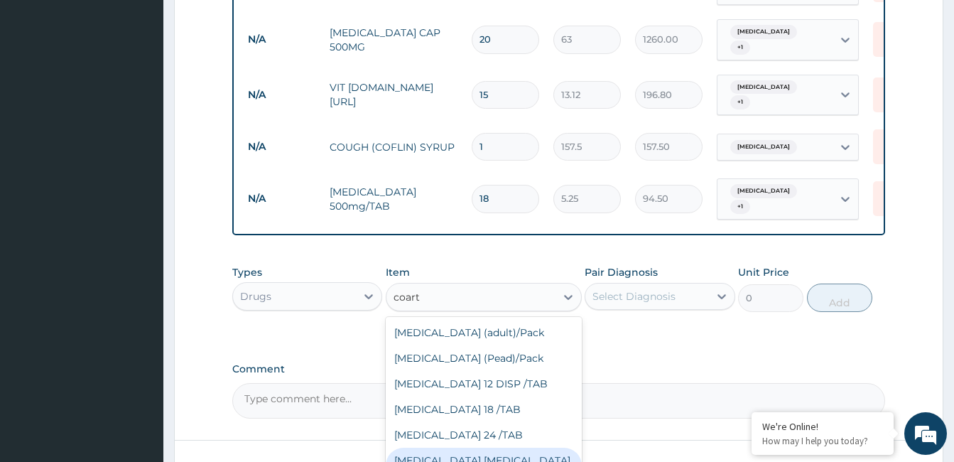
click at [514, 455] on div "COARTEM D TAB 80/480" at bounding box center [484, 468] width 196 height 40
type input "866.25"
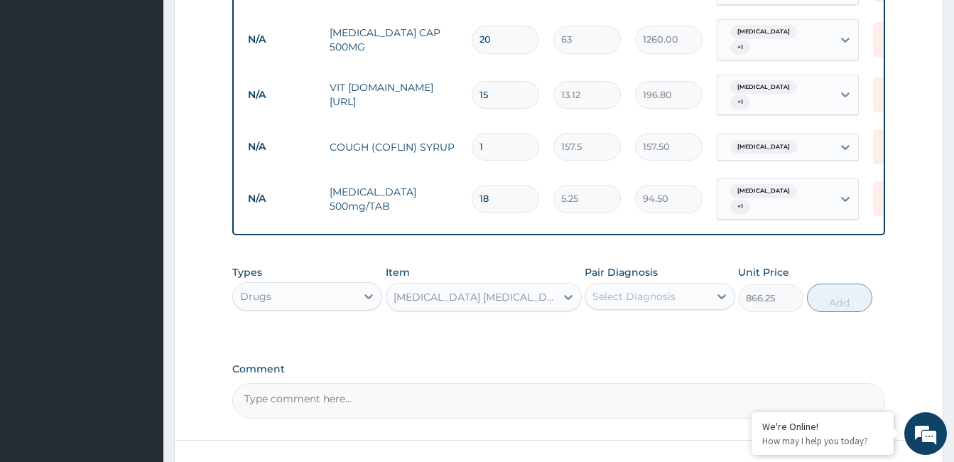
click at [700, 286] on div "Select Diagnosis" at bounding box center [646, 296] width 123 height 23
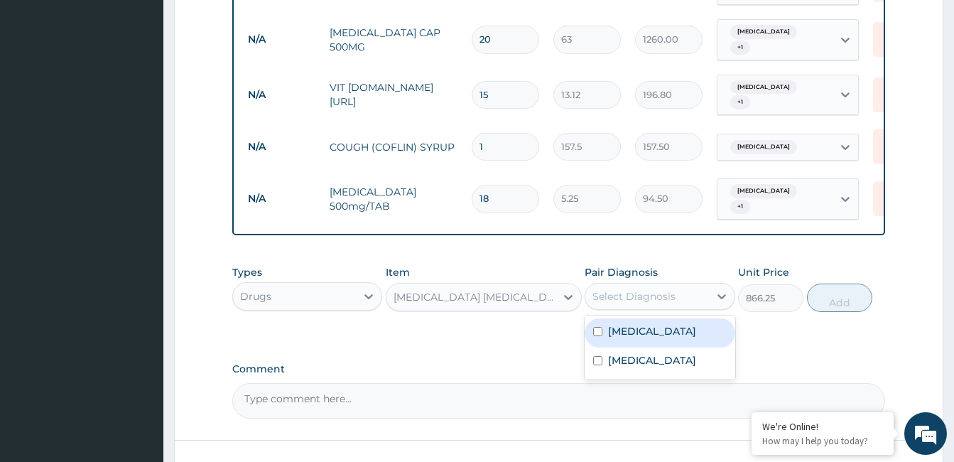
click at [696, 335] on div "Malaria" at bounding box center [660, 332] width 150 height 29
checkbox input "true"
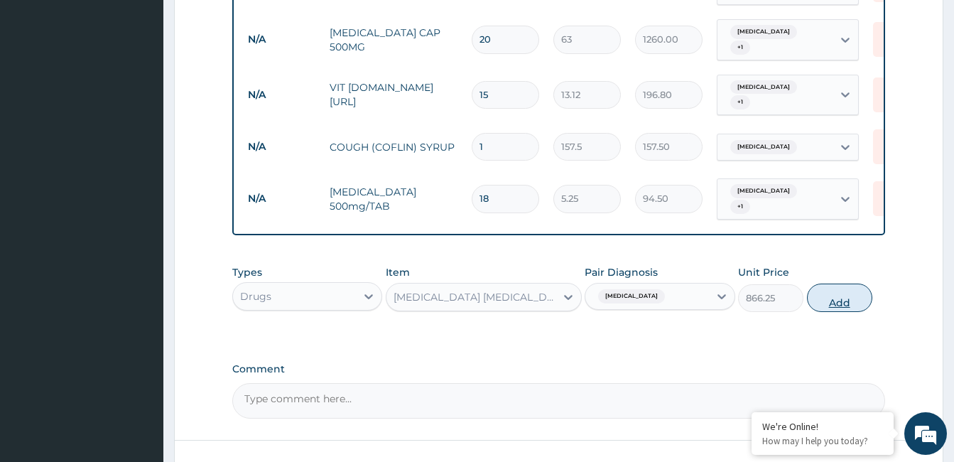
click at [830, 291] on button "Add" at bounding box center [839, 297] width 65 height 28
type input "0"
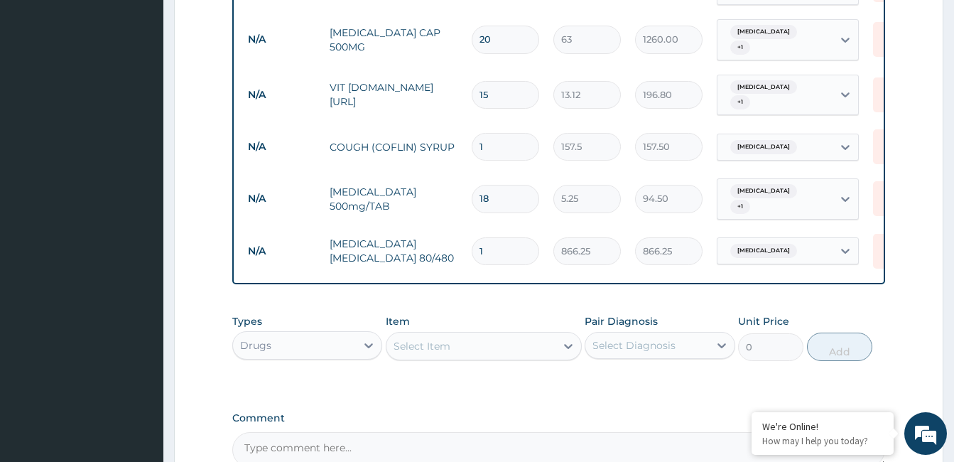
click at [441, 340] on div "Select Item" at bounding box center [422, 346] width 57 height 14
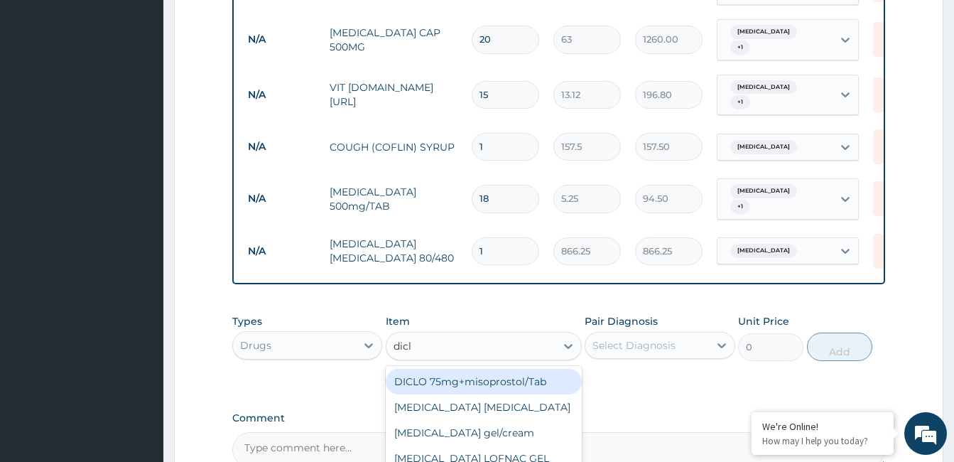
type input "diclo"
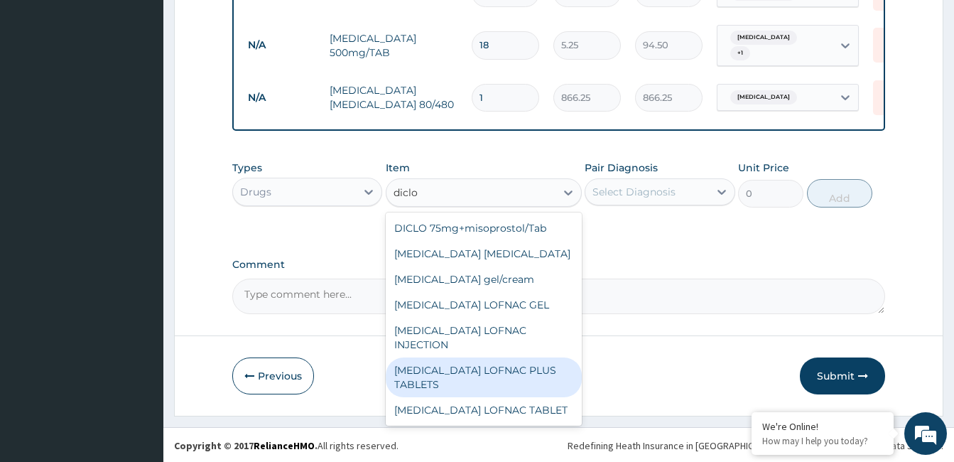
scroll to position [179, 0]
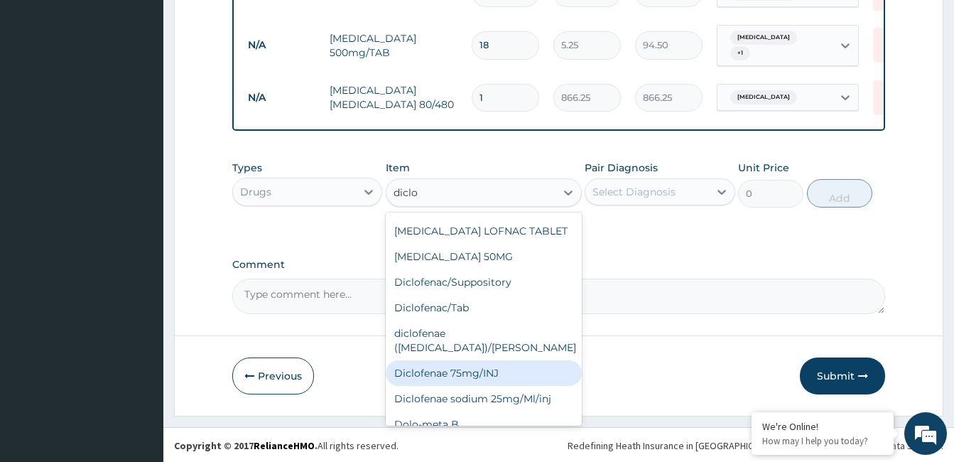
click at [516, 360] on div "Diclofenae 75mg/INJ" at bounding box center [484, 373] width 196 height 26
type input "39.38"
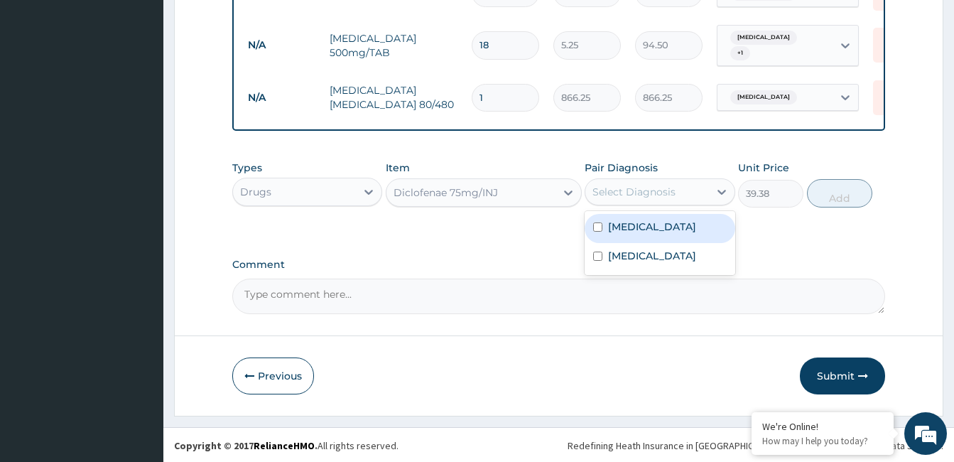
click at [666, 185] on div "Select Diagnosis" at bounding box center [634, 192] width 83 height 14
click at [691, 216] on div "Malaria" at bounding box center [660, 228] width 150 height 29
checkbox input "true"
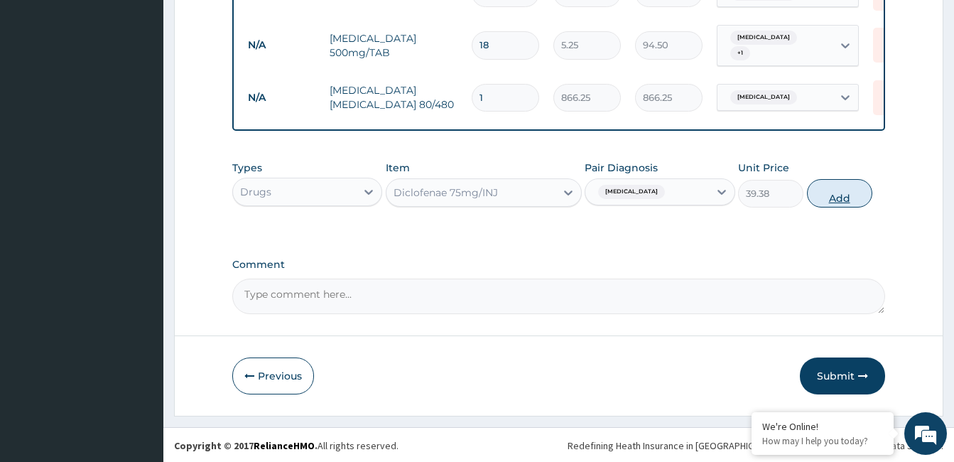
click at [838, 190] on button "Add" at bounding box center [839, 193] width 65 height 28
type input "0"
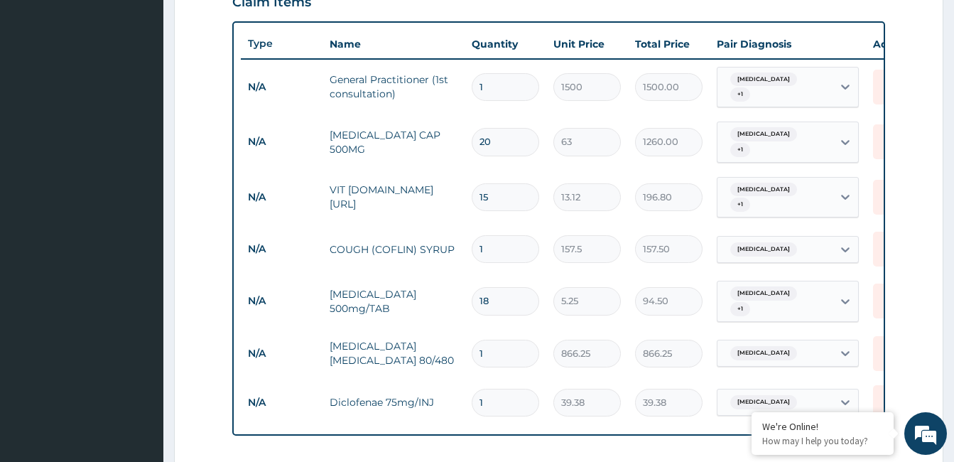
scroll to position [812, 0]
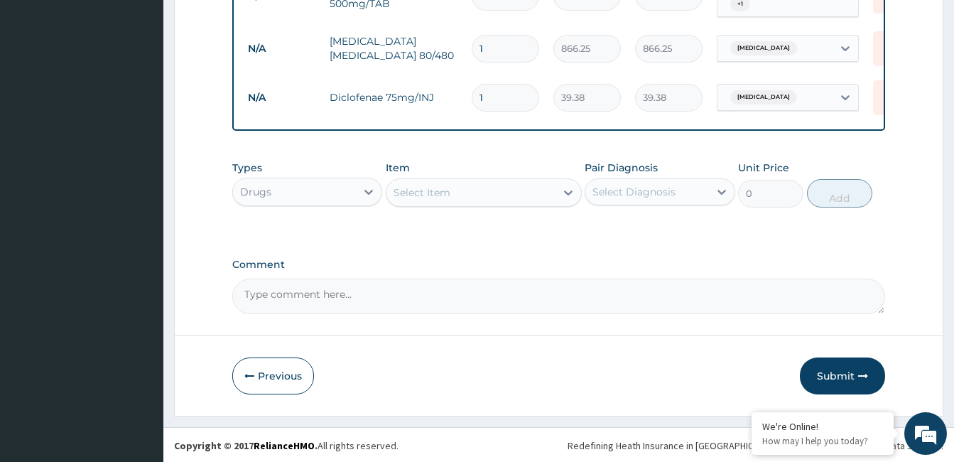
click at [327, 186] on div "Drugs" at bounding box center [294, 191] width 123 height 23
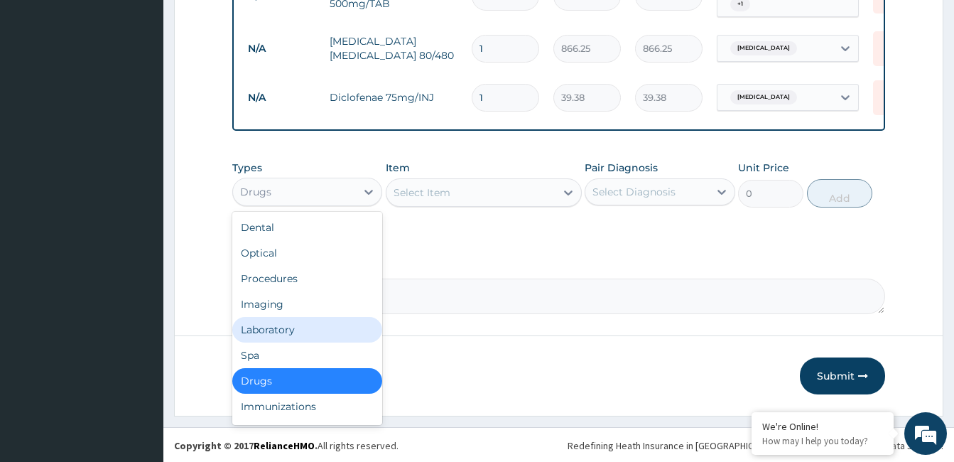
click at [326, 328] on div "Laboratory" at bounding box center [307, 330] width 150 height 26
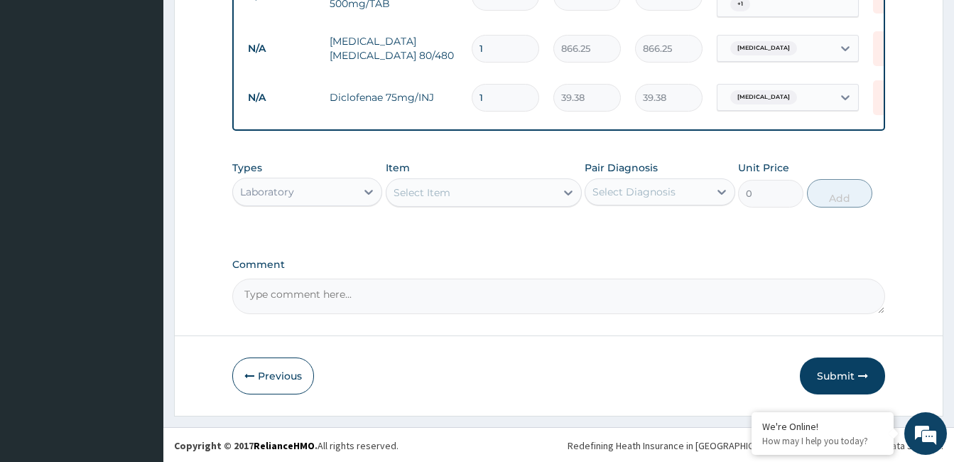
click at [511, 188] on div "Select Item" at bounding box center [471, 192] width 169 height 23
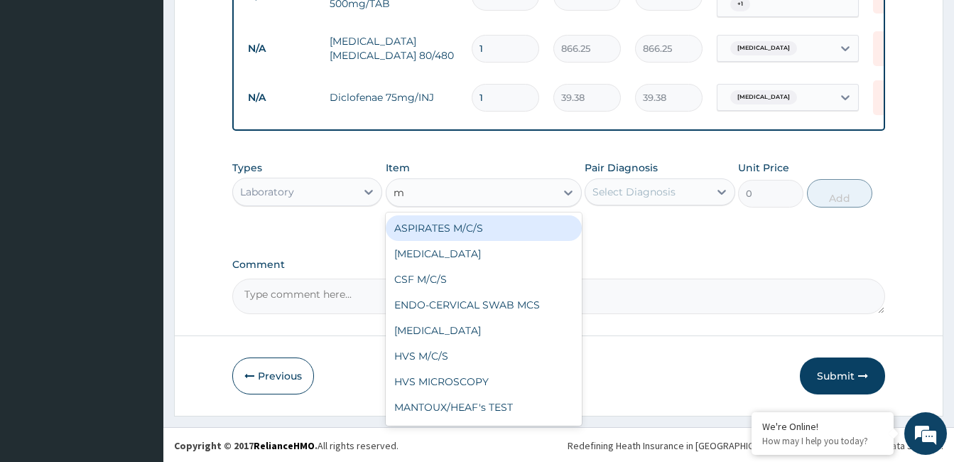
type input "mp"
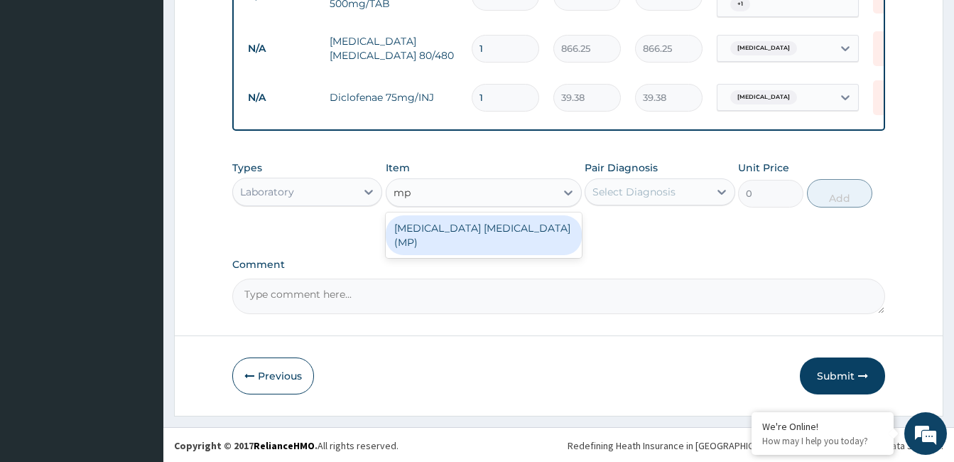
click at [529, 226] on div "MALARIA PARASITE (MP)" at bounding box center [484, 235] width 196 height 40
type input "560"
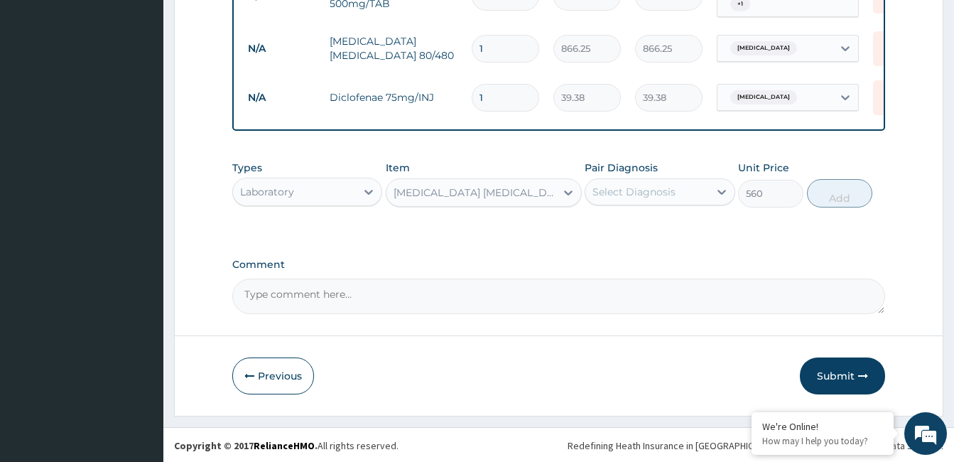
click at [667, 191] on div "Select Diagnosis" at bounding box center [634, 192] width 83 height 14
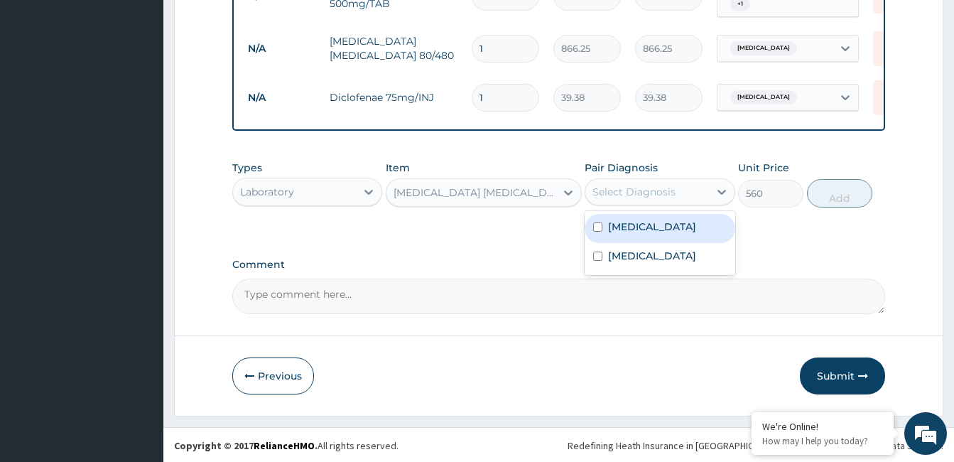
click at [692, 236] on div "Malaria" at bounding box center [660, 228] width 150 height 29
checkbox input "true"
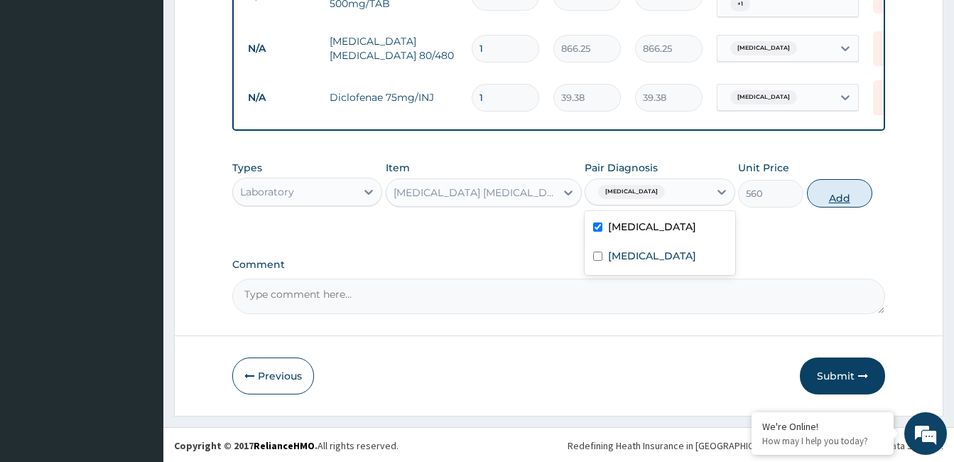
click at [849, 183] on button "Add" at bounding box center [839, 193] width 65 height 28
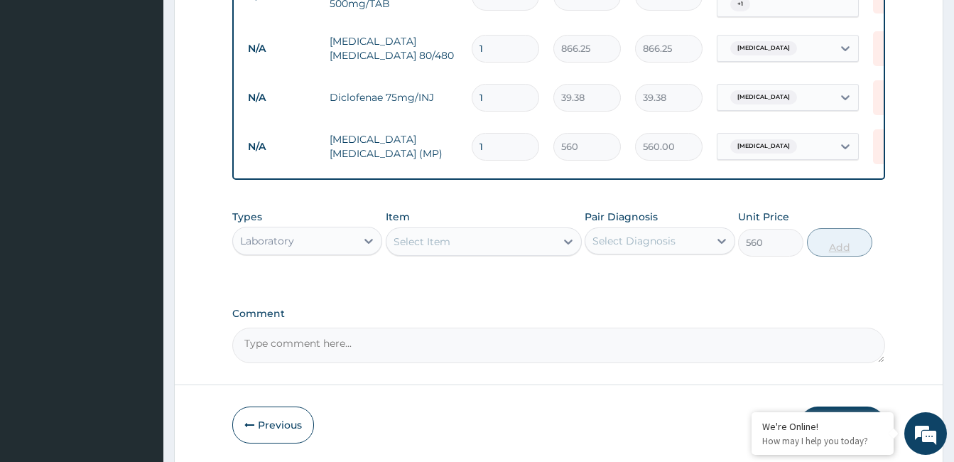
type input "0"
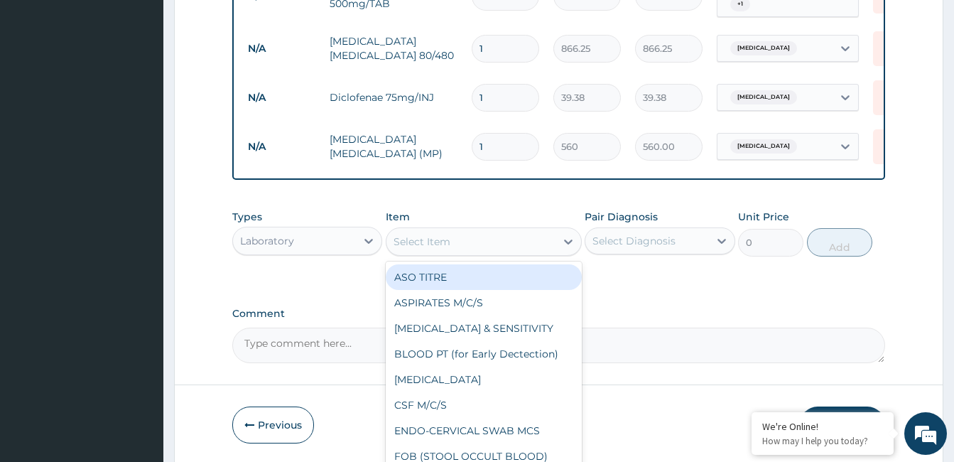
click at [520, 236] on div "Select Item" at bounding box center [471, 241] width 169 height 23
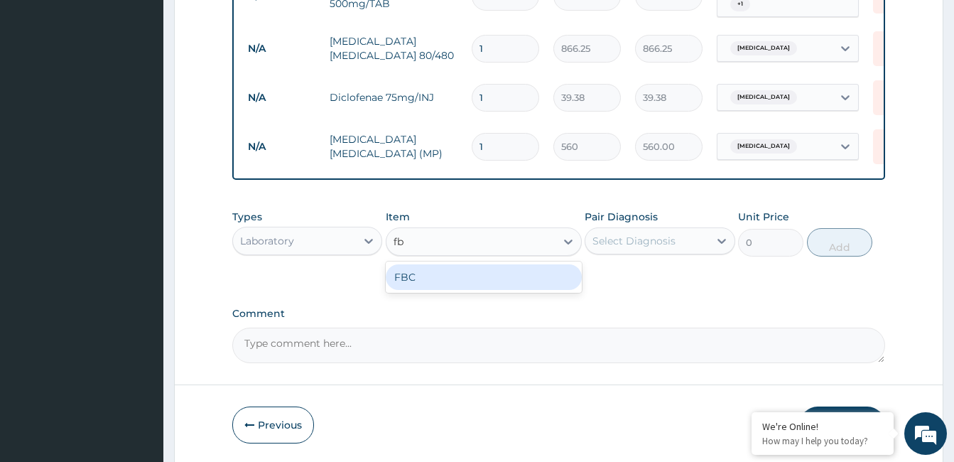
type input "fbc"
click at [511, 276] on div "FBC" at bounding box center [484, 277] width 196 height 26
type input "1600"
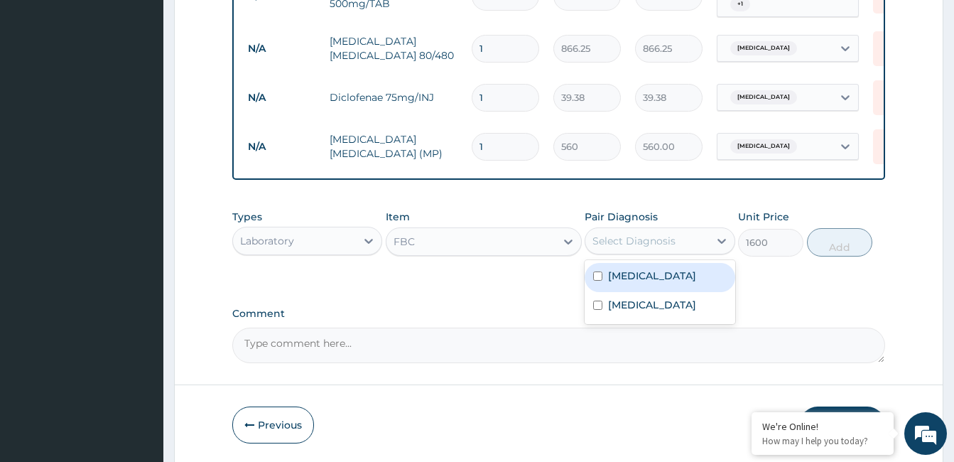
click at [633, 234] on div "Select Diagnosis" at bounding box center [634, 241] width 83 height 14
click at [649, 276] on div "Malaria" at bounding box center [660, 277] width 150 height 29
checkbox input "true"
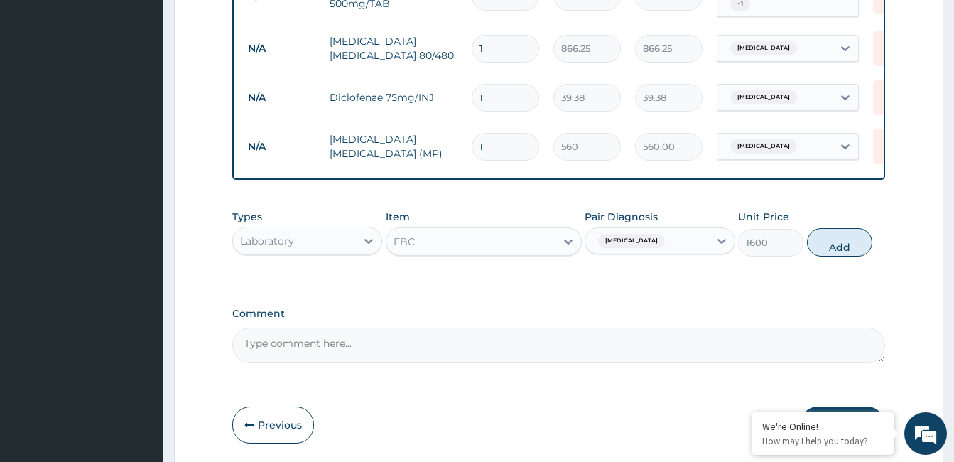
click at [841, 237] on button "Add" at bounding box center [839, 242] width 65 height 28
type input "0"
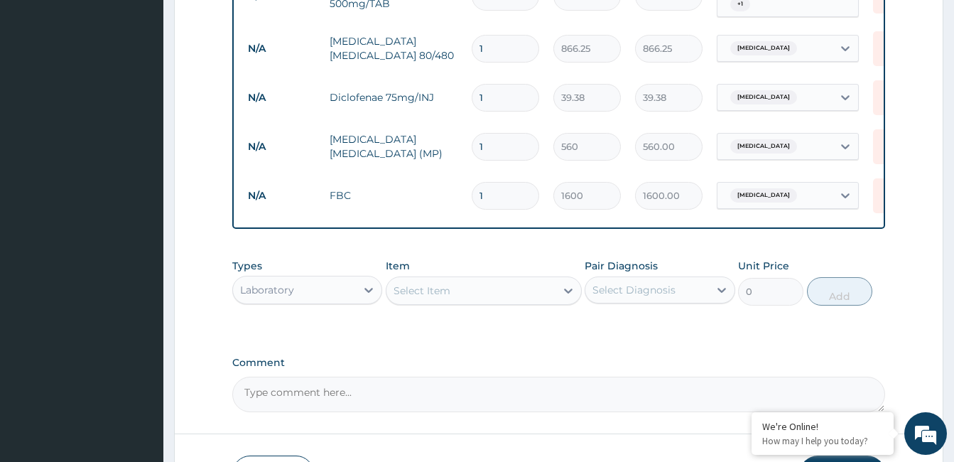
scroll to position [909, 0]
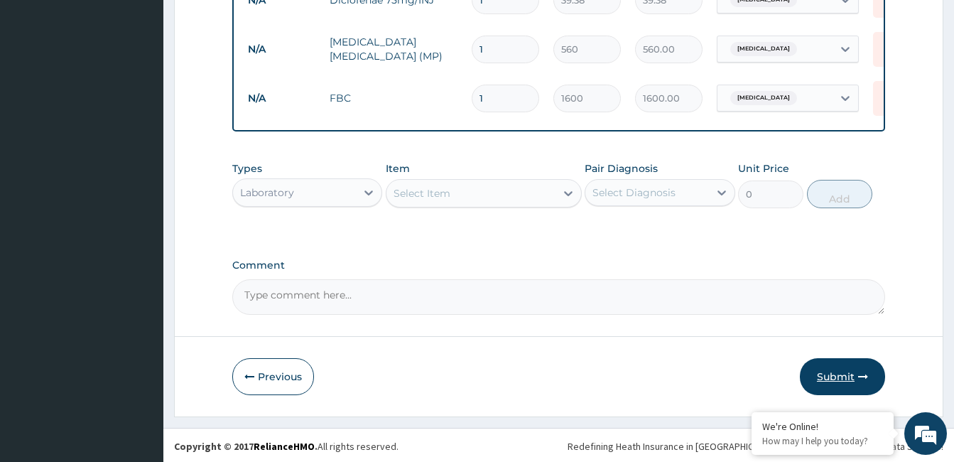
click at [847, 369] on button "Submit" at bounding box center [842, 376] width 85 height 37
